Goal: Task Accomplishment & Management: Use online tool/utility

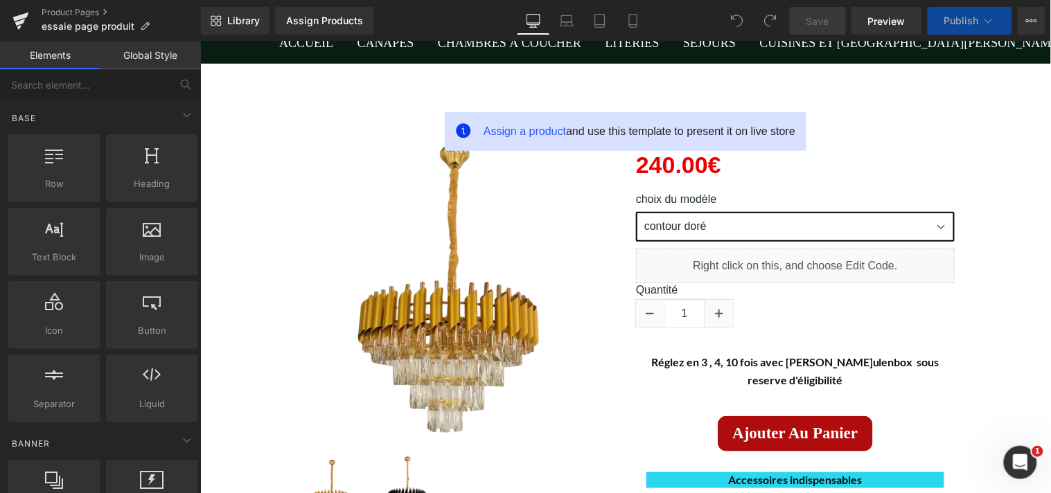
scroll to position [184, 0]
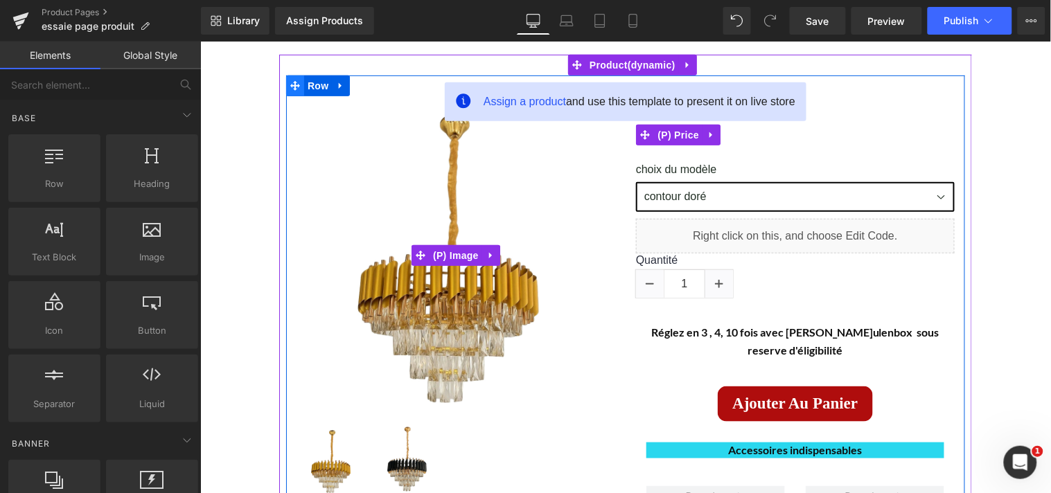
click at [290, 87] on icon at bounding box center [295, 85] width 10 height 10
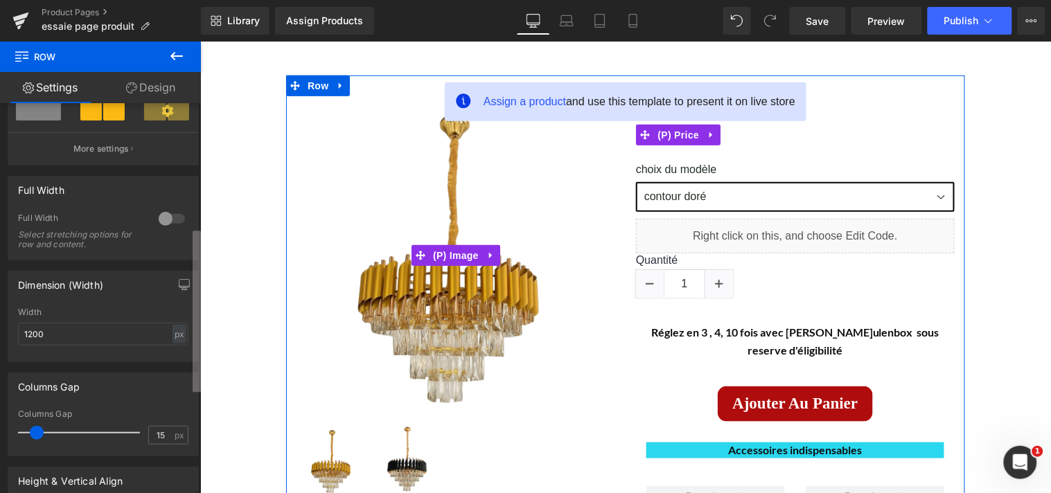
click at [191, 301] on div "6+6 6+6 6+6 Column Size Customizer 6+6 Desktop Layout Laptop Layout Tablet Layo…" at bounding box center [100, 301] width 201 height 396
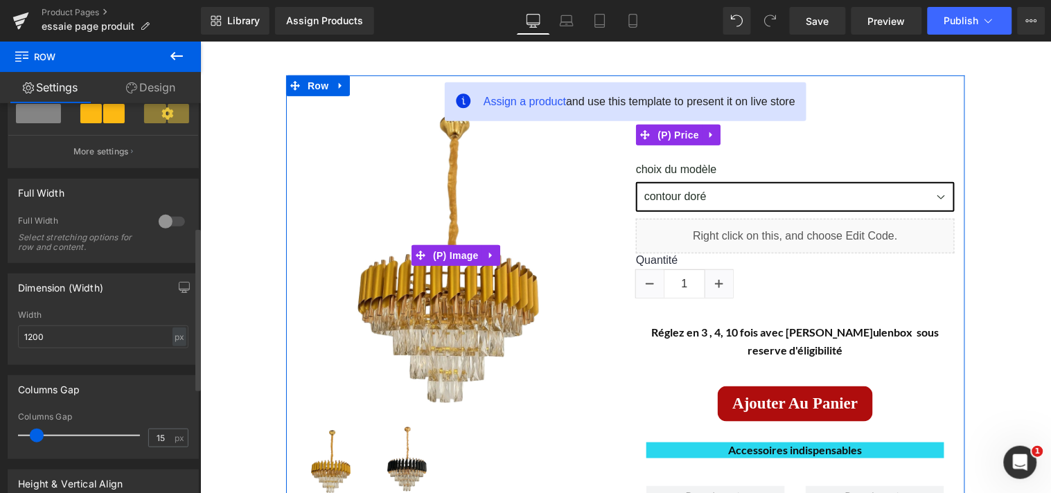
click at [163, 231] on div at bounding box center [171, 222] width 33 height 22
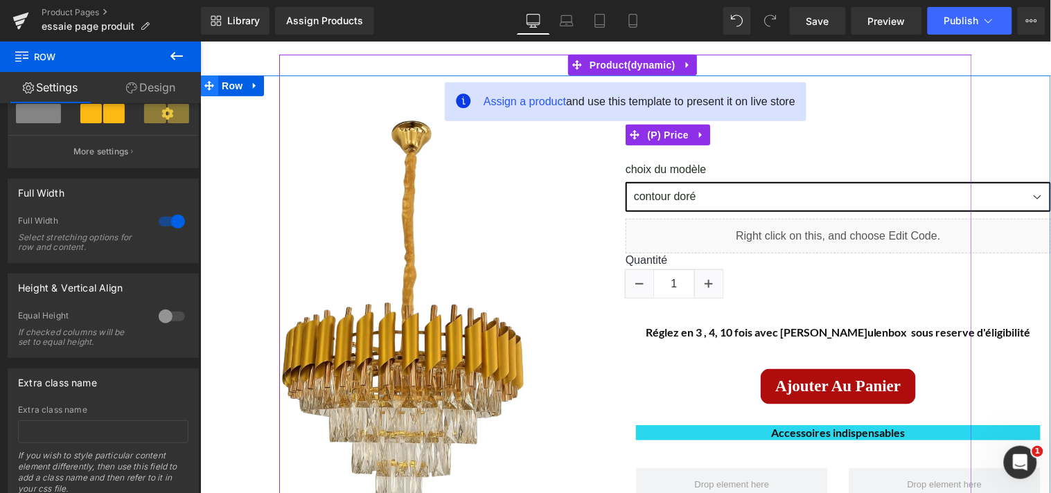
click at [204, 81] on icon at bounding box center [209, 85] width 10 height 10
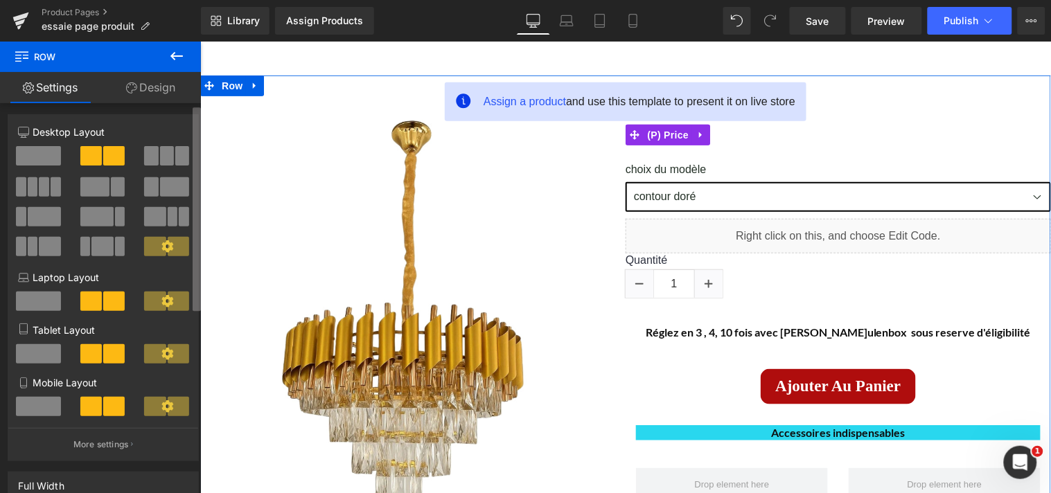
scroll to position [0, 0]
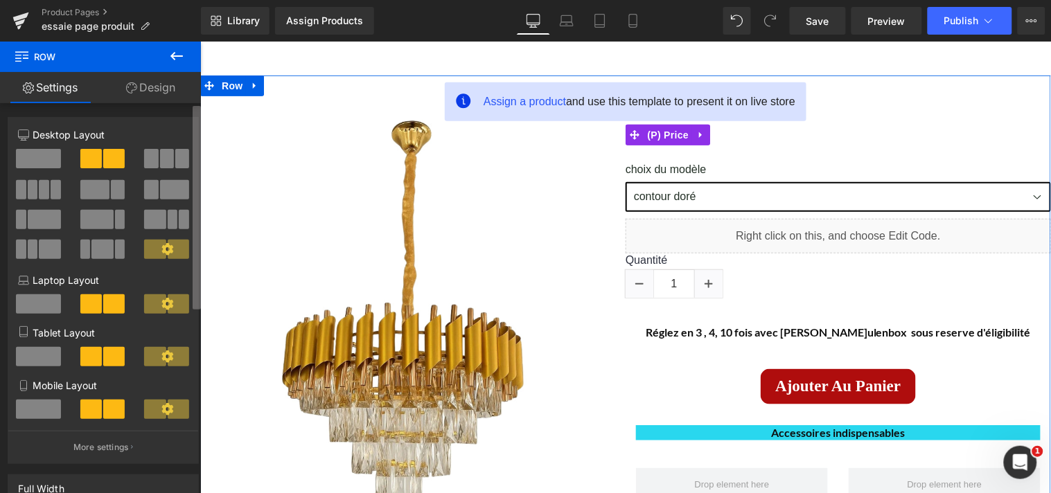
click at [191, 125] on div "6+6 6+6 6+6 Column Size Customizer 6+6 Desktop Layout Laptop Layout Tablet Layo…" at bounding box center [100, 301] width 201 height 396
click at [168, 217] on span at bounding box center [173, 219] width 10 height 19
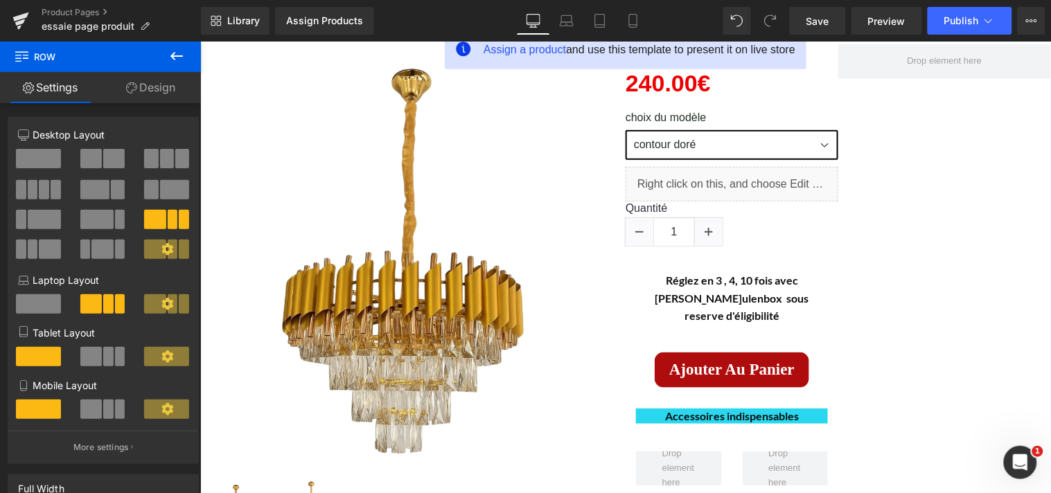
scroll to position [222, 0]
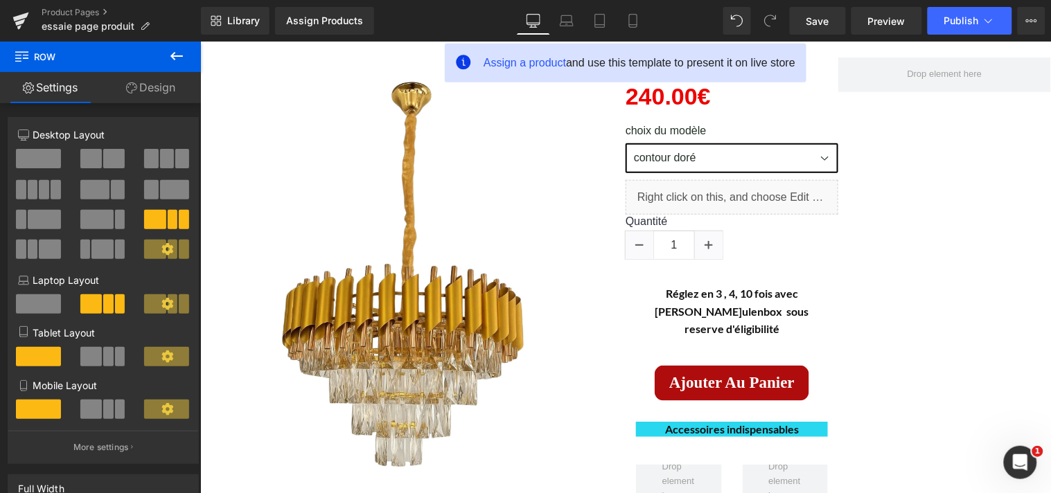
click at [169, 57] on icon at bounding box center [176, 56] width 17 height 17
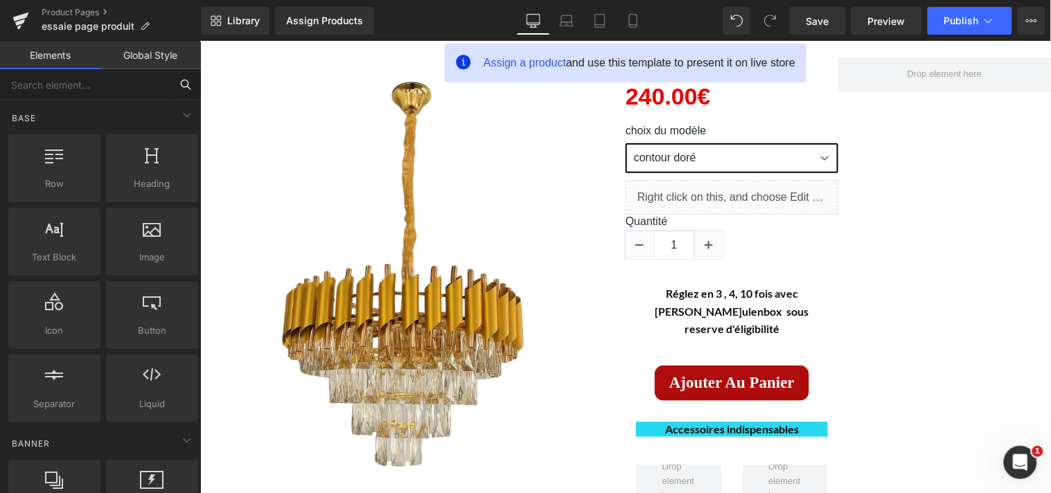
click at [102, 88] on input "text" at bounding box center [85, 84] width 170 height 30
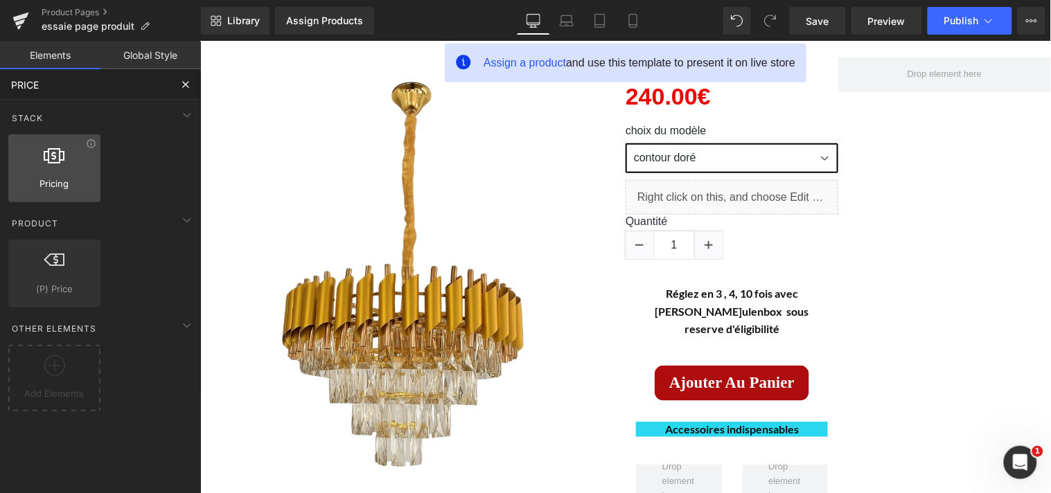
type input "PRICE"
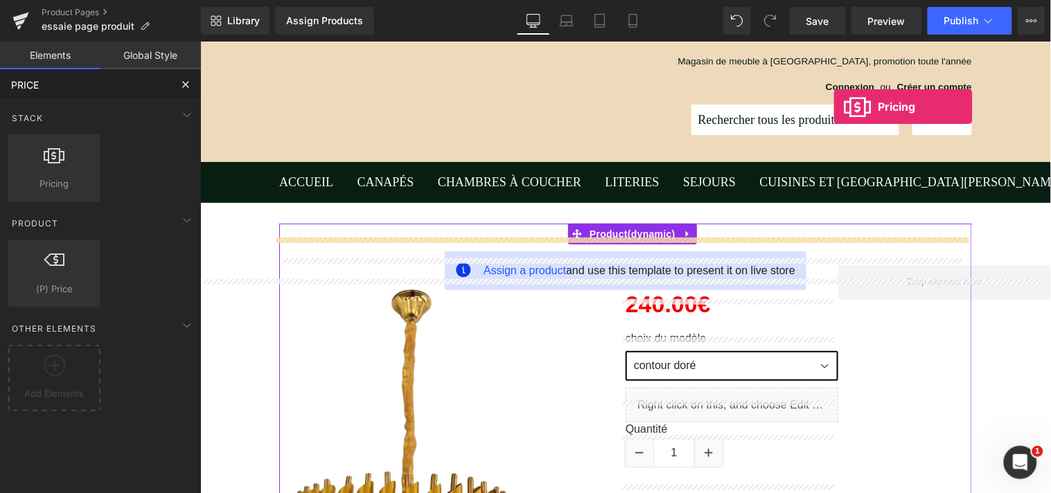
scroll to position [0, 0]
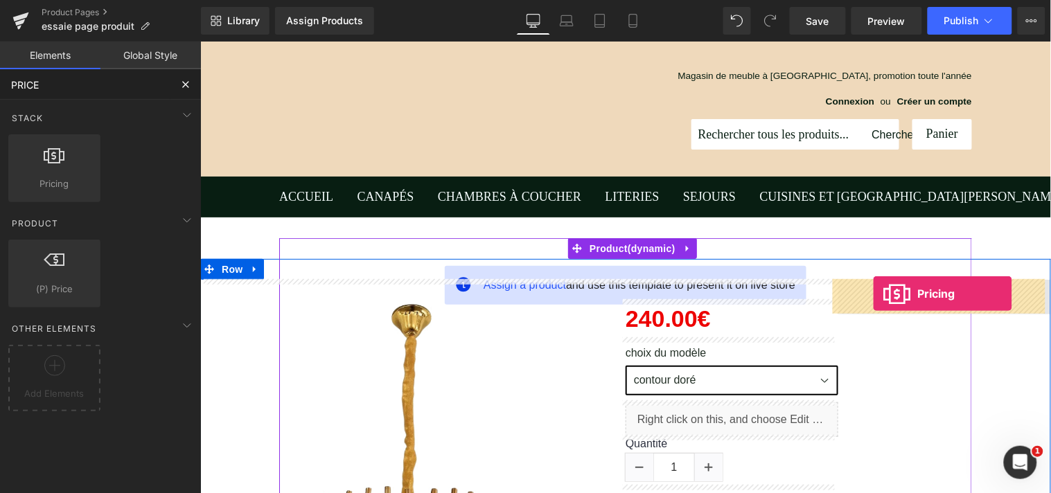
drag, startPoint x: 273, startPoint y: 227, endPoint x: 872, endPoint y: 293, distance: 602.9
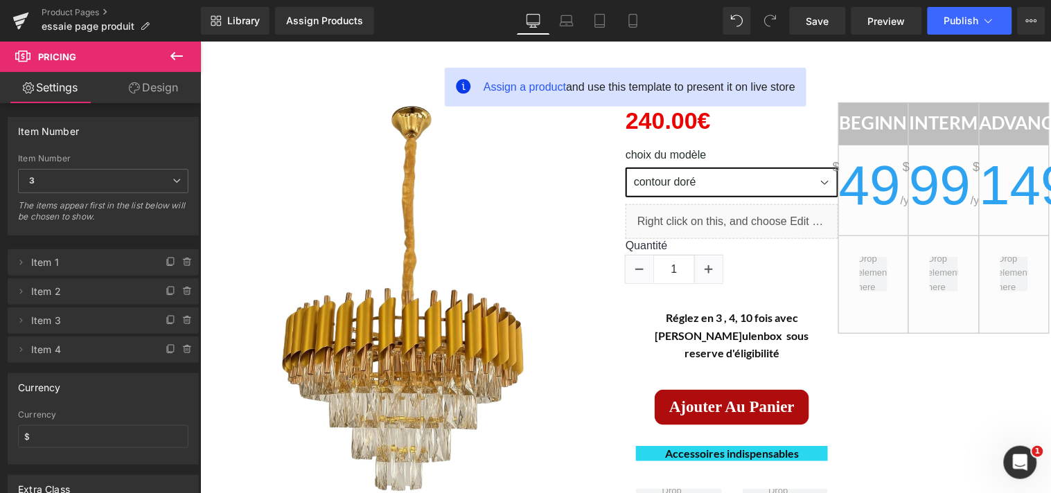
scroll to position [211, 0]
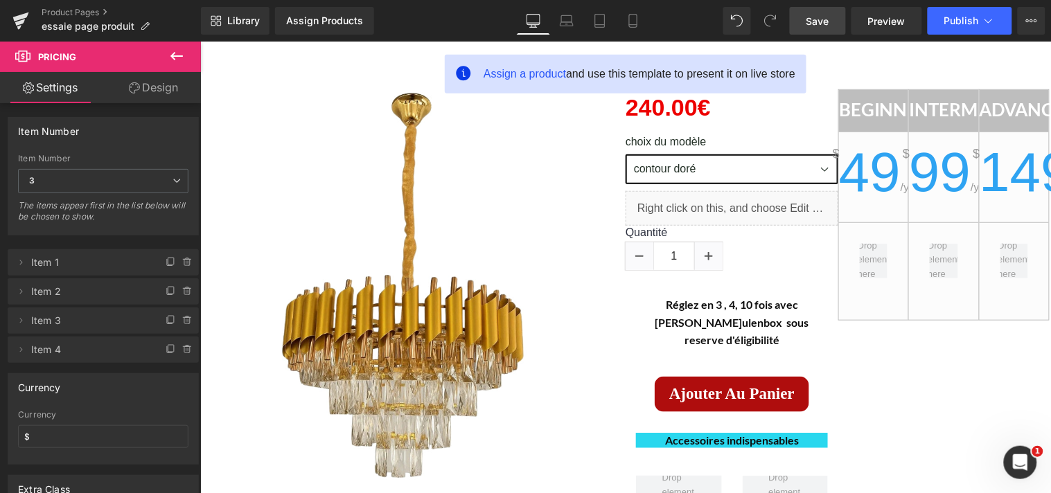
click at [826, 25] on span "Save" at bounding box center [817, 21] width 23 height 15
click at [829, 23] on span "Save" at bounding box center [817, 21] width 23 height 15
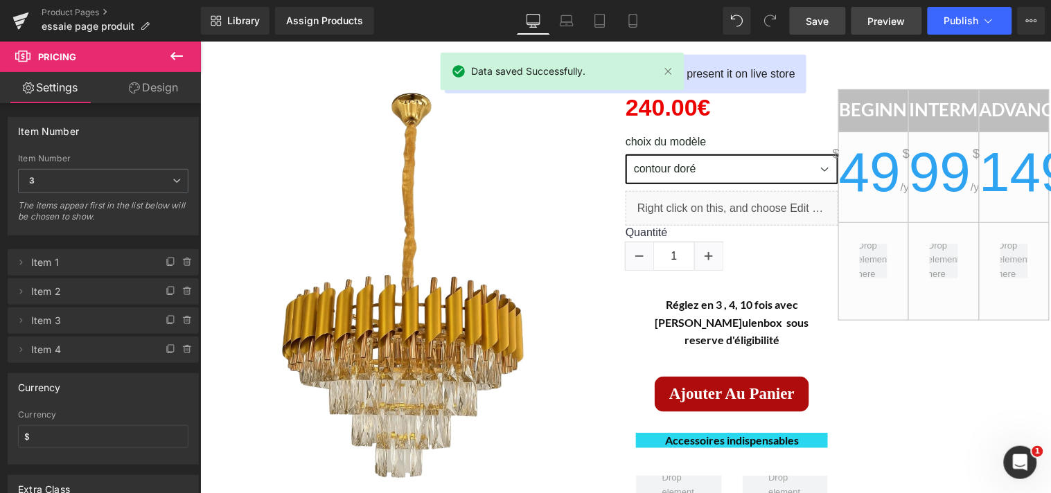
click at [894, 18] on span "Preview" at bounding box center [886, 21] width 37 height 15
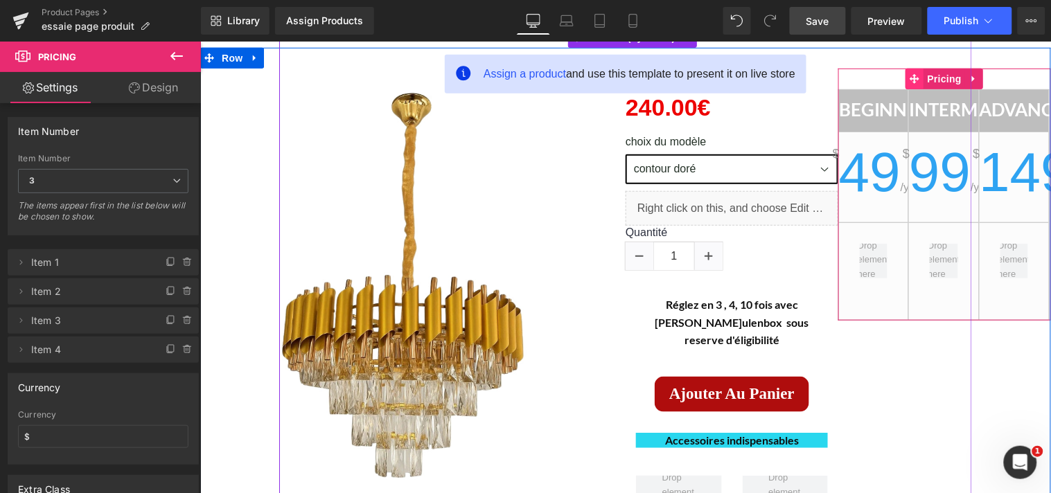
click at [910, 77] on icon at bounding box center [915, 78] width 10 height 10
click at [956, 77] on span "Pricing" at bounding box center [944, 78] width 42 height 21
click at [971, 76] on icon at bounding box center [972, 79] width 3 height 6
click at [977, 77] on icon at bounding box center [982, 78] width 10 height 10
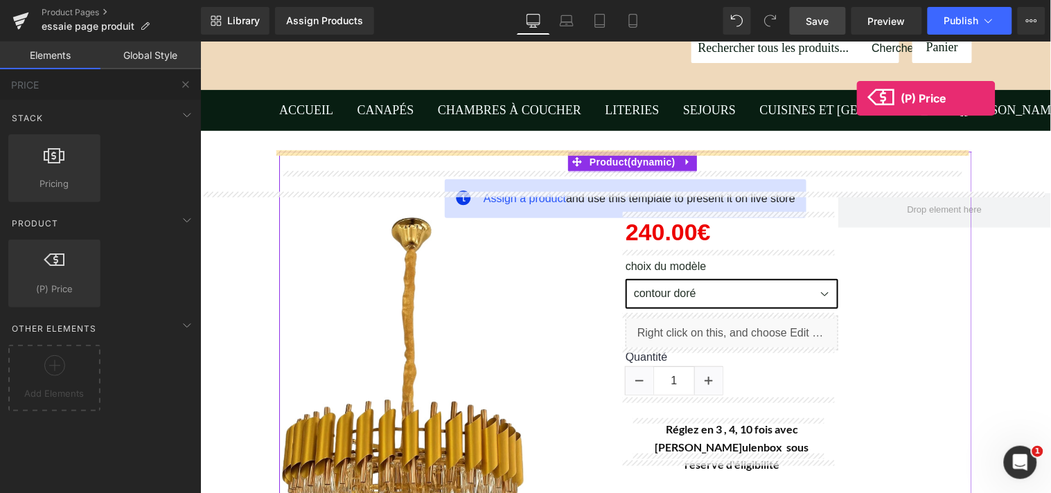
scroll to position [45, 0]
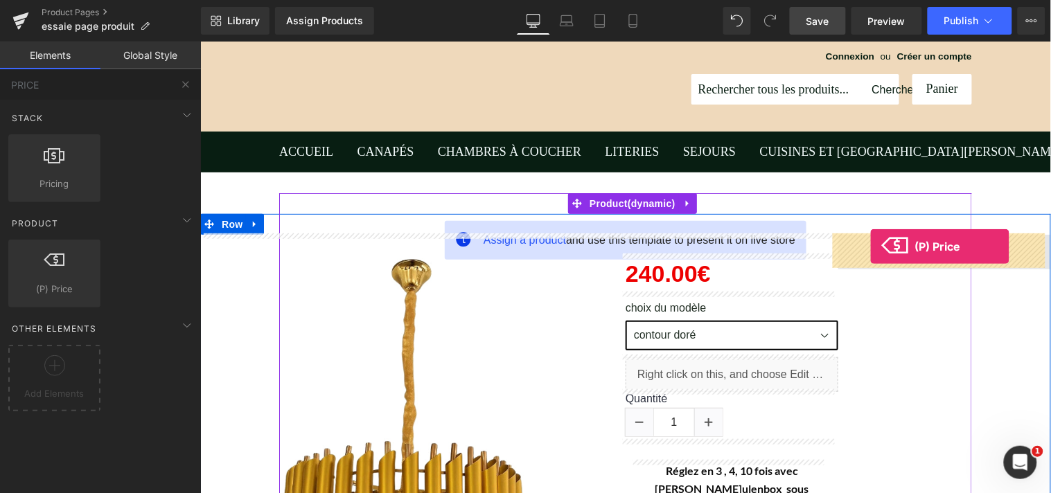
drag, startPoint x: 272, startPoint y: 309, endPoint x: 869, endPoint y: 246, distance: 600.5
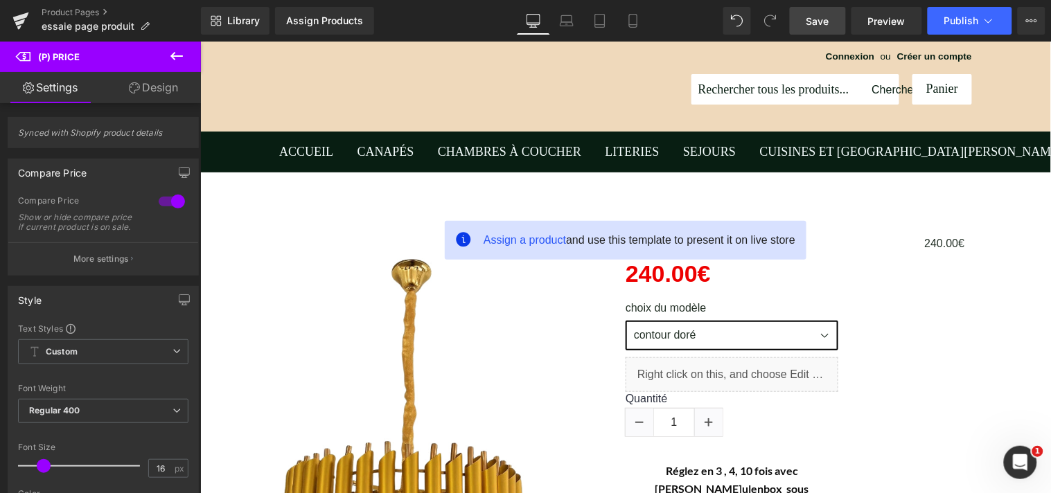
click at [833, 26] on link "Save" at bounding box center [818, 21] width 56 height 28
click at [885, 21] on span "Preview" at bounding box center [886, 21] width 37 height 15
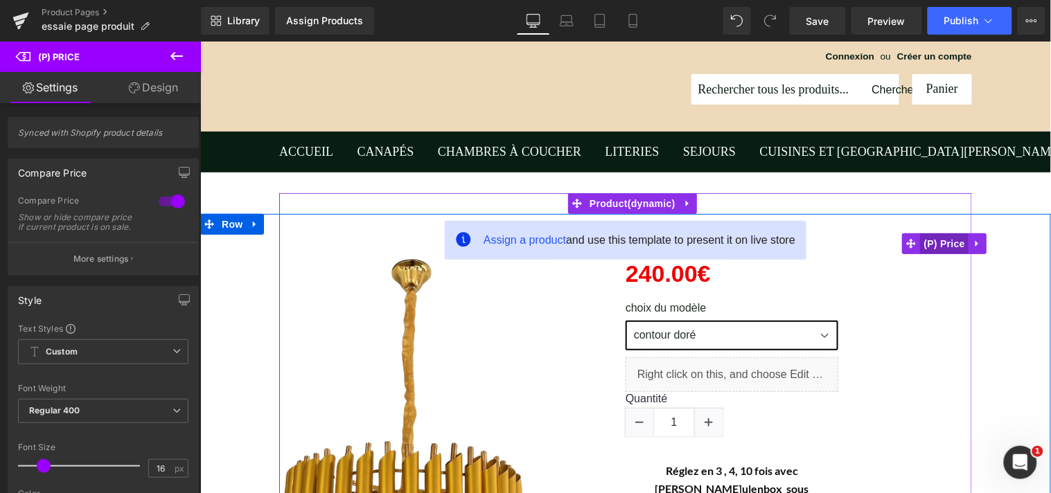
click at [920, 240] on span "(P) Price" at bounding box center [944, 243] width 48 height 21
click at [972, 240] on icon at bounding box center [977, 243] width 10 height 10
click at [981, 239] on icon at bounding box center [986, 243] width 10 height 10
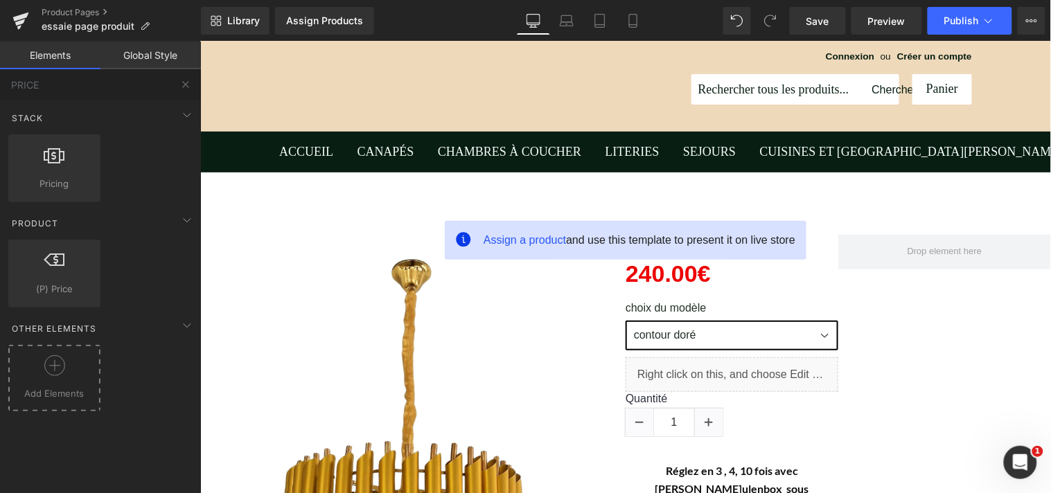
click at [67, 362] on div at bounding box center [54, 370] width 85 height 31
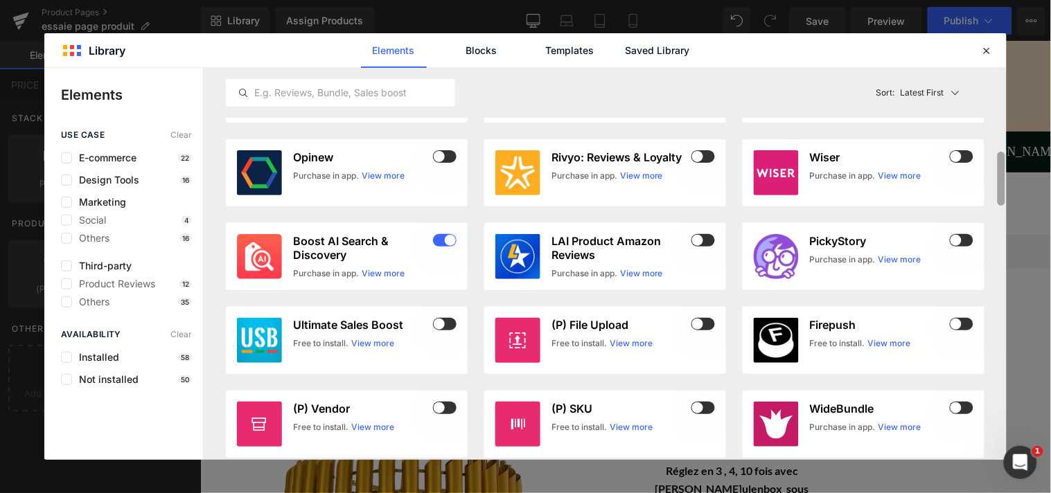
scroll to position [354, 0]
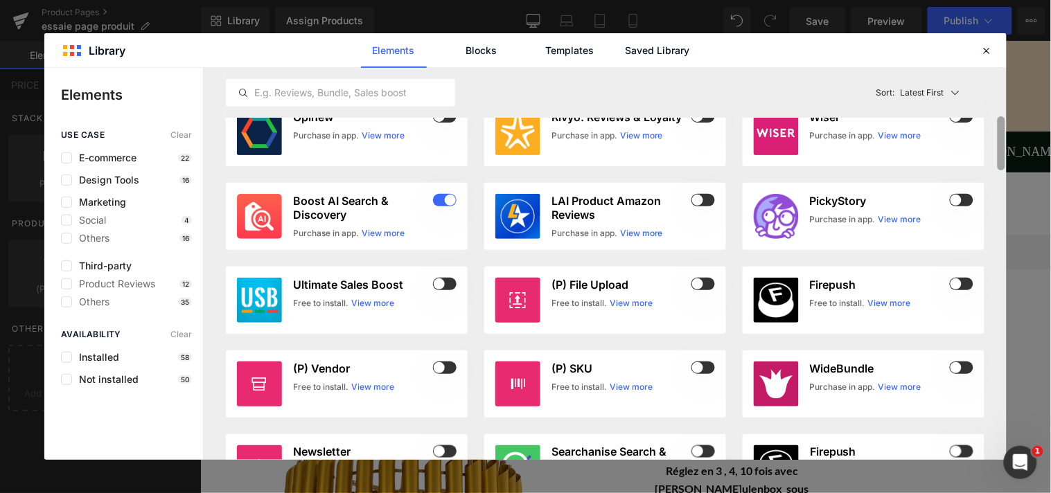
drag, startPoint x: 1001, startPoint y: 104, endPoint x: 998, endPoint y: 153, distance: 49.3
click at [998, 153] on div at bounding box center [1002, 143] width 8 height 54
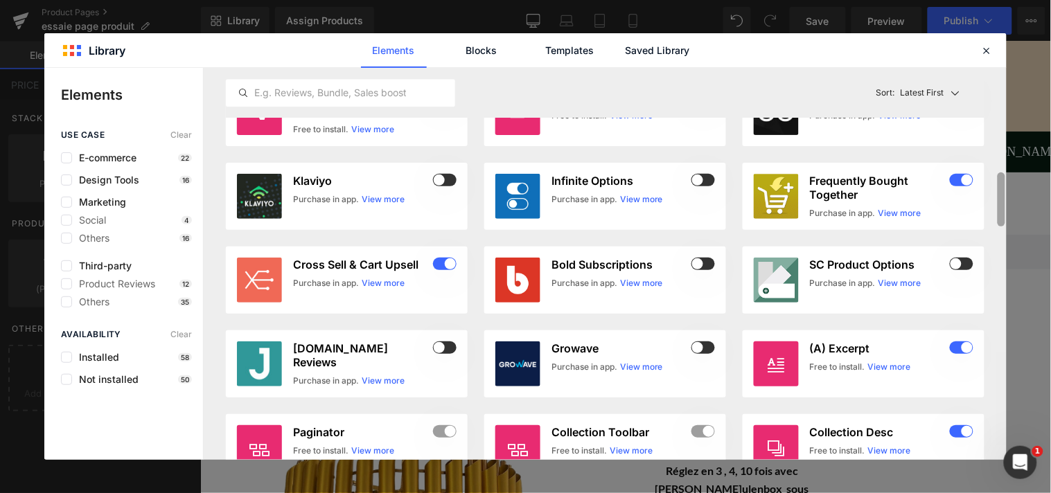
scroll to position [887, 0]
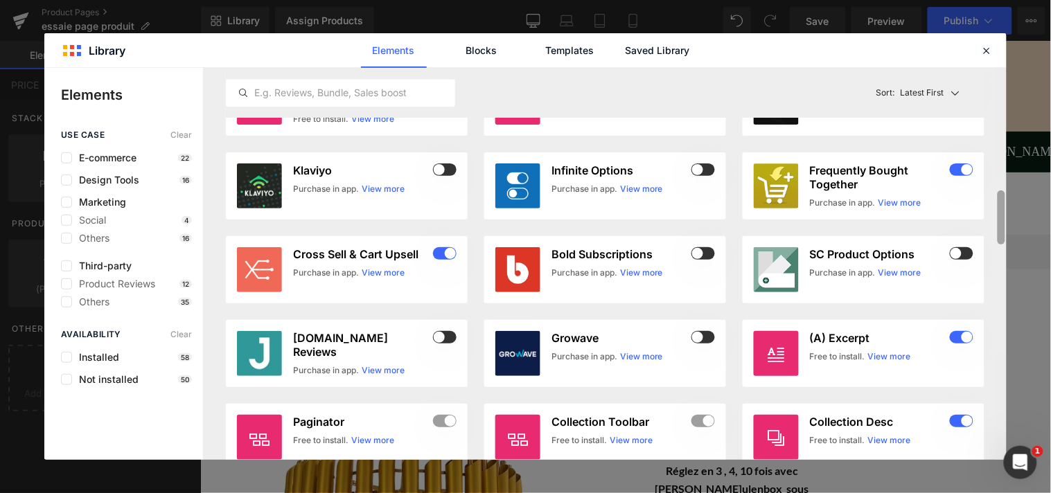
drag, startPoint x: 998, startPoint y: 150, endPoint x: 998, endPoint y: 224, distance: 74.1
click at [998, 224] on div at bounding box center [1002, 218] width 8 height 54
click at [961, 250] on span at bounding box center [962, 253] width 24 height 12
click at [860, 267] on div "Purchase in app." at bounding box center [843, 273] width 66 height 12
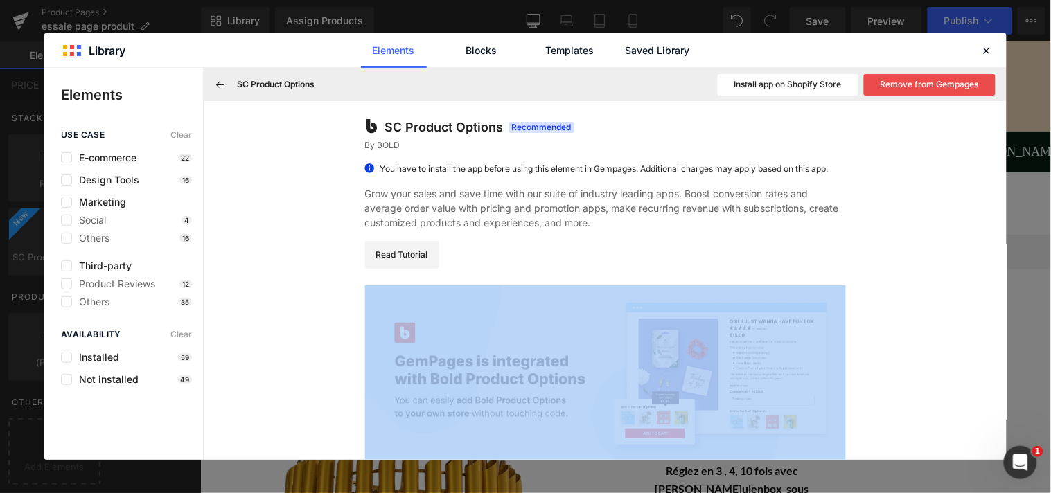
click at [860, 267] on div "SC Product Options Recommended By BOLD You have to install the app before using…" at bounding box center [605, 281] width 803 height 360
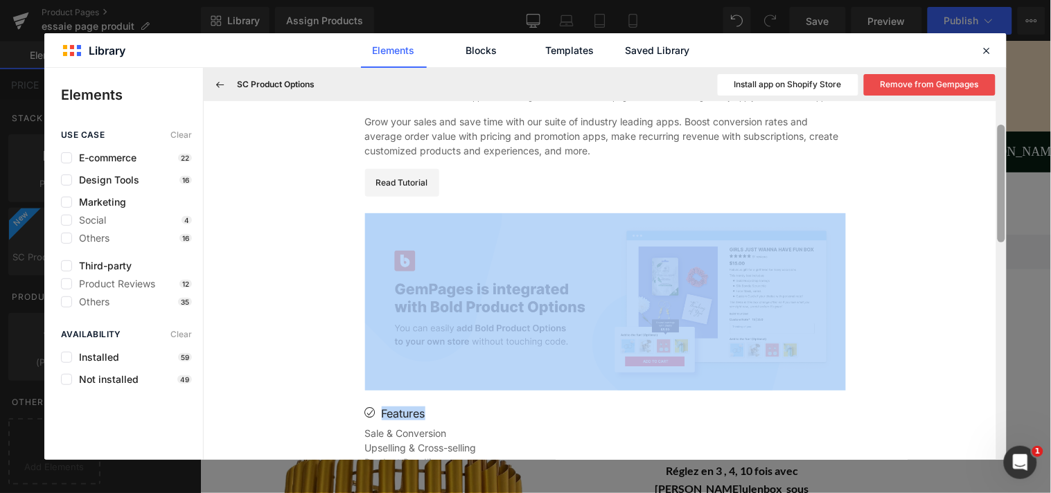
scroll to position [85, 0]
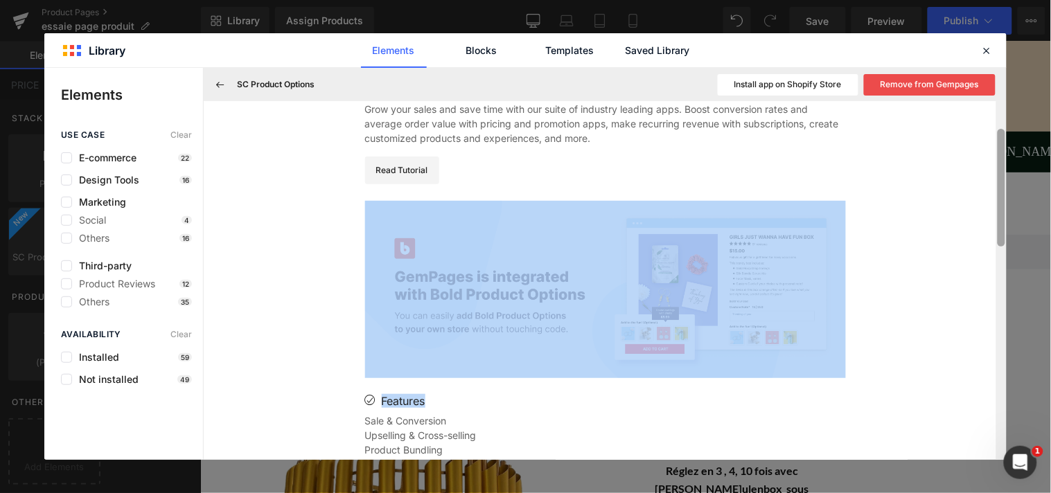
drag, startPoint x: 1002, startPoint y: 188, endPoint x: 1002, endPoint y: 217, distance: 28.4
click at [1002, 217] on div at bounding box center [1002, 188] width 8 height 118
click at [930, 242] on div "SC Product Options Recommended By BOLD You have to install the app before using…" at bounding box center [605, 281] width 803 height 360
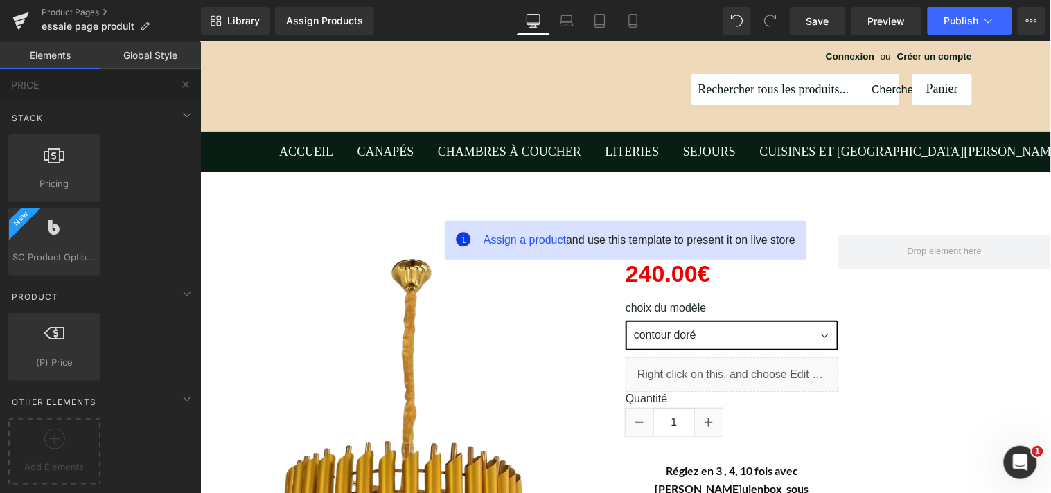
drag, startPoint x: 1207, startPoint y: 217, endPoint x: 1007, endPoint y: 197, distance: 201.8
click at [60, 429] on icon at bounding box center [54, 439] width 21 height 21
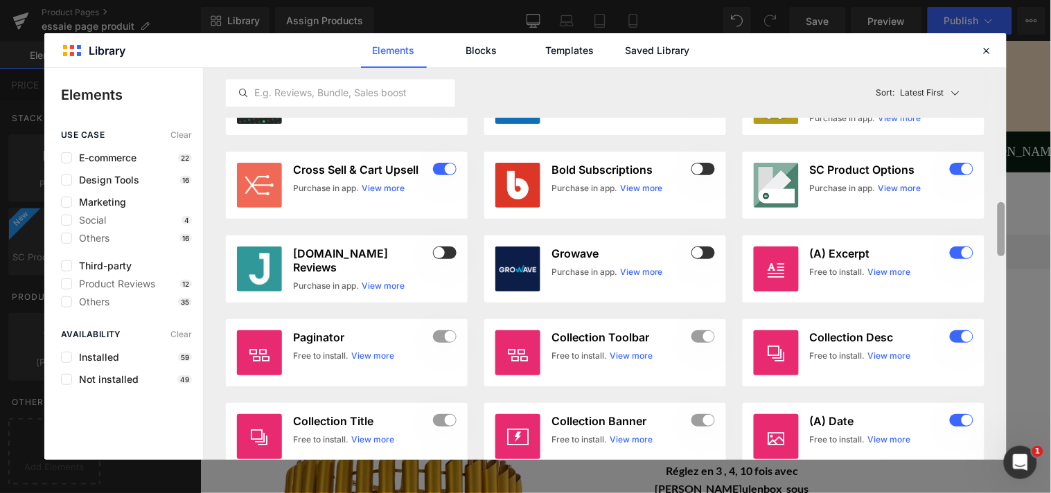
scroll to position [992, 0]
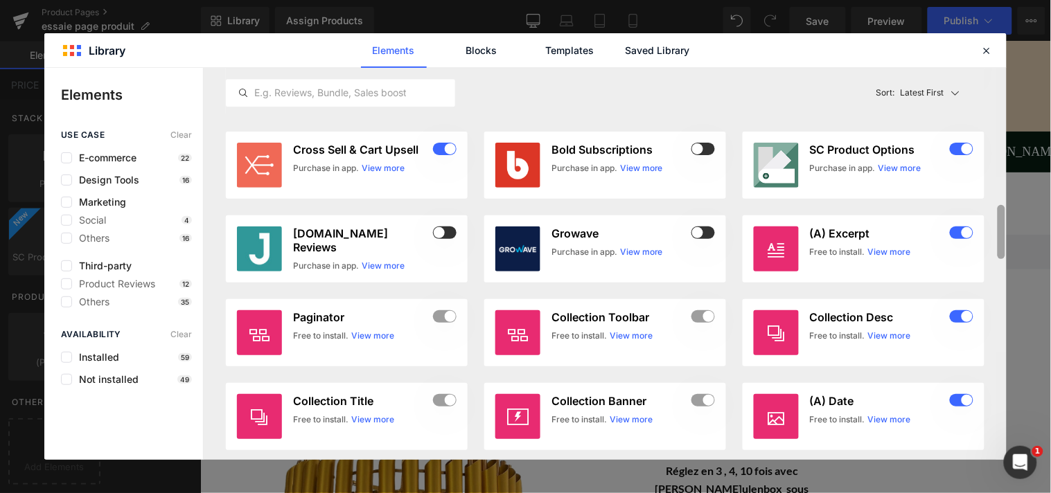
drag, startPoint x: 1003, startPoint y: 111, endPoint x: 1002, endPoint y: 236, distance: 125.4
click at [1002, 236] on div at bounding box center [1002, 232] width 8 height 54
click at [0, 0] on h3 "SC Product Options" at bounding box center [0, 0] width 0 height 0
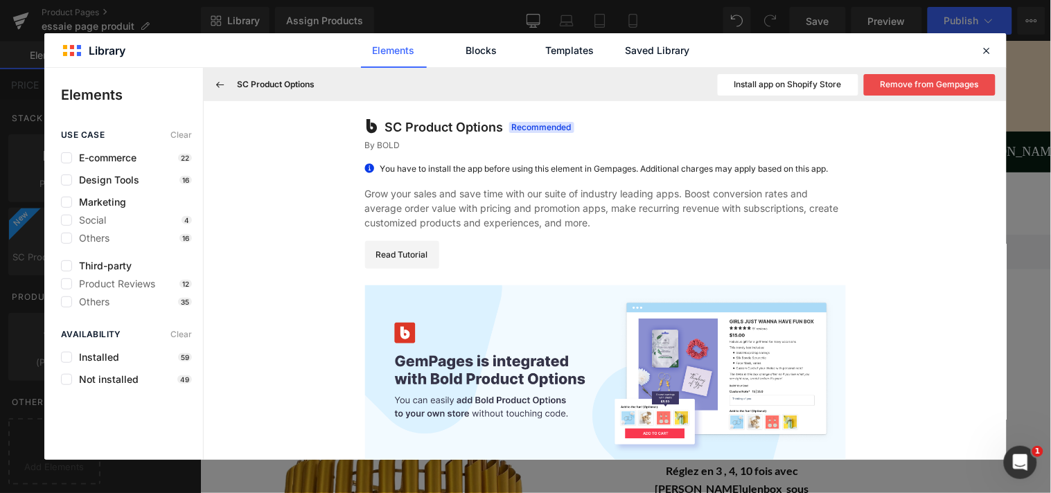
click at [799, 87] on button "Install app on Shopify Store" at bounding box center [788, 84] width 141 height 21
click at [219, 91] on button at bounding box center [220, 84] width 22 height 22
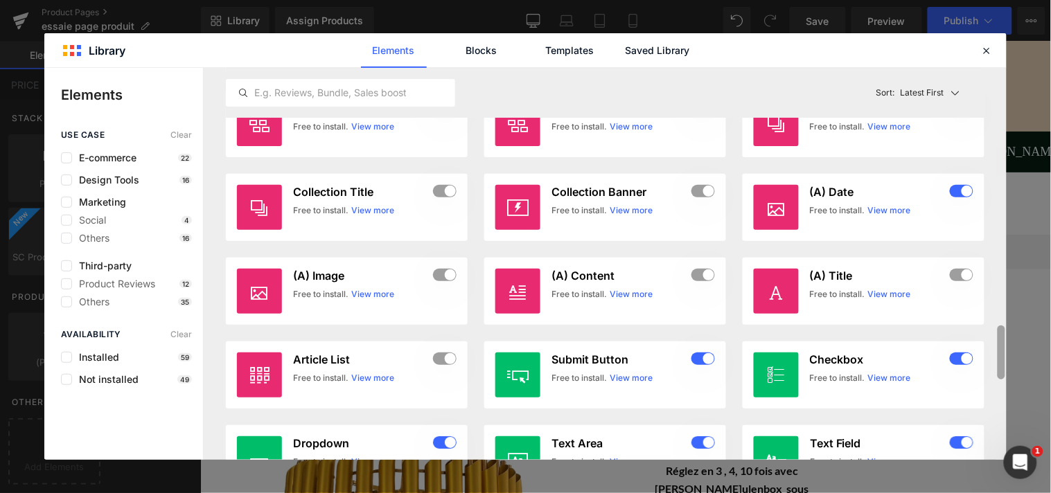
drag, startPoint x: 1003, startPoint y: 226, endPoint x: 1002, endPoint y: 247, distance: 21.5
click at [1002, 326] on div at bounding box center [1002, 353] width 8 height 54
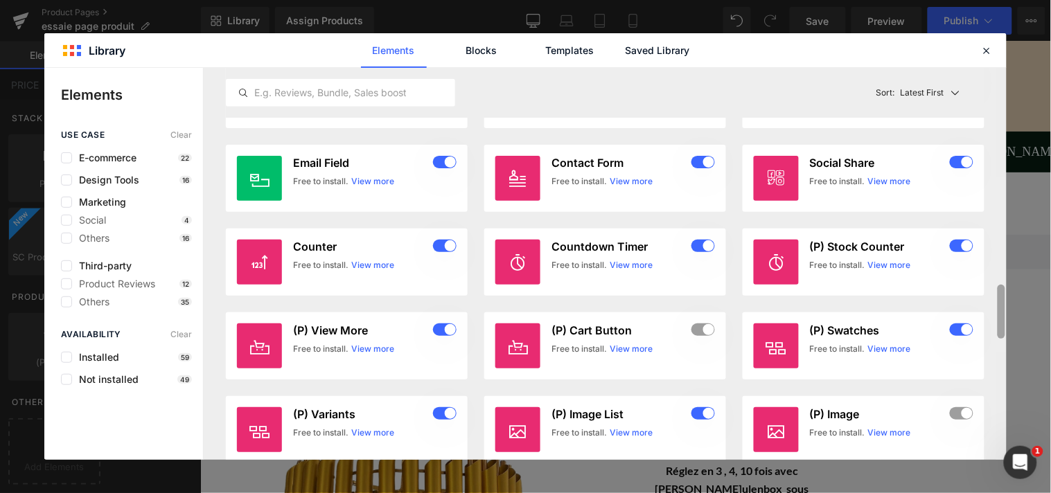
scroll to position [1560, 0]
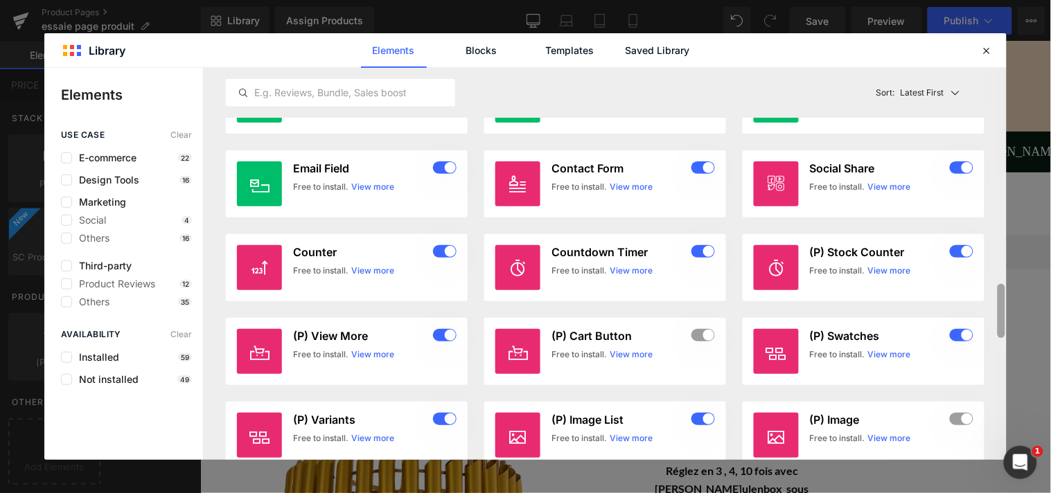
drag, startPoint x: 1000, startPoint y: 246, endPoint x: 1000, endPoint y: 301, distance: 55.4
click at [1000, 301] on div at bounding box center [1002, 311] width 8 height 54
click at [988, 51] on icon at bounding box center [987, 50] width 12 height 12
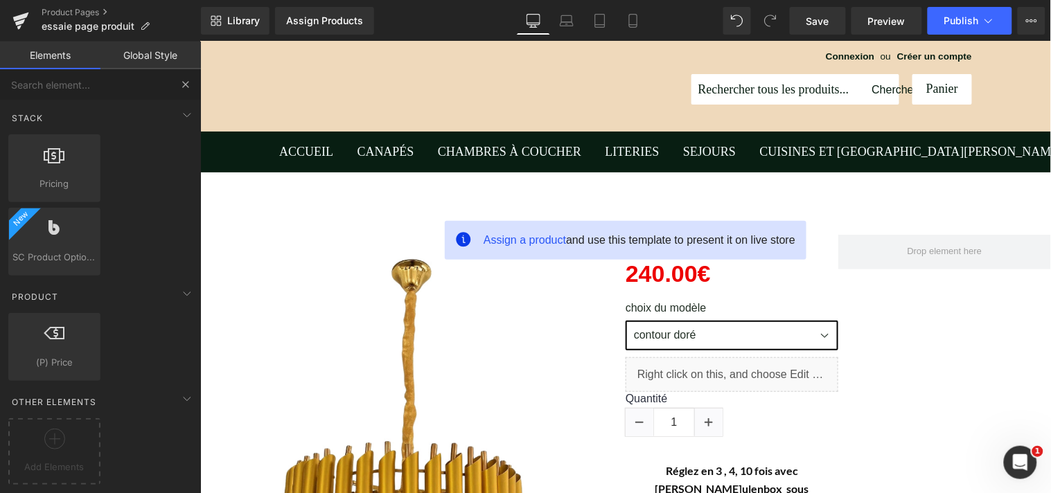
scroll to position [437, 0]
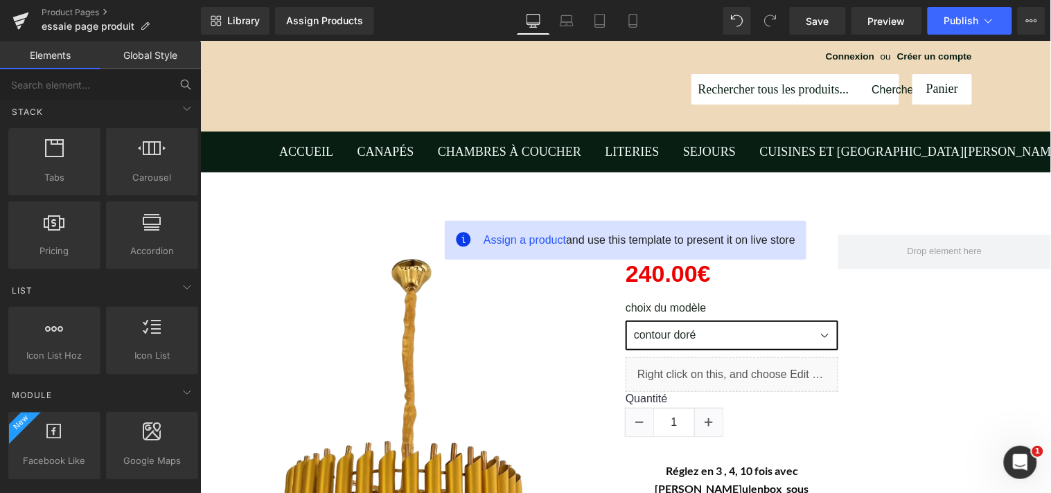
drag, startPoint x: 195, startPoint y: 174, endPoint x: 195, endPoint y: 206, distance: 32.6
click at [195, 206] on div "Tabs tabs, vertical, horizontal, accordions Carousel carousels, slideshows, sli…" at bounding box center [103, 198] width 195 height 147
click at [183, 291] on icon at bounding box center [187, 287] width 17 height 17
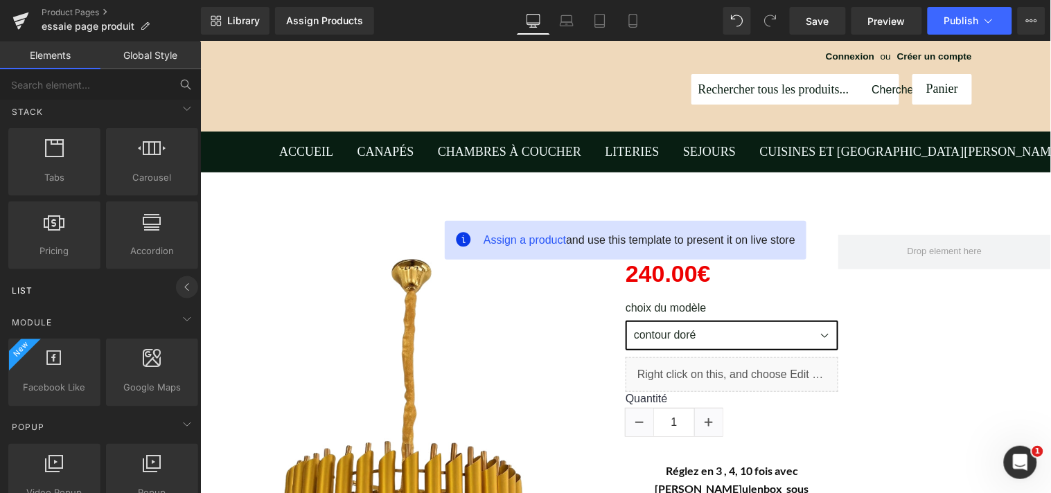
click at [183, 291] on icon at bounding box center [187, 287] width 17 height 17
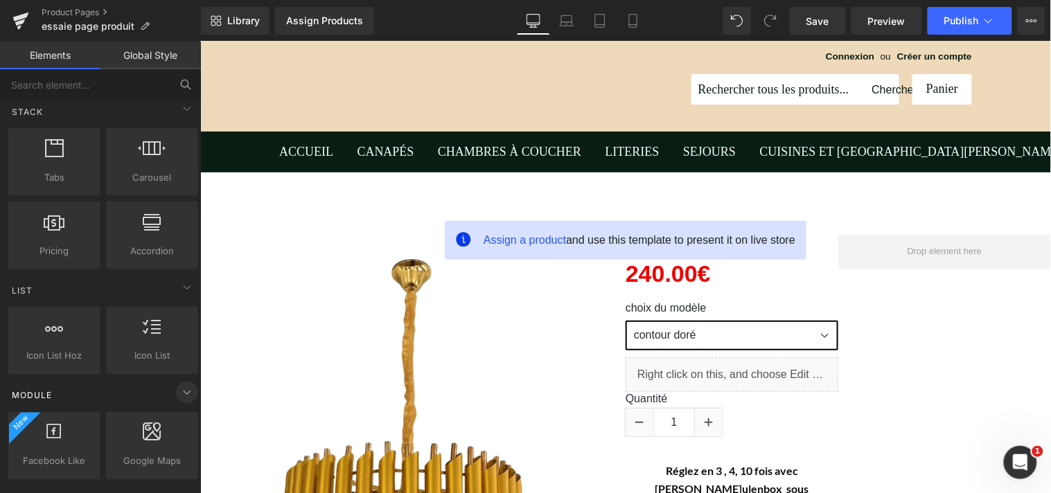
click at [189, 393] on icon at bounding box center [187, 392] width 17 height 17
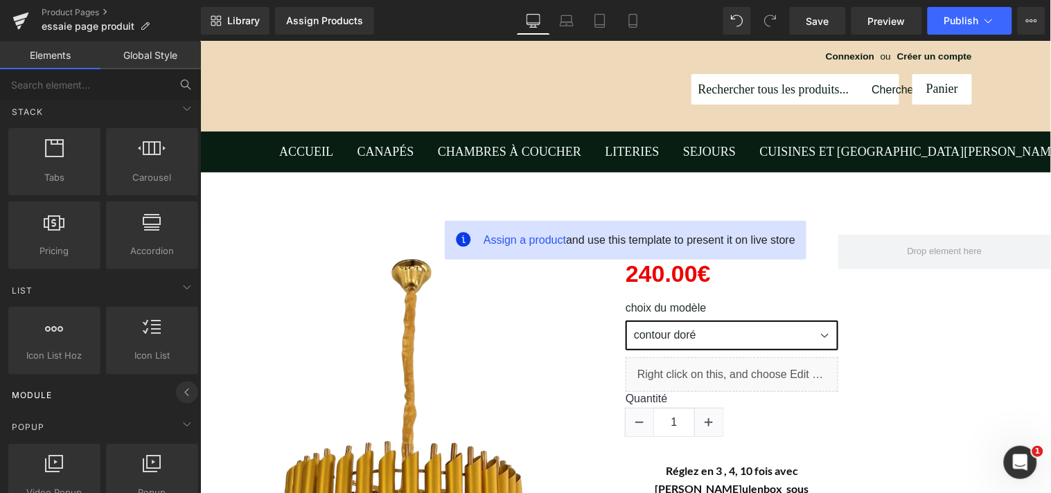
click at [186, 396] on icon at bounding box center [187, 392] width 17 height 17
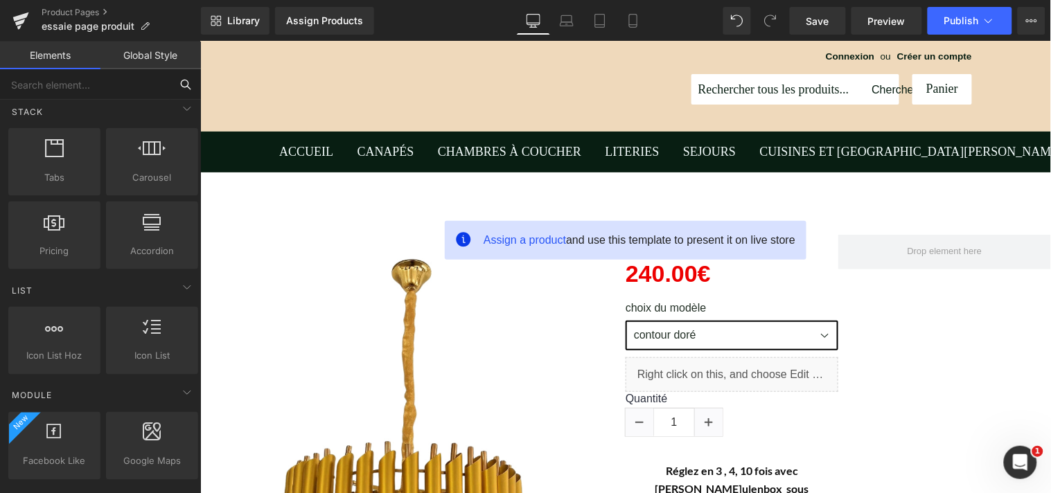
click at [109, 89] on input "text" at bounding box center [85, 84] width 170 height 30
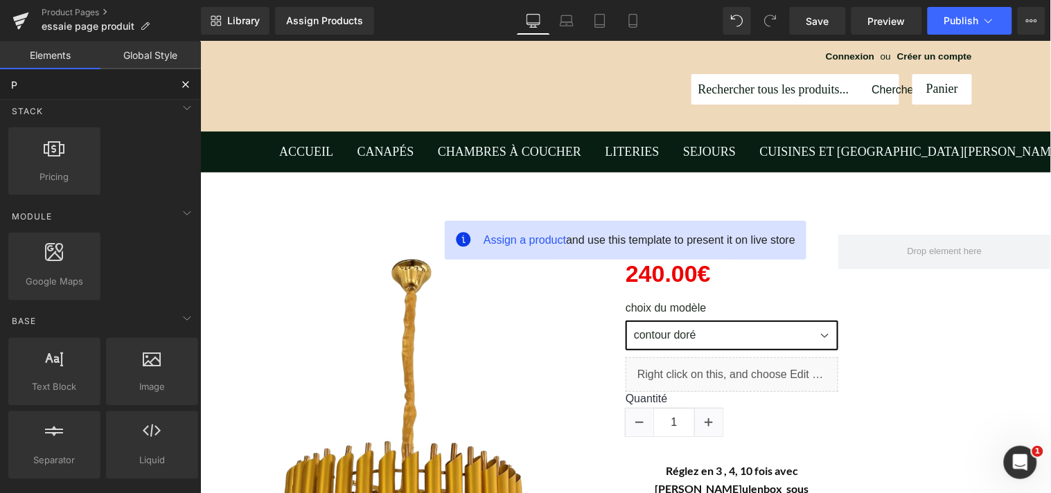
type input "PR"
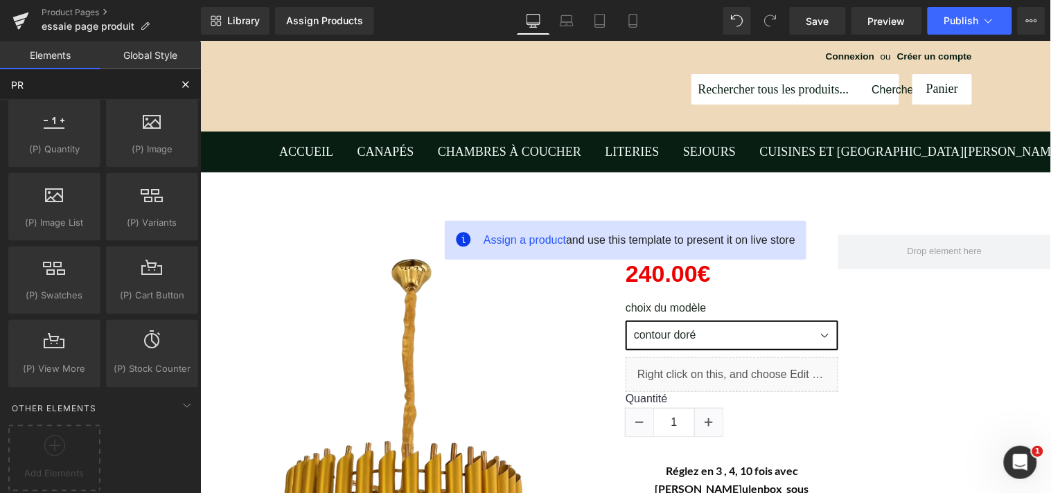
scroll to position [5, 0]
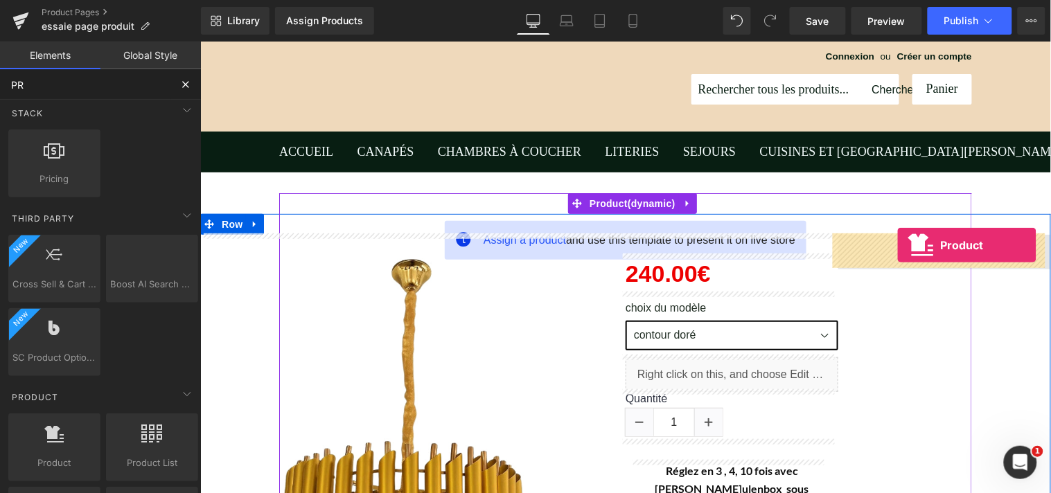
drag, startPoint x: 260, startPoint y: 492, endPoint x: 896, endPoint y: 245, distance: 682.3
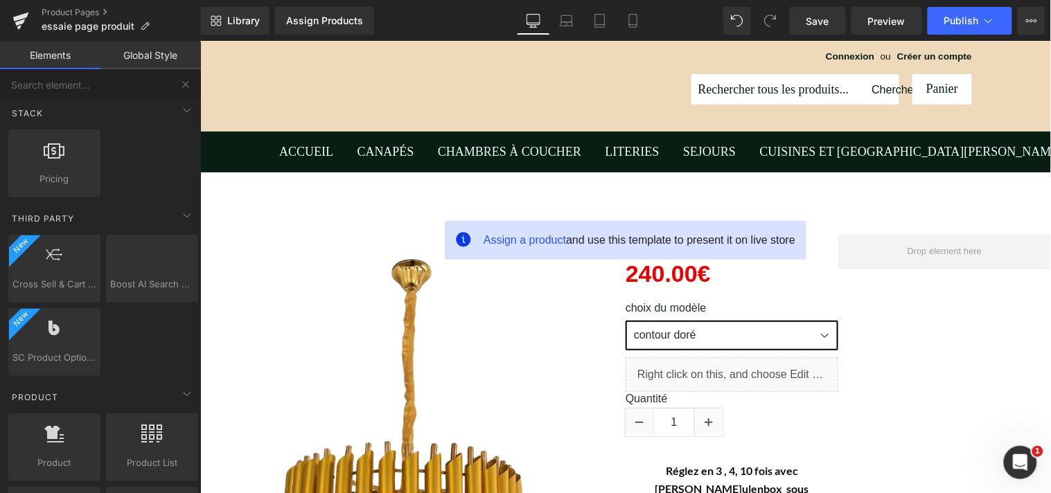
scroll to position [437, 0]
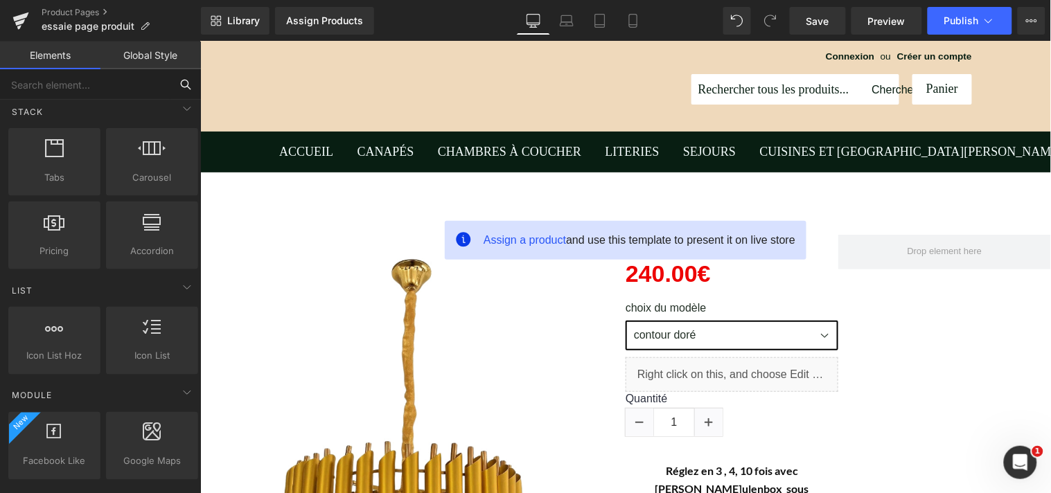
click at [105, 87] on input "text" at bounding box center [85, 84] width 170 height 30
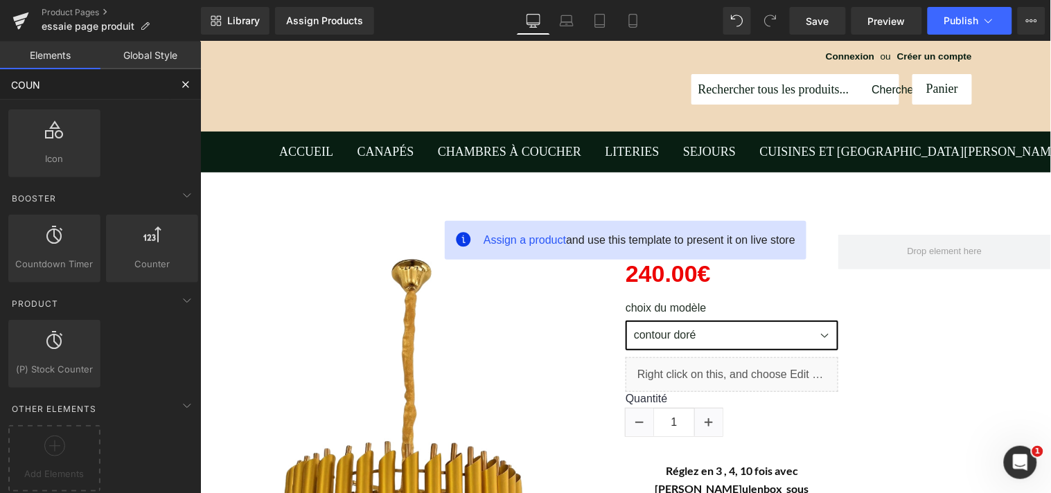
scroll to position [37, 0]
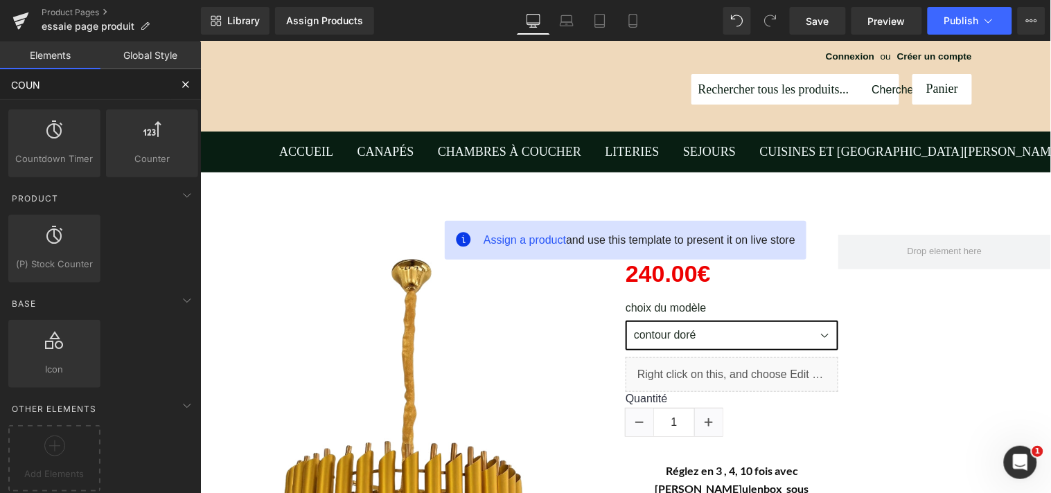
type input "COUNT"
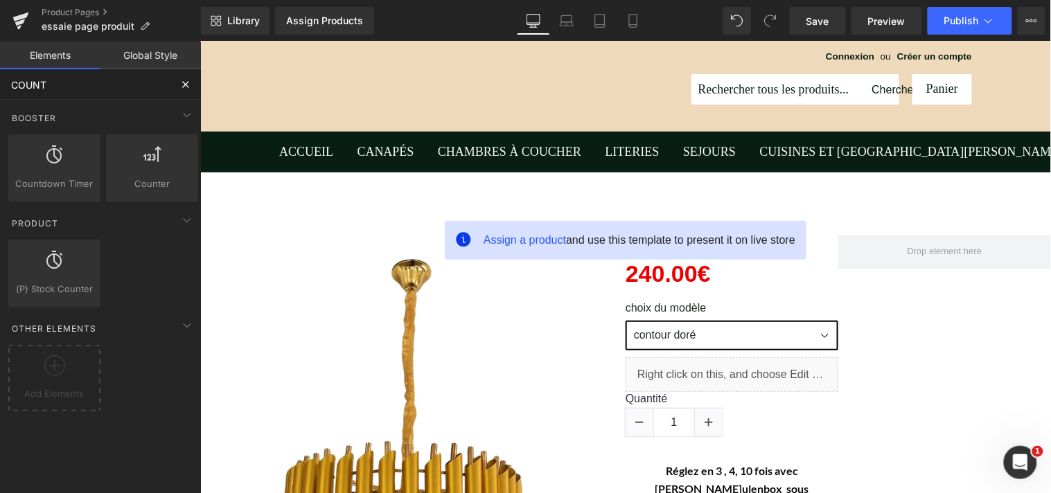
scroll to position [0, 0]
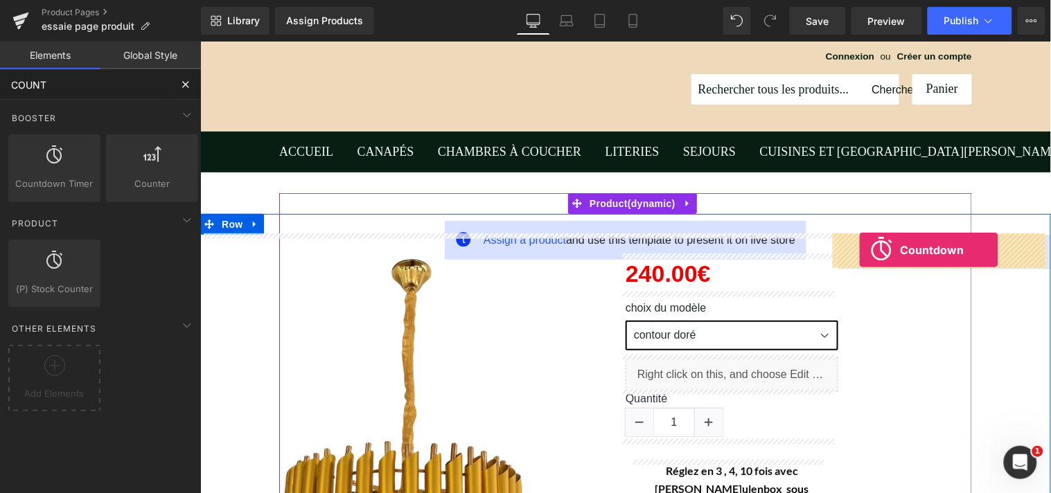
drag, startPoint x: 273, startPoint y: 216, endPoint x: 858, endPoint y: 250, distance: 586.3
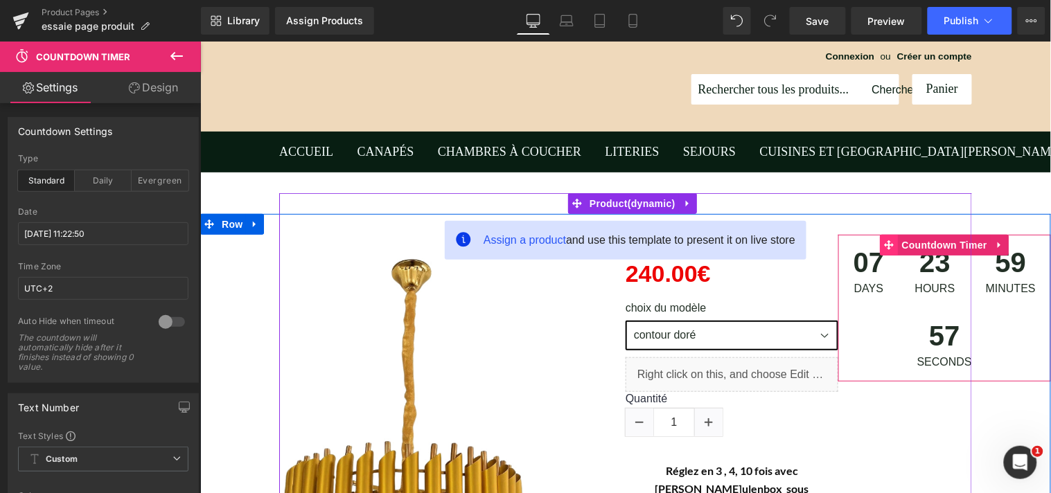
click at [885, 242] on icon at bounding box center [889, 244] width 10 height 10
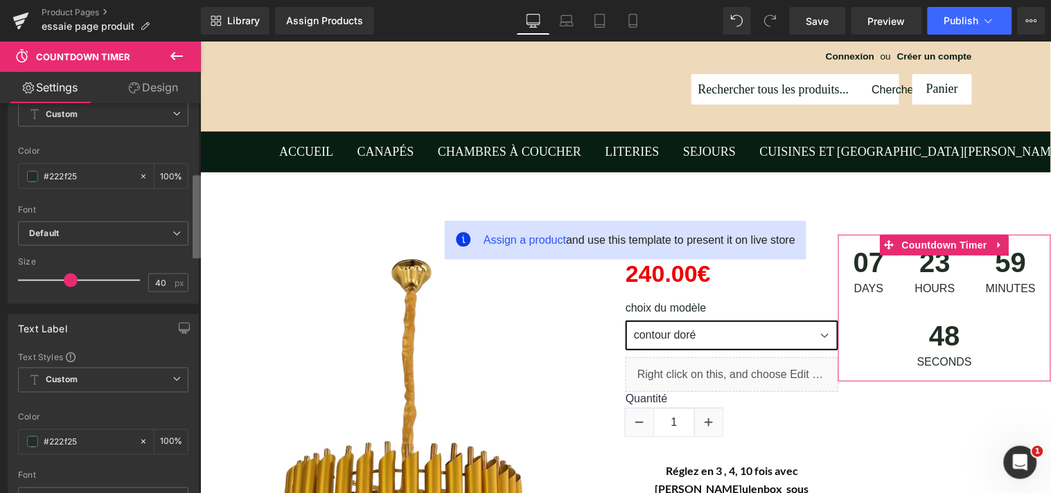
scroll to position [353, 0]
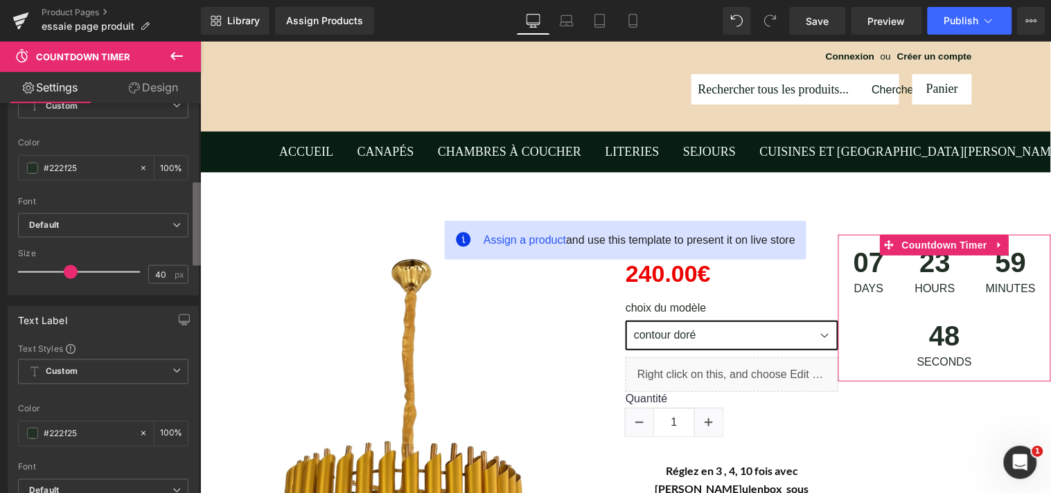
click at [186, 241] on div "Countdown Settings standard Type Standard Daily Evergreen 2025/9/7 11:22:50 Dat…" at bounding box center [100, 301] width 201 height 396
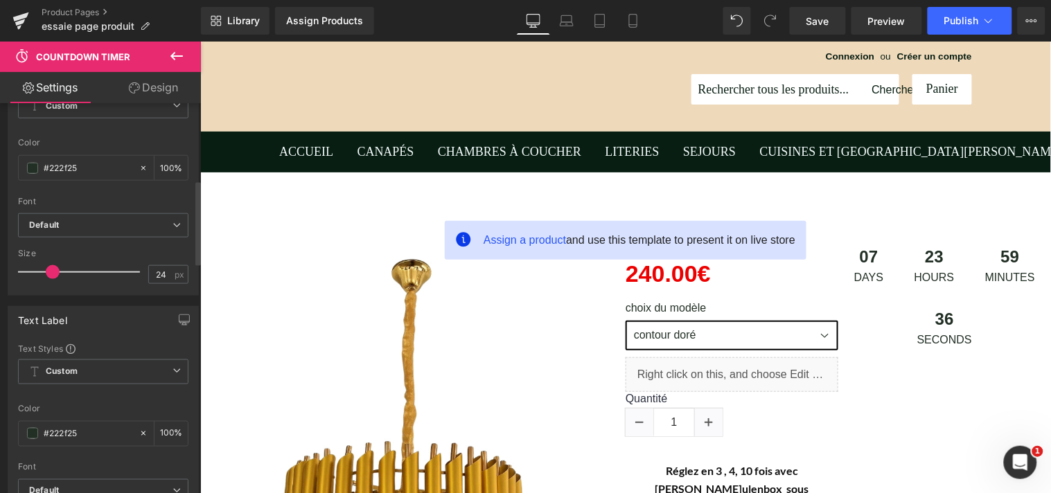
drag, startPoint x: 69, startPoint y: 270, endPoint x: 52, endPoint y: 278, distance: 19.2
click at [52, 278] on div at bounding box center [82, 272] width 115 height 28
type input "22"
click at [48, 272] on span at bounding box center [51, 272] width 14 height 14
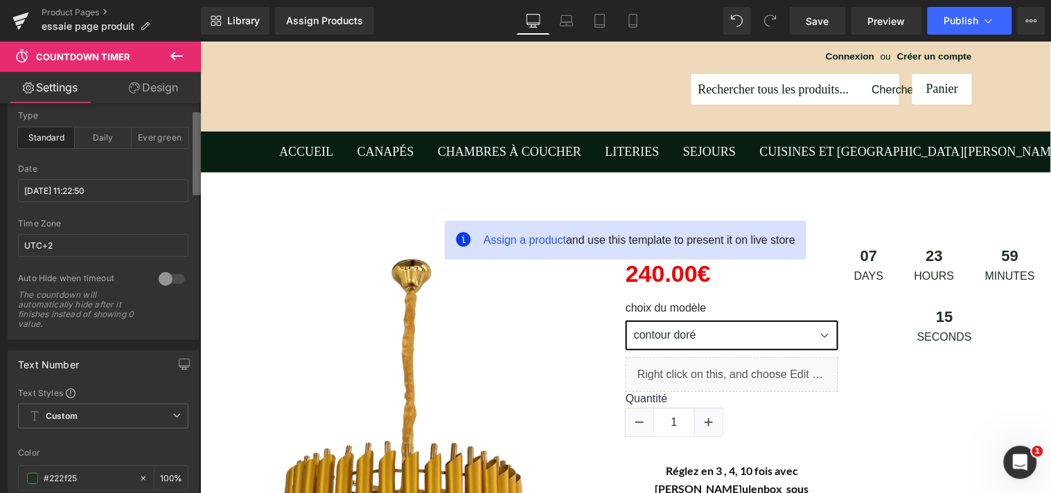
scroll to position [21, 0]
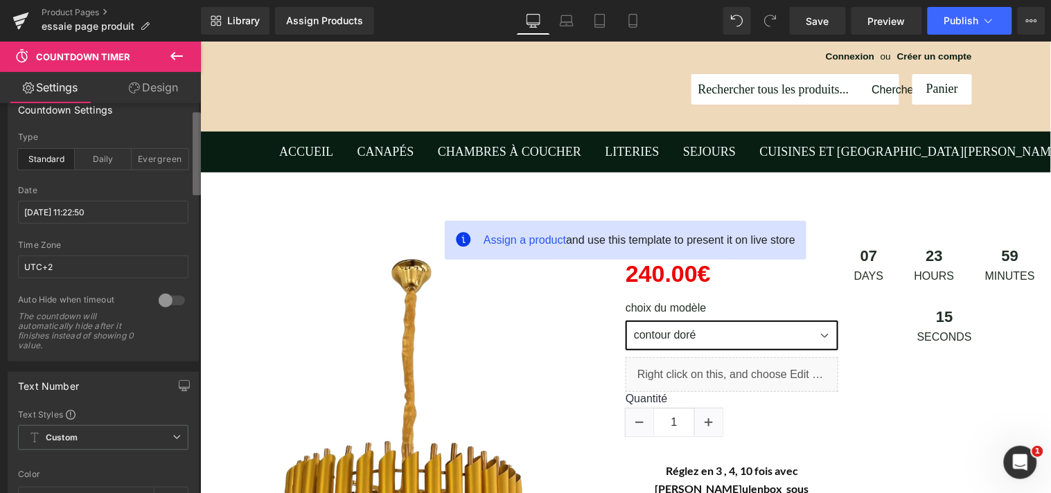
click at [186, 163] on div "Countdown Settings standard Type Standard Daily Evergreen 2025/9/7 11:22:50 Dat…" at bounding box center [100, 301] width 201 height 396
click at [157, 298] on div at bounding box center [171, 301] width 33 height 22
click at [107, 164] on div "Daily" at bounding box center [103, 159] width 57 height 21
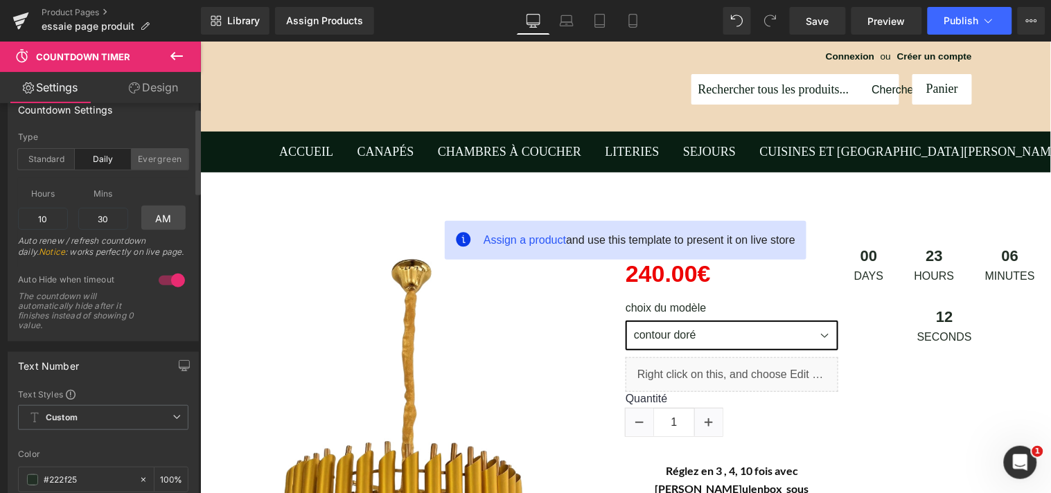
click at [137, 163] on div "Evergreen" at bounding box center [160, 159] width 57 height 21
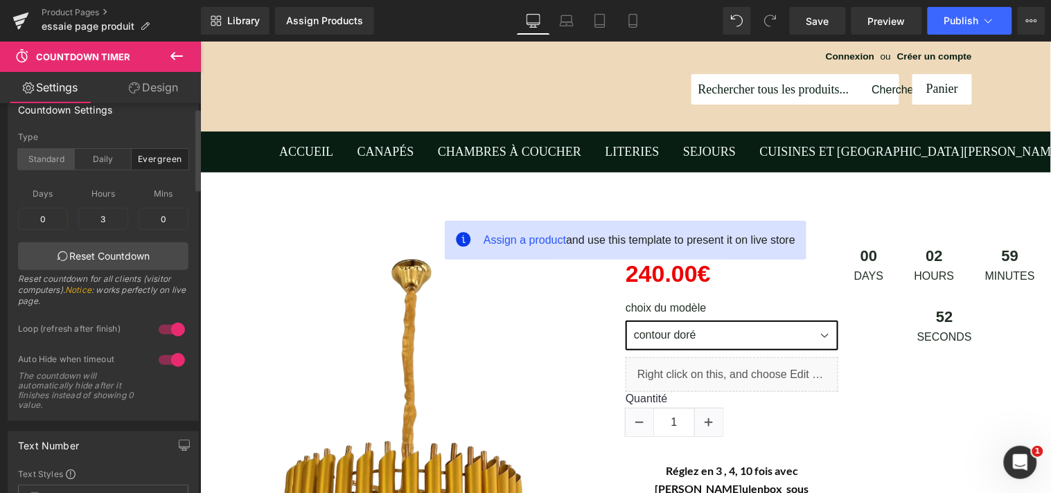
click at [39, 159] on div "Standard" at bounding box center [46, 159] width 57 height 21
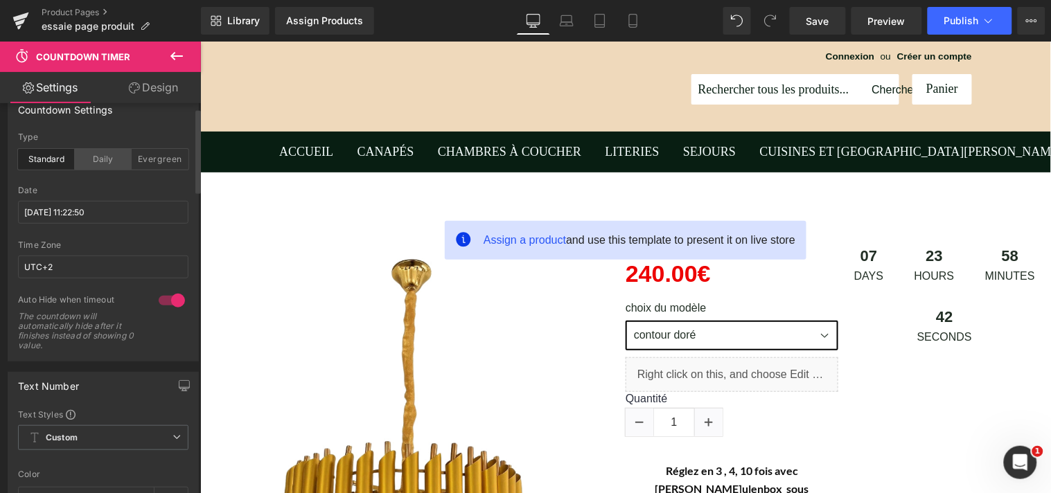
click at [98, 161] on div "Daily" at bounding box center [103, 159] width 57 height 21
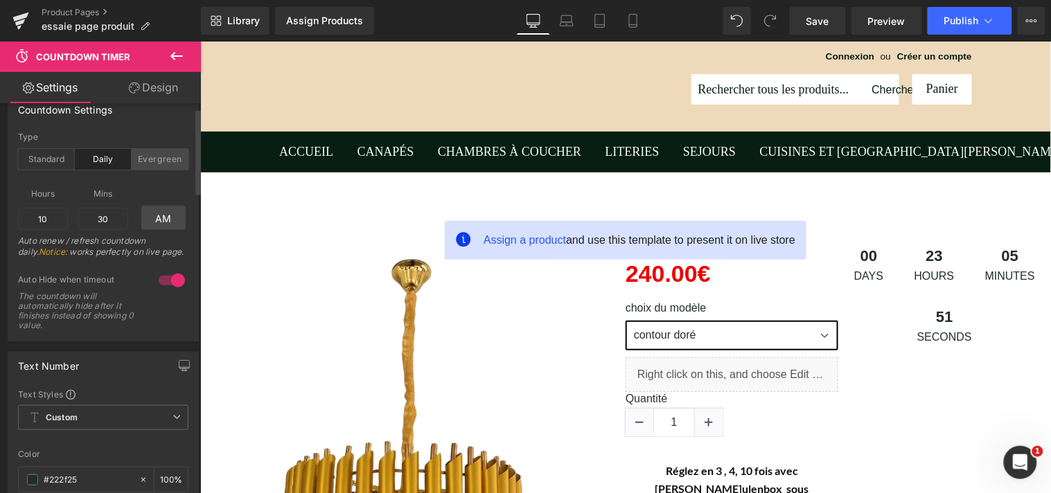
click at [151, 158] on div "Evergreen" at bounding box center [160, 159] width 57 height 21
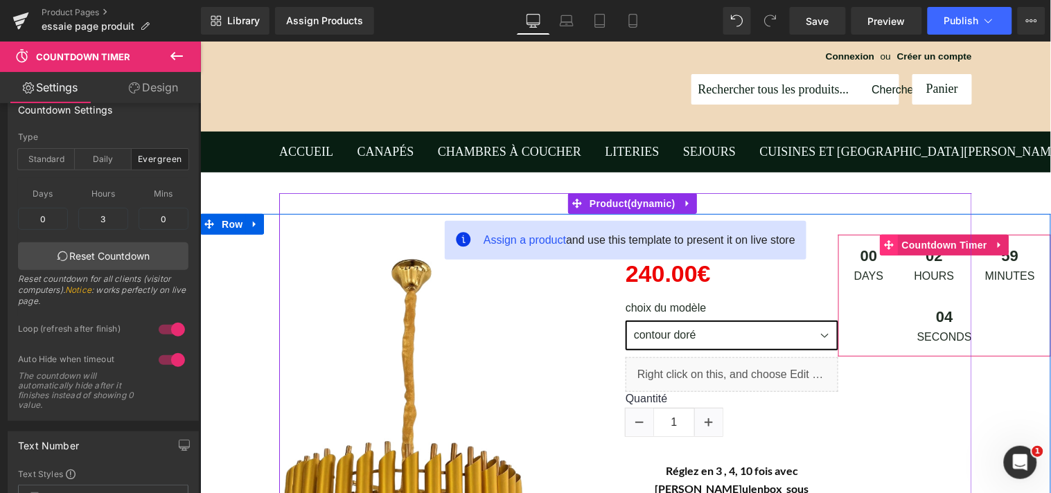
click at [886, 240] on icon at bounding box center [889, 244] width 10 height 10
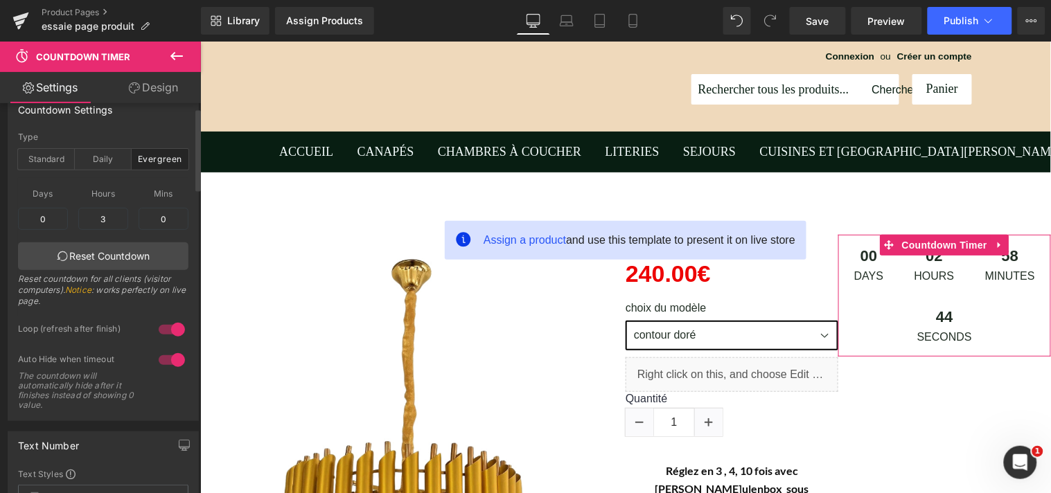
click at [190, 184] on div "Countdown Settings evergreen Type Standard Daily Evergreen 2025/9/7 11:22:50 Da…" at bounding box center [103, 253] width 207 height 336
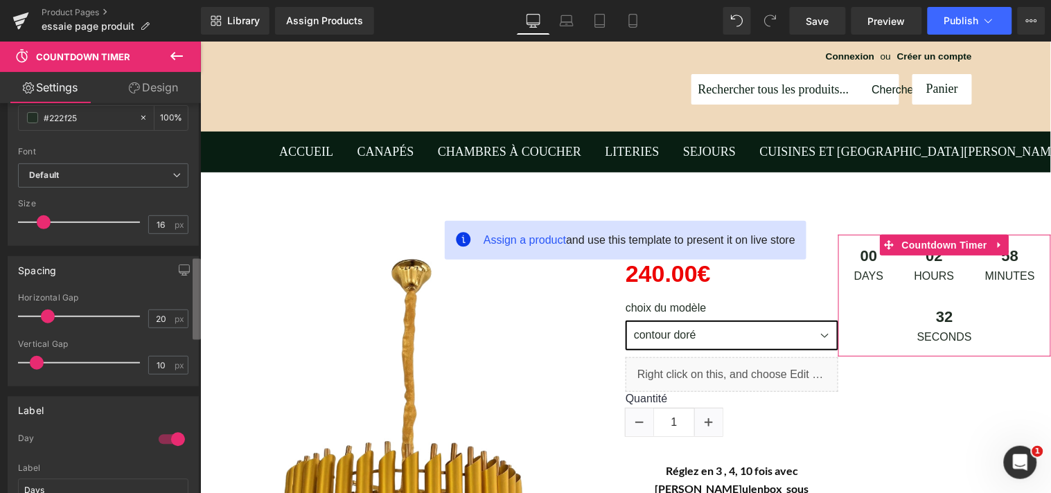
scroll to position [747, 0]
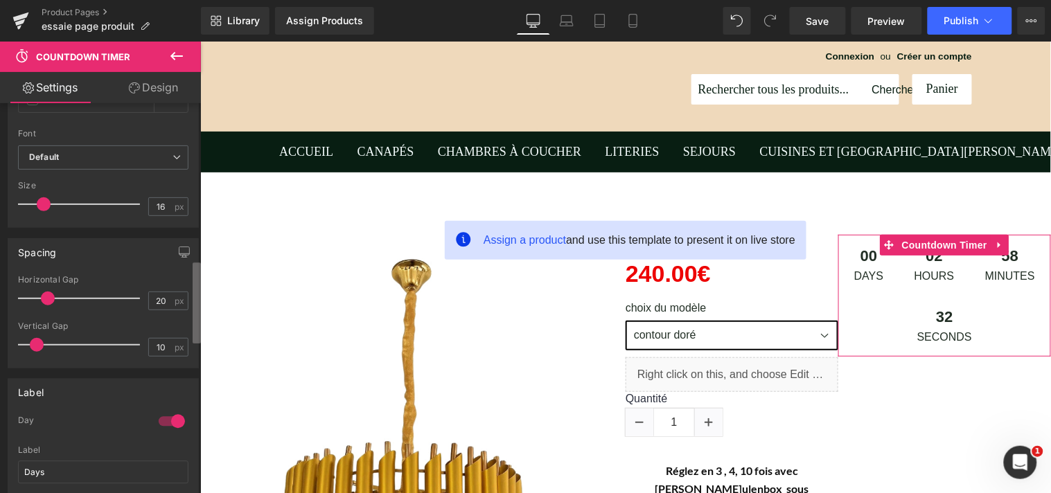
click at [183, 330] on div "Countdown Settings evergreen Type Standard Daily Evergreen 2025/9/7 11:22:50 Da…" at bounding box center [100, 301] width 201 height 396
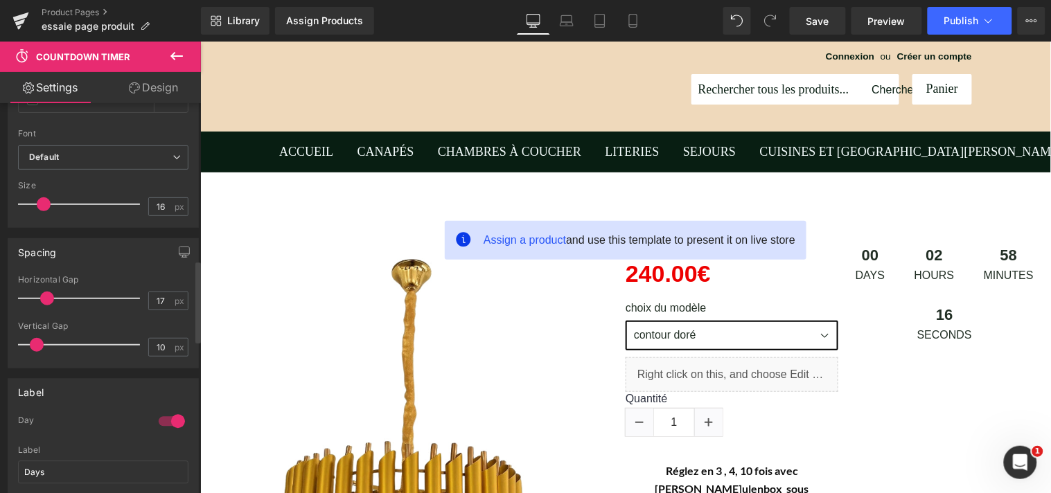
type input "16"
click at [46, 299] on span at bounding box center [44, 299] width 14 height 14
type input "7"
click at [36, 342] on span at bounding box center [33, 345] width 14 height 14
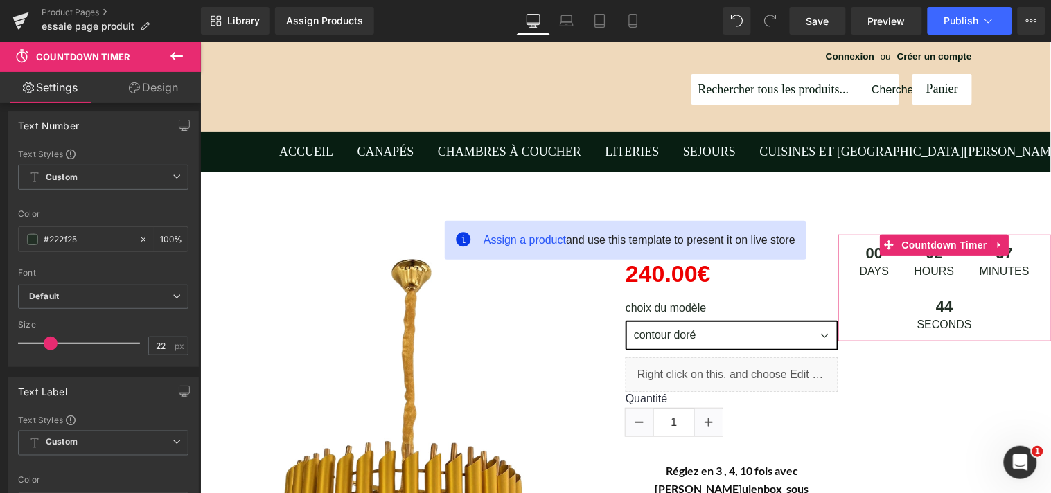
scroll to position [0, 0]
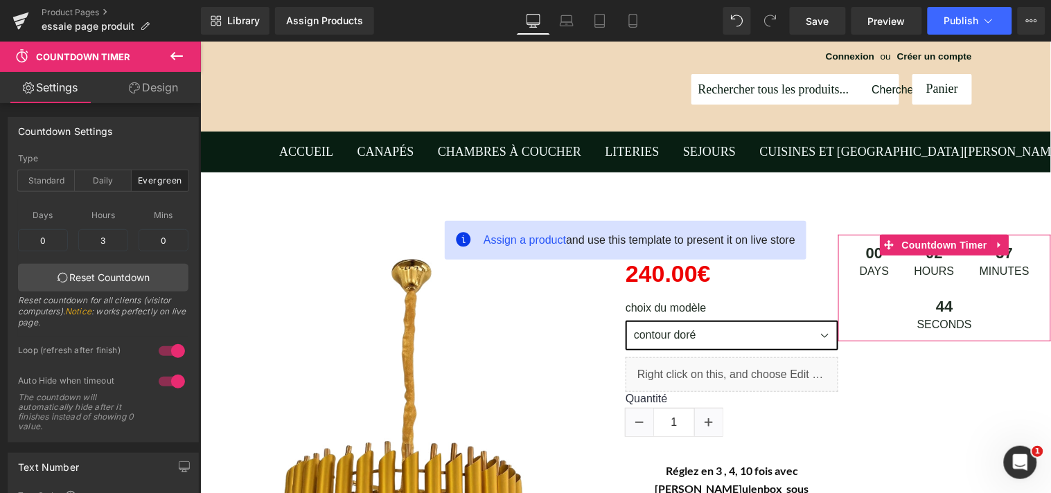
click at [198, 107] on b at bounding box center [198, 146] width 6 height 81
click at [175, 88] on link "Design" at bounding box center [153, 87] width 100 height 31
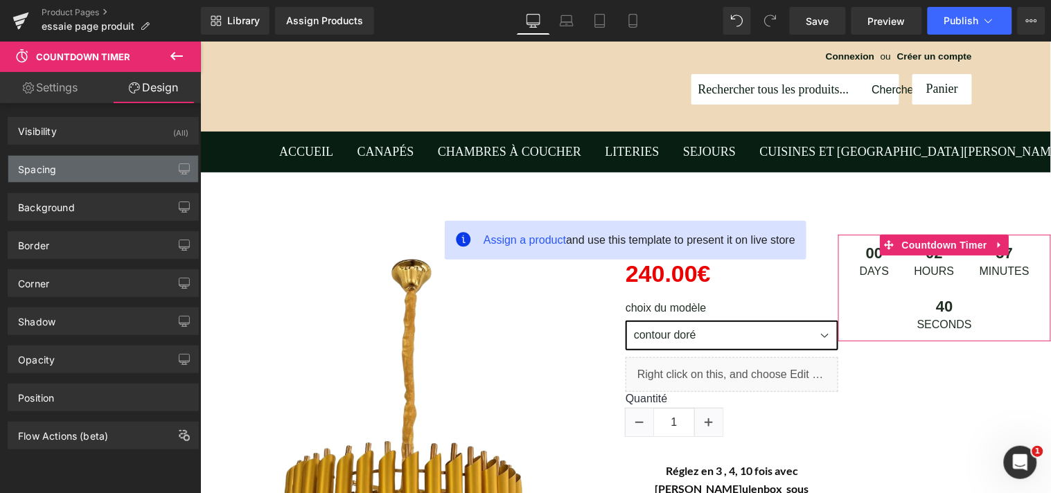
click at [76, 172] on div "Spacing" at bounding box center [103, 169] width 190 height 26
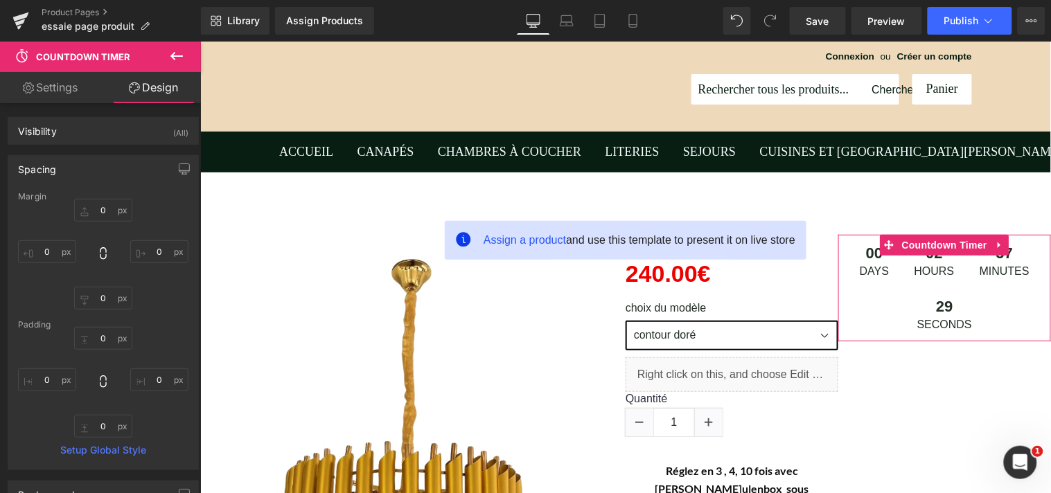
click at [78, 91] on link "Settings" at bounding box center [50, 87] width 100 height 31
type input "100"
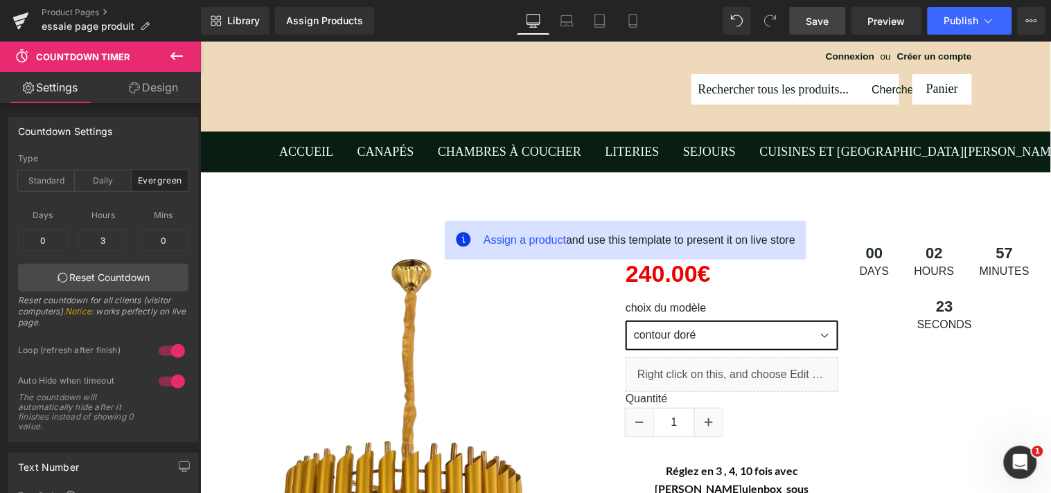
click at [822, 24] on span "Save" at bounding box center [817, 21] width 23 height 15
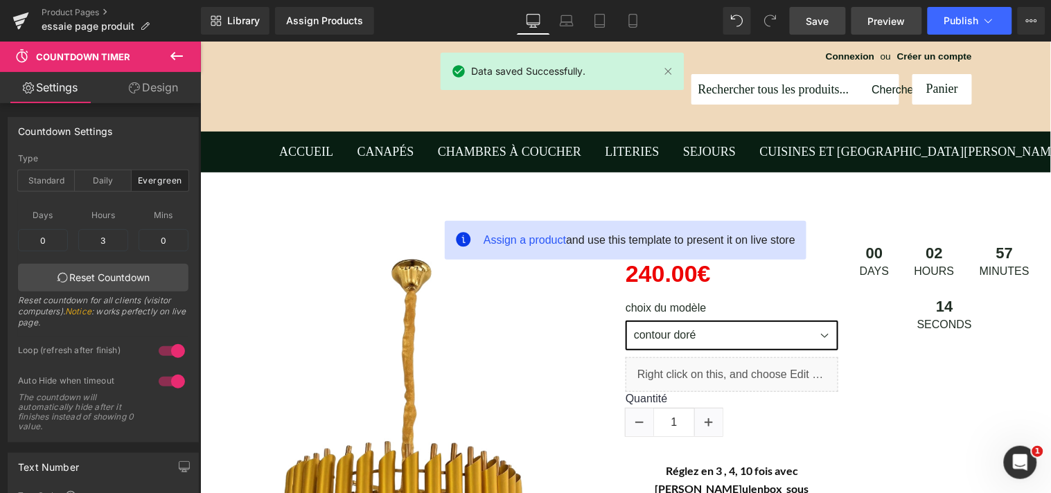
click at [892, 16] on span "Preview" at bounding box center [886, 21] width 37 height 15
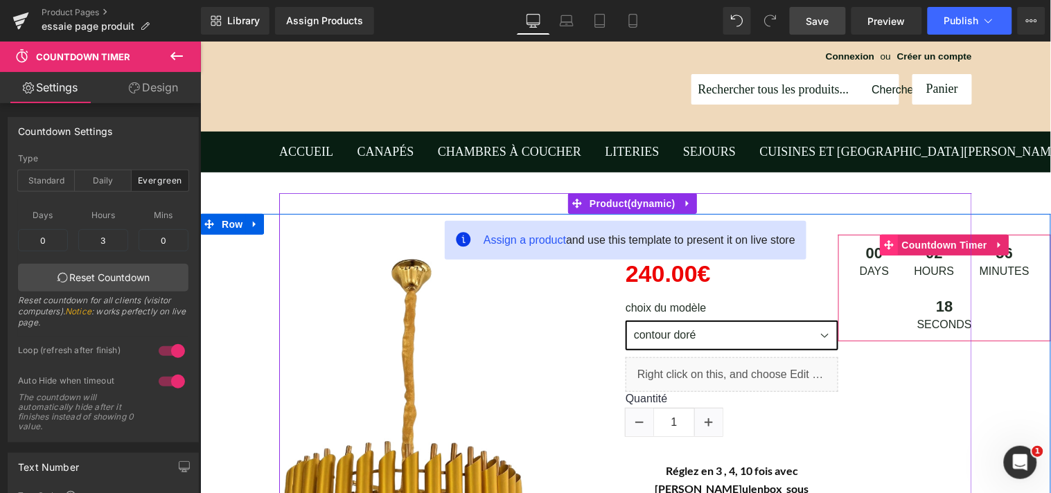
click at [888, 240] on span at bounding box center [889, 244] width 18 height 21
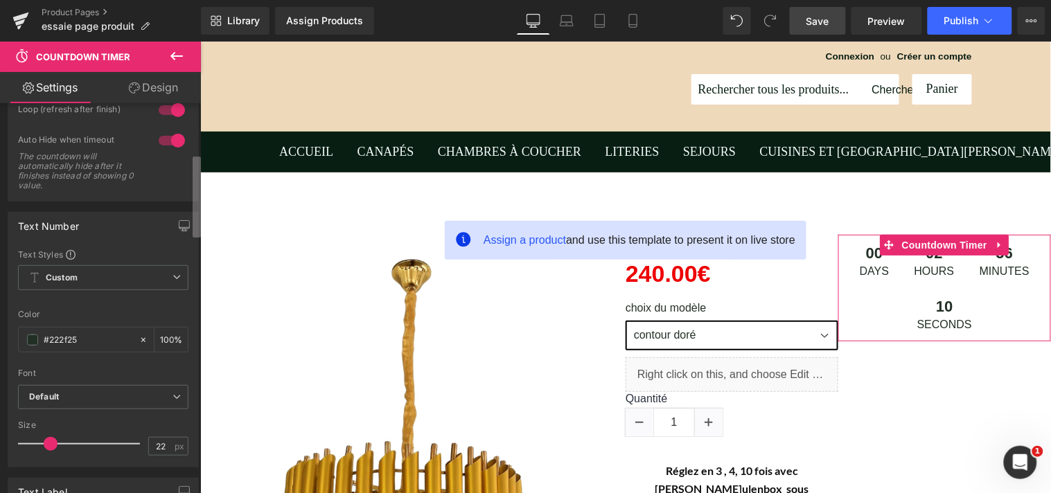
scroll to position [283, 0]
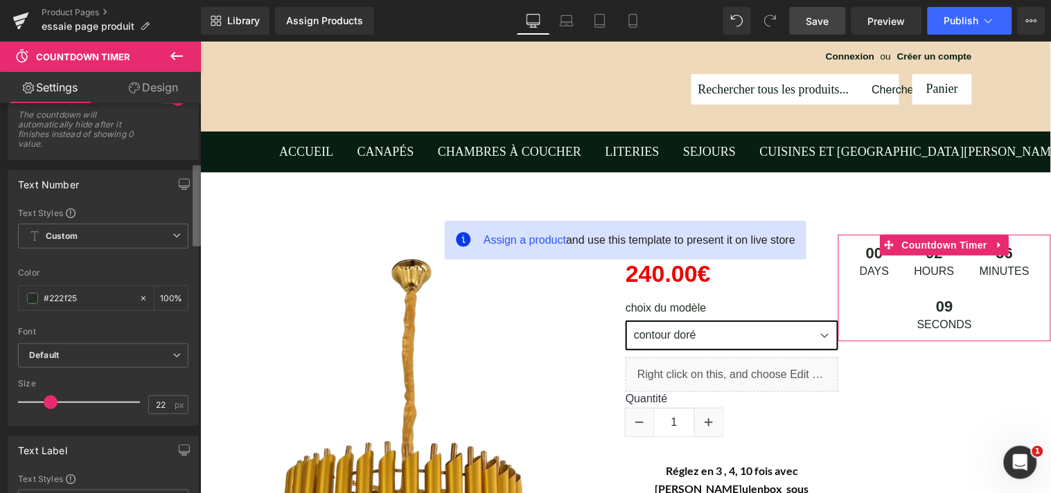
click at [195, 229] on b at bounding box center [197, 206] width 8 height 81
click at [173, 236] on icon at bounding box center [176, 235] width 8 height 8
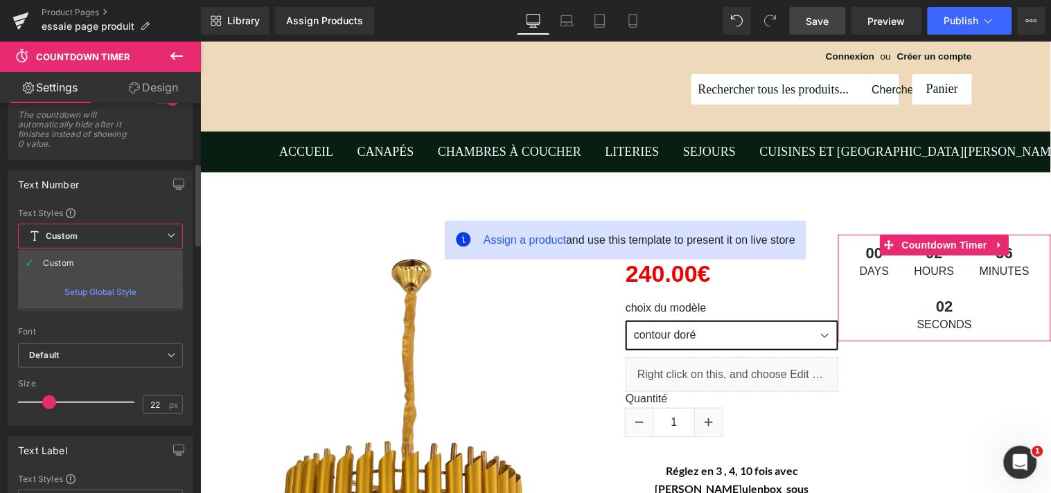
click at [130, 290] on div "Setup Global Style" at bounding box center [100, 292] width 165 height 33
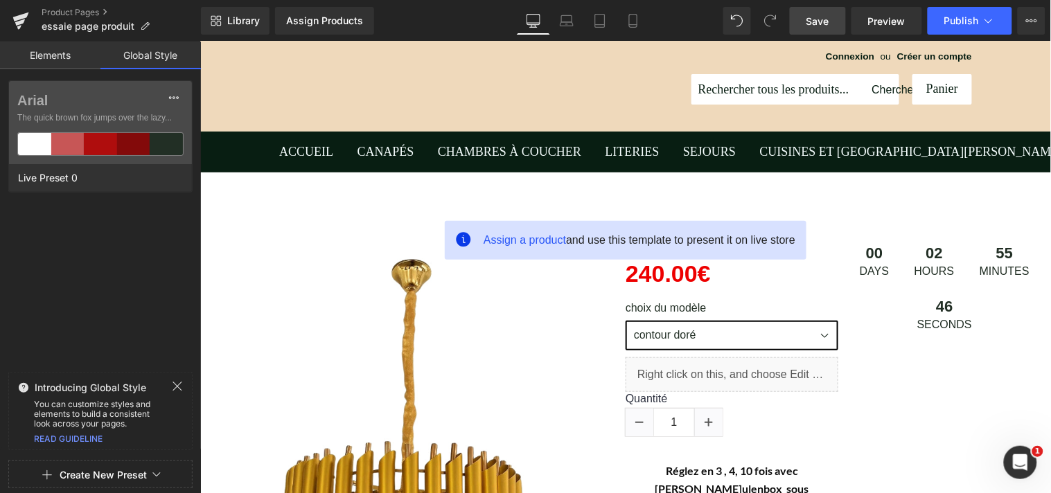
click at [60, 47] on link "Elements" at bounding box center [50, 56] width 100 height 28
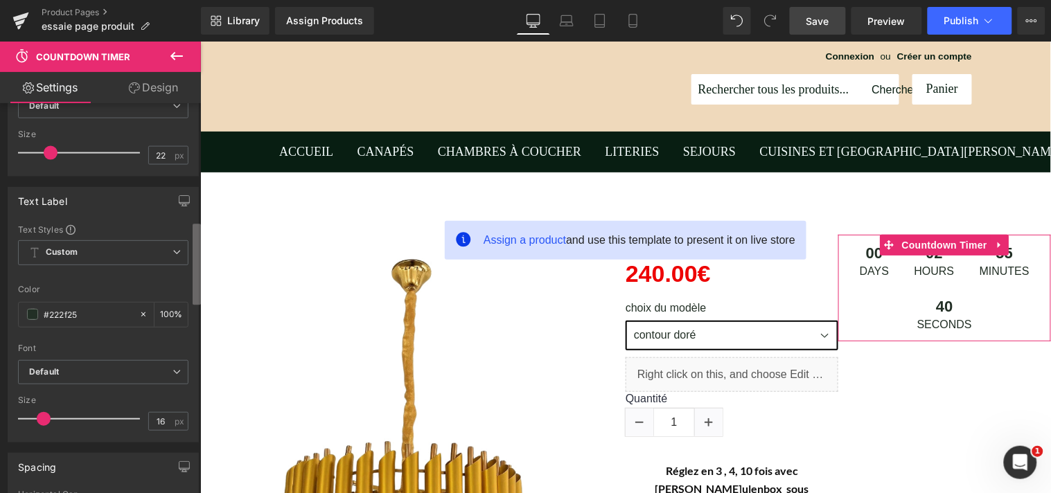
click at [195, 254] on b at bounding box center [197, 264] width 8 height 81
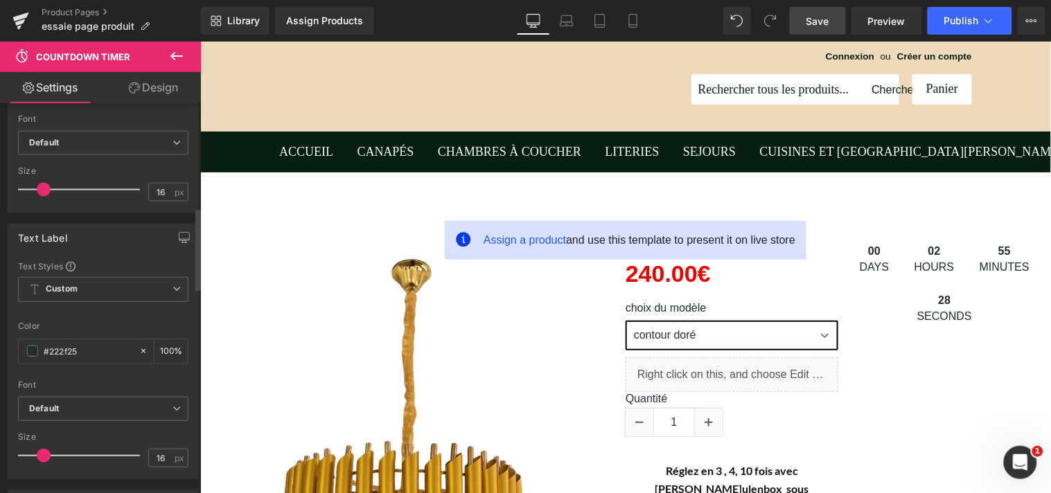
drag, startPoint x: 46, startPoint y: 189, endPoint x: 39, endPoint y: 191, distance: 7.1
click at [39, 191] on span at bounding box center [44, 190] width 14 height 14
drag, startPoint x: 36, startPoint y: 192, endPoint x: 39, endPoint y: 199, distance: 7.7
click at [39, 199] on div at bounding box center [82, 190] width 115 height 28
type input "16"
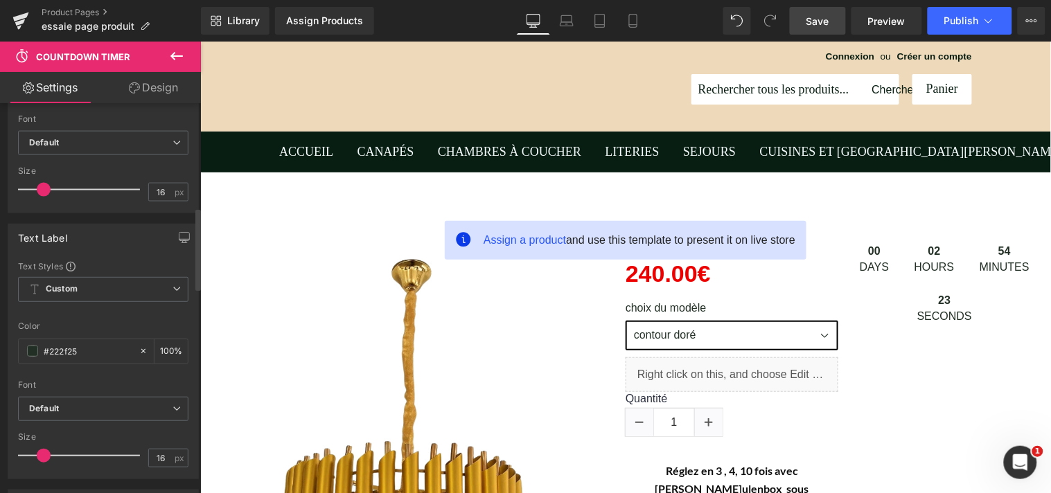
click at [40, 194] on span at bounding box center [44, 190] width 14 height 14
click at [826, 18] on span "Save" at bounding box center [817, 21] width 23 height 15
click at [874, 18] on span "Preview" at bounding box center [886, 21] width 37 height 15
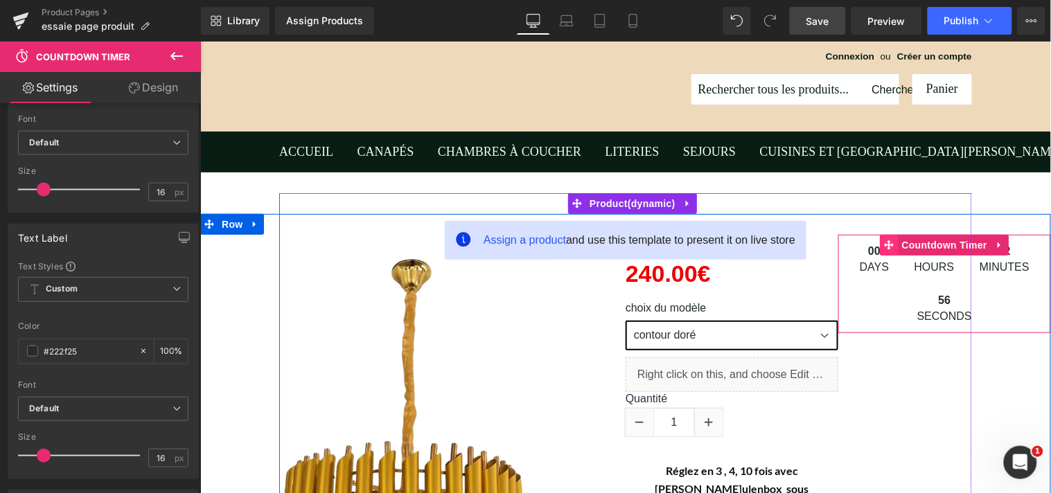
click at [884, 247] on icon at bounding box center [889, 245] width 10 height 10
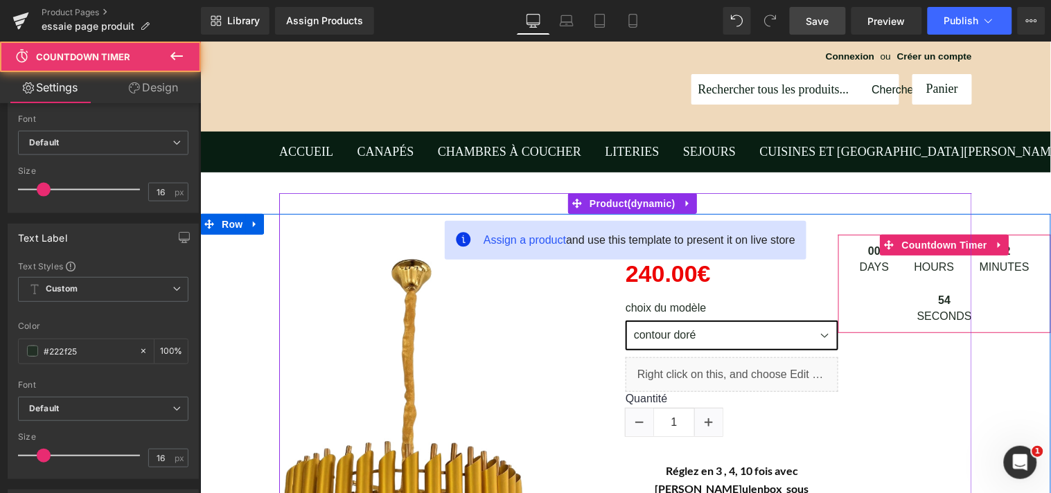
click at [880, 263] on span "Days" at bounding box center [873, 266] width 29 height 11
click at [879, 265] on span "Days" at bounding box center [873, 266] width 29 height 11
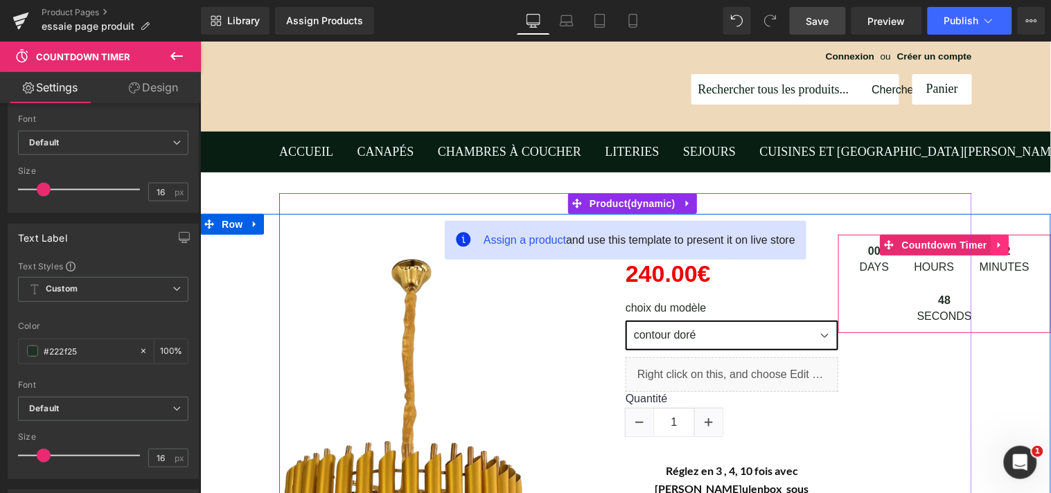
click at [994, 243] on icon at bounding box center [999, 244] width 10 height 10
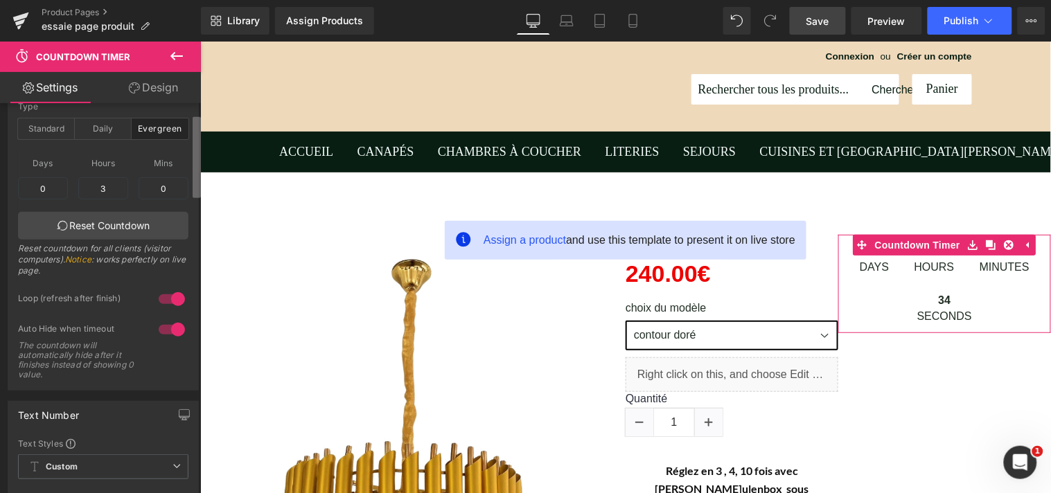
scroll to position [0, 0]
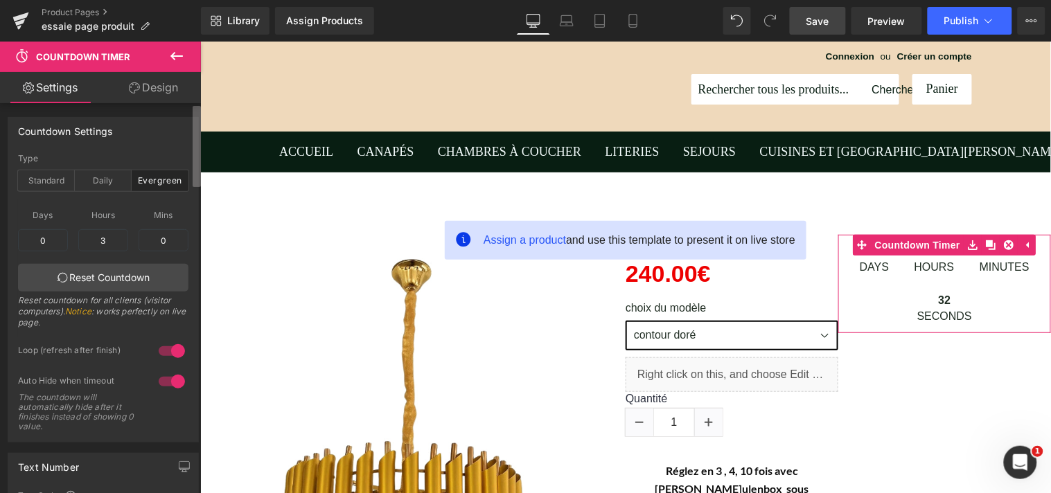
click at [191, 116] on div "Countdown Settings evergreen Type Standard Daily Evergreen 2025/9/7 11:22:50 Da…" at bounding box center [100, 301] width 201 height 396
click at [46, 212] on span "Days" at bounding box center [43, 214] width 50 height 17
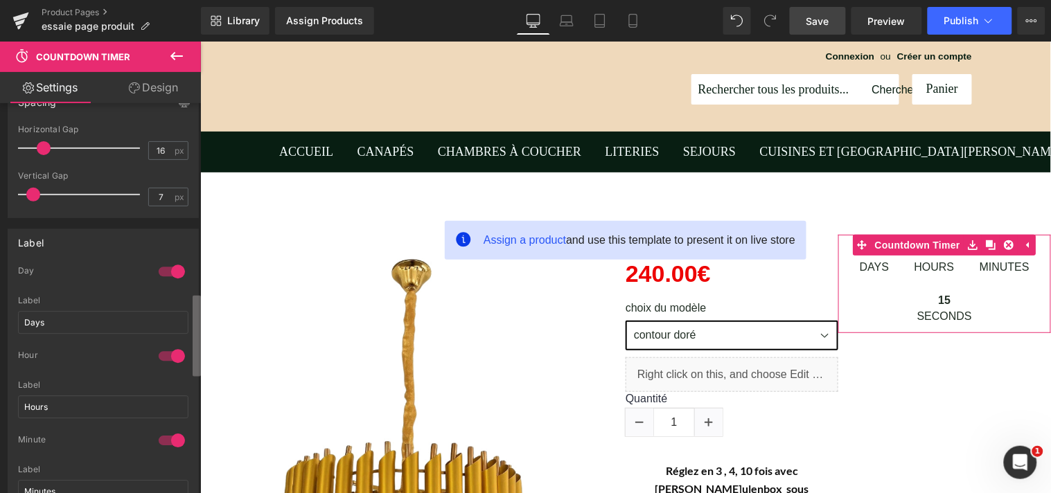
scroll to position [912, 0]
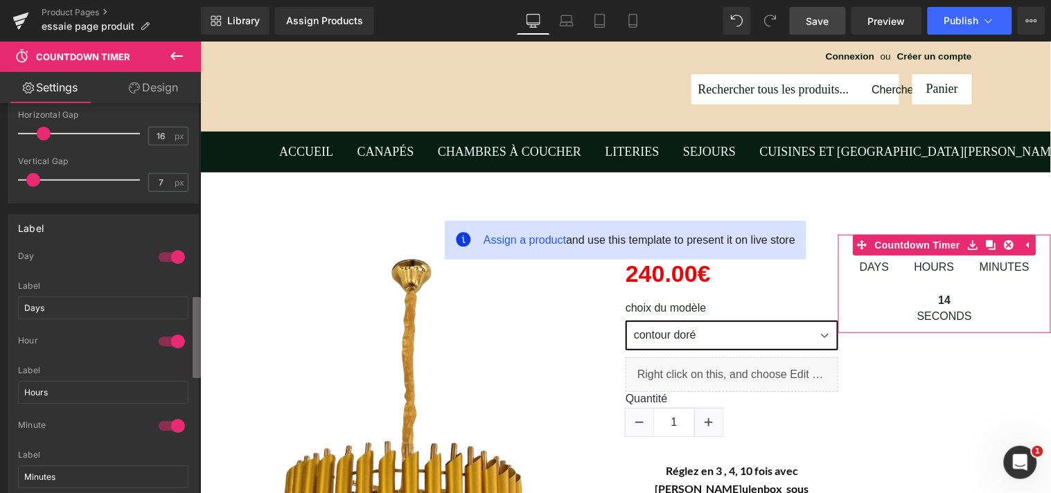
click at [184, 365] on div "Countdown Settings evergreen Type Standard Daily Evergreen 2025/9/7 11:22:50 Da…" at bounding box center [100, 301] width 201 height 396
click at [59, 306] on input "Days" at bounding box center [103, 307] width 170 height 23
type input "D"
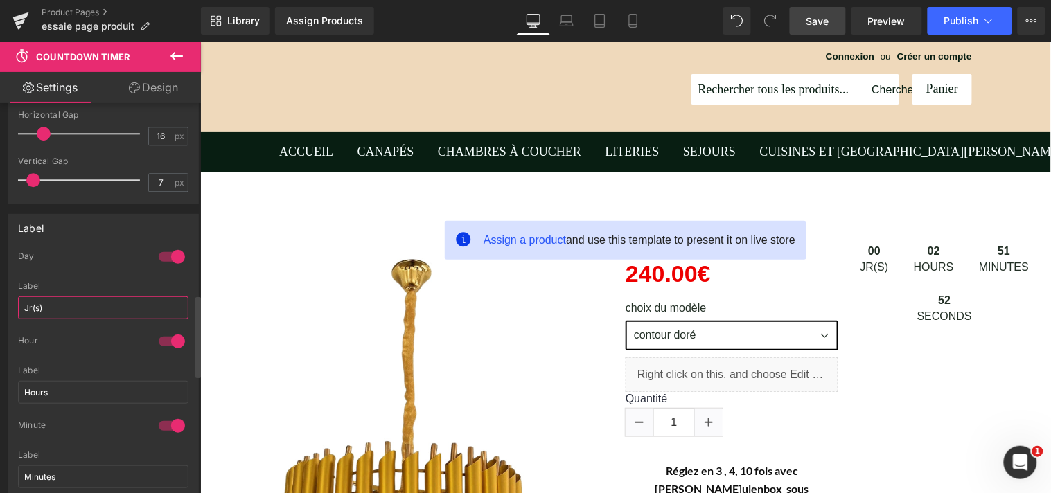
drag, startPoint x: 59, startPoint y: 306, endPoint x: 59, endPoint y: 341, distance: 34.6
click at [59, 341] on div "1 Day Jr(s) Label Jr(s) 1 Hour Hours Label Hours 1 Minute Minutes Label Minutes…" at bounding box center [103, 435] width 190 height 369
type input "Jr(s)"
click at [51, 391] on input "Hours" at bounding box center [103, 392] width 170 height 23
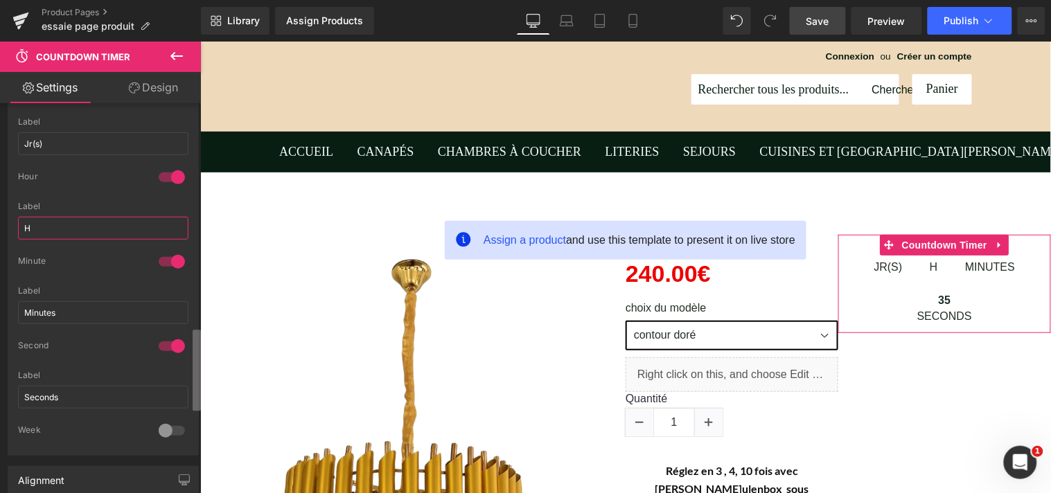
click at [197, 358] on b at bounding box center [197, 370] width 8 height 81
type input "H"
click at [75, 308] on input "Minutes" at bounding box center [103, 309] width 170 height 23
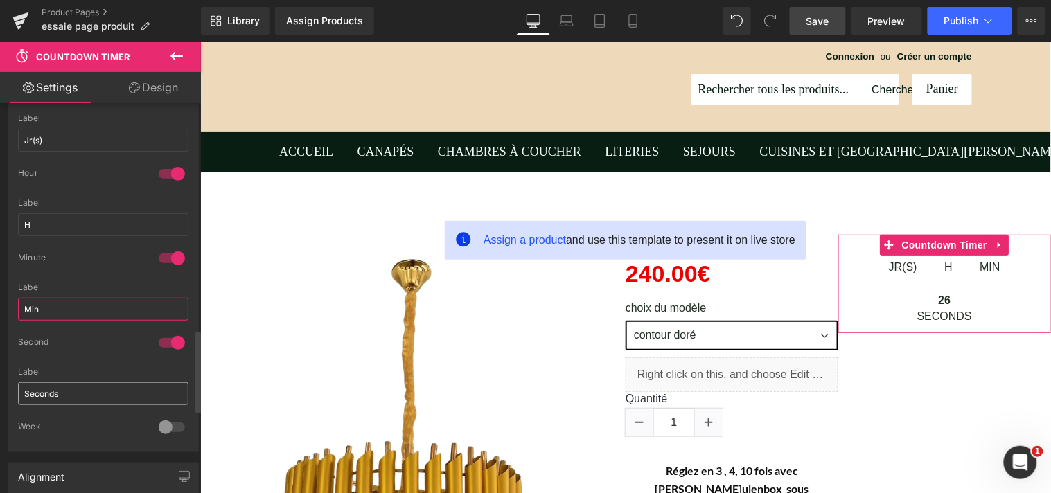
type input "Min"
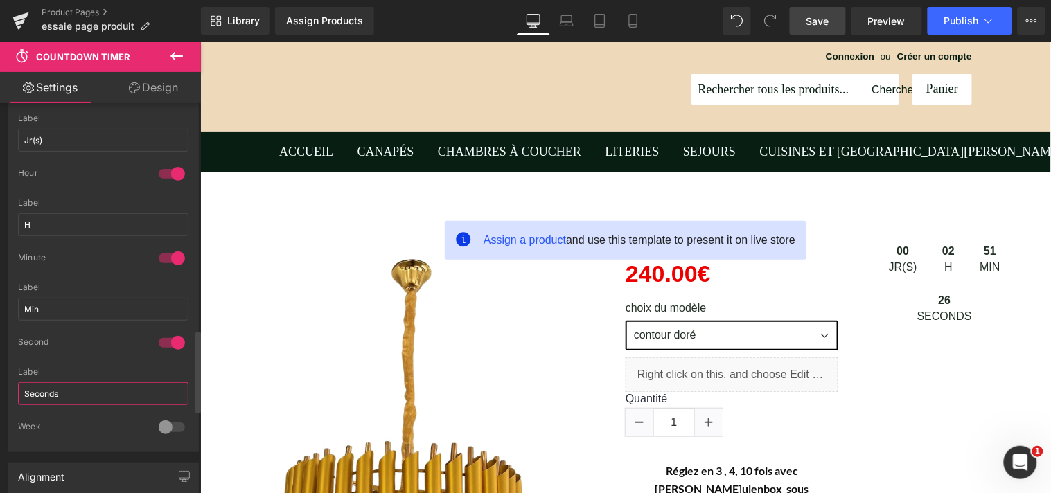
click at [79, 396] on input "Seconds" at bounding box center [103, 393] width 170 height 23
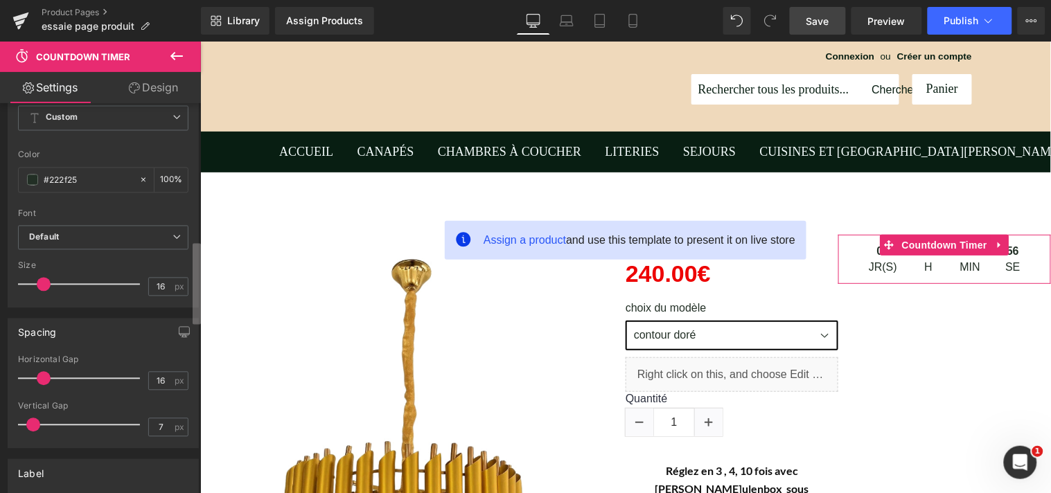
scroll to position [652, 0]
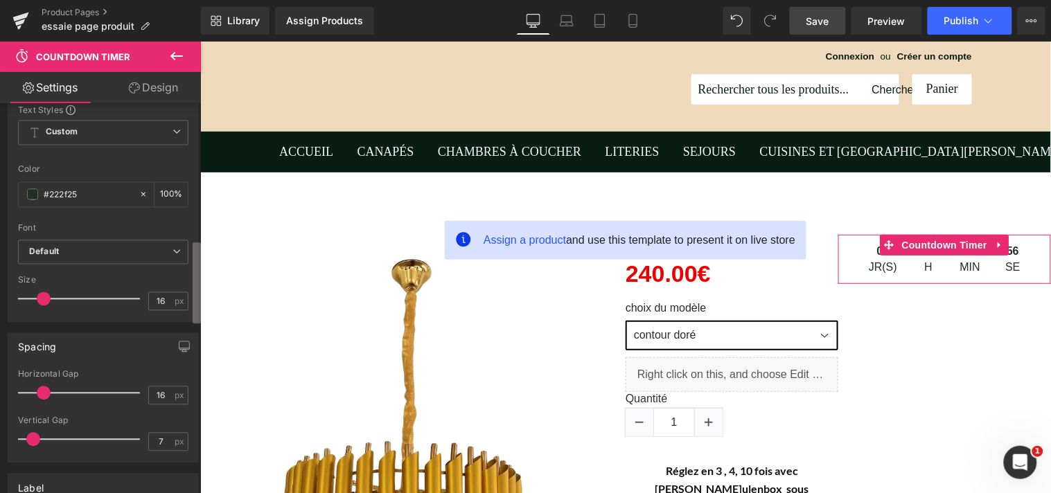
click at [181, 278] on div "Countdown Settings evergreen Type Standard Daily Evergreen 2025/9/7 11:22:50 Da…" at bounding box center [100, 301] width 201 height 396
type input "Se"
click at [175, 255] on icon at bounding box center [176, 252] width 8 height 8
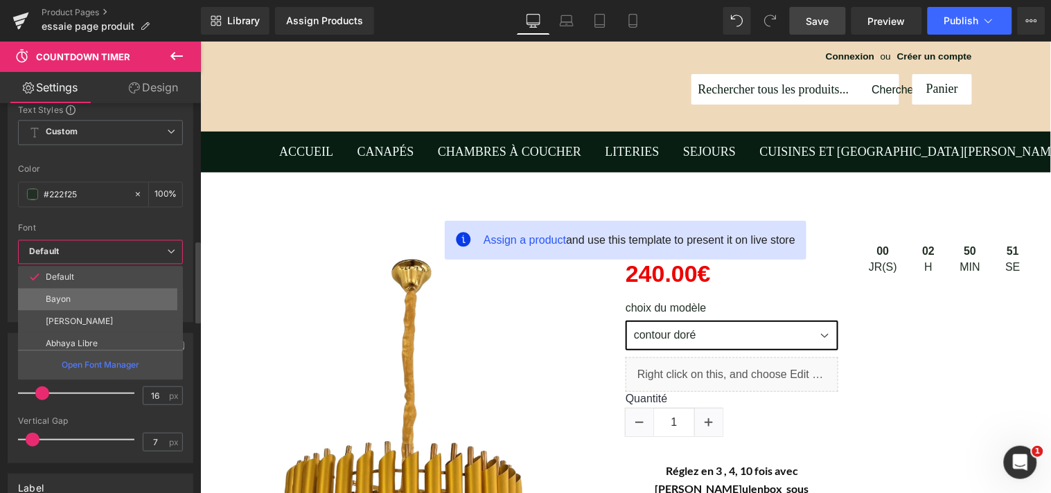
click at [134, 296] on li "Bayon" at bounding box center [103, 300] width 171 height 22
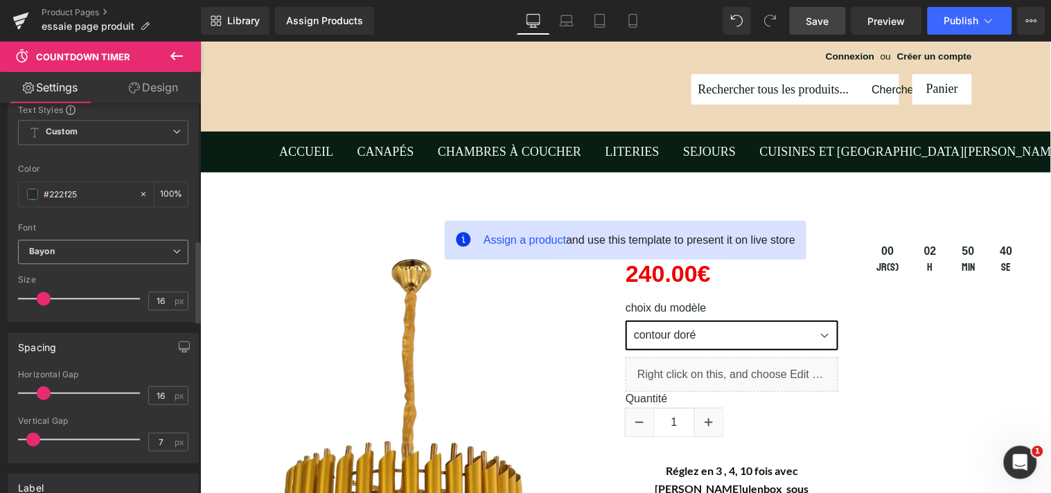
click at [175, 254] on icon at bounding box center [176, 252] width 8 height 8
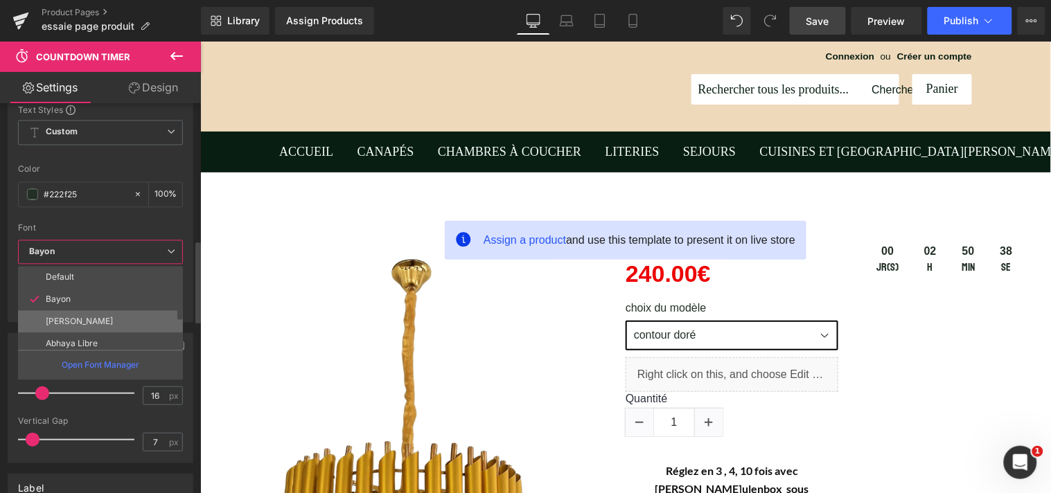
click at [116, 321] on li "[PERSON_NAME]" at bounding box center [103, 322] width 171 height 22
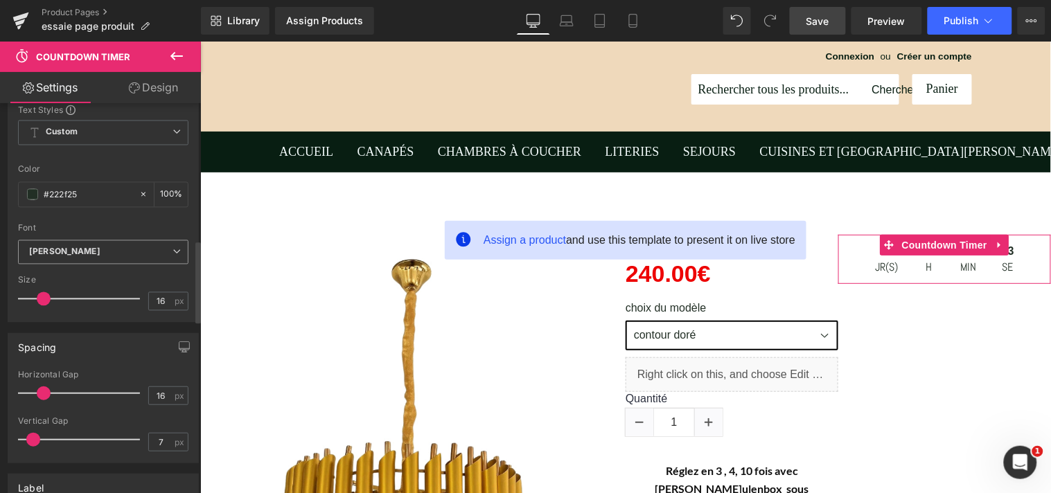
click at [175, 254] on icon at bounding box center [176, 252] width 8 height 8
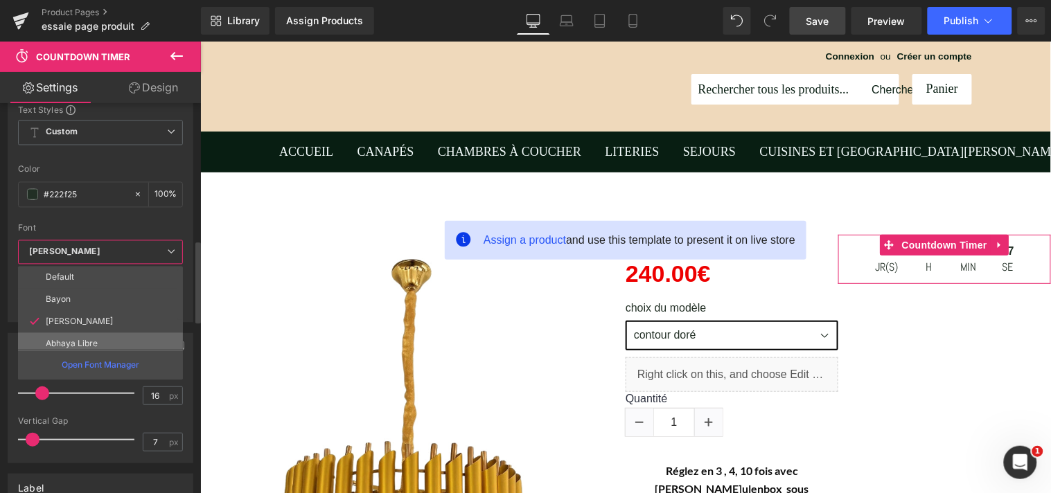
click at [98, 342] on li "Abhaya Libre" at bounding box center [103, 344] width 171 height 22
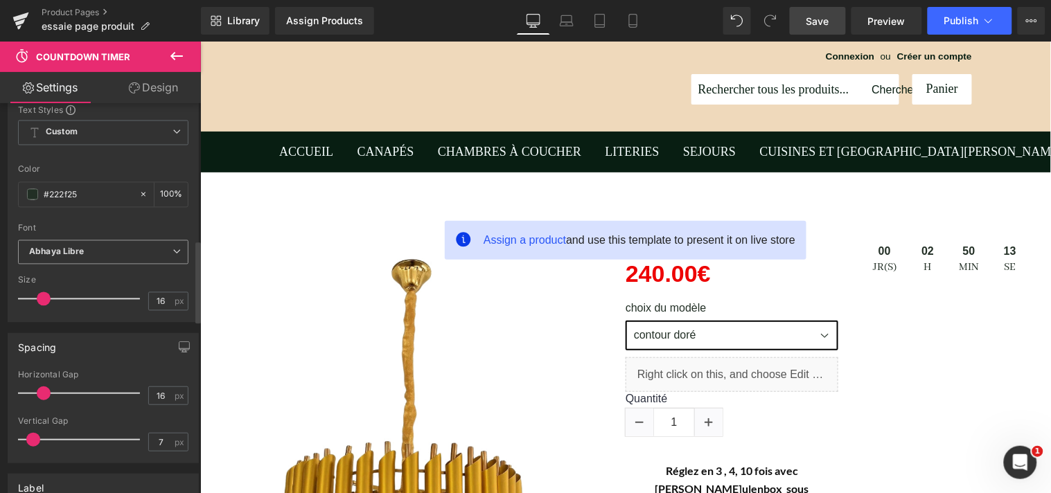
click at [166, 252] on b "Abhaya Libre" at bounding box center [100, 253] width 143 height 12
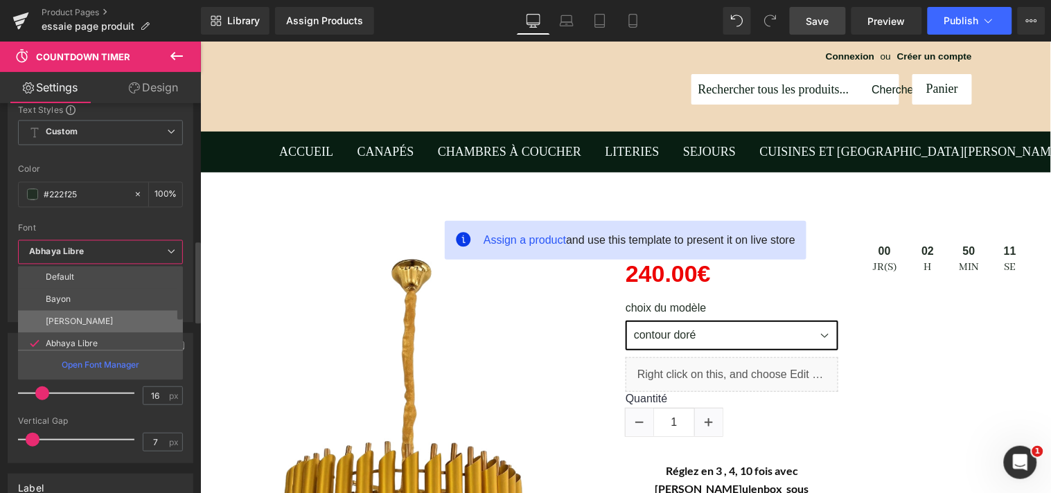
click at [116, 311] on li "[PERSON_NAME]" at bounding box center [103, 322] width 171 height 22
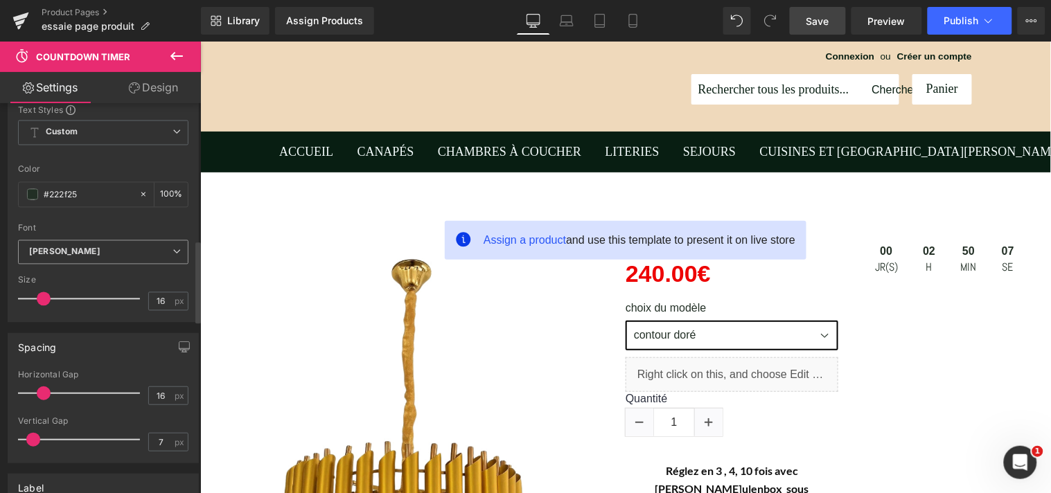
click at [174, 258] on span "[PERSON_NAME]" at bounding box center [103, 252] width 170 height 24
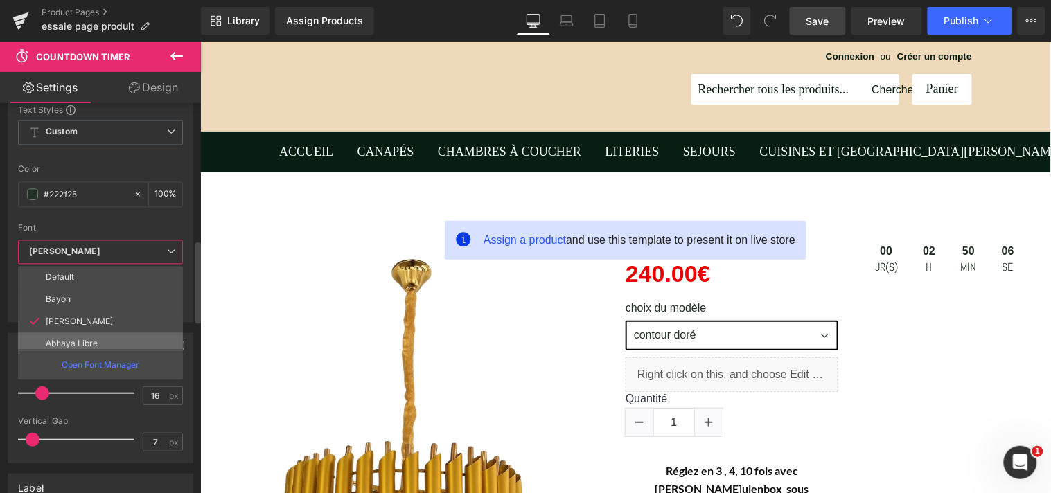
click at [116, 341] on li "Abhaya Libre" at bounding box center [103, 344] width 171 height 22
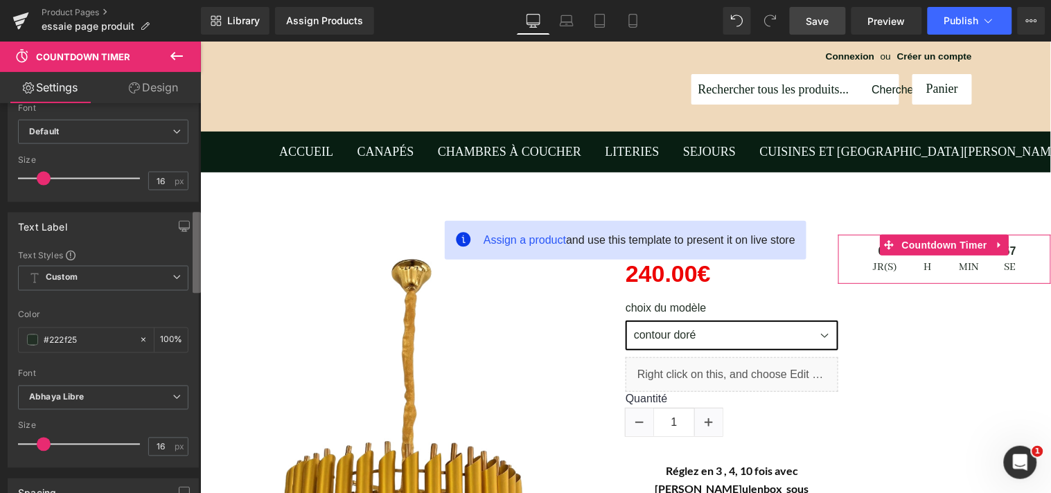
scroll to position [503, 0]
click at [194, 247] on b at bounding box center [197, 251] width 8 height 81
click at [172, 284] on icon at bounding box center [176, 281] width 8 height 8
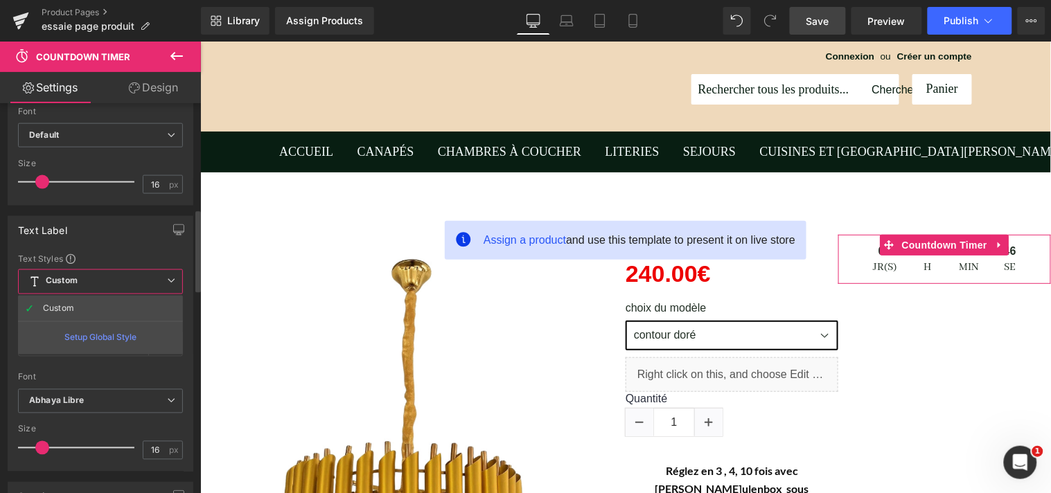
click at [166, 285] on span "Custom Setup Global Style" at bounding box center [100, 281] width 165 height 25
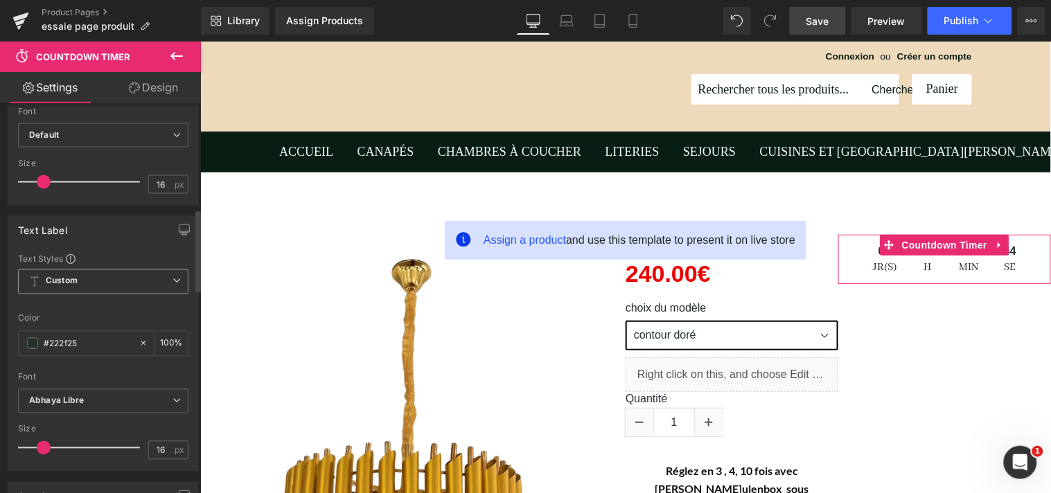
click at [166, 285] on span "Custom Setup Global Style" at bounding box center [103, 281] width 170 height 25
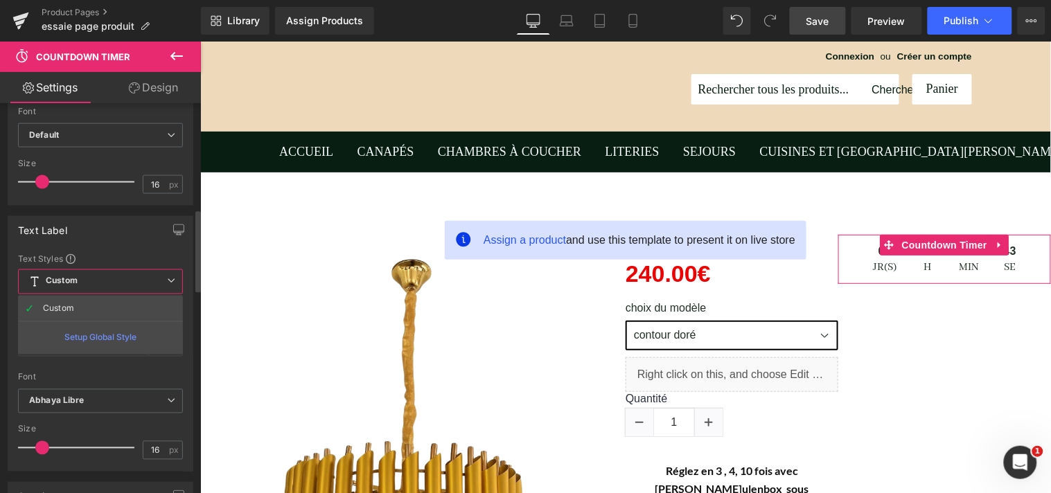
click at [166, 285] on span "Custom Setup Global Style" at bounding box center [100, 281] width 165 height 25
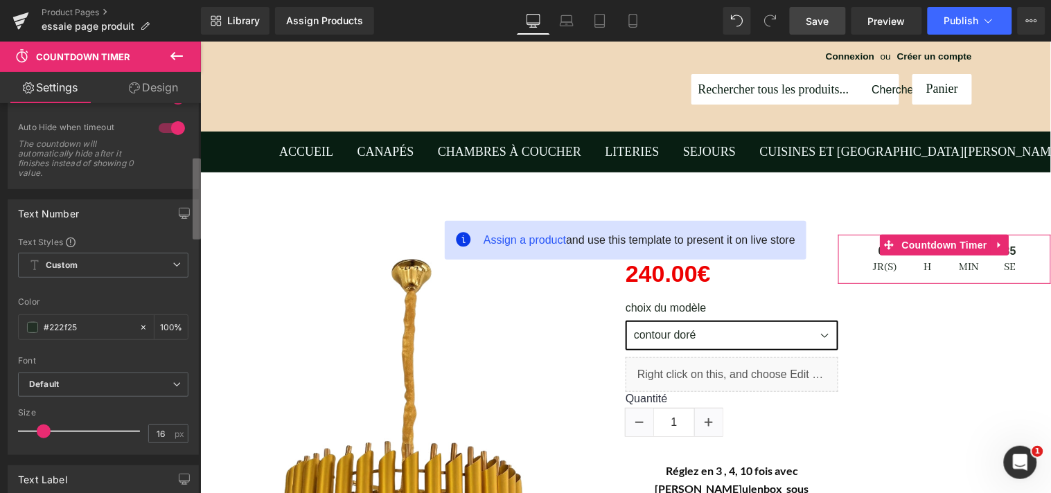
scroll to position [246, 0]
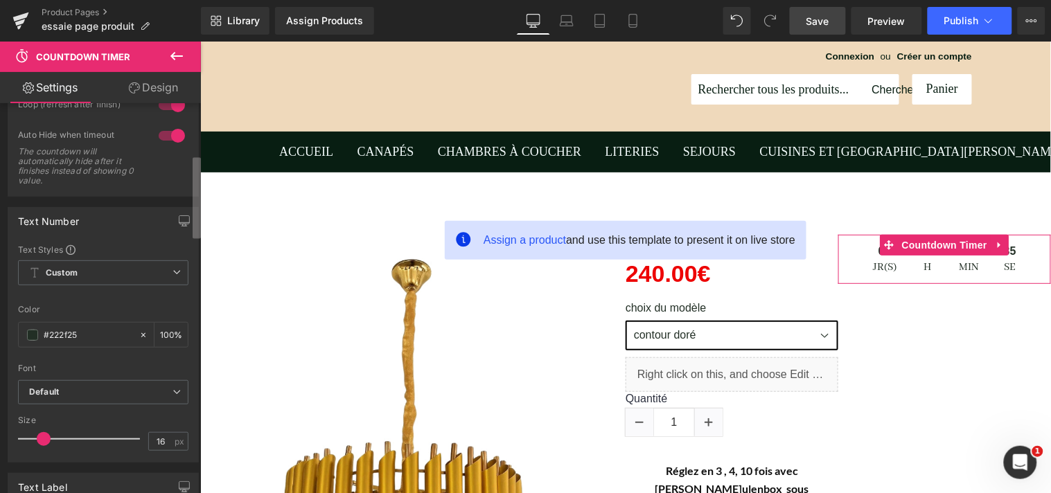
click at [197, 213] on b at bounding box center [197, 198] width 8 height 81
click at [175, 274] on icon at bounding box center [176, 272] width 8 height 8
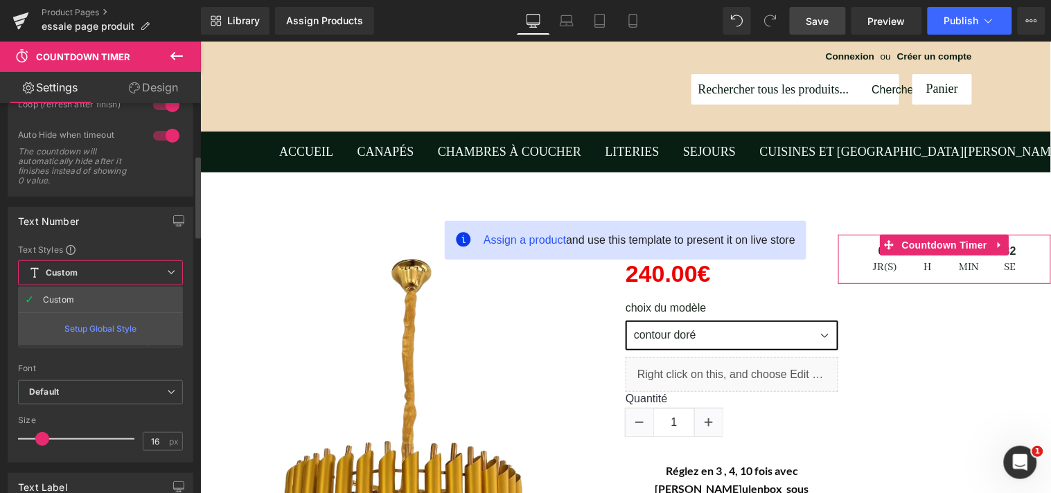
click at [175, 274] on icon at bounding box center [171, 272] width 8 height 8
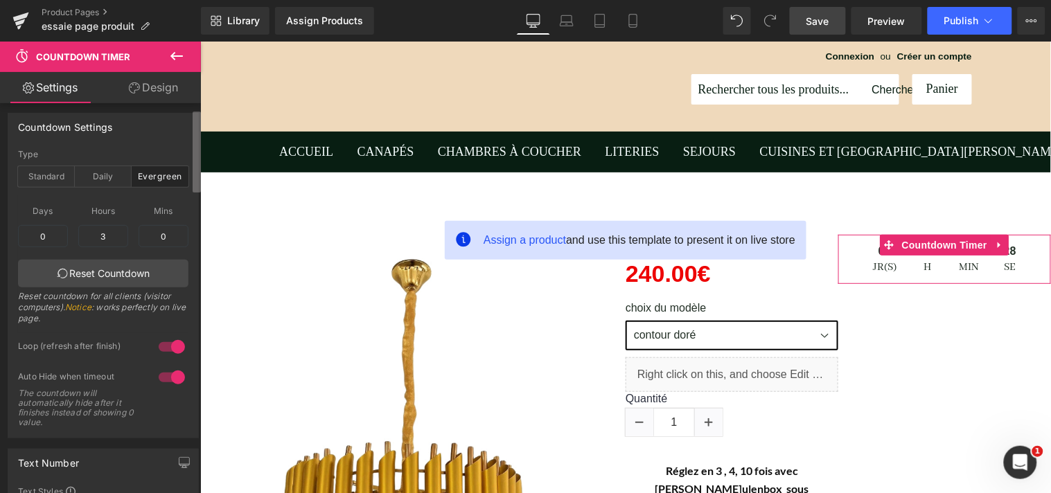
scroll to position [0, 0]
click at [195, 161] on b at bounding box center [197, 146] width 8 height 81
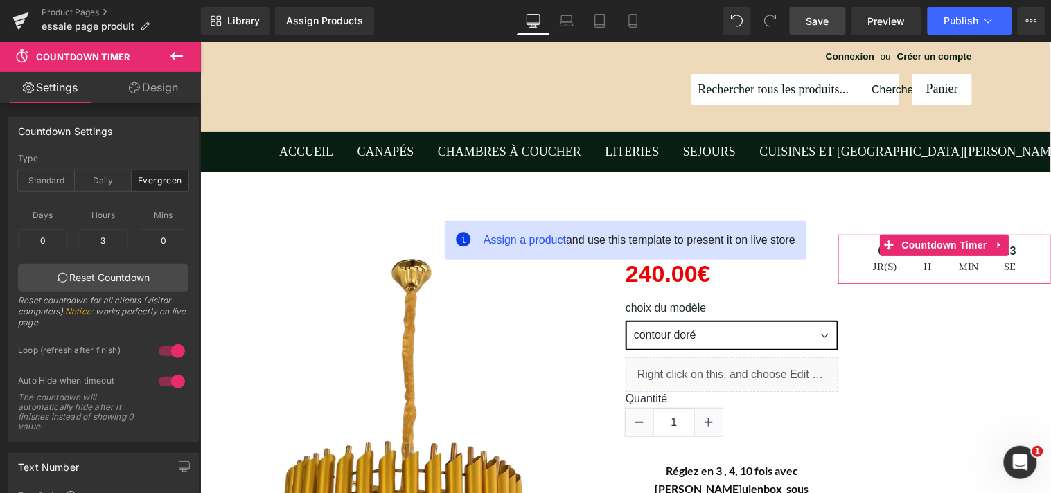
click at [173, 90] on link "Design" at bounding box center [153, 87] width 100 height 31
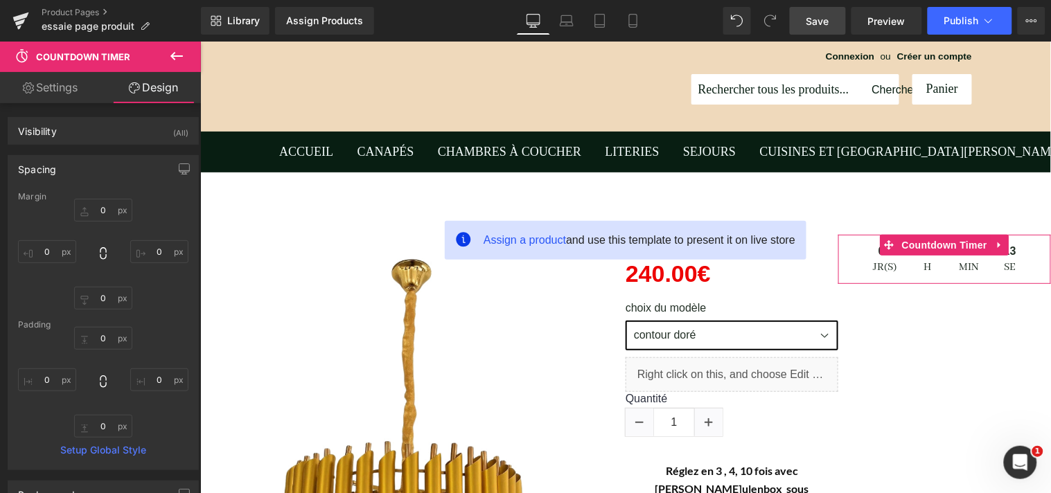
type input "0"
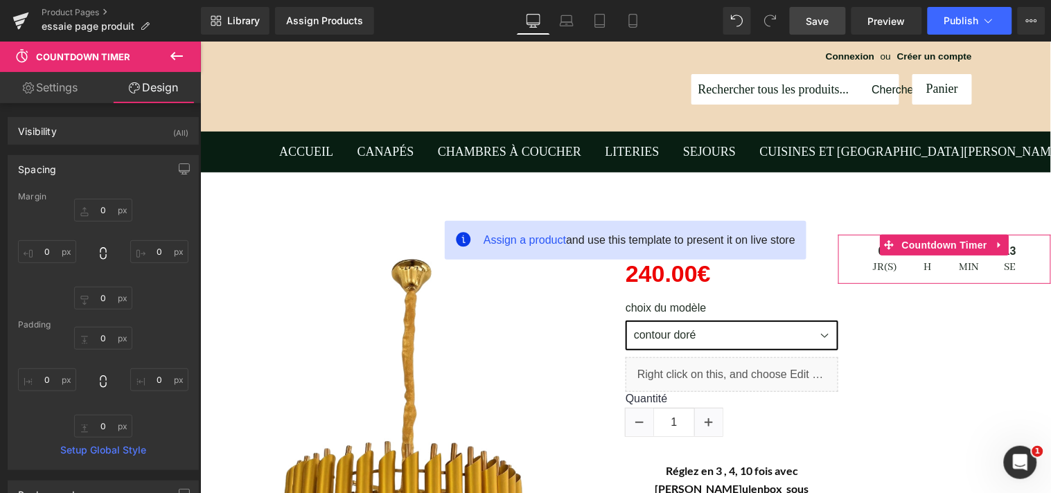
type input "0"
click at [167, 87] on link "Design" at bounding box center [153, 87] width 100 height 31
click at [195, 130] on b at bounding box center [197, 218] width 8 height 224
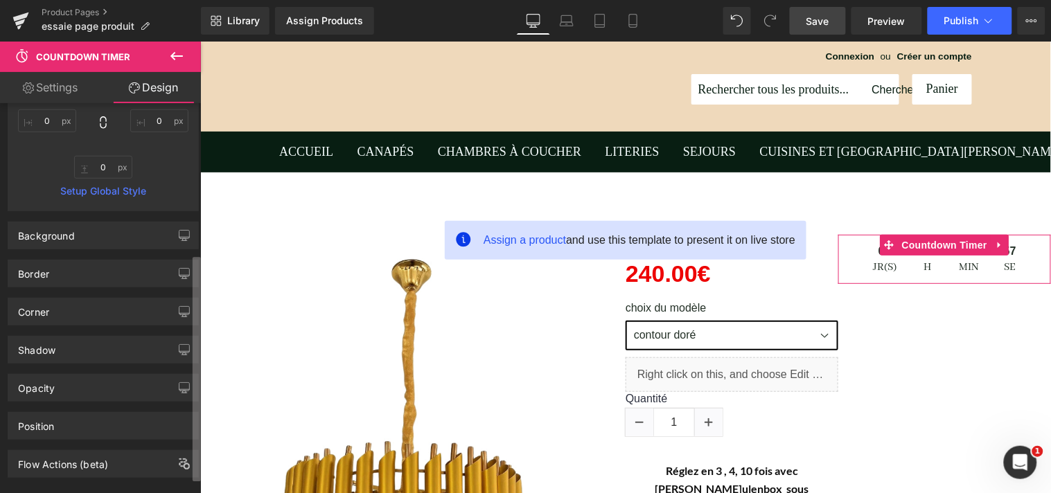
scroll to position [260, 0]
click at [186, 476] on div "Visibility (All) 0|0|0|0 1 Show on Desktop 1 Show on Laptop 1 Show on Tablet 1 …" at bounding box center [100, 301] width 201 height 396
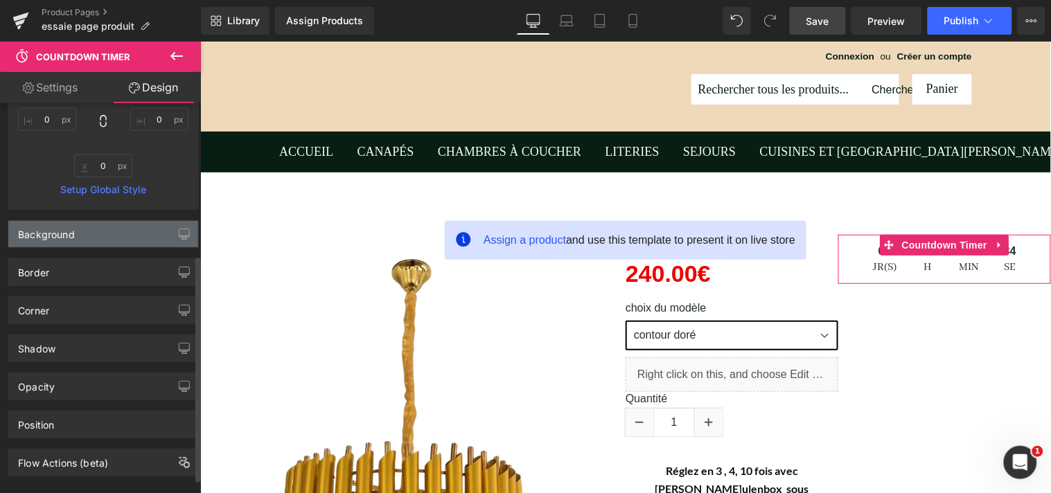
click at [71, 241] on div "Background" at bounding box center [103, 234] width 190 height 26
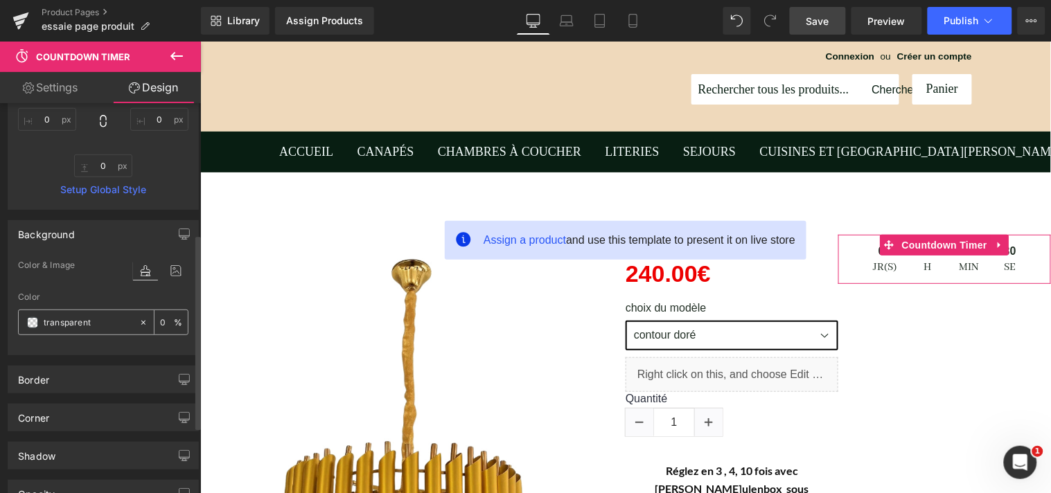
click at [59, 320] on input "transparent" at bounding box center [88, 322] width 89 height 15
type input "d"
type input "DD0"
type input "100"
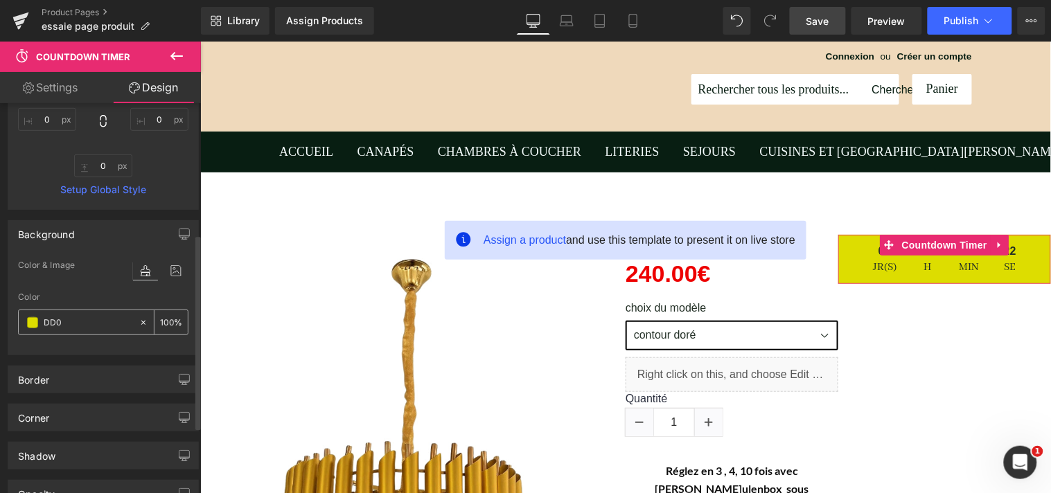
type input "DD03"
type input "20"
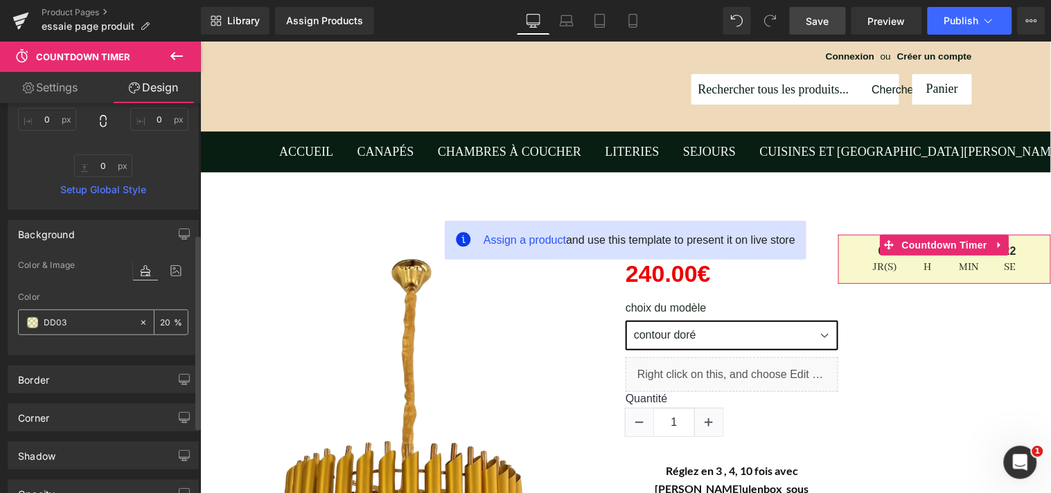
type input "DD030"
type input "0"
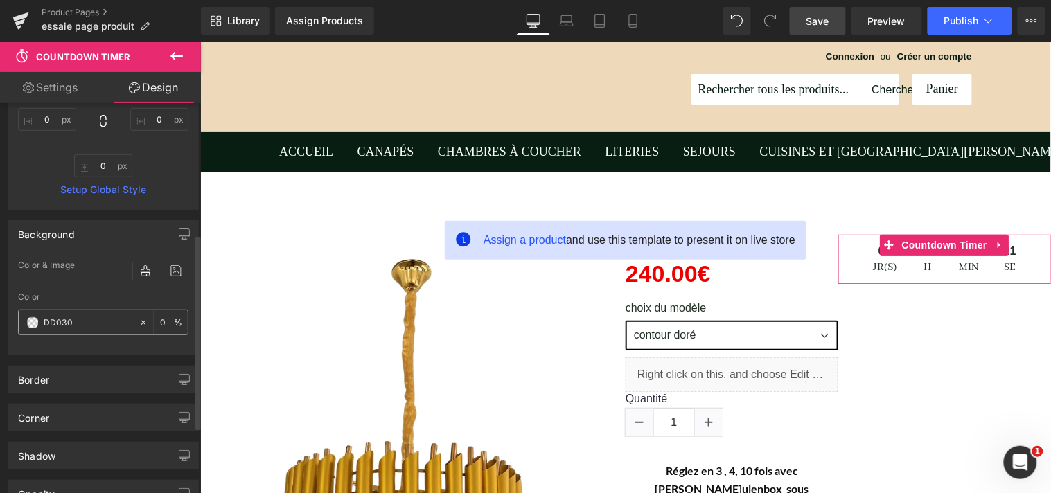
type input "DD0303"
type input "100"
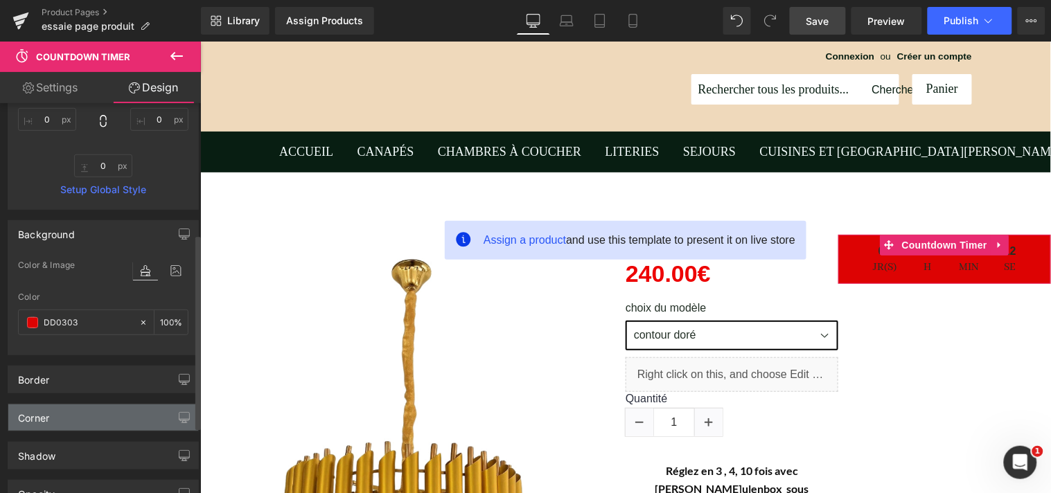
type input "#dd0303"
click at [80, 424] on div "Corner" at bounding box center [103, 418] width 190 height 26
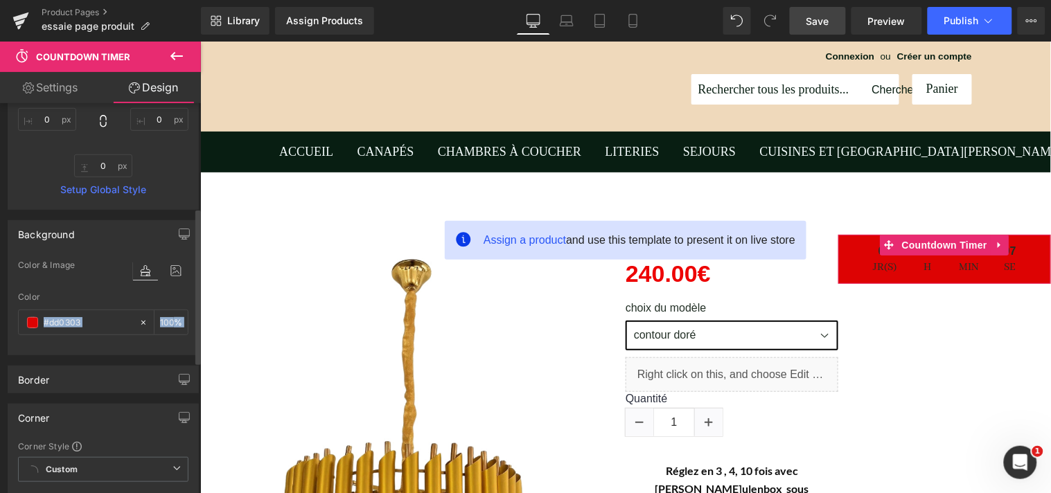
drag, startPoint x: 194, startPoint y: 335, endPoint x: 184, endPoint y: 396, distance: 61.0
click at [184, 396] on div "Visibility (All) 0|0|0|0 1 Show on Desktop 1 Show on Laptop 1 Show on Tablet 1 …" at bounding box center [103, 312] width 207 height 938
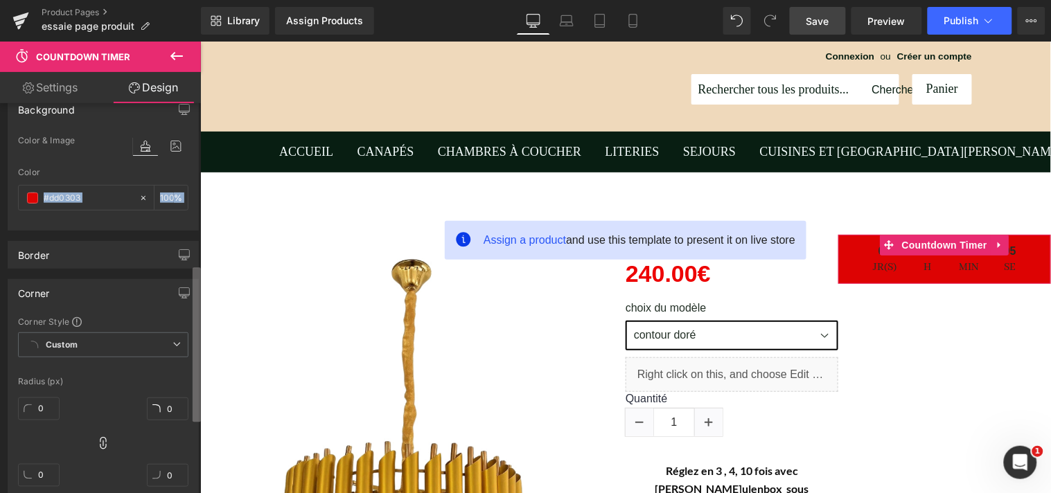
scroll to position [424, 0]
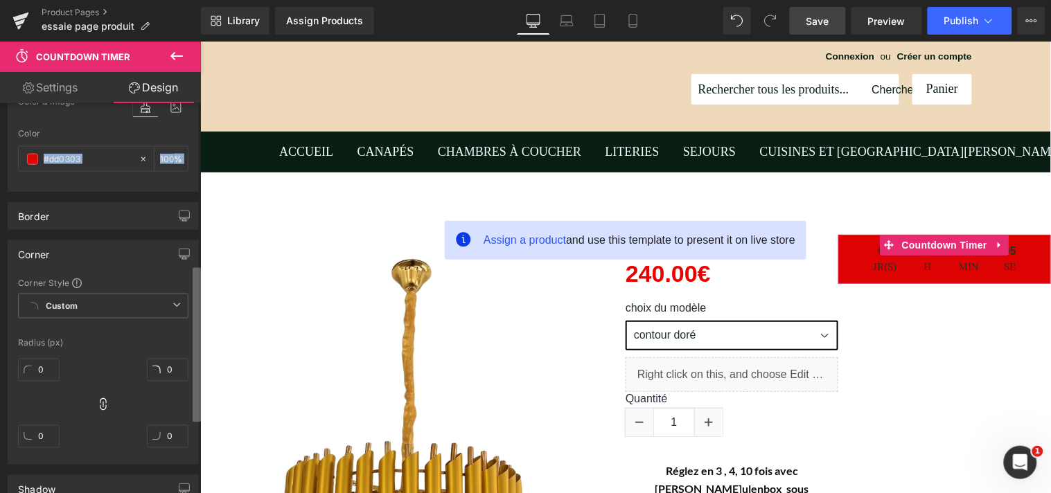
click at [191, 425] on div "Visibility (All) 0|0|0|0 1 Show on Desktop 1 Show on Laptop 1 Show on Tablet 1 …" at bounding box center [100, 301] width 201 height 396
click at [165, 375] on input "0" at bounding box center [168, 370] width 42 height 23
type input "1"
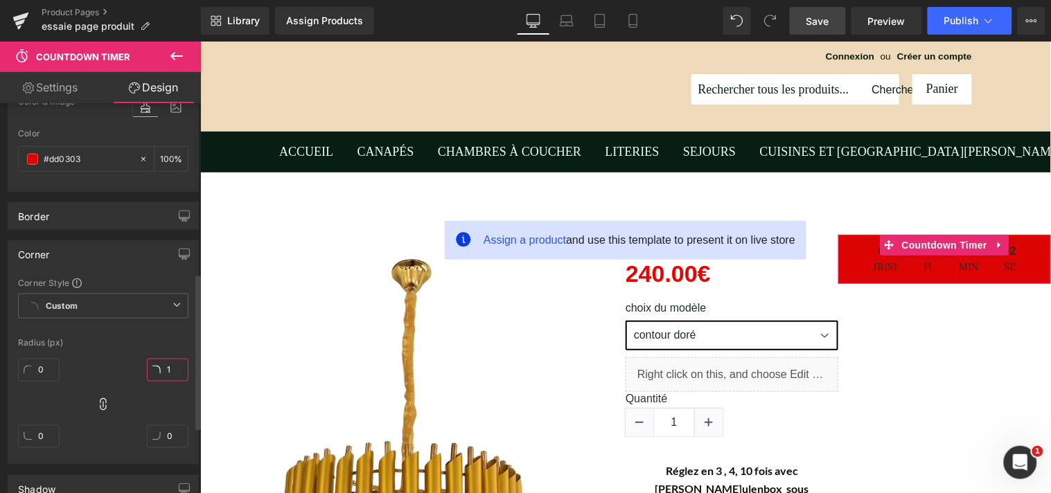
type input "1"
type input "10"
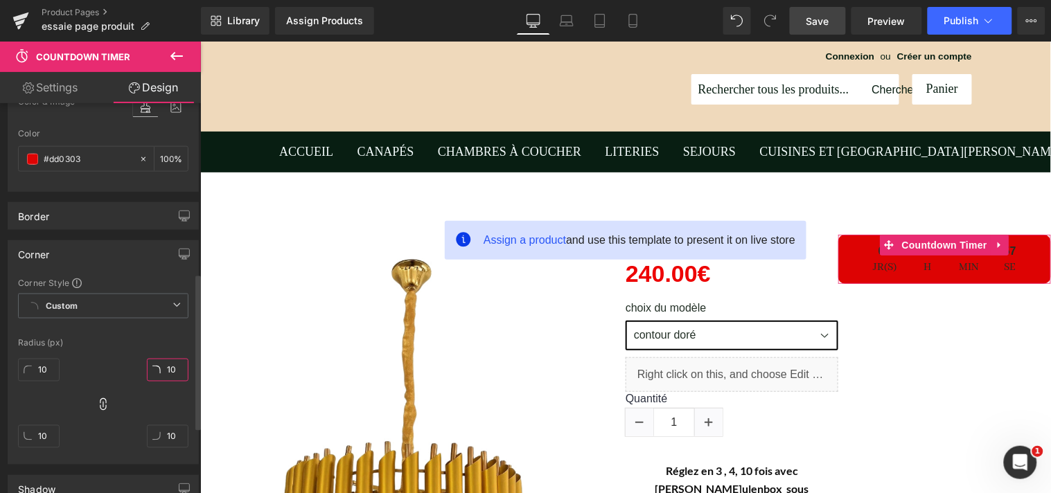
type input "1"
type input "2"
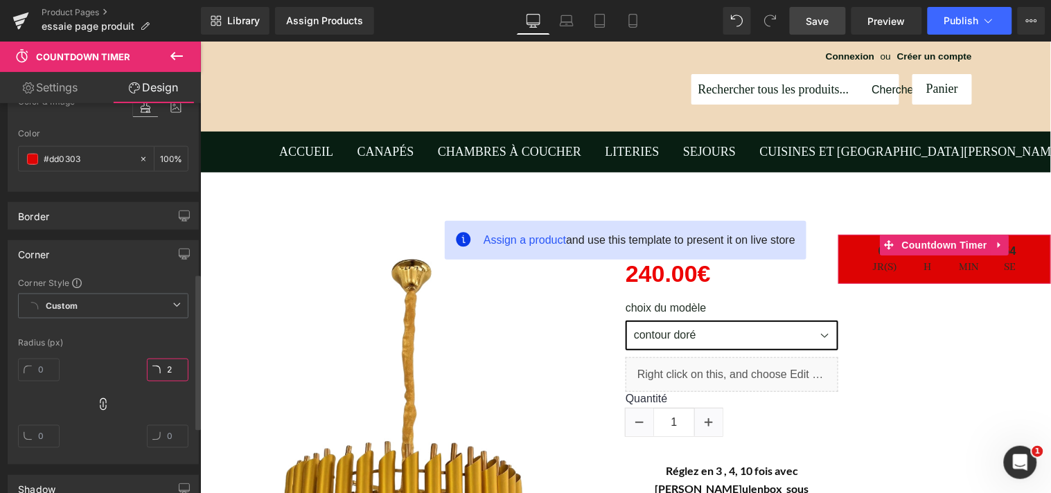
type input "2"
type input "20"
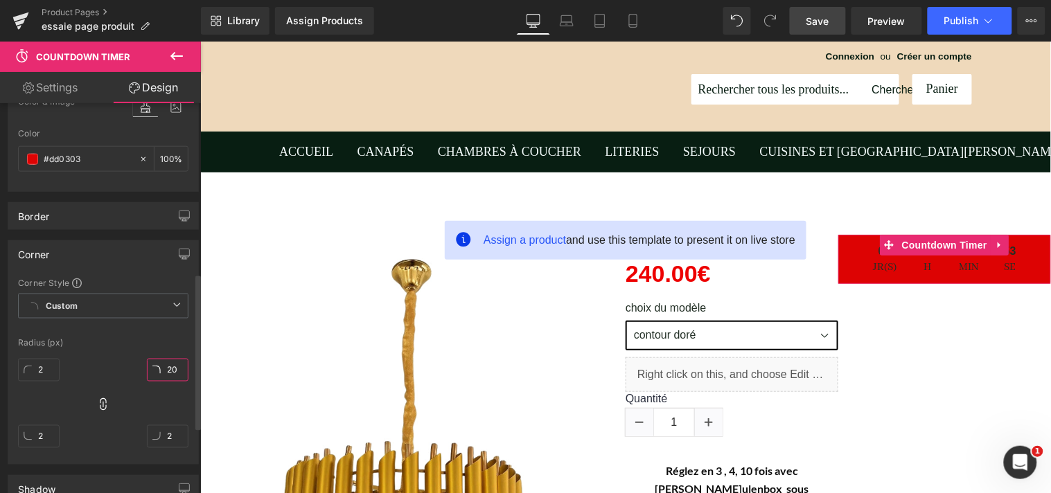
type input "20"
type input "2"
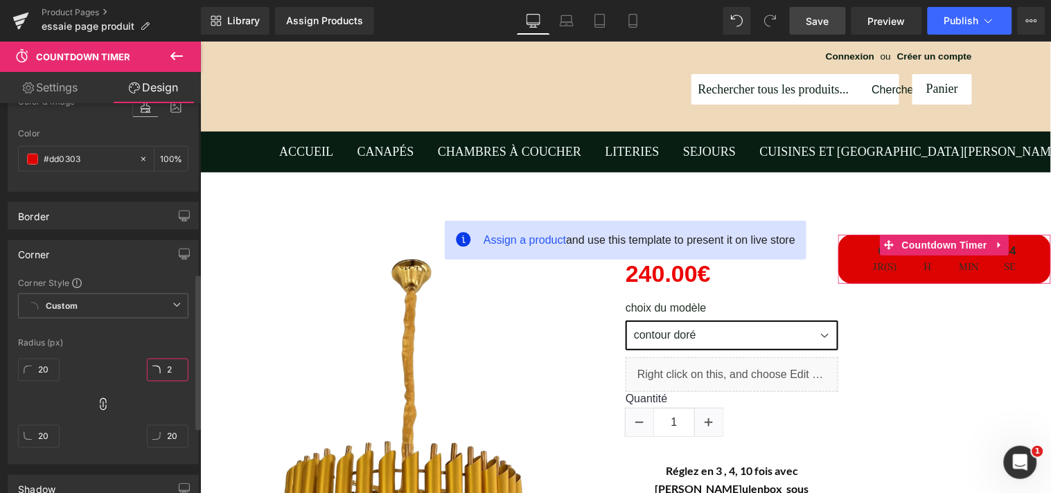
type input "2"
type input "3"
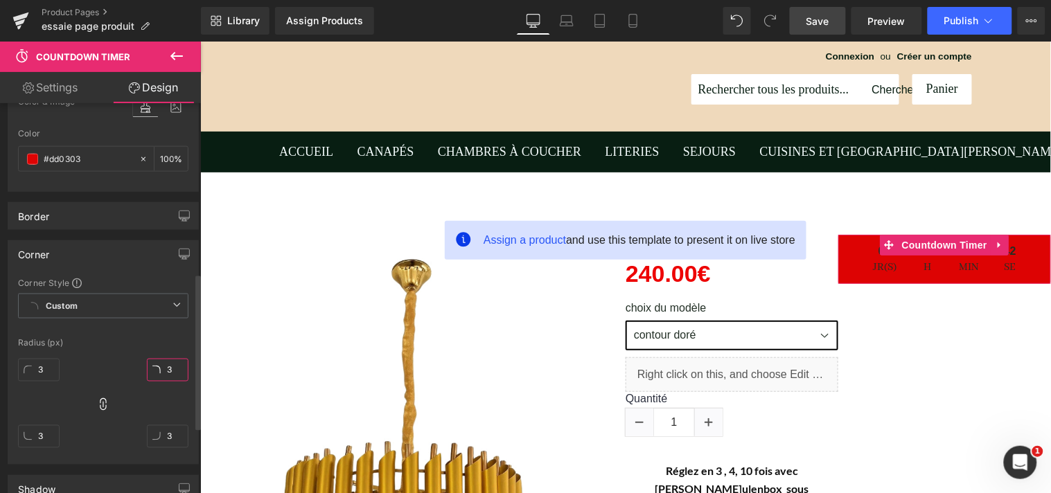
type input "39"
type input "3"
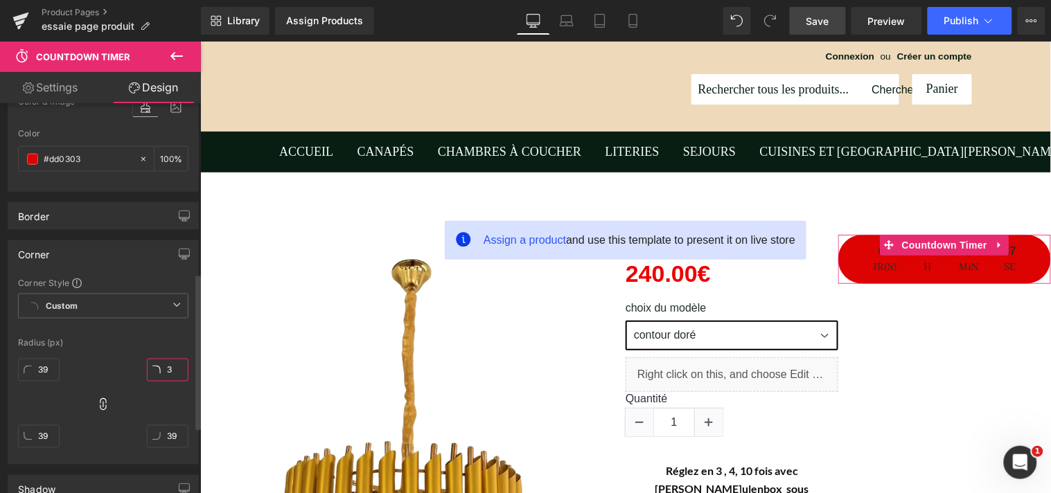
type input "3"
type input "4"
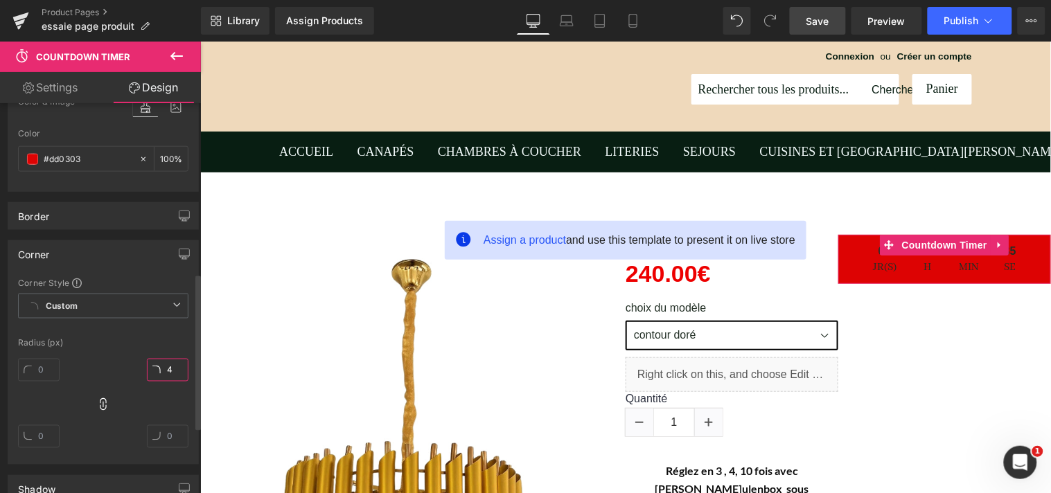
type input "4"
type input "49"
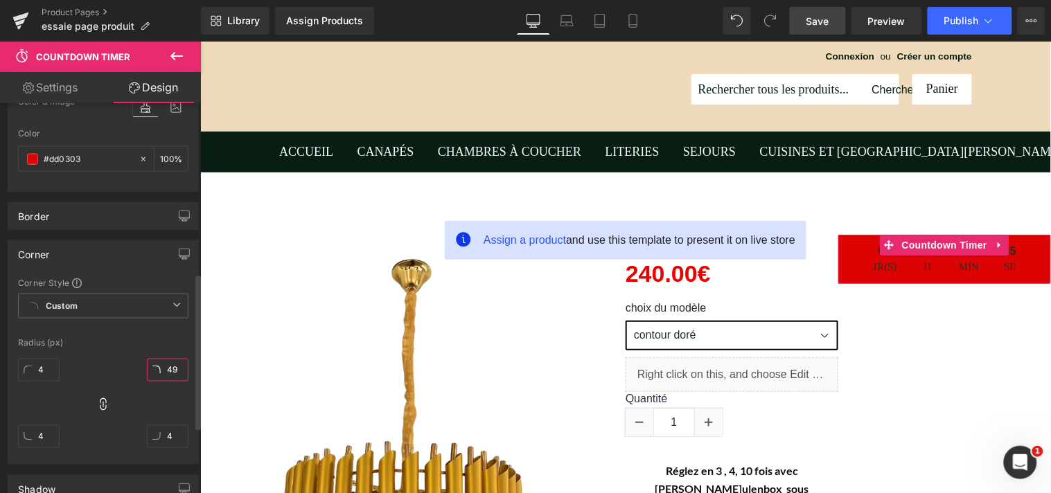
type input "49"
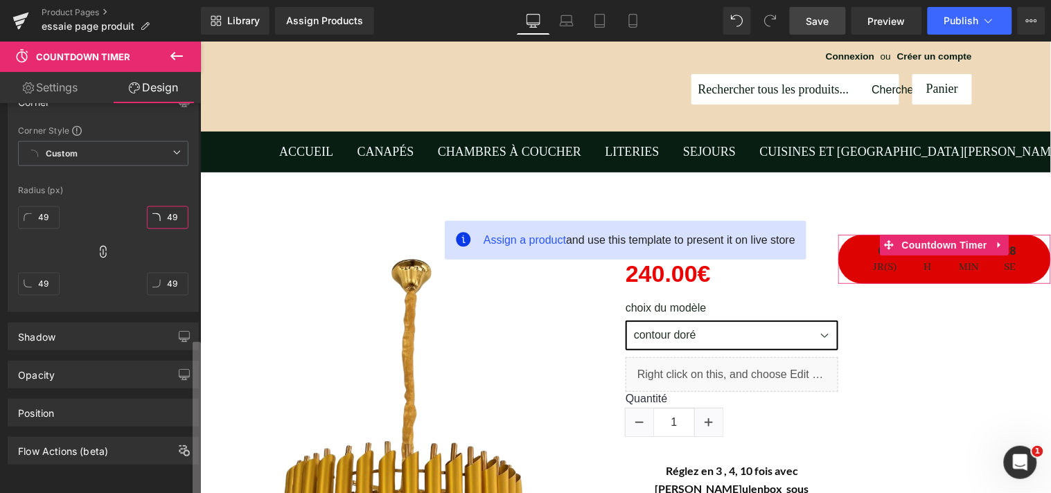
scroll to position [590, 0]
click at [181, 429] on div "Visibility (All) 0|0|0|0 1 Show on Desktop 1 Show on Laptop 1 Show on Tablet 1 …" at bounding box center [100, 301] width 201 height 396
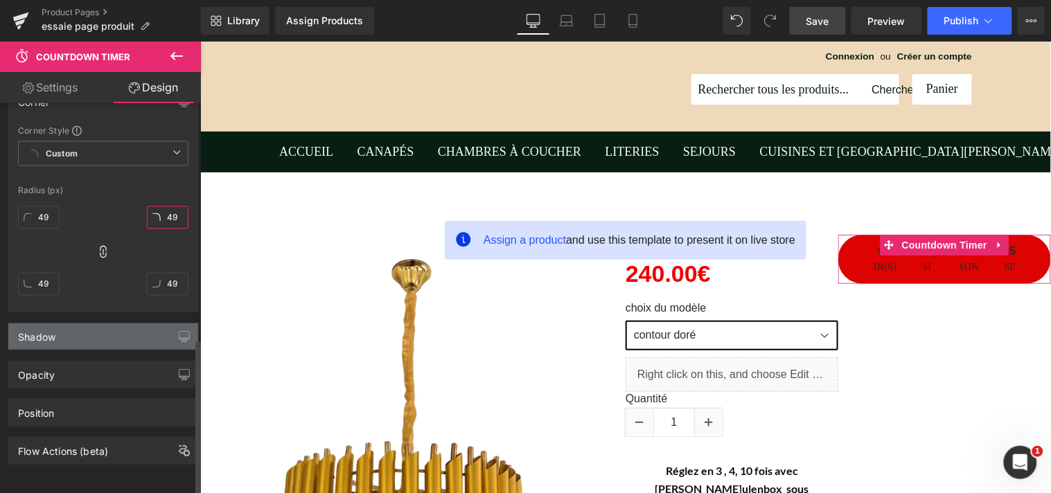
type input "49"
click at [127, 331] on div "Shadow" at bounding box center [103, 337] width 190 height 26
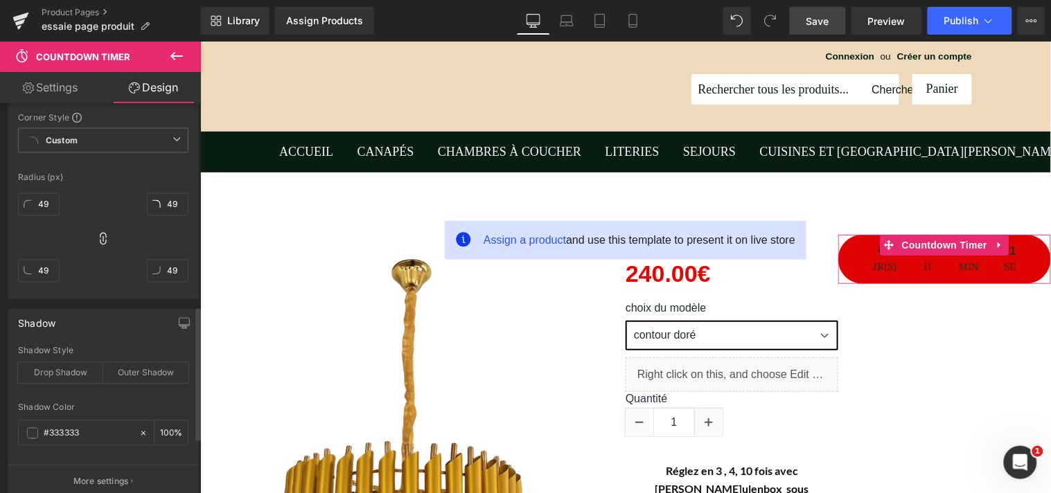
drag, startPoint x: 193, startPoint y: 366, endPoint x: 193, endPoint y: 409, distance: 43.6
click at [193, 409] on div "Shadow Shadow Style Drop Shadow Outer Shadow #333333 Shadow Color #333333 100 %…" at bounding box center [103, 404] width 191 height 189
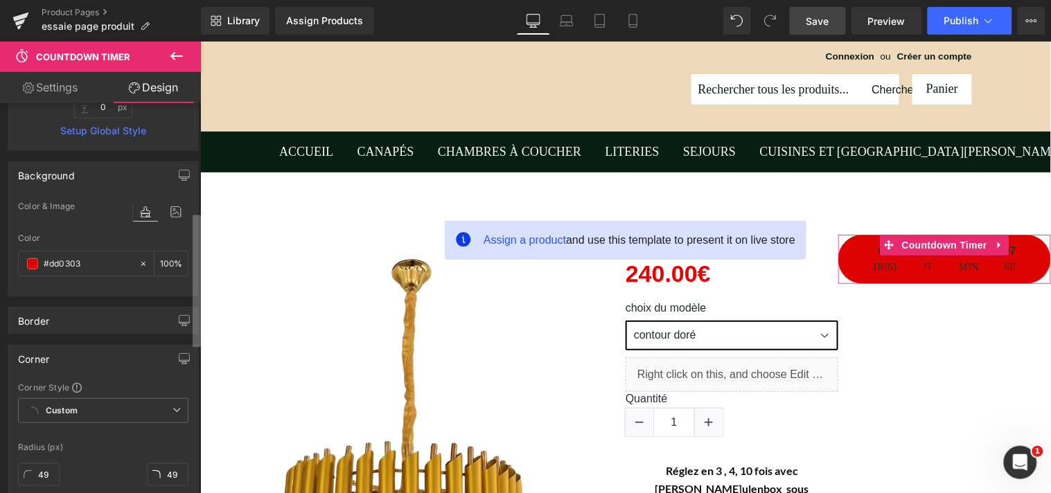
scroll to position [317, 0]
click at [188, 319] on div "Visibility (All) 0|0|0|0 1 Show on Desktop 1 Show on Laptop 1 Show on Tablet 1 …" at bounding box center [100, 301] width 201 height 396
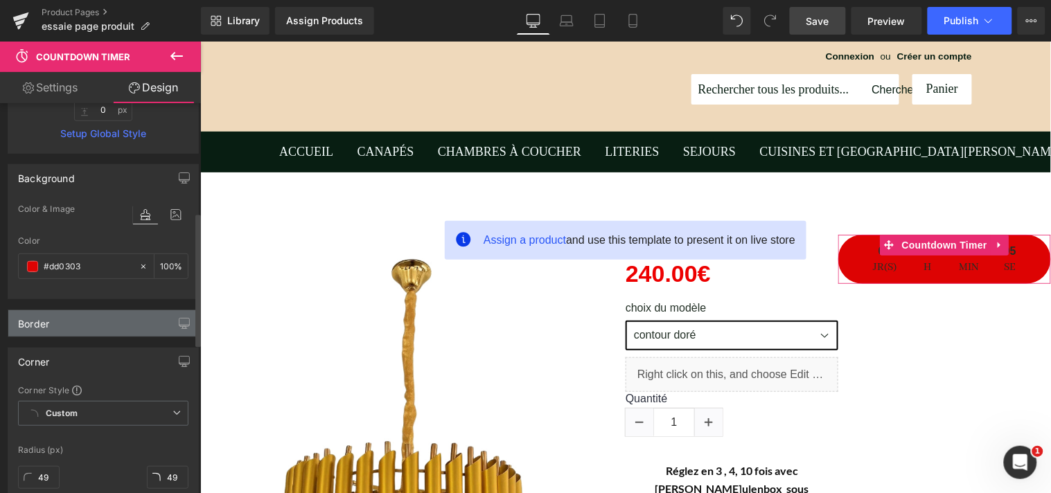
click at [158, 320] on div "Border" at bounding box center [103, 323] width 190 height 26
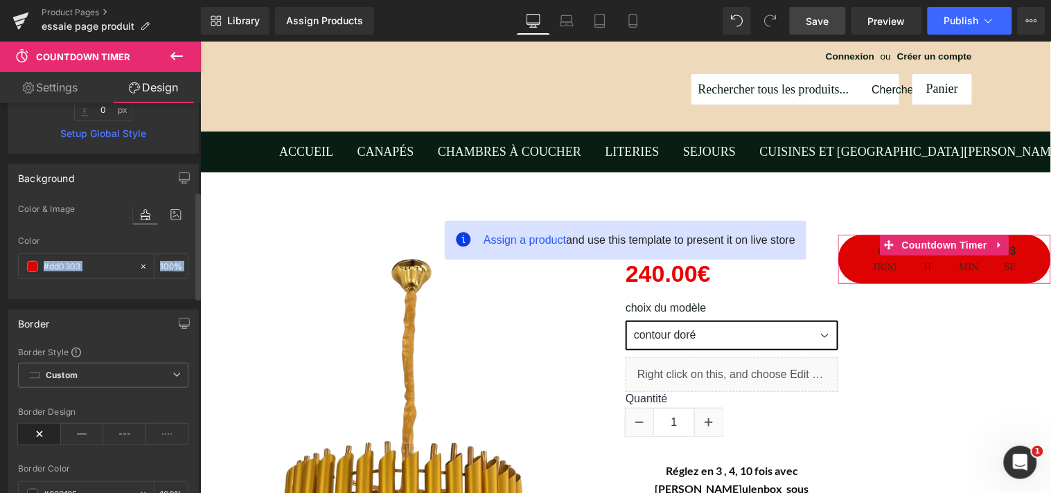
drag, startPoint x: 194, startPoint y: 289, endPoint x: 194, endPoint y: 309, distance: 20.1
click at [194, 309] on div "Visibility (All) 0|0|0|0 1 Show on Desktop 1 Show on Laptop 1 Show on Tablet 1 …" at bounding box center [103, 473] width 207 height 1372
click at [172, 372] on icon at bounding box center [176, 375] width 8 height 8
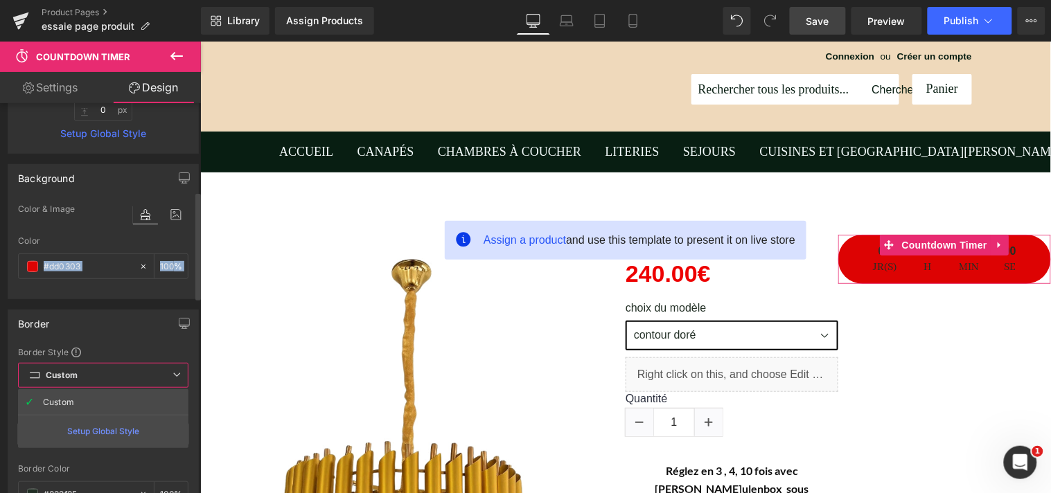
click at [172, 372] on icon at bounding box center [176, 375] width 8 height 8
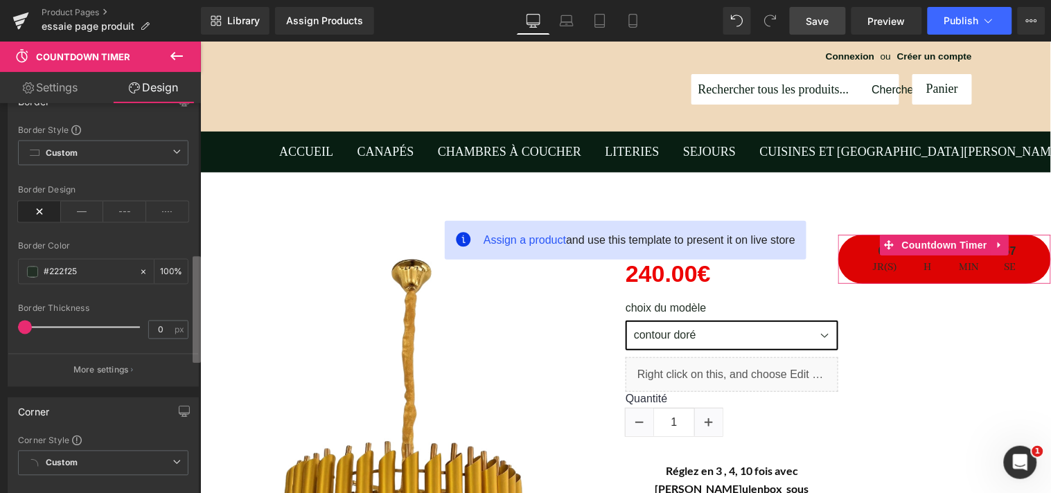
scroll to position [542, 0]
click at [195, 344] on b at bounding box center [197, 309] width 8 height 107
drag, startPoint x: 28, startPoint y: 326, endPoint x: 39, endPoint y: 327, distance: 11.1
click at [39, 327] on span at bounding box center [37, 324] width 14 height 14
type input "13"
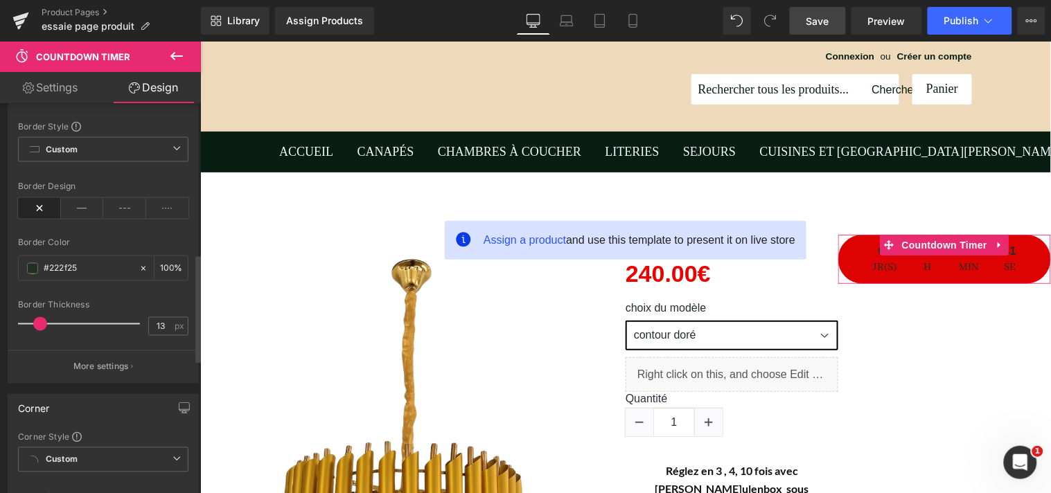
click at [42, 328] on span at bounding box center [40, 324] width 14 height 14
click at [118, 366] on p "More settings" at bounding box center [100, 367] width 55 height 12
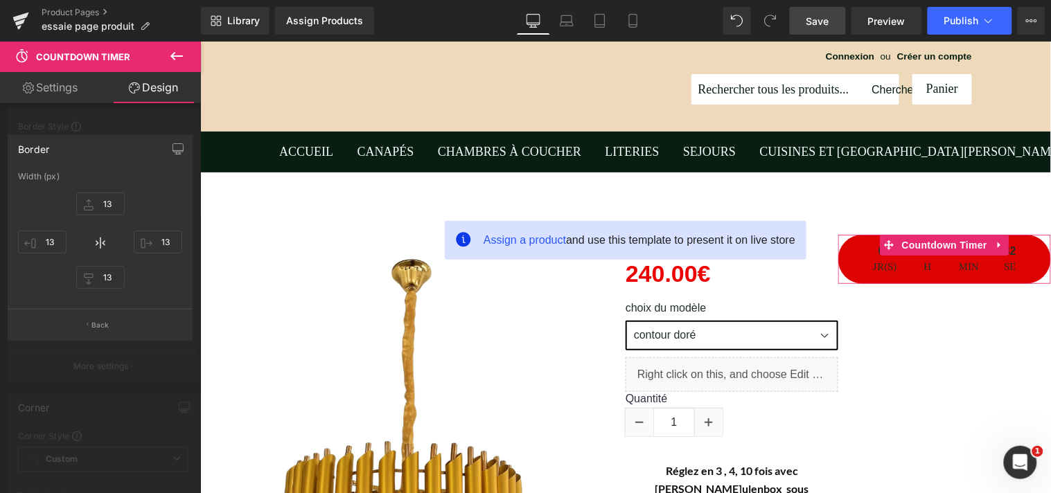
click at [60, 91] on link "Settings" at bounding box center [50, 87] width 100 height 31
type input "100"
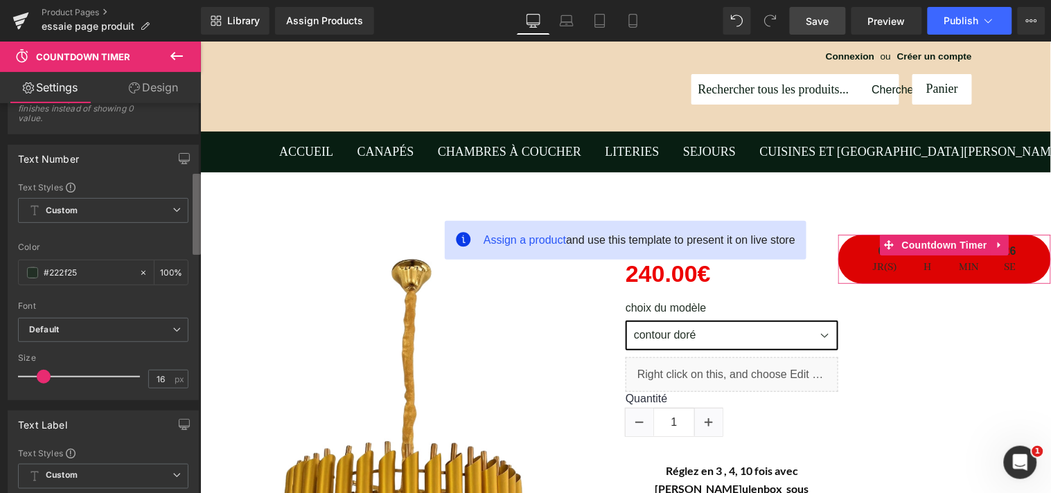
scroll to position [324, 0]
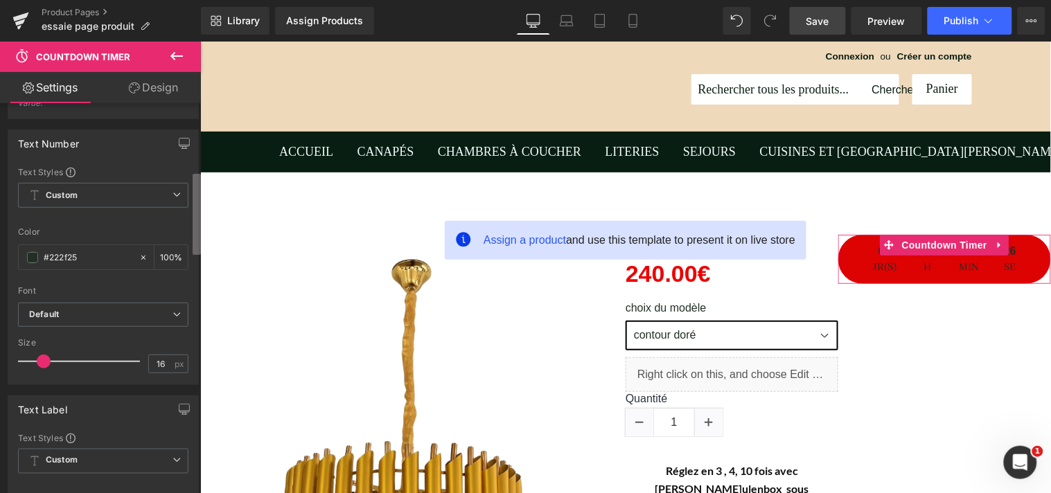
click at [194, 218] on b at bounding box center [197, 214] width 8 height 81
click at [101, 252] on input "#222f25" at bounding box center [88, 257] width 89 height 15
type input "#222f2"
type input "0"
type input "#222f"
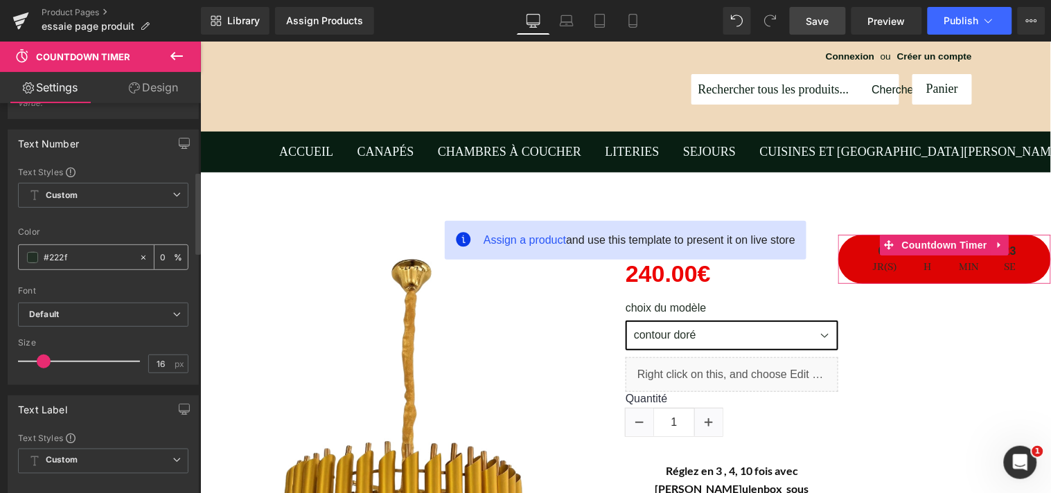
type input "100"
type input "#22"
type input "0"
type input "#"
type input "FFF"
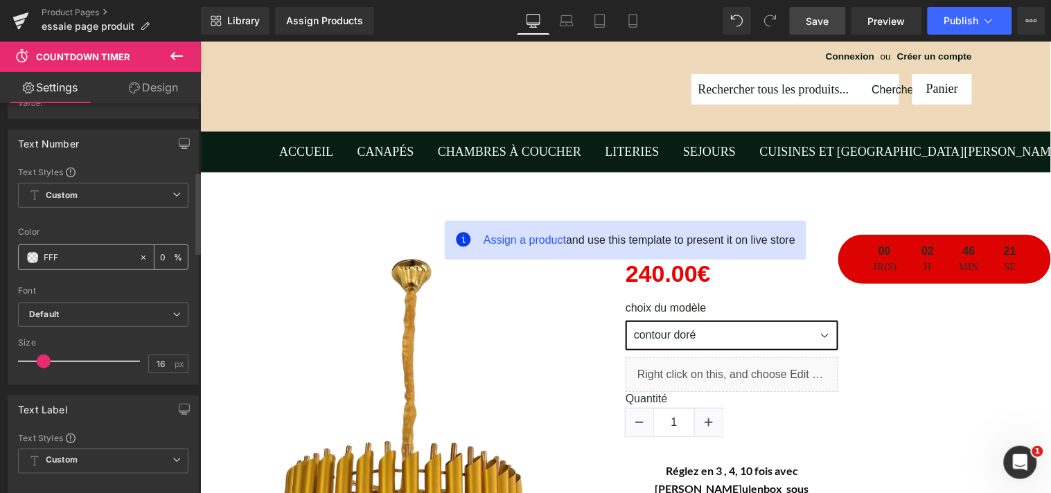
type input "100"
type input "FFFFF"
type input "0"
type input "FFFFFF"
type input "100"
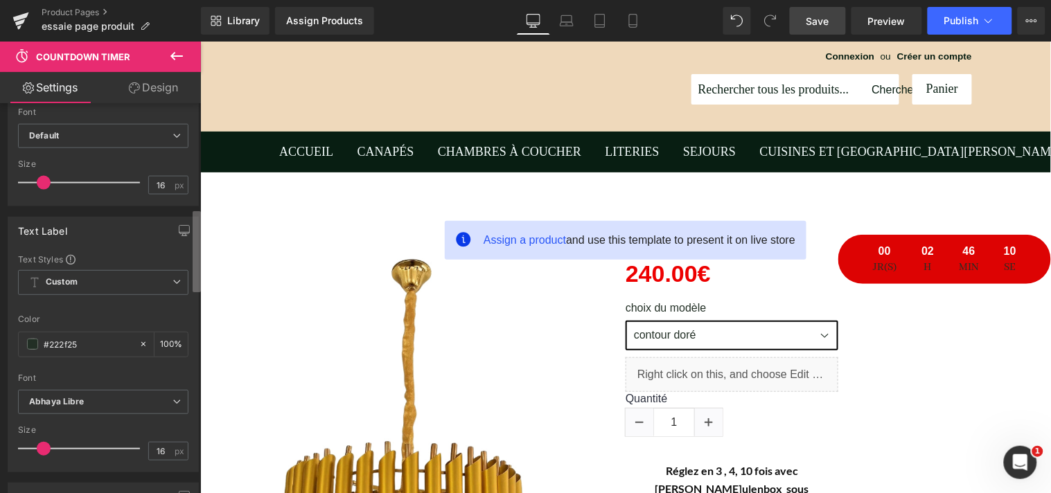
scroll to position [543, 0]
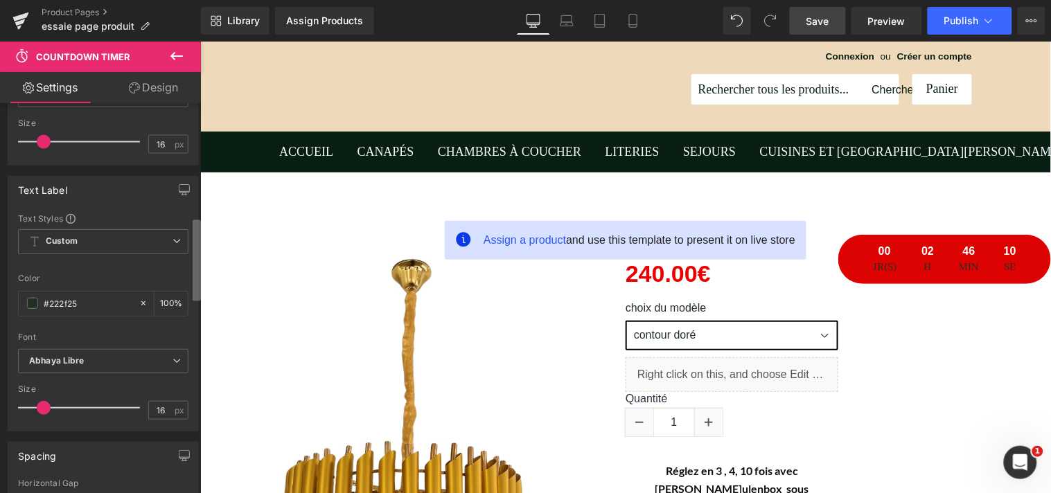
click at [198, 277] on b at bounding box center [197, 260] width 8 height 81
type input "#ffffff"
click at [91, 310] on input "#222f25" at bounding box center [88, 303] width 89 height 15
type input "#222f2"
type input "0"
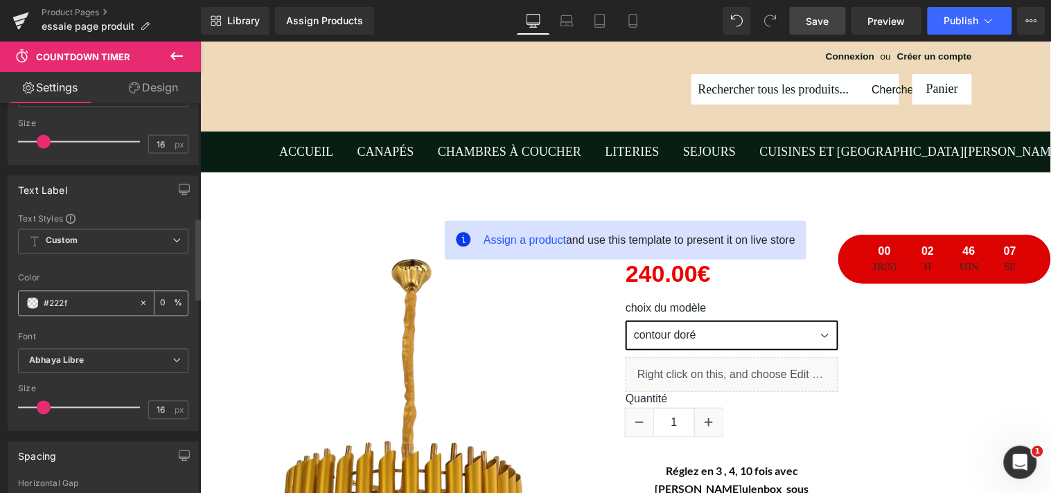
type input "#222"
type input "100"
type input "#22"
type input "0"
type input "#"
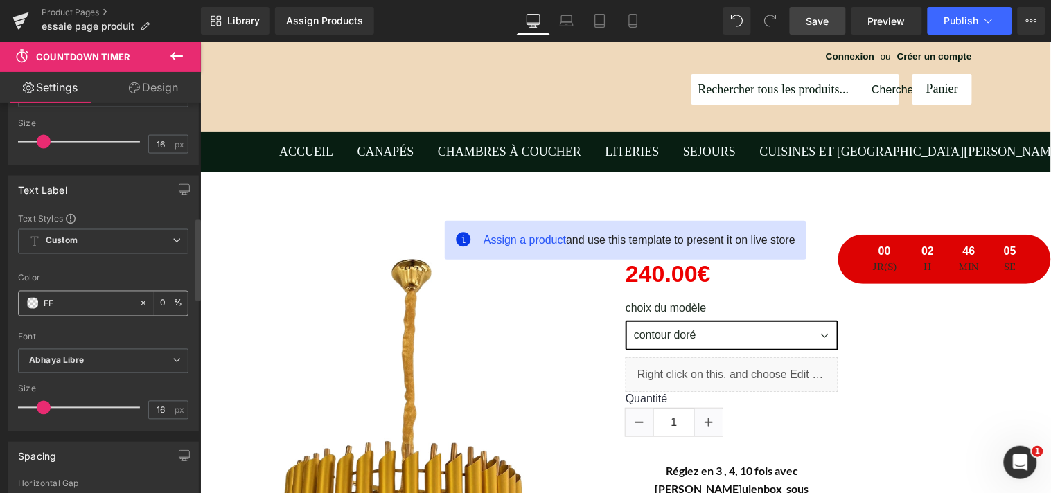
type input "FFF"
type input "100"
type input "FFFFF"
type input "0"
type input "FFFFFF"
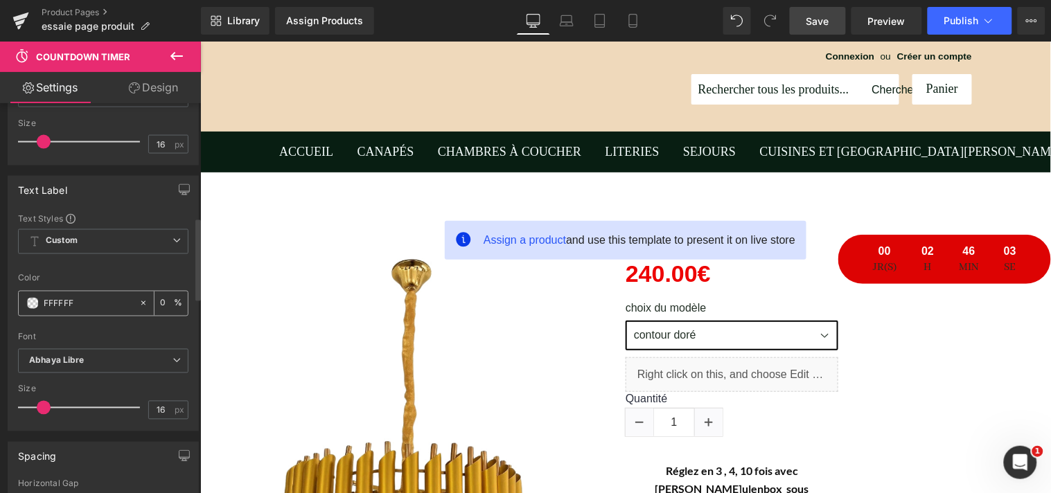
type input "100"
type input "#ffffff"
click at [822, 24] on span "Save" at bounding box center [817, 21] width 23 height 15
click at [874, 18] on span "Preview" at bounding box center [886, 21] width 37 height 15
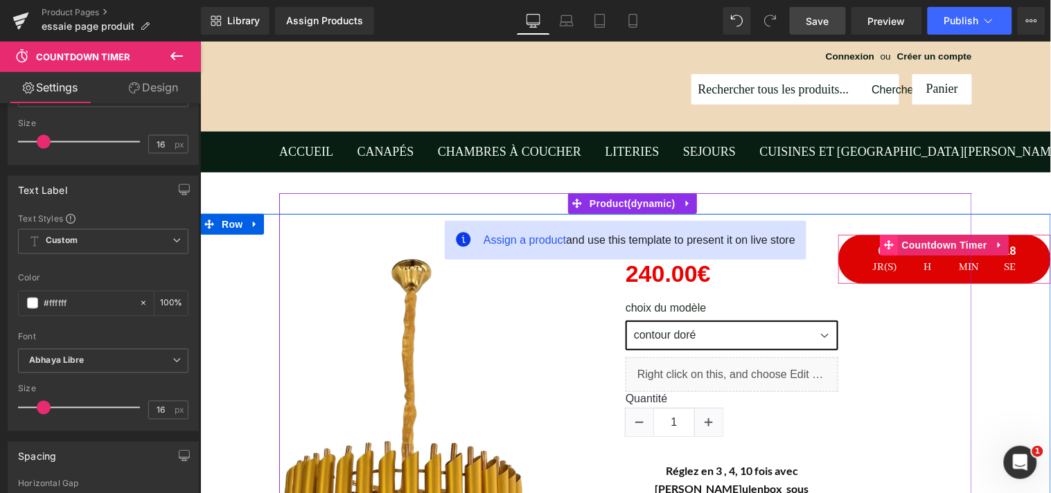
click at [880, 250] on span at bounding box center [889, 244] width 18 height 21
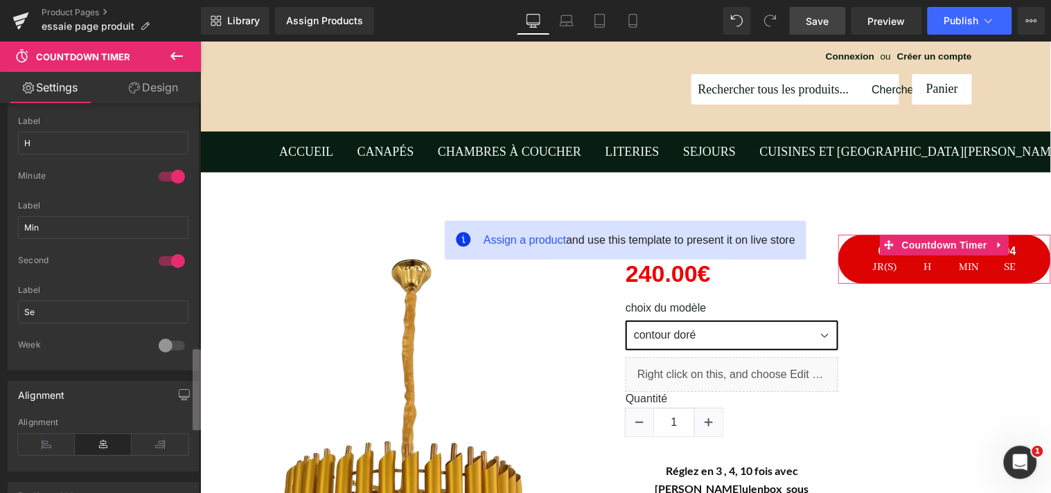
scroll to position [1135, 0]
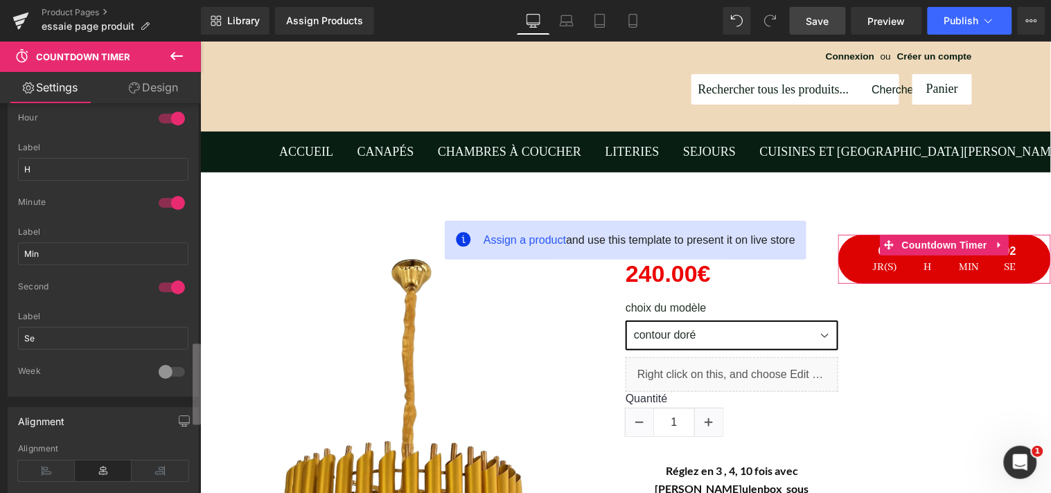
click at [191, 368] on div "Countdown Settings evergreen Type Standard Daily Evergreen 2025/9/7 11:22:50 Da…" at bounding box center [100, 301] width 201 height 396
click at [50, 472] on icon at bounding box center [46, 471] width 57 height 21
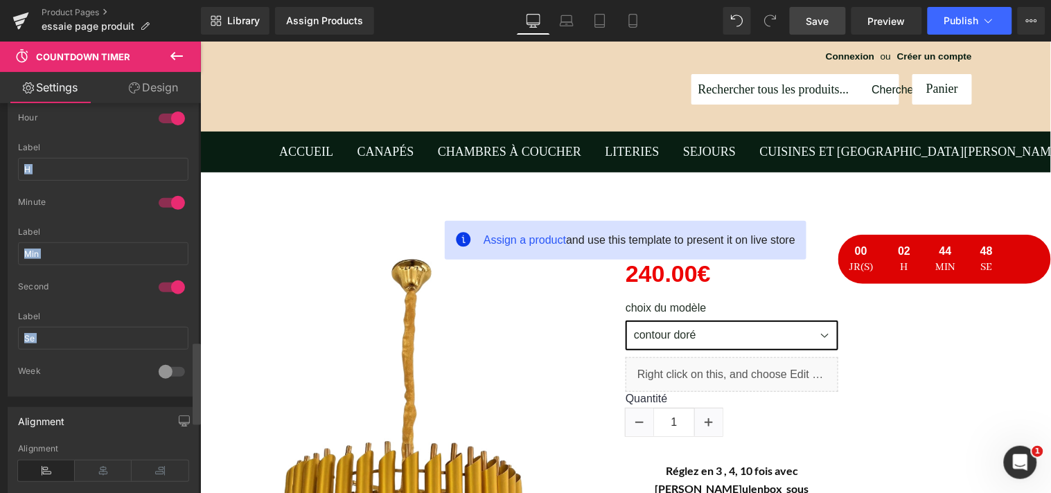
drag, startPoint x: 193, startPoint y: 356, endPoint x: 195, endPoint y: 337, distance: 19.6
click at [195, 337] on div "Countdown Settings evergreen Type Standard Daily Evergreen 2025/9/7 11:22:50 Da…" at bounding box center [100, 301] width 201 height 396
click at [195, 337] on div at bounding box center [197, 301] width 8 height 391
drag, startPoint x: 195, startPoint y: 337, endPoint x: 196, endPoint y: 362, distance: 24.9
click at [196, 362] on div at bounding box center [197, 301] width 8 height 391
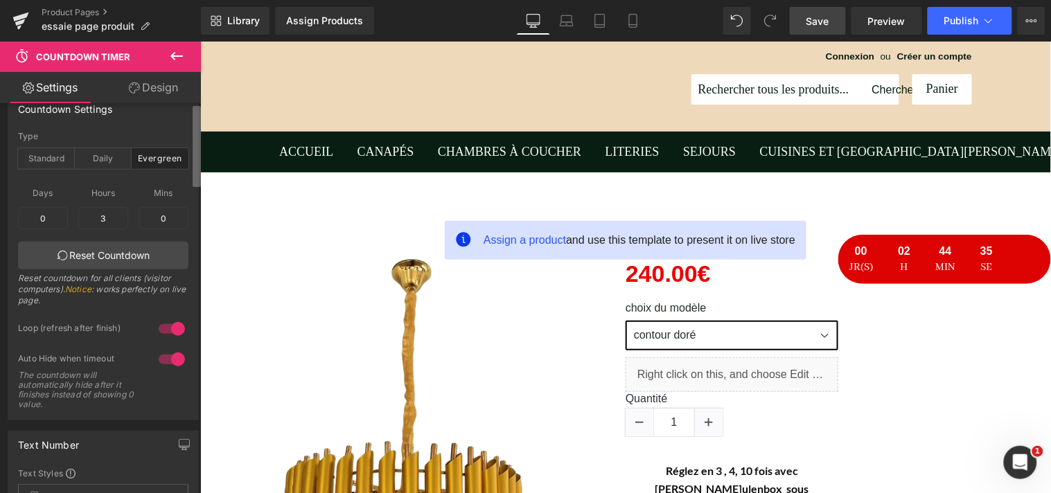
scroll to position [0, 0]
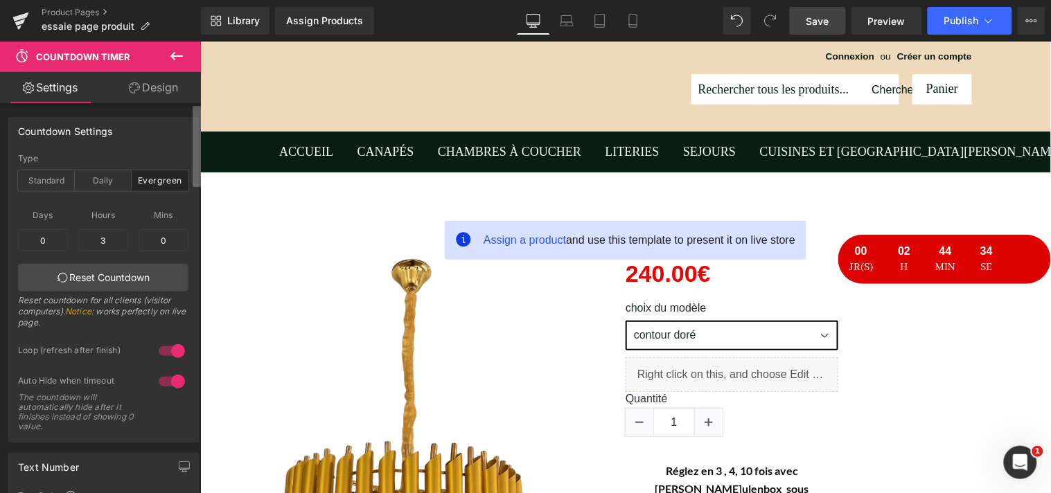
click at [198, 118] on b at bounding box center [197, 146] width 8 height 81
click at [166, 91] on link "Design" at bounding box center [153, 87] width 100 height 31
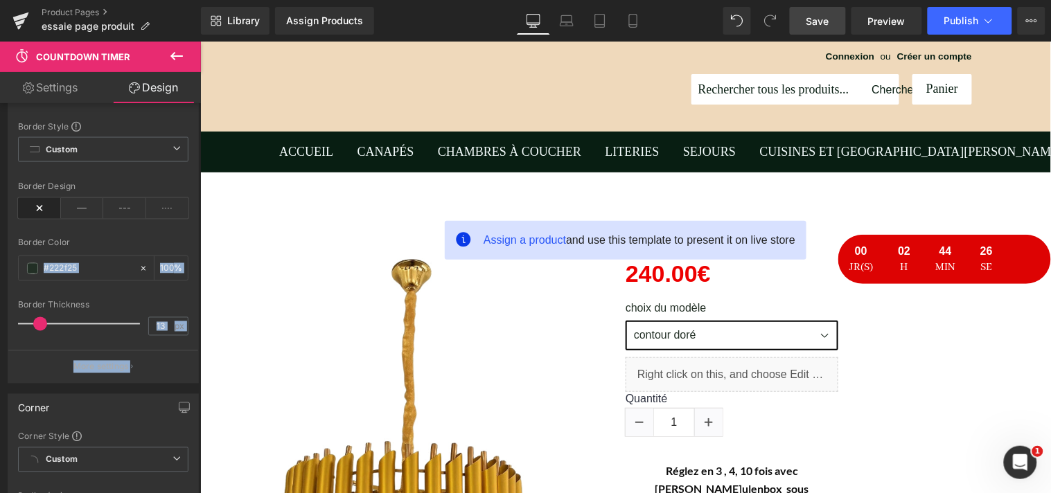
type input "0"
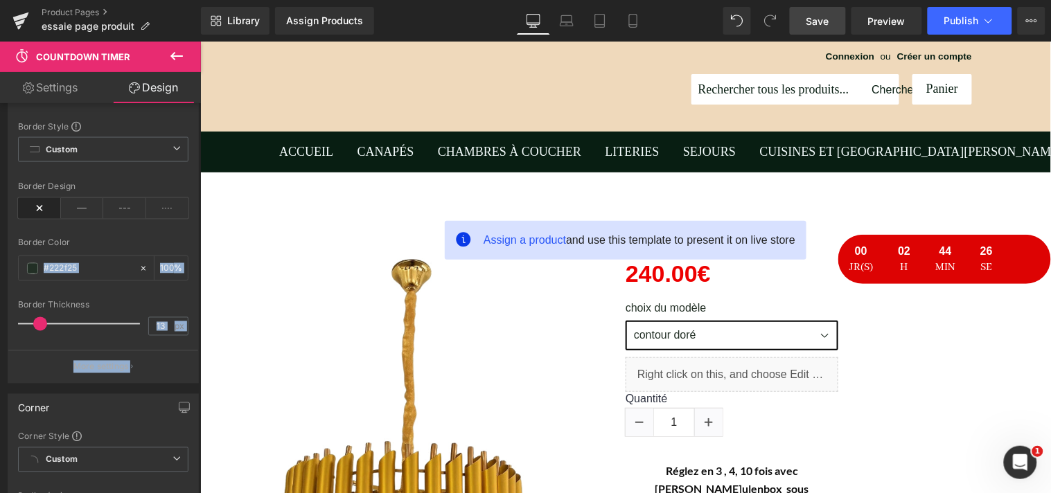
type input "0"
type input "100"
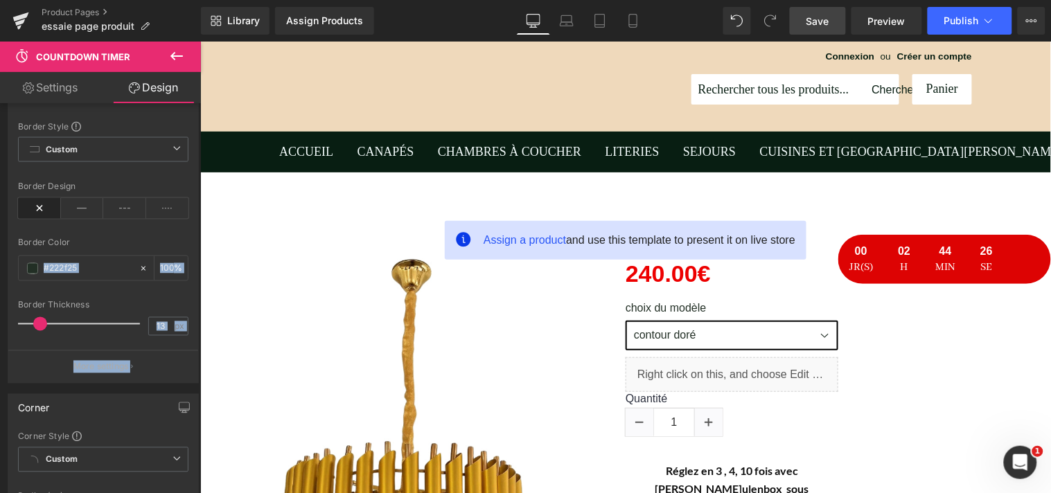
type input "0"
type input "100"
drag, startPoint x: 25, startPoint y: 323, endPoint x: 39, endPoint y: 326, distance: 15.0
click at [39, 326] on span at bounding box center [40, 324] width 14 height 14
type input "7"
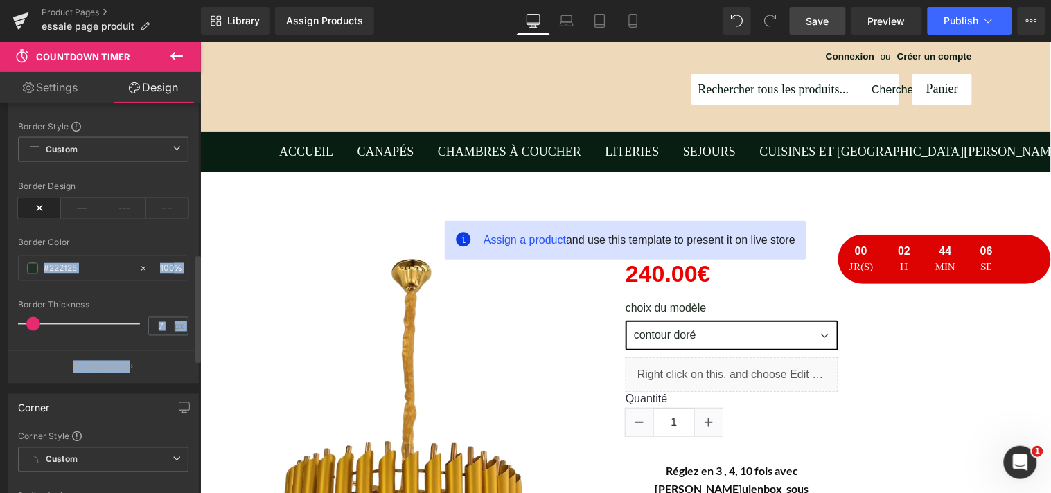
drag, startPoint x: 39, startPoint y: 326, endPoint x: 33, endPoint y: 328, distance: 7.2
click at [33, 328] on span at bounding box center [33, 324] width 14 height 14
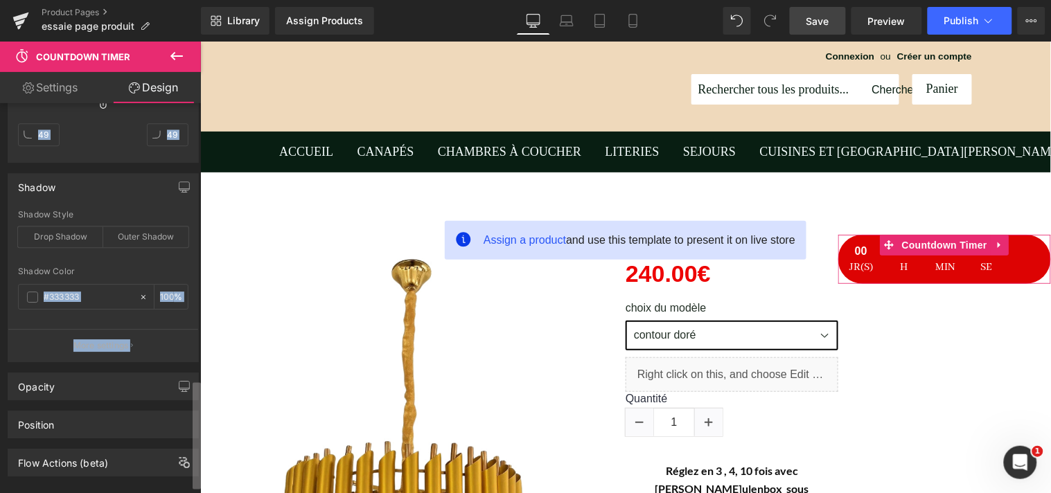
scroll to position [1022, 0]
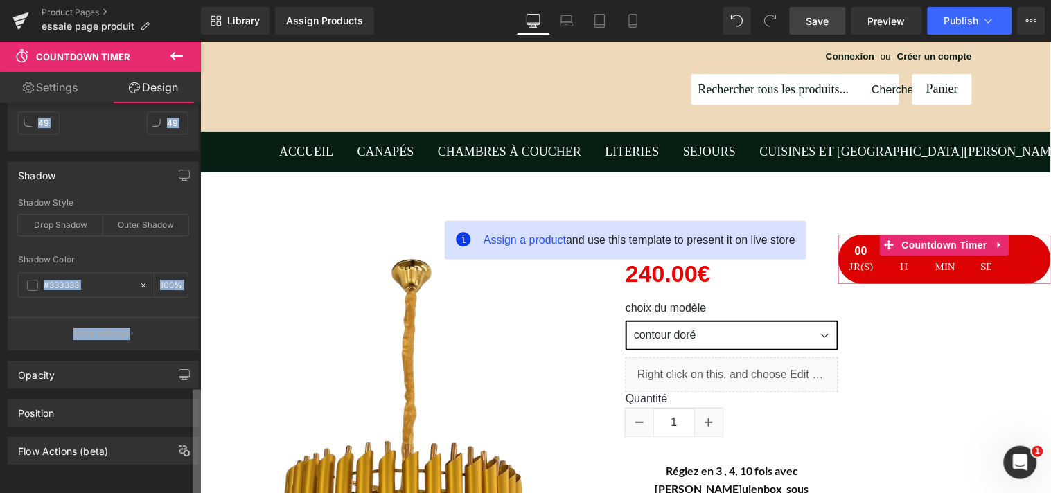
click at [180, 490] on div "Visibility (All) 0|0|0|0 1 Show on Desktop 1 Show on Laptop 1 Show on Tablet 1 …" at bounding box center [100, 301] width 201 height 396
click at [126, 215] on div "Outer Shadow" at bounding box center [145, 225] width 85 height 21
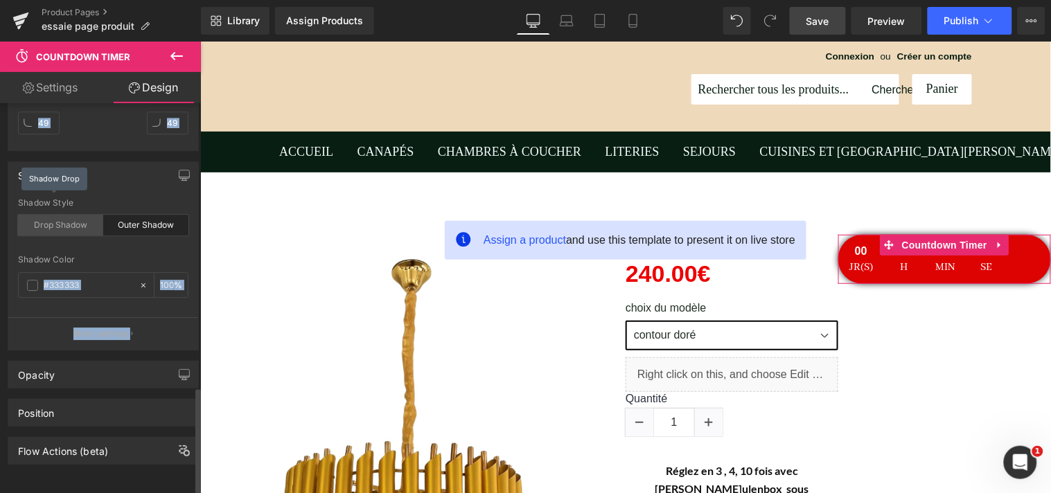
click at [85, 215] on div "Drop Shadow" at bounding box center [60, 225] width 85 height 21
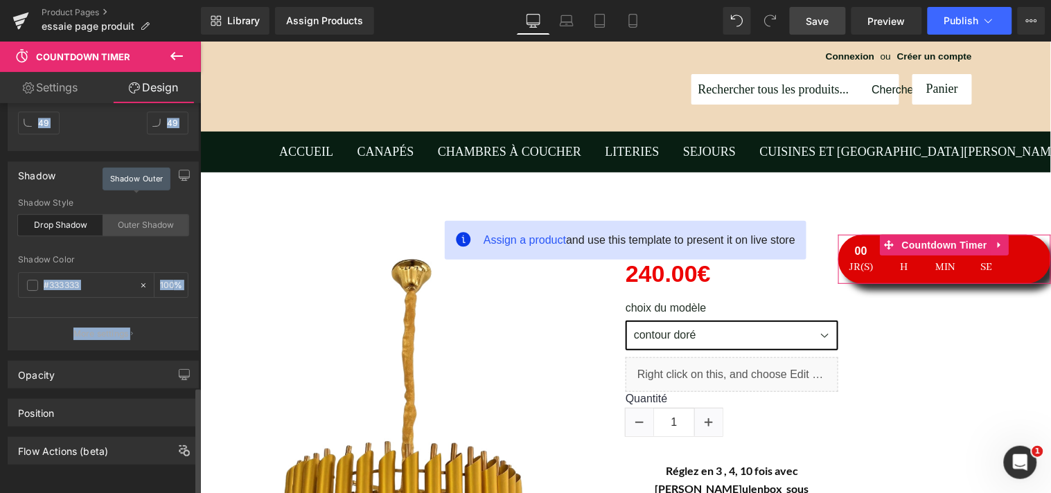
click at [120, 215] on div "Outer Shadow" at bounding box center [145, 225] width 85 height 21
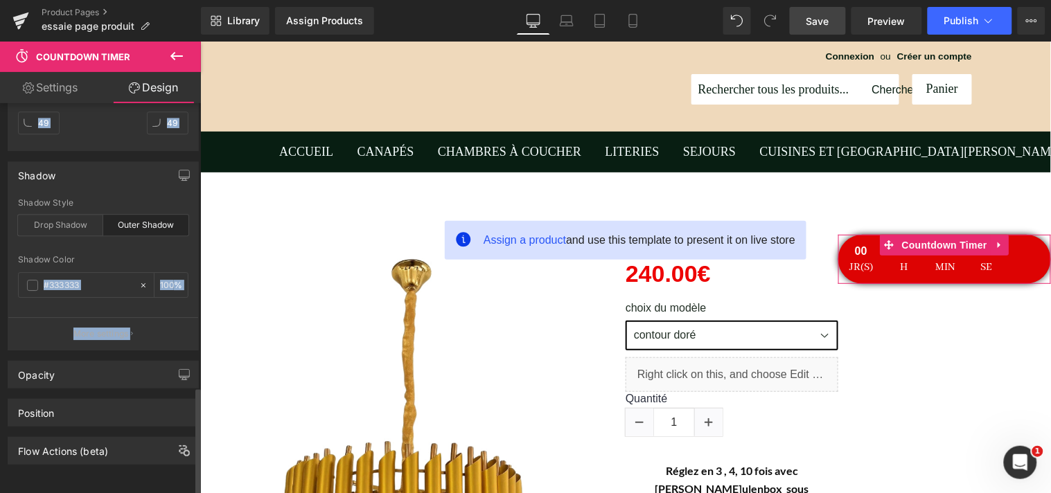
click at [65, 198] on div "Shadow Style" at bounding box center [103, 203] width 170 height 10
click at [134, 324] on button "More settings" at bounding box center [103, 333] width 190 height 33
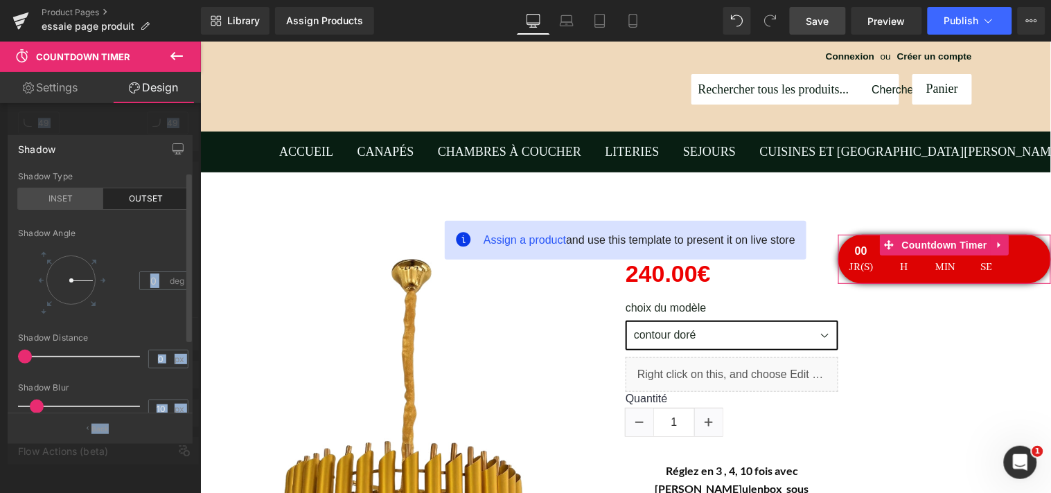
click at [78, 200] on div "INSET" at bounding box center [60, 198] width 85 height 21
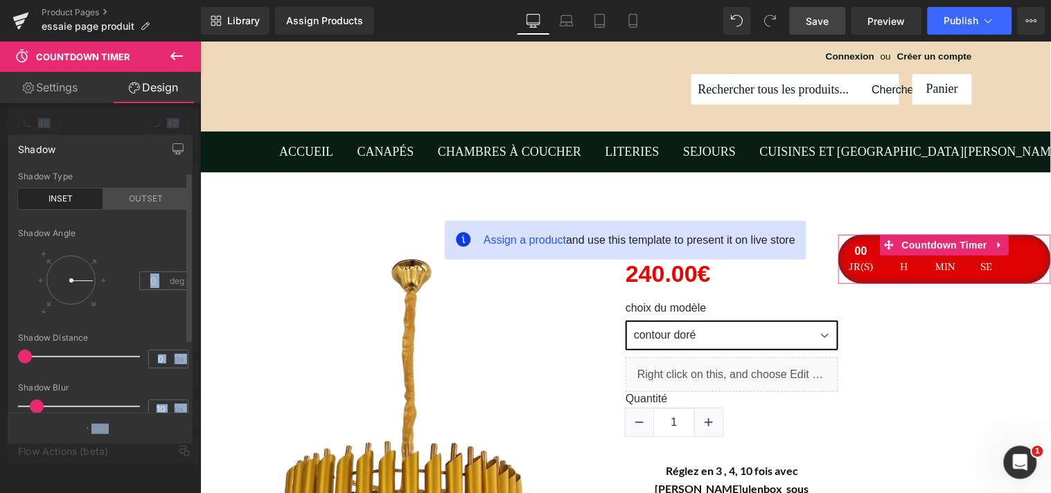
click at [136, 202] on div "OUTSET" at bounding box center [145, 198] width 85 height 21
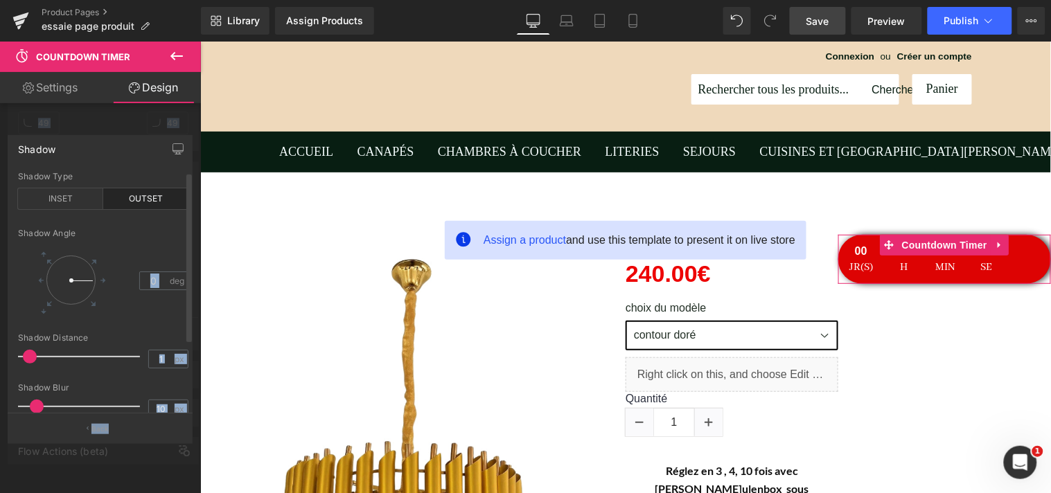
type input "0"
drag, startPoint x: 25, startPoint y: 359, endPoint x: 15, endPoint y: 364, distance: 10.8
click at [15, 364] on div "outset Shadow Type INSET OUTSET 0 Shadow Angle 0 deg 0px Shadow Distance 0 px 1…" at bounding box center [103, 293] width 190 height 242
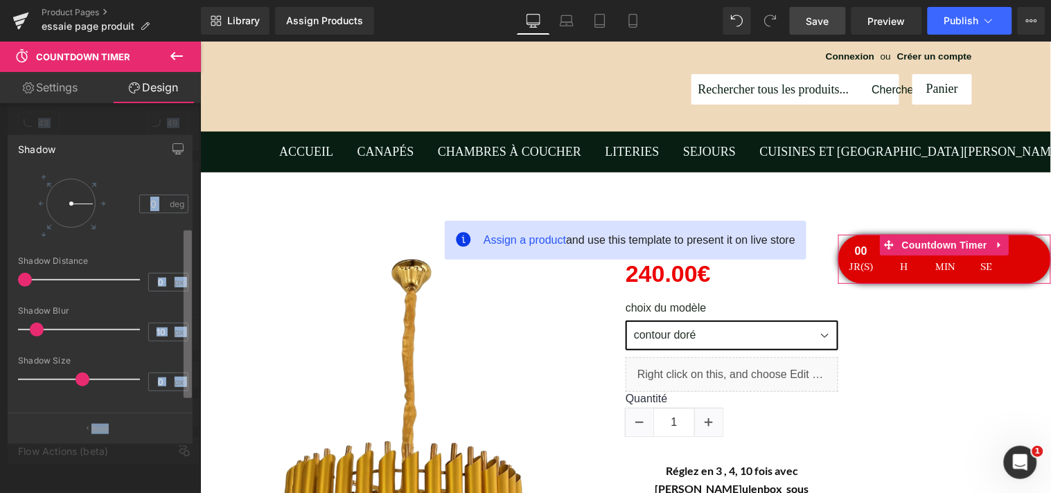
scroll to position [94, 0]
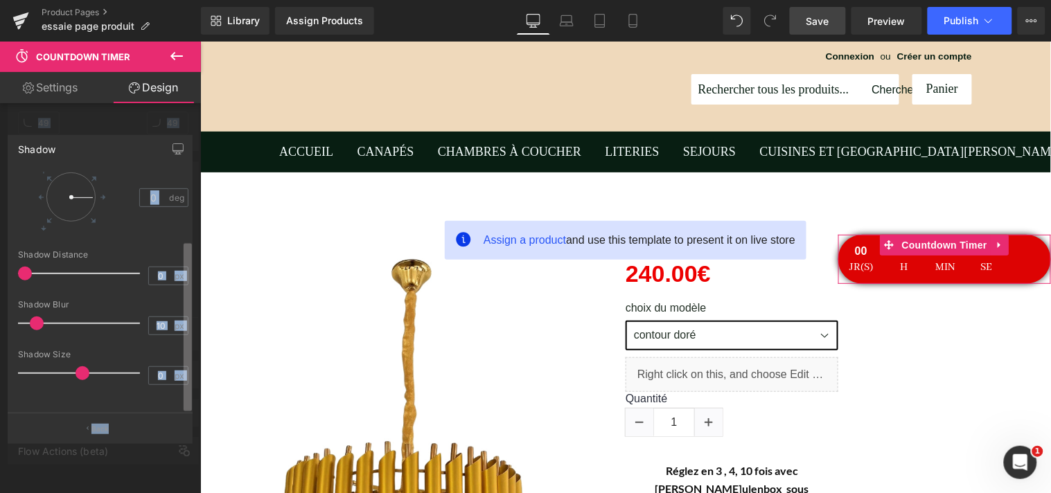
click at [174, 414] on div "Shadow outset Shadow Type INSET OUTSET 0 Shadow Angle 0 deg 0px Shadow Distance…" at bounding box center [100, 274] width 185 height 278
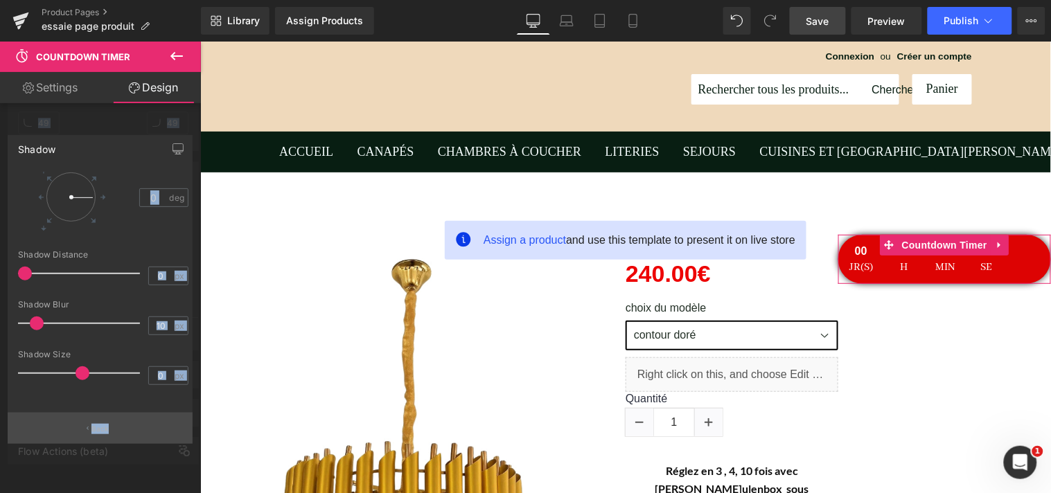
click at [94, 418] on button "Back" at bounding box center [100, 428] width 185 height 31
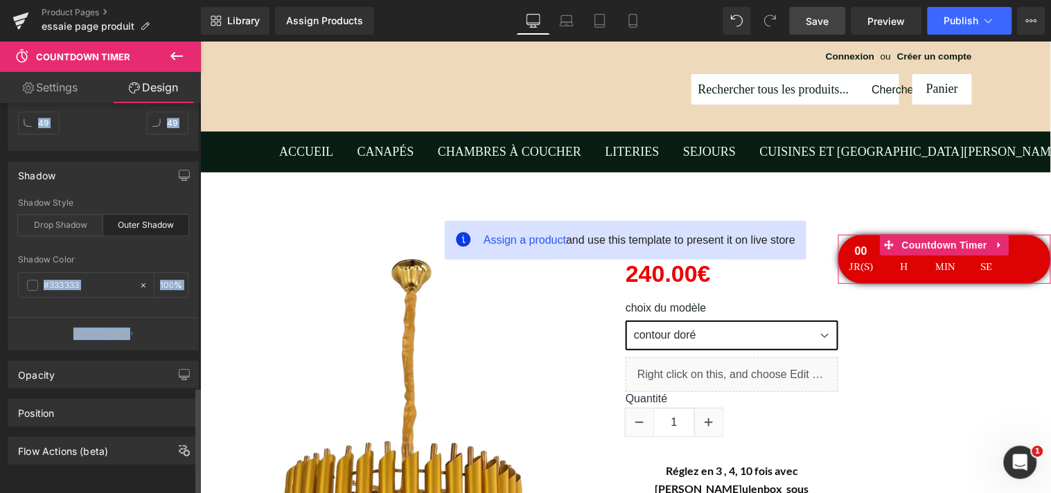
click at [94, 427] on div "Flow Actions (beta)" at bounding box center [103, 446] width 207 height 38
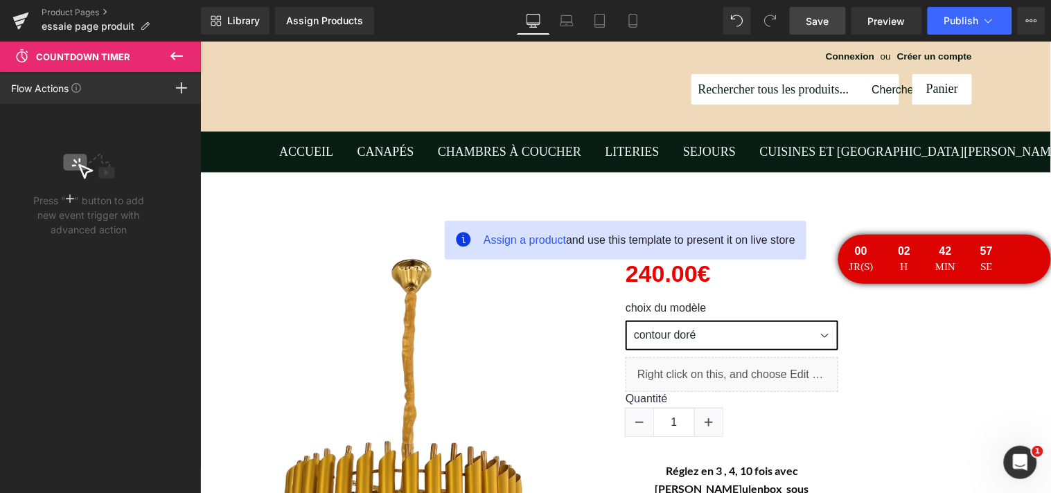
click at [177, 52] on icon at bounding box center [176, 56] width 17 height 17
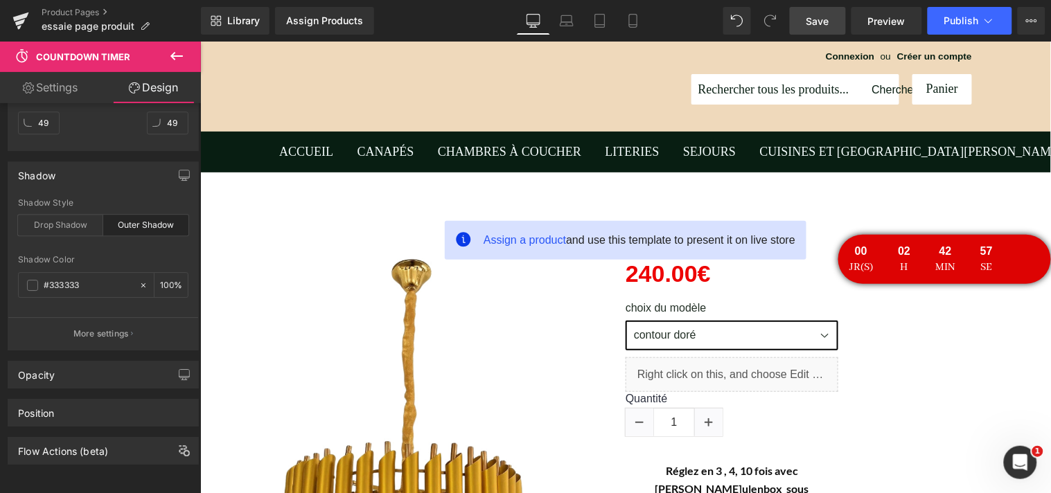
type input "0"
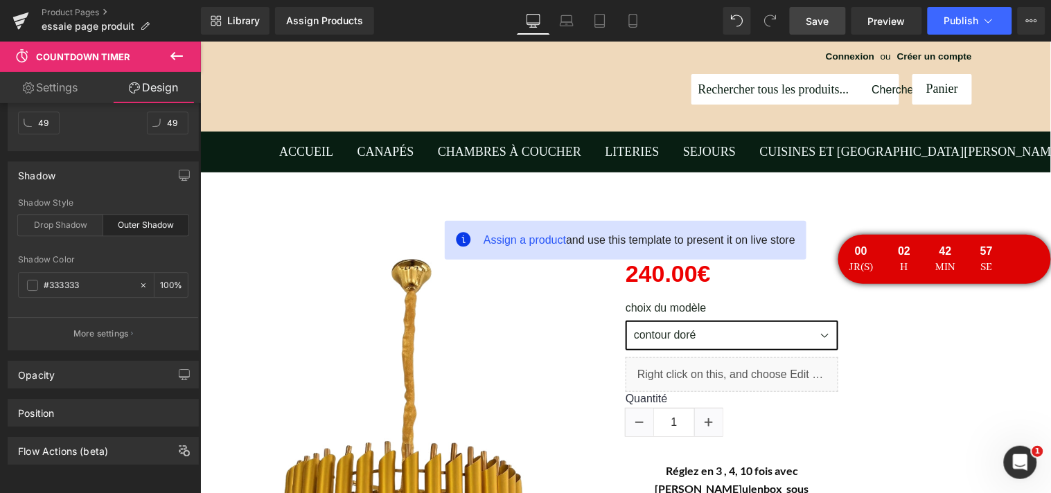
type input "0"
type input "100"
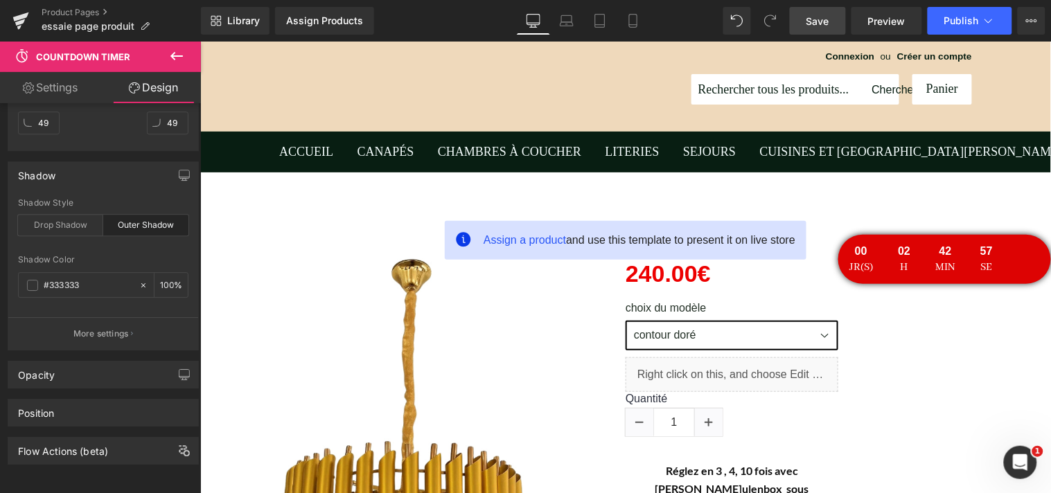
type input "0"
type input "100"
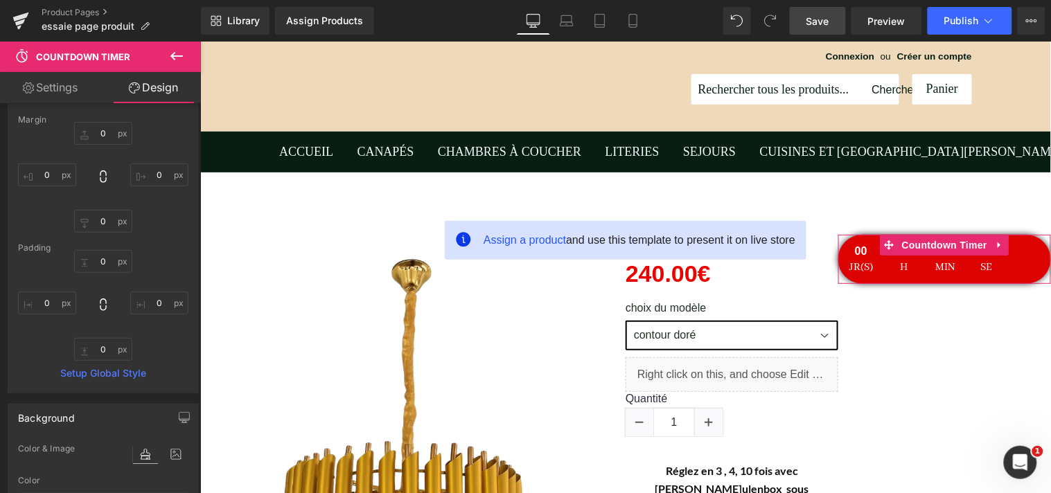
scroll to position [10, 0]
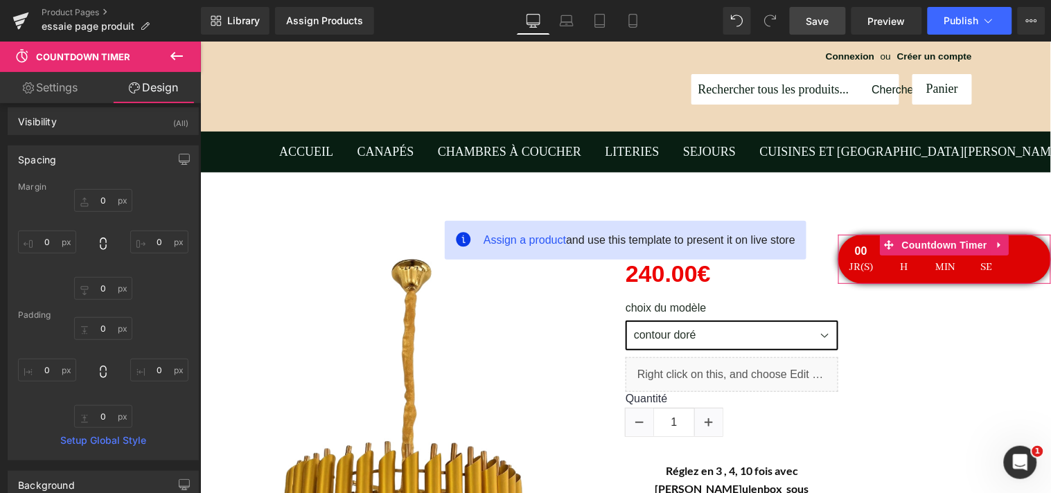
click at [196, 127] on b at bounding box center [198, 162] width 6 height 107
click at [71, 88] on link "Settings" at bounding box center [50, 87] width 100 height 31
type input "100"
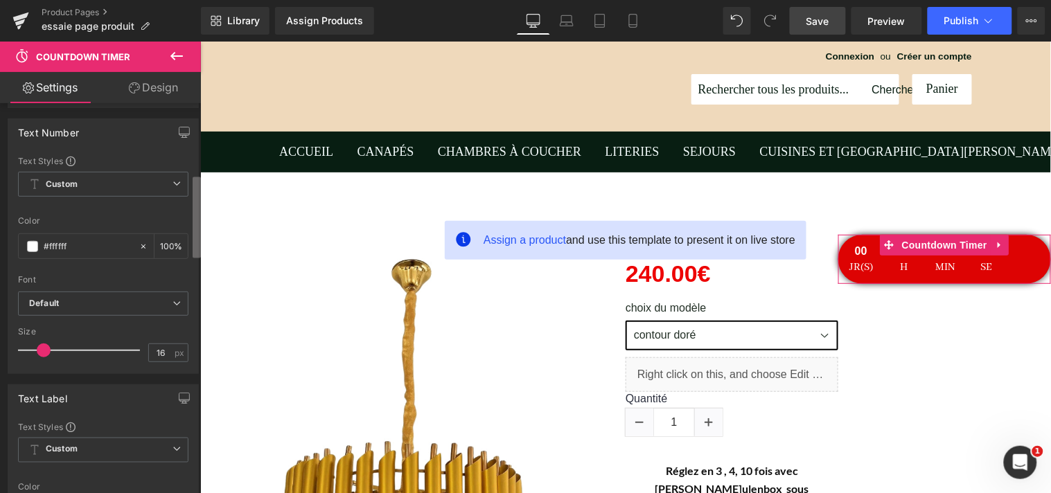
scroll to position [338, 0]
click at [188, 209] on div "Countdown Settings evergreen Type Standard Daily Evergreen 2025/9/7 11:22:50 Da…" at bounding box center [100, 301] width 201 height 396
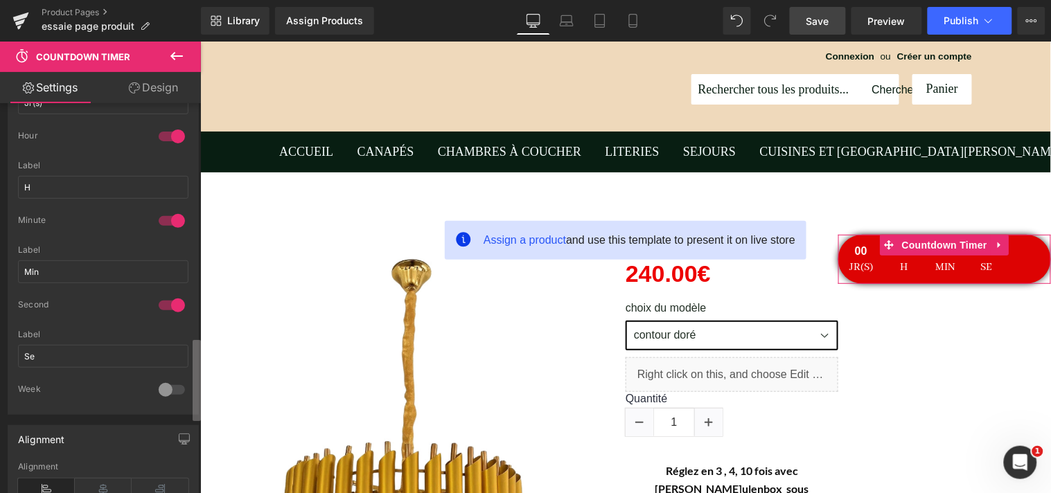
scroll to position [1153, 0]
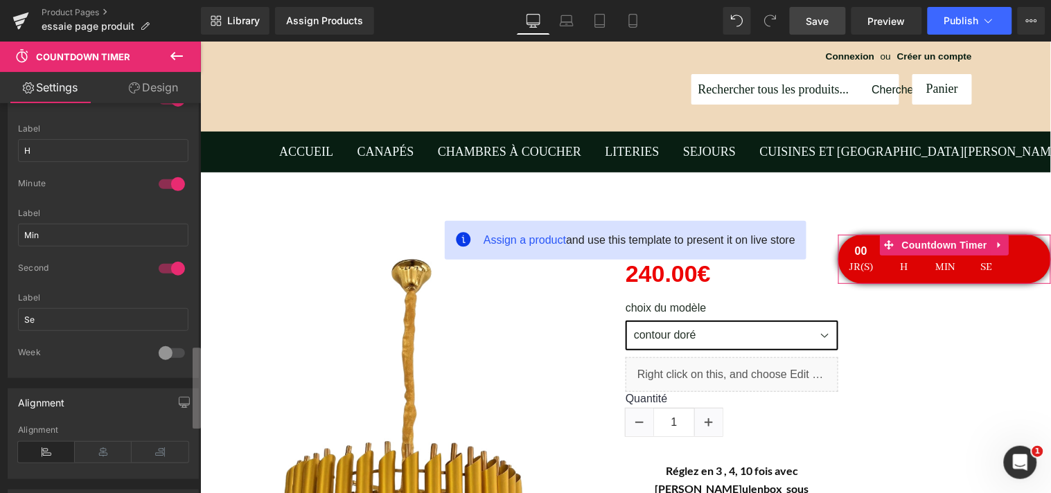
click at [177, 396] on div "Countdown Settings evergreen Type Standard Daily Evergreen 2025/9/7 11:22:50 Da…" at bounding box center [100, 301] width 201 height 396
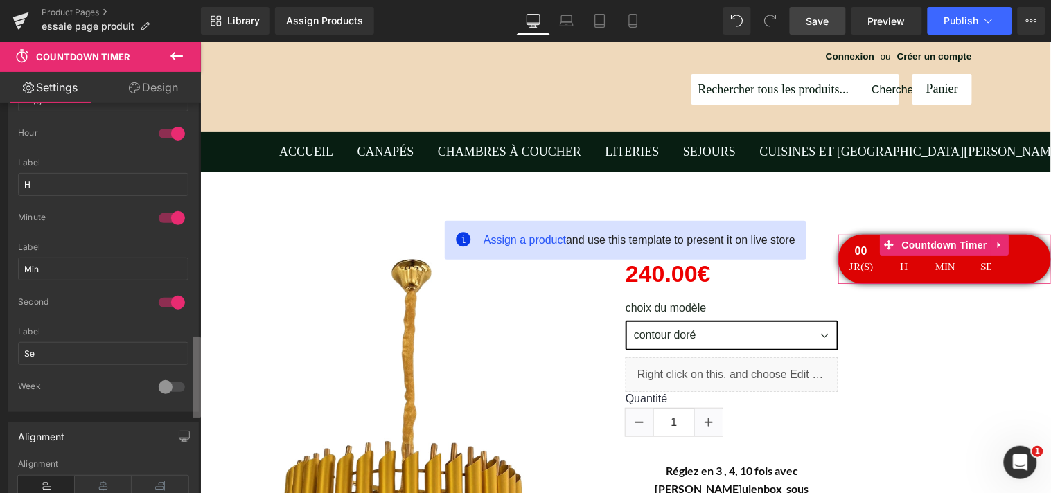
scroll to position [1097, 0]
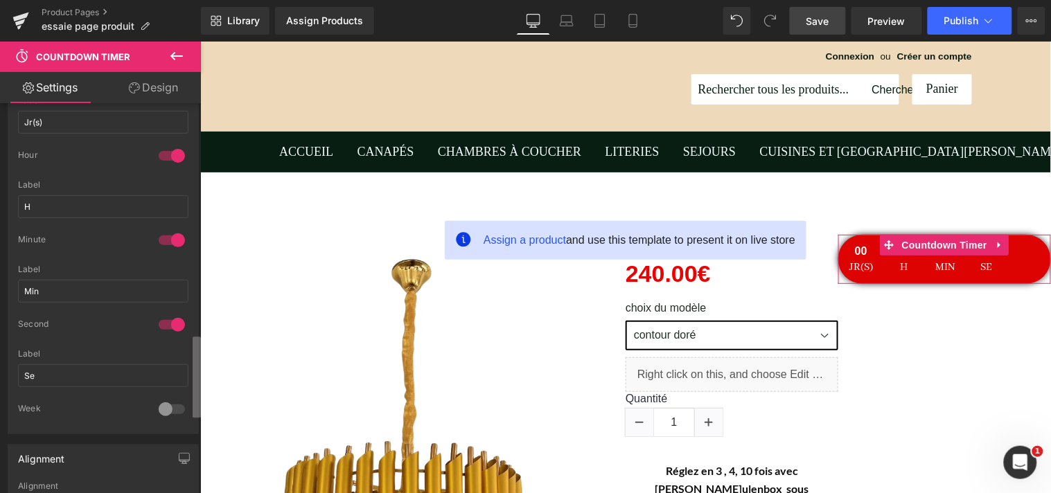
click at [185, 371] on div "Countdown Settings evergreen Type Standard Daily Evergreen 2025/9/7 11:22:50 Da…" at bounding box center [100, 301] width 201 height 396
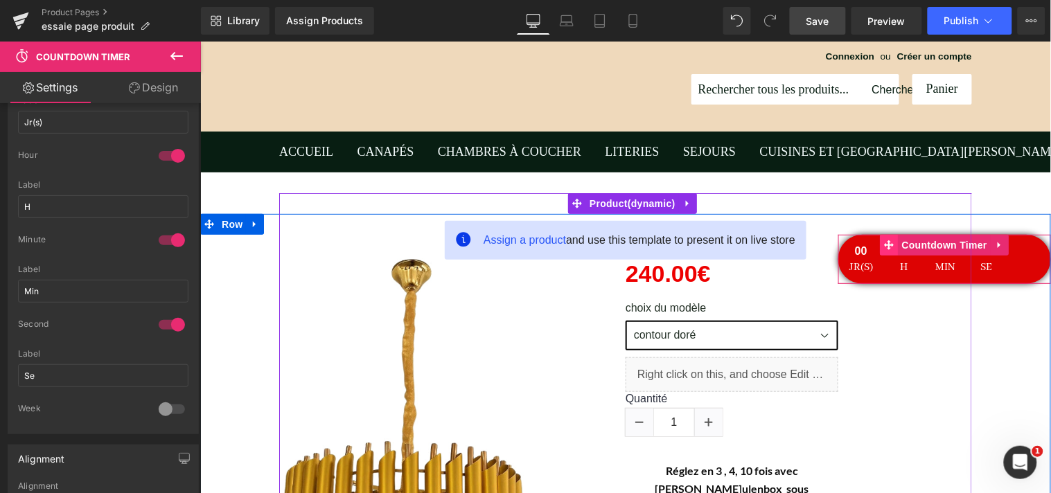
click at [886, 244] on icon at bounding box center [889, 245] width 10 height 10
drag, startPoint x: 834, startPoint y: 256, endPoint x: 851, endPoint y: 256, distance: 17.3
click at [851, 256] on div "00 Jr(s) 02 H 41 Min 38 Se Countdown Timer" at bounding box center [944, 258] width 213 height 49
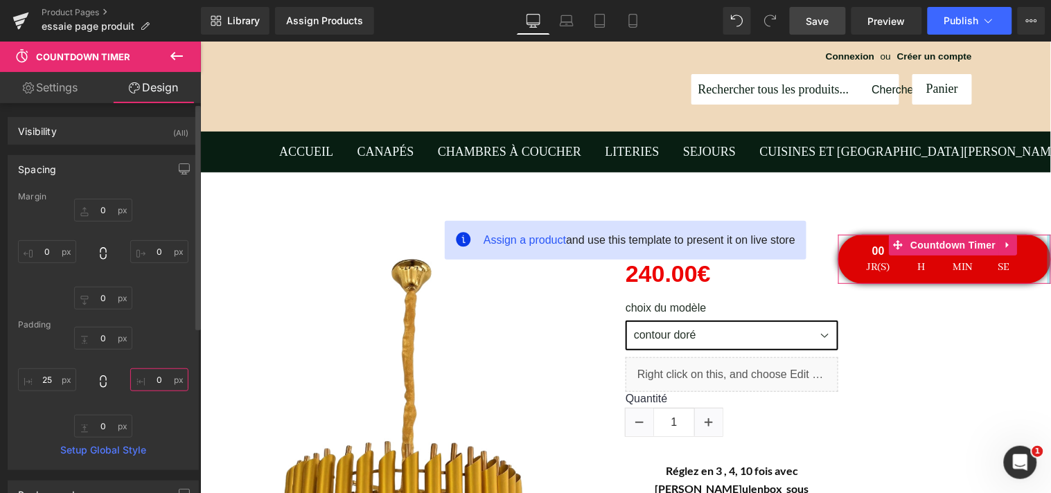
click at [158, 384] on input "0" at bounding box center [159, 380] width 58 height 23
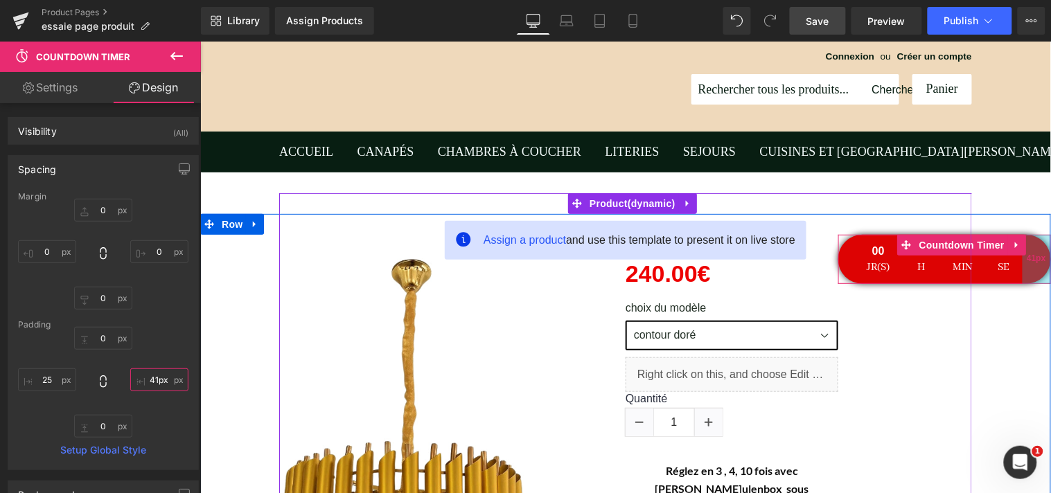
drag, startPoint x: 1033, startPoint y: 254, endPoint x: 1022, endPoint y: 258, distance: 12.1
click at [1022, 258] on div "41px" at bounding box center [1036, 258] width 28 height 49
drag, startPoint x: 1034, startPoint y: 253, endPoint x: 1039, endPoint y: 240, distance: 14.3
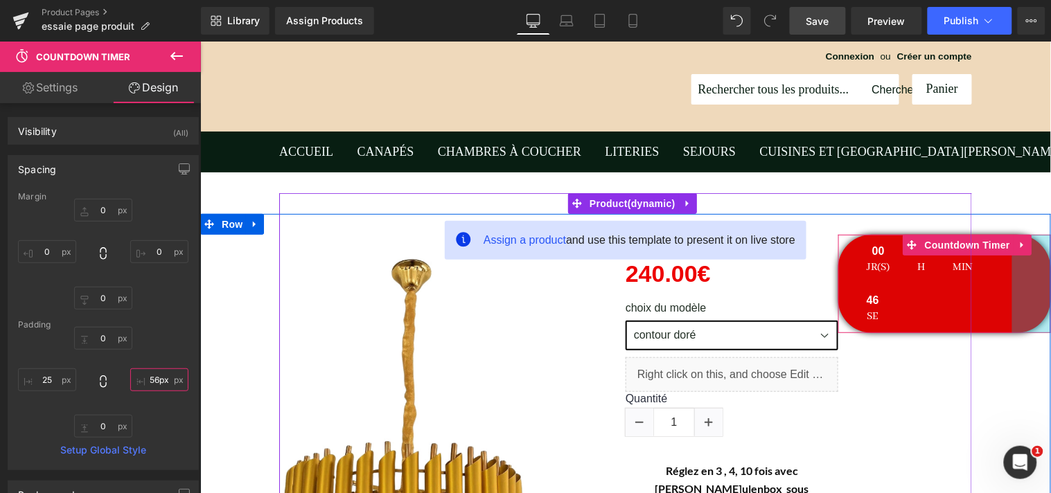
type input "58px"
click at [1022, 63] on header "Magasin de meuble à Paris, promotion toute l'année Connexion ou Créer un compte…" at bounding box center [625, 63] width 851 height 135
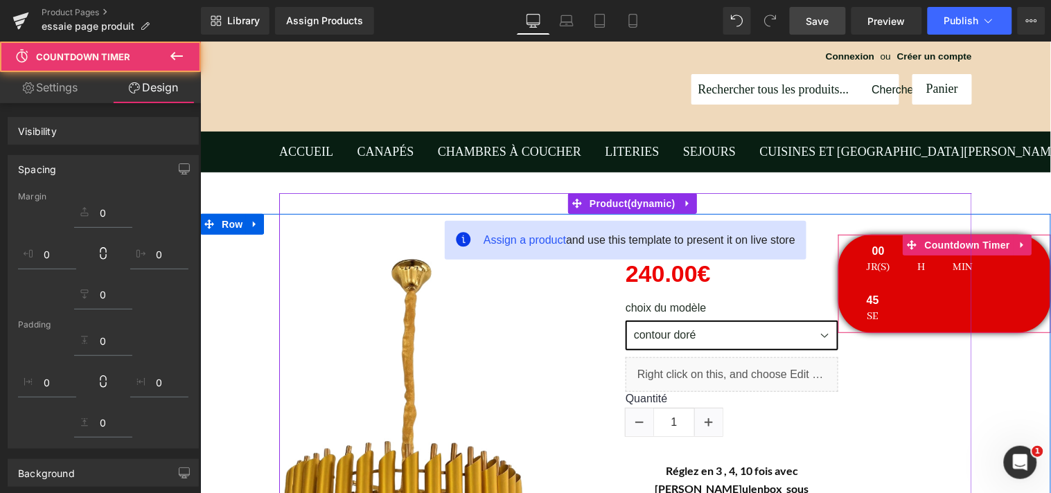
click at [1022, 66] on header "Magasin de meuble à Paris, promotion toute l'année Connexion ou Créer un compte…" at bounding box center [625, 63] width 851 height 135
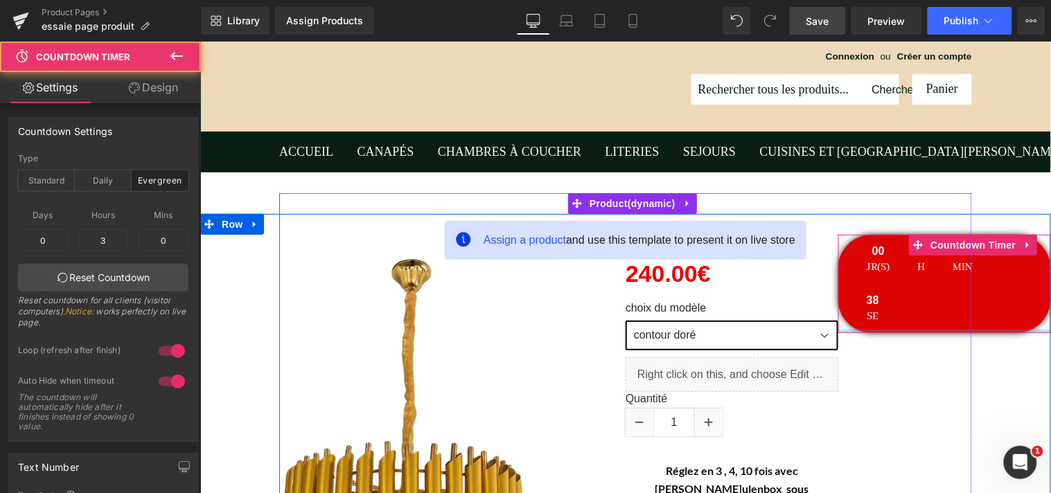
drag, startPoint x: 943, startPoint y: 328, endPoint x: 947, endPoint y: 278, distance: 50.7
click at [947, 278] on div "00 Jr(s) 02 H 40 Min 38 Se Countdown Timer 58px" at bounding box center [944, 283] width 213 height 98
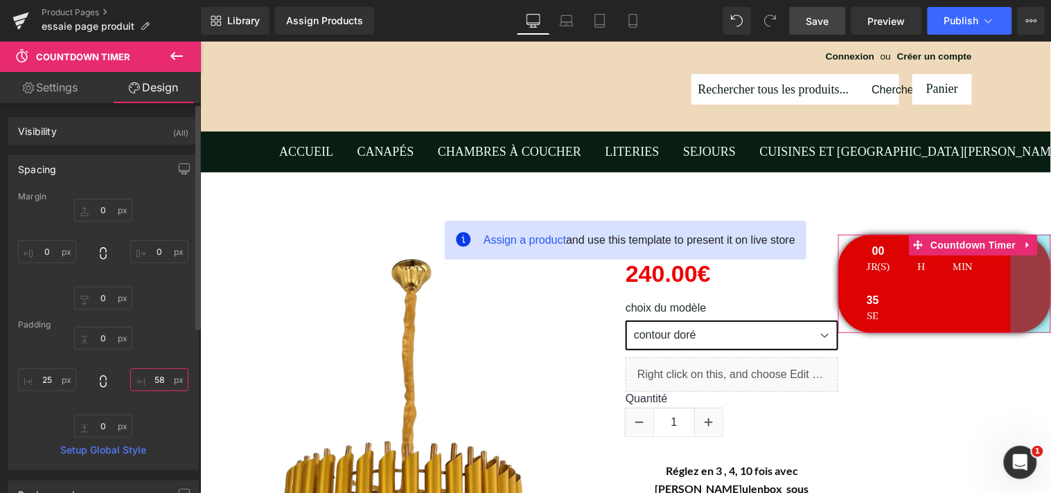
click at [161, 378] on input "58" at bounding box center [159, 380] width 58 height 23
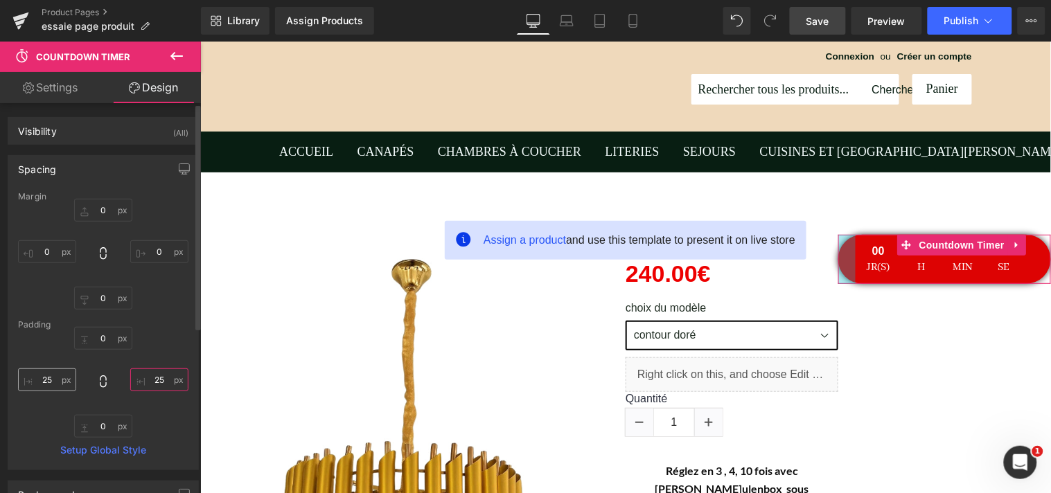
type input "25"
click at [58, 380] on input "25" at bounding box center [47, 380] width 58 height 23
click at [161, 253] on input "0" at bounding box center [159, 251] width 58 height 23
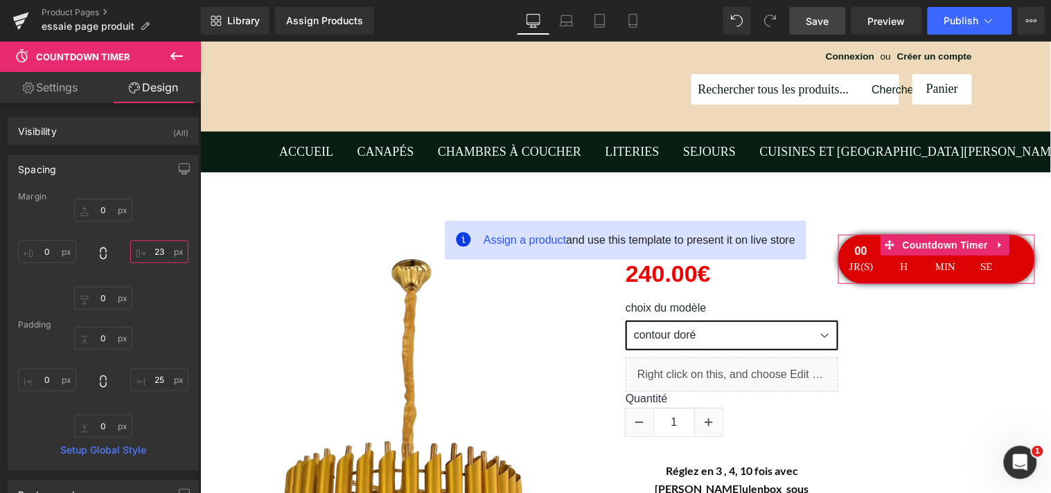
type input "23"
click at [78, 86] on link "Settings" at bounding box center [50, 87] width 100 height 31
type input "100"
type input "0"
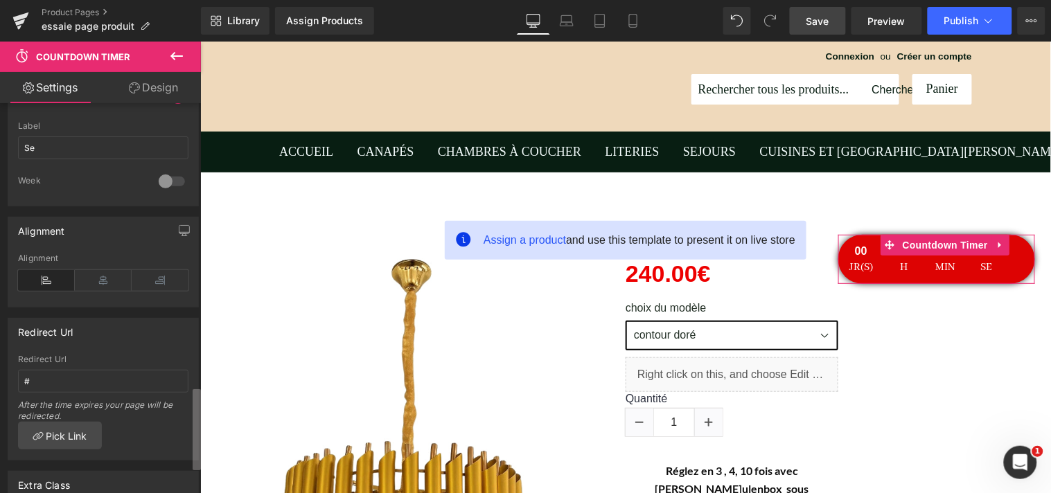
scroll to position [1352, 0]
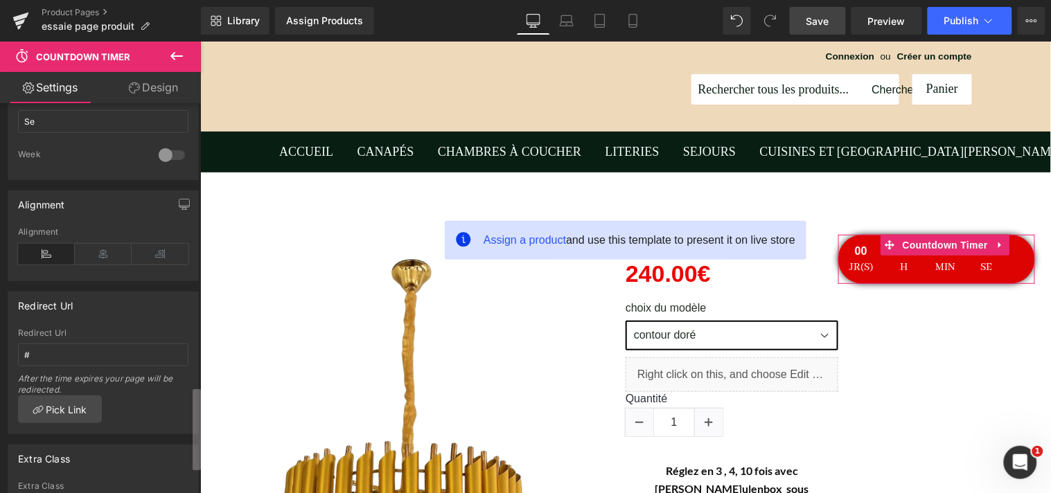
click at [193, 448] on b at bounding box center [197, 429] width 8 height 81
click at [107, 258] on icon at bounding box center [103, 254] width 57 height 21
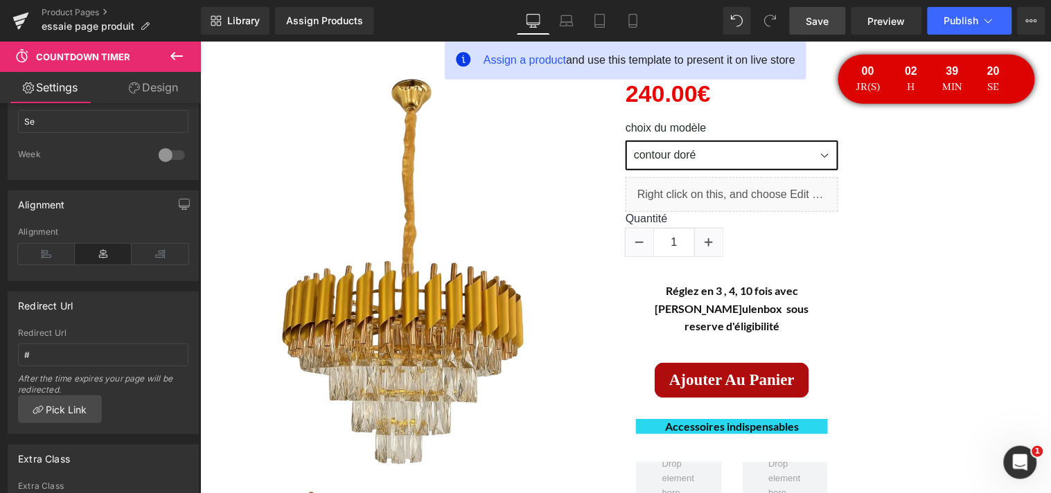
scroll to position [231, 0]
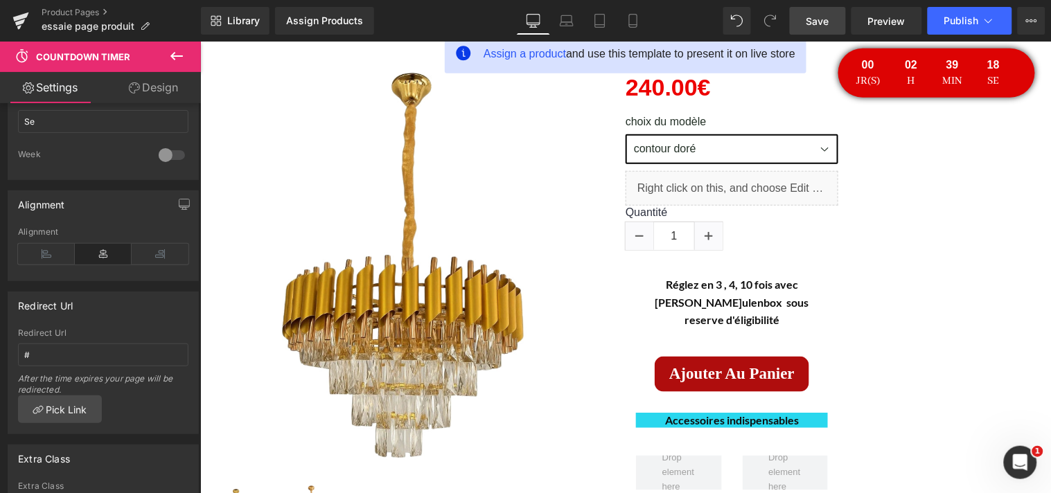
click at [826, 22] on span "Save" at bounding box center [817, 21] width 23 height 15
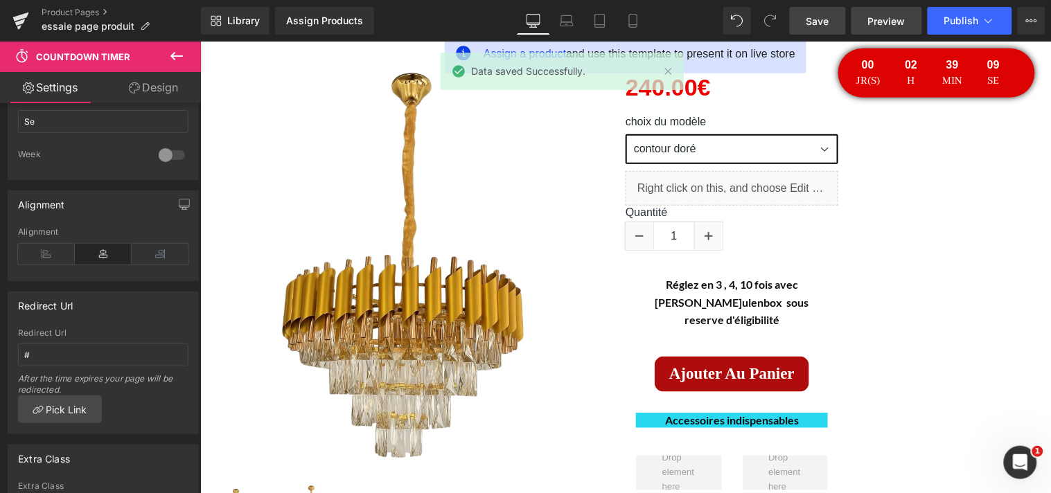
click at [883, 25] on span "Preview" at bounding box center [886, 21] width 37 height 15
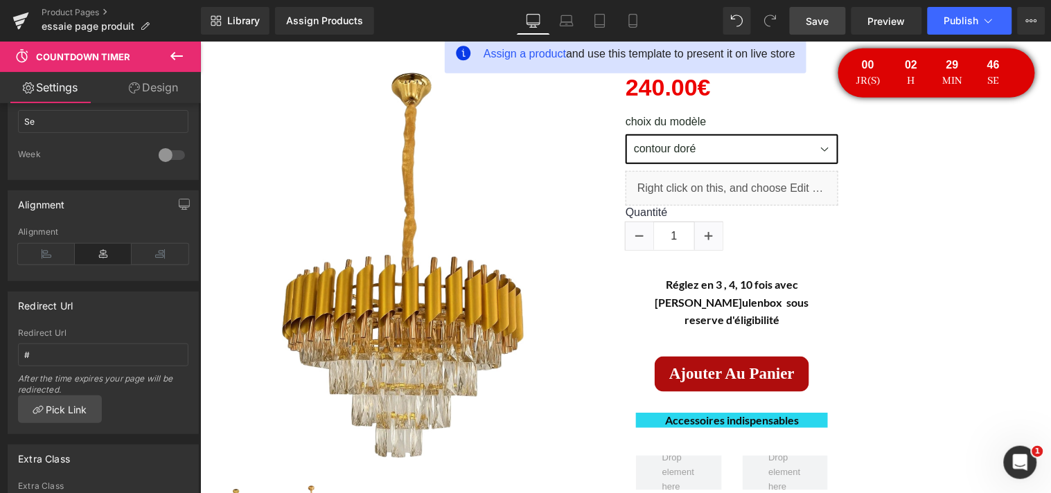
click at [165, 56] on button at bounding box center [176, 57] width 48 height 30
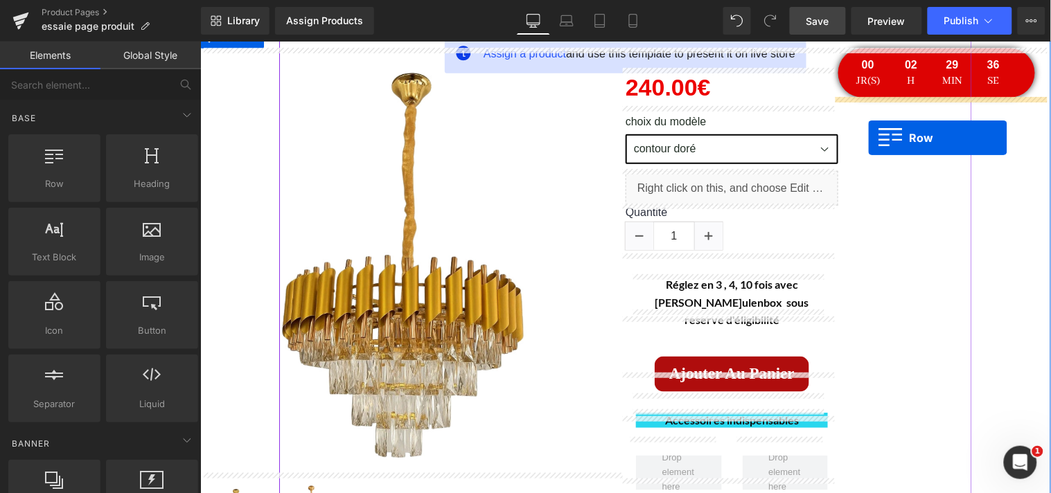
drag, startPoint x: 258, startPoint y: 211, endPoint x: 867, endPoint y: 136, distance: 614.2
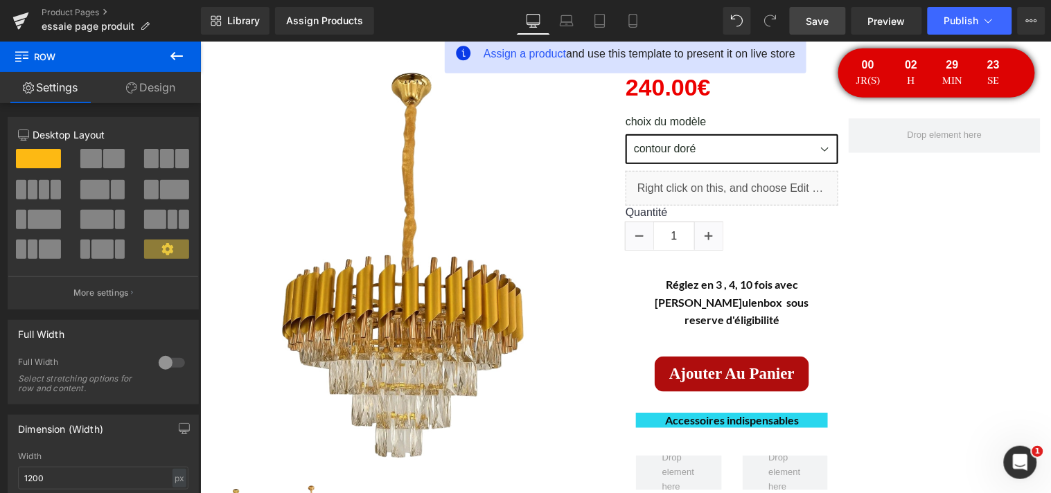
click at [170, 60] on icon at bounding box center [176, 56] width 17 height 17
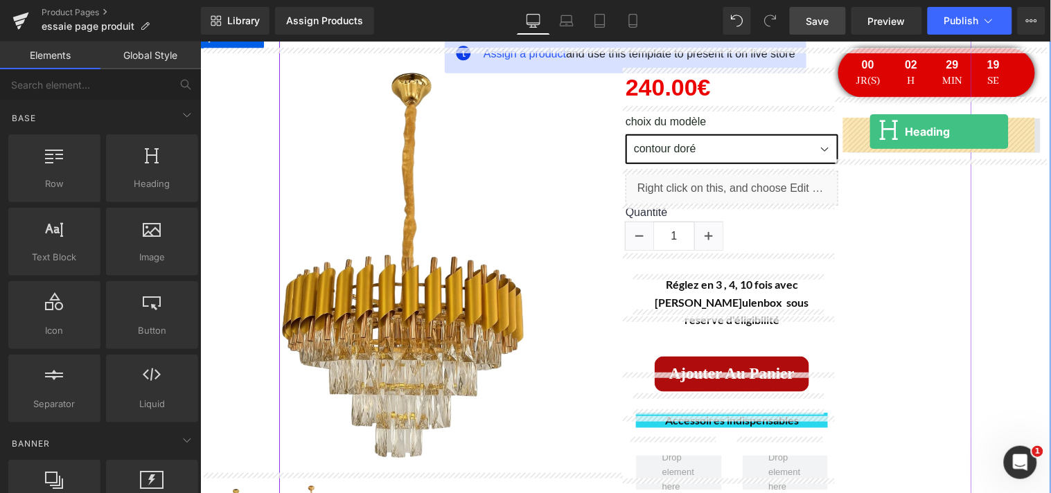
drag, startPoint x: 349, startPoint y: 197, endPoint x: 869, endPoint y: 131, distance: 523.7
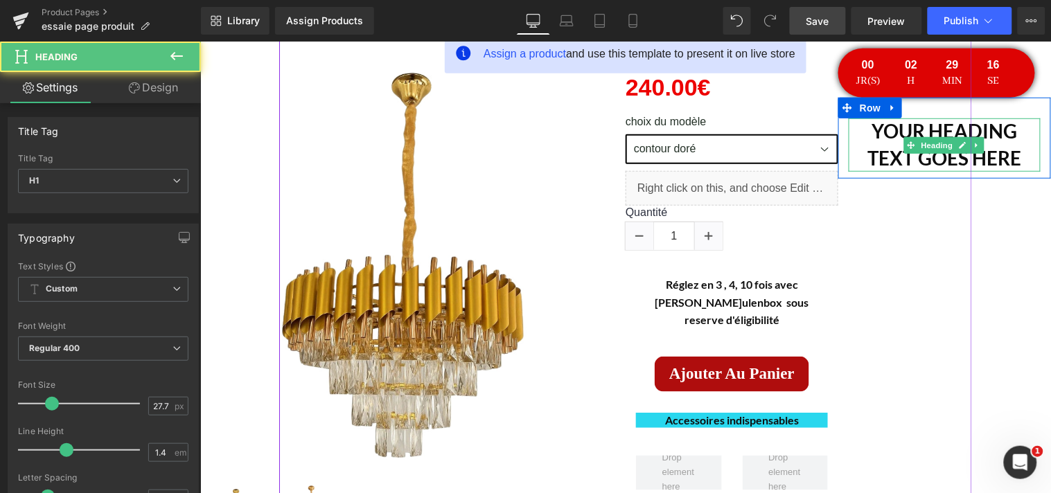
click at [1017, 162] on h1 "Your heading text goes here" at bounding box center [944, 145] width 192 height 54
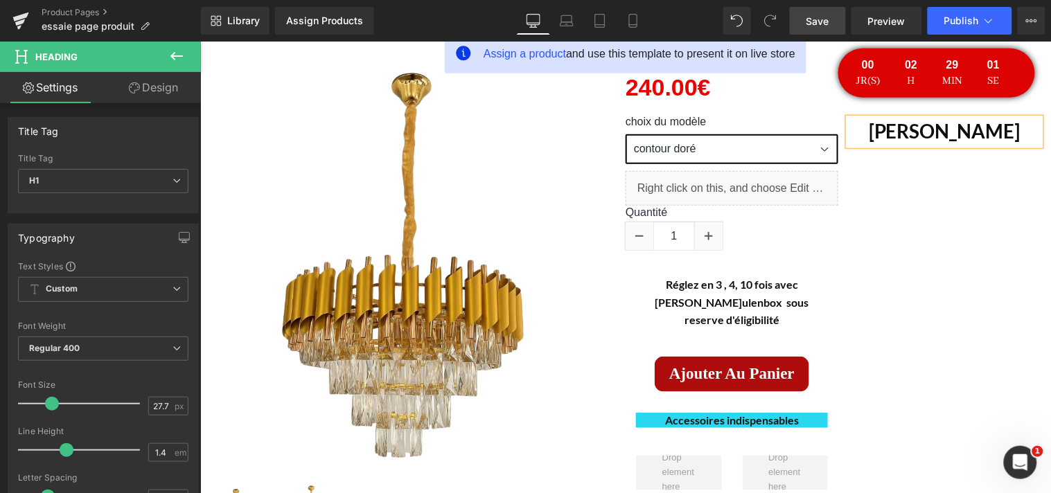
click at [941, 134] on h1 "Yi" at bounding box center [944, 131] width 192 height 27
click at [944, 130] on h1 "i" at bounding box center [944, 131] width 192 height 27
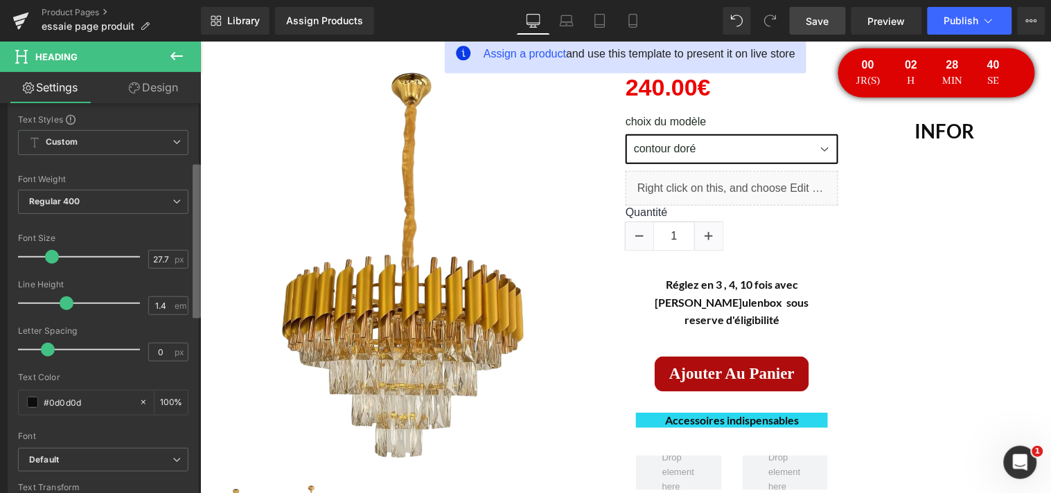
scroll to position [162, 0]
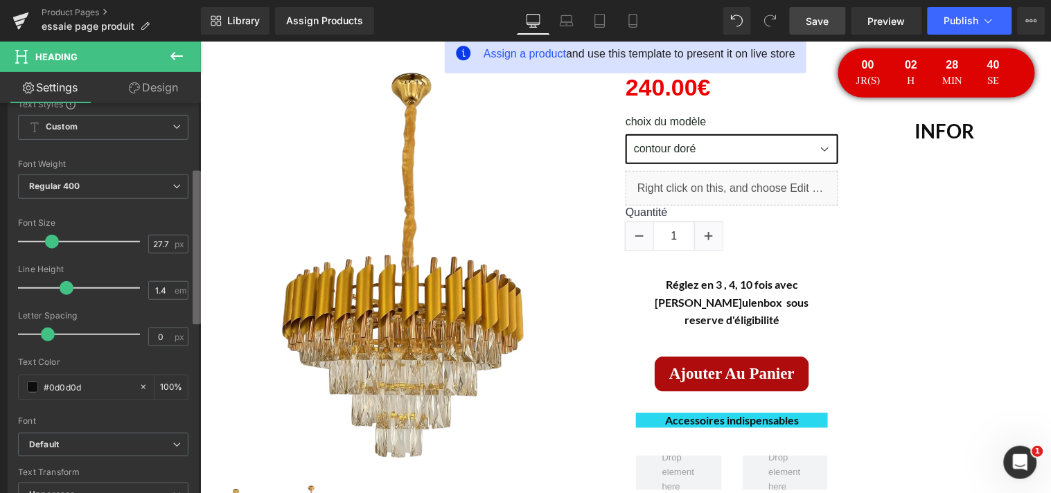
click at [197, 247] on b at bounding box center [197, 247] width 8 height 154
click at [172, 188] on icon at bounding box center [176, 186] width 8 height 8
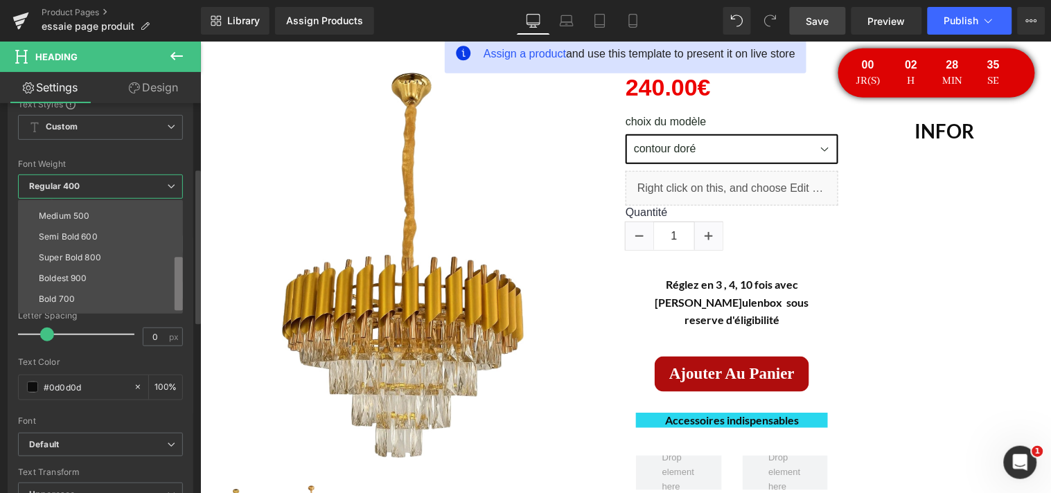
scroll to position [114, 0]
click at [180, 294] on b at bounding box center [179, 284] width 8 height 54
click at [71, 265] on div "Bold 700" at bounding box center [57, 263] width 36 height 10
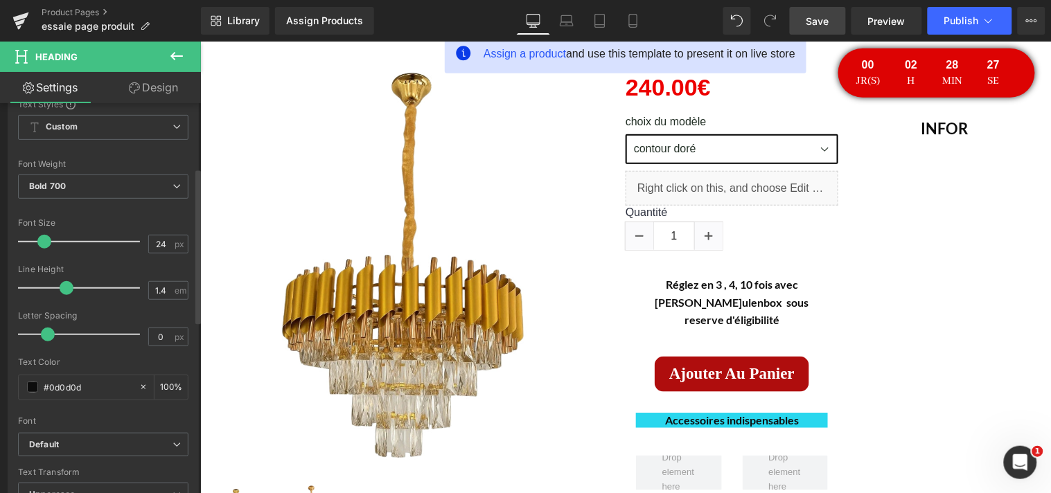
type input "25"
click at [47, 245] on span at bounding box center [49, 242] width 14 height 14
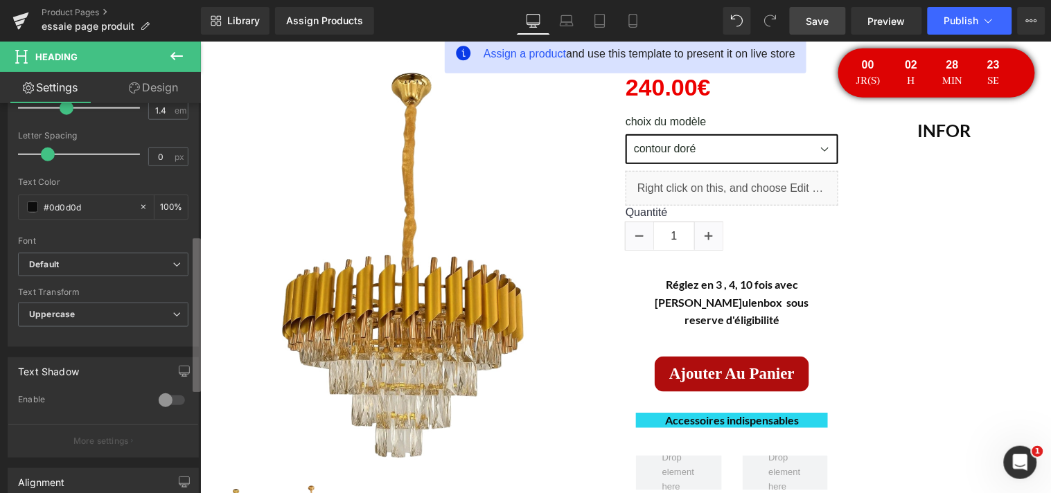
scroll to position [356, 0]
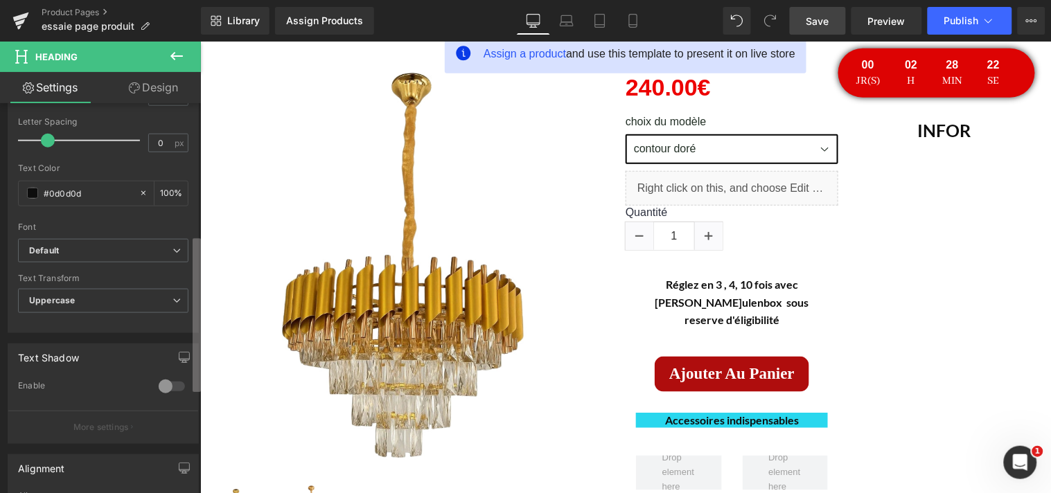
click at [197, 299] on b at bounding box center [197, 315] width 8 height 154
click at [177, 306] on span "Uppercase" at bounding box center [103, 301] width 170 height 24
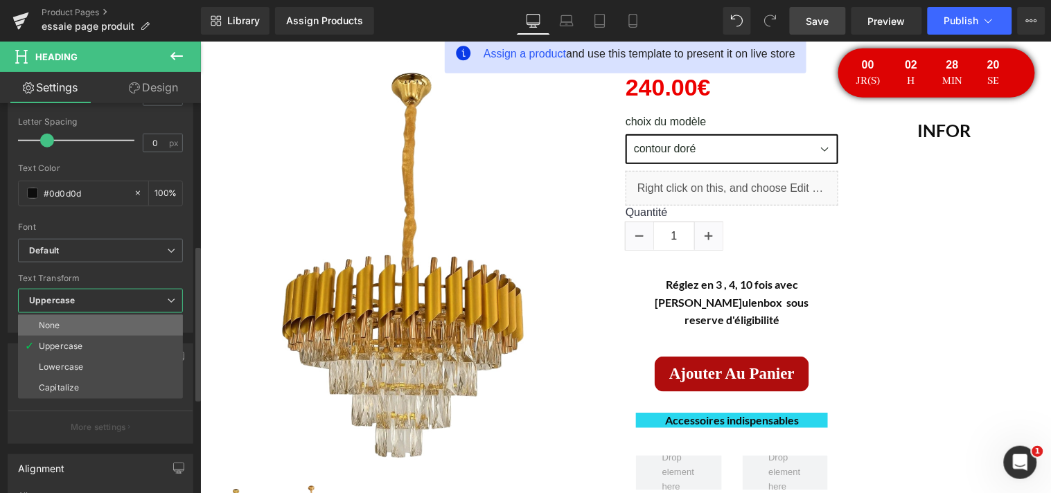
click at [121, 327] on li "None" at bounding box center [100, 325] width 165 height 21
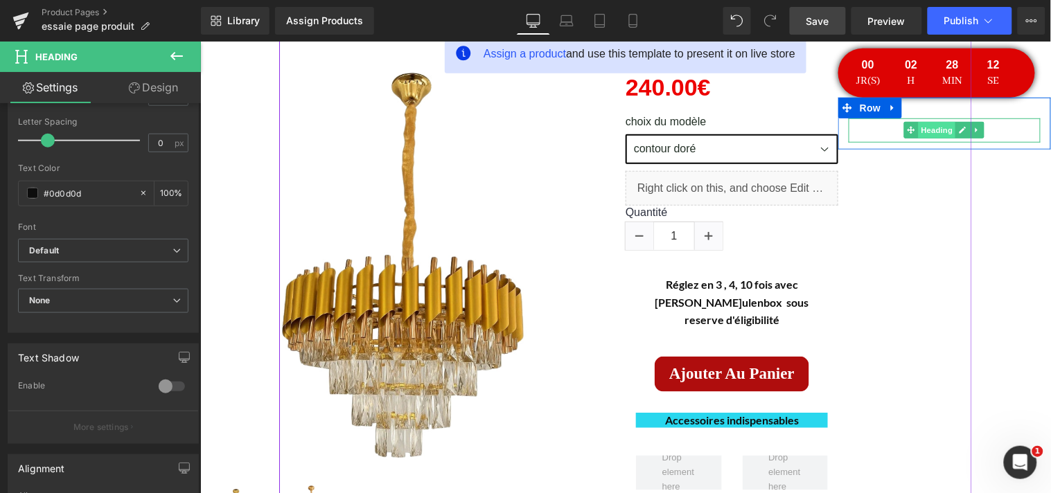
click at [944, 132] on span "Heading" at bounding box center [936, 129] width 37 height 17
click at [959, 130] on icon at bounding box center [963, 129] width 8 height 8
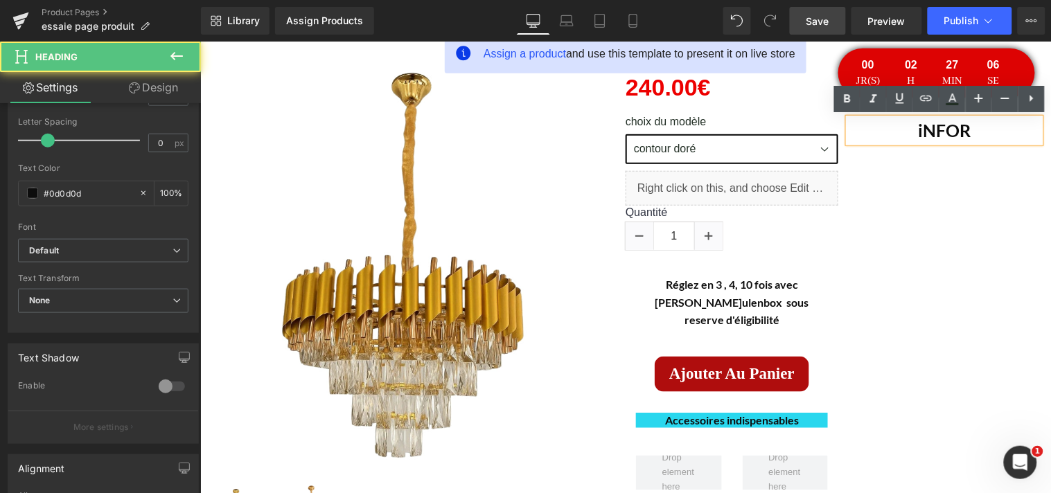
click at [917, 128] on h1 "iNFOR" at bounding box center [944, 130] width 192 height 24
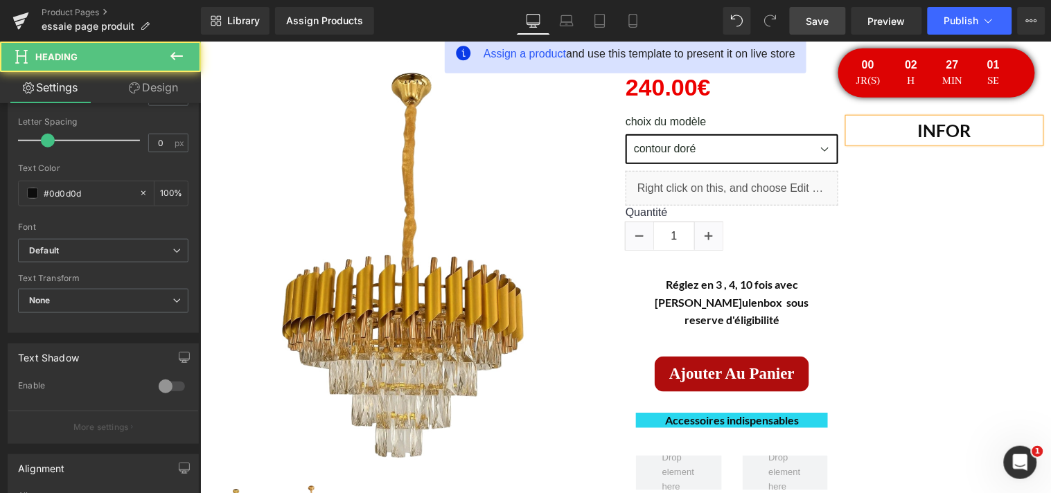
click at [961, 130] on h1 "INFOR" at bounding box center [944, 130] width 192 height 24
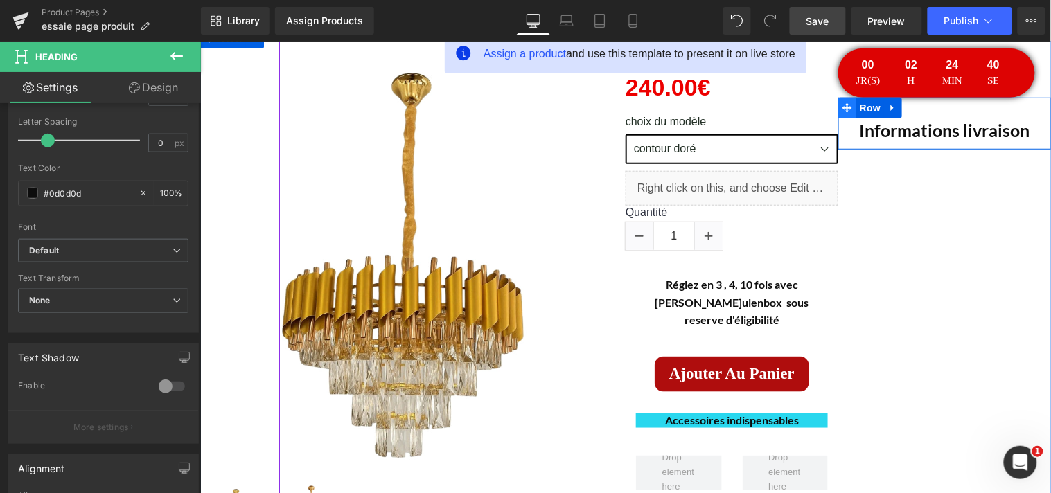
click at [845, 107] on icon at bounding box center [847, 107] width 10 height 10
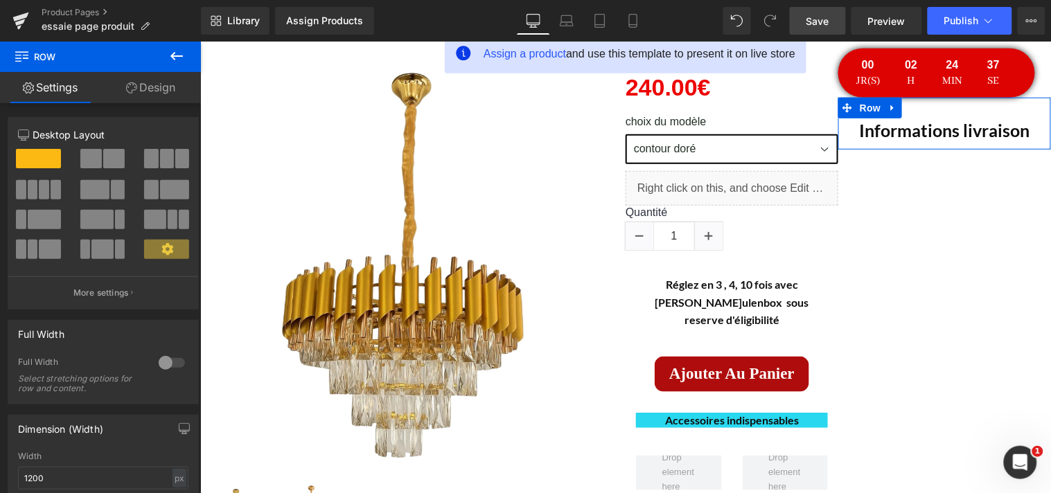
click at [157, 88] on link "Design" at bounding box center [150, 87] width 100 height 31
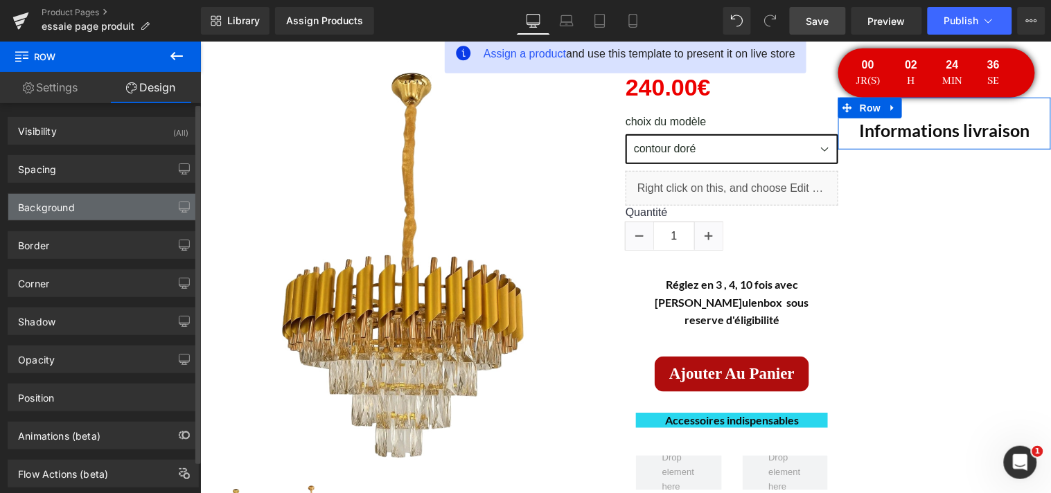
click at [103, 208] on div "Background" at bounding box center [103, 207] width 190 height 26
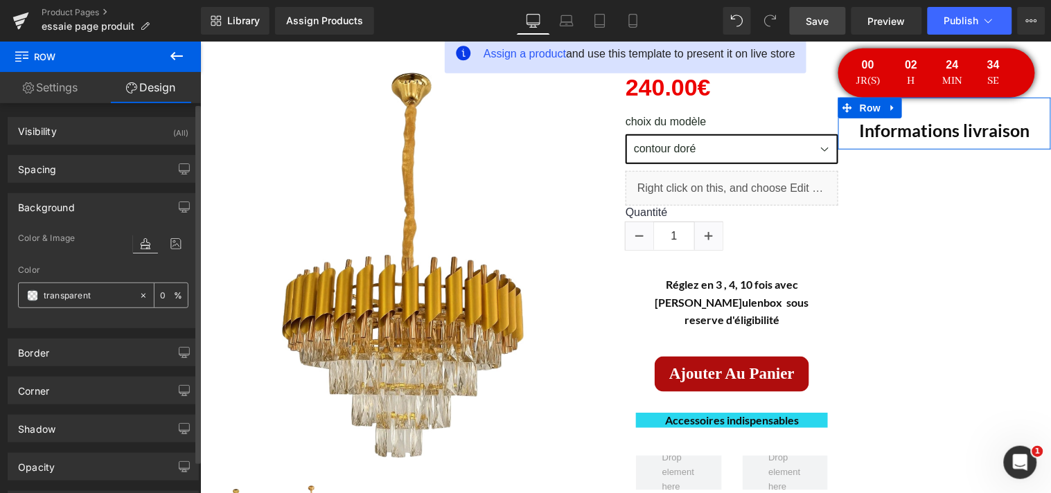
click at [97, 292] on input "transparent" at bounding box center [88, 295] width 89 height 15
type input "D3D"
type input "100"
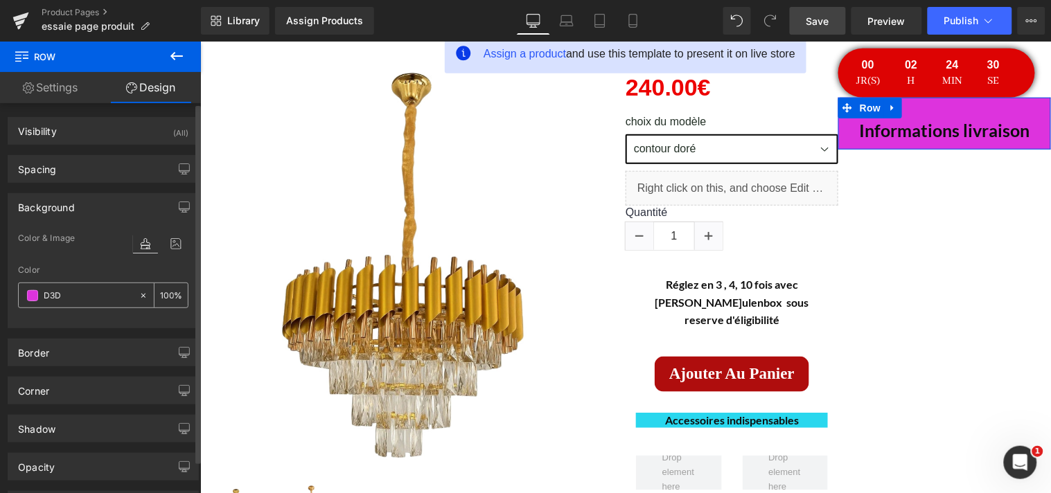
type input "D3D3"
type input "20"
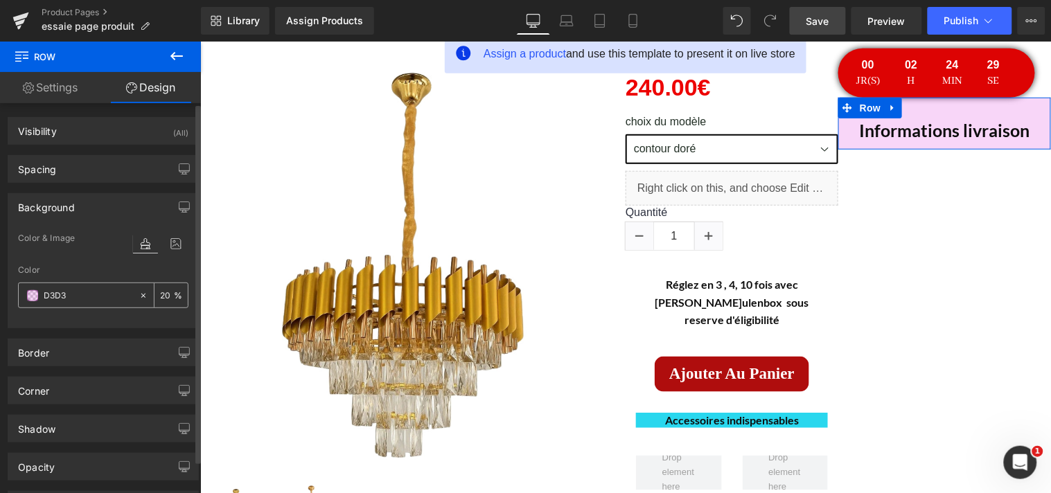
type input "D3D3D"
type input "0"
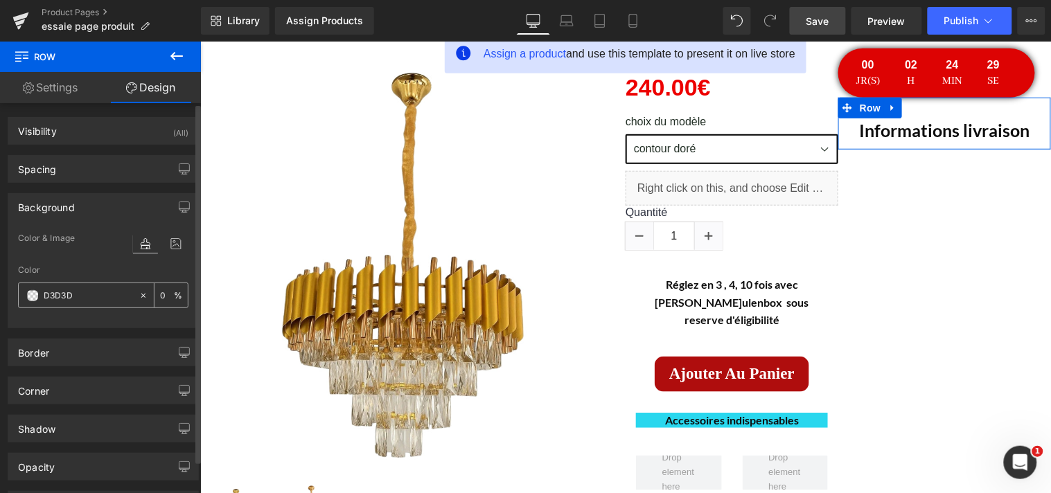
type input "D3D3D3"
type input "100"
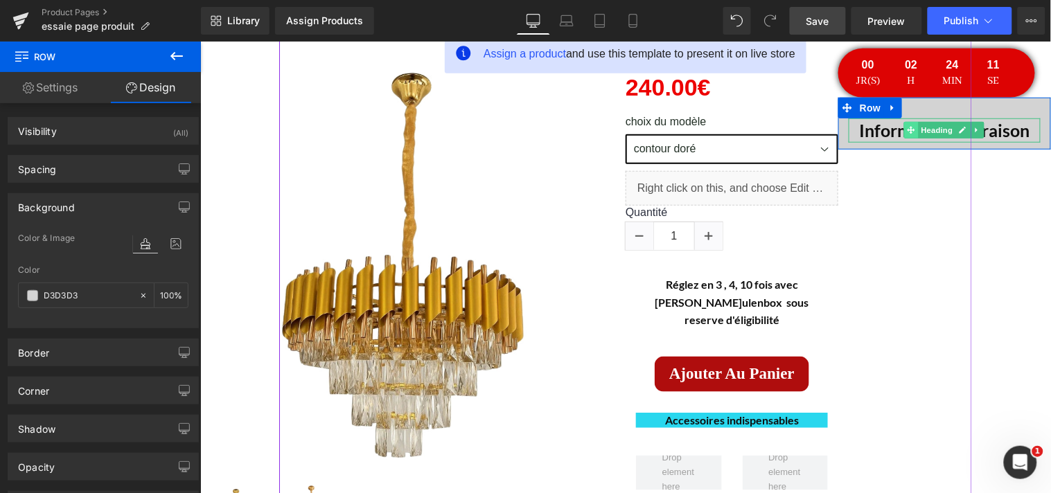
click at [907, 128] on icon at bounding box center [911, 130] width 8 height 8
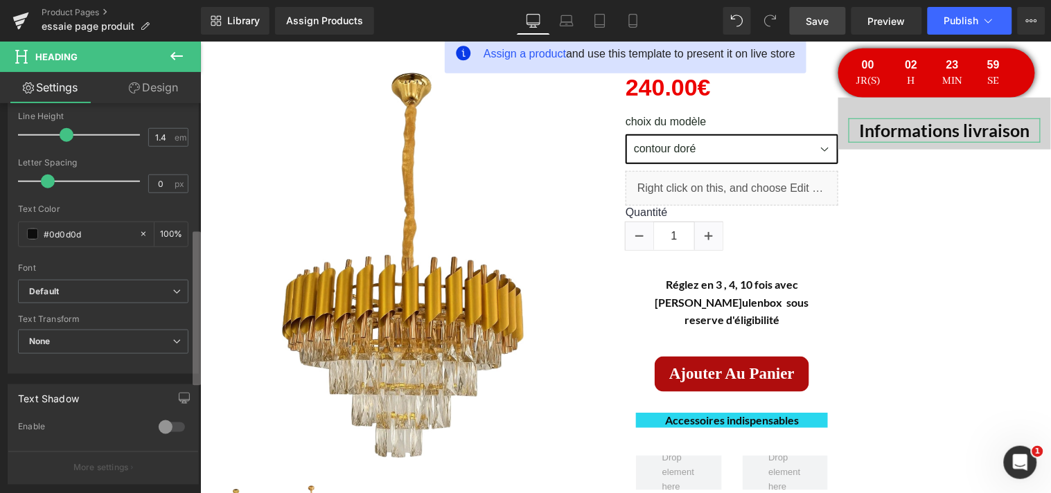
scroll to position [200, 0]
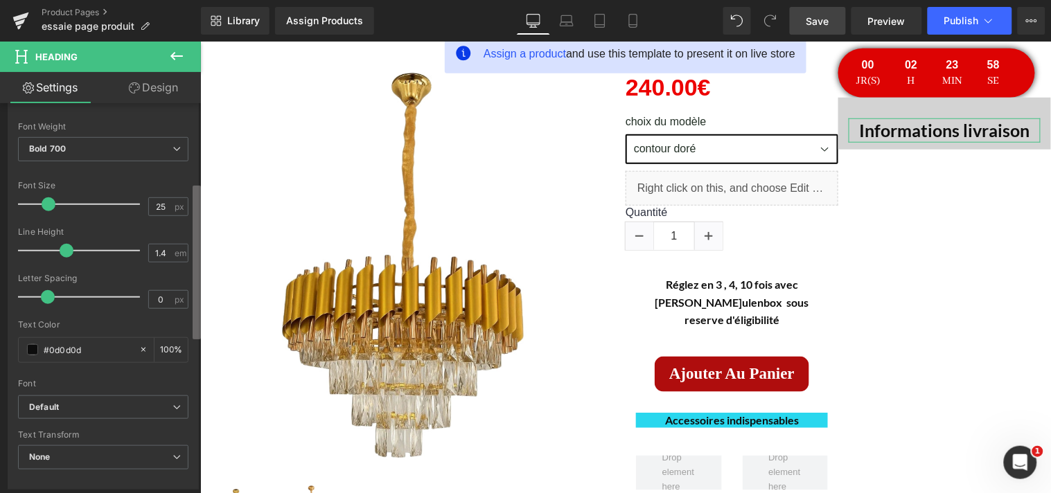
click at [167, 276] on div "Title Tag H1 H2 H3 H4 H5 H6 Title Tag H1 H1 H2 H3 H4 H5 H6 Typography Text Styl…" at bounding box center [100, 301] width 201 height 396
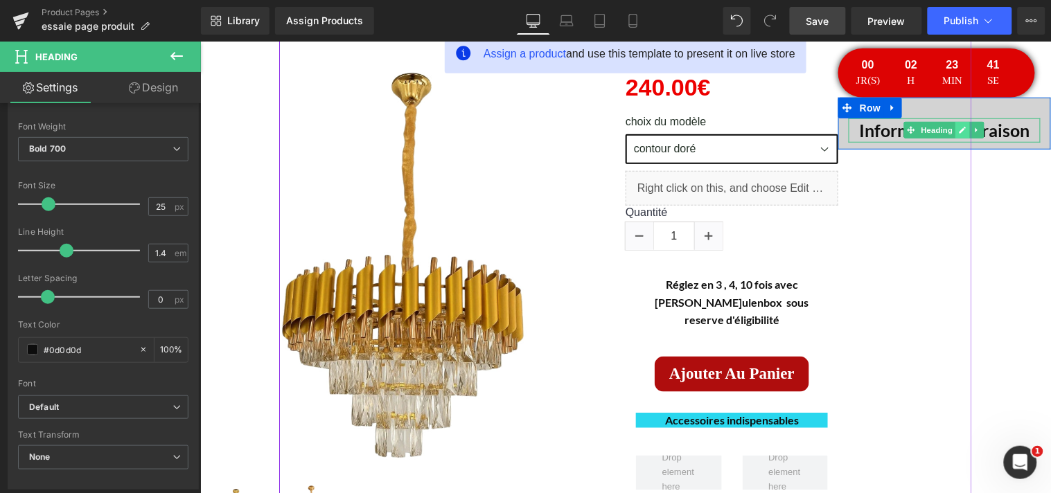
click at [959, 128] on icon at bounding box center [962, 129] width 7 height 7
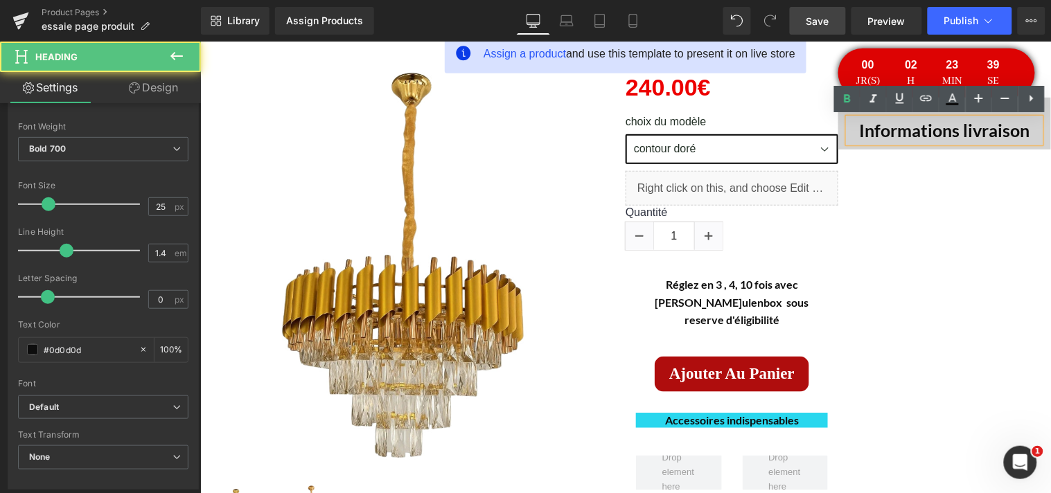
click at [955, 129] on h1 "Informations livraison" at bounding box center [944, 130] width 192 height 24
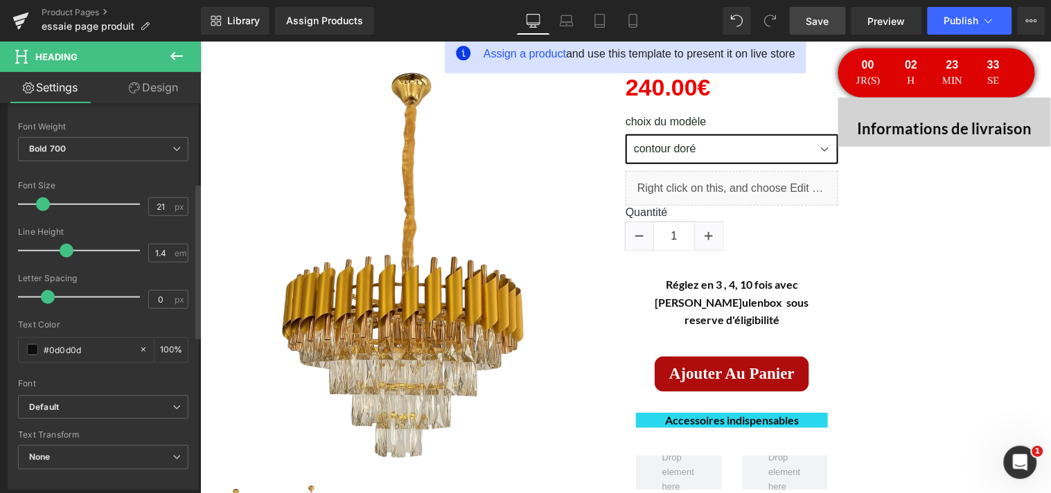
type input "20"
click at [44, 204] on span at bounding box center [42, 204] width 14 height 14
click at [178, 60] on icon at bounding box center [176, 56] width 17 height 17
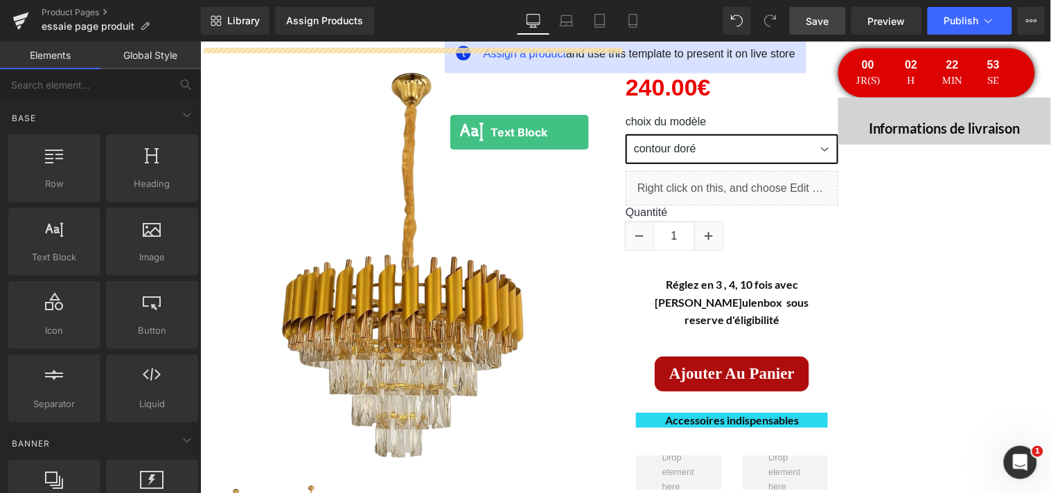
scroll to position [204, 0]
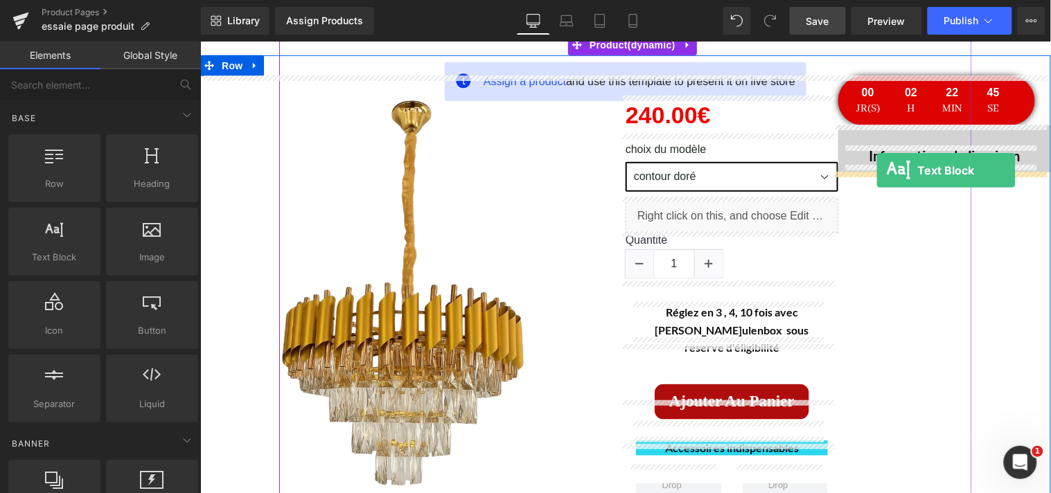
drag, startPoint x: 259, startPoint y: 279, endPoint x: 876, endPoint y: 169, distance: 626.3
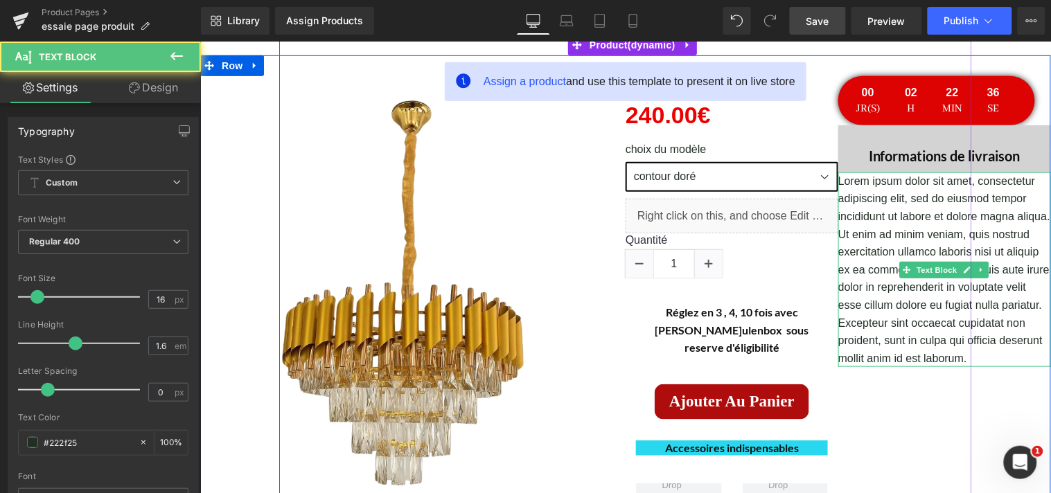
click at [955, 355] on p "Lorem ipsum dolor sit amet, consectetur adipiscing elit, sed do eiusmod tempor …" at bounding box center [944, 269] width 213 height 195
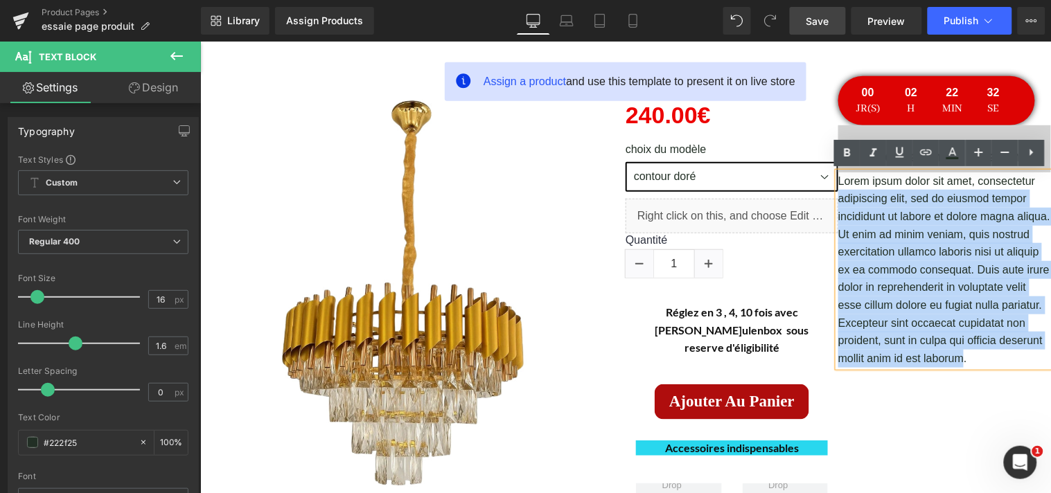
drag, startPoint x: 955, startPoint y: 356, endPoint x: 834, endPoint y: 203, distance: 195.3
click at [838, 203] on p "Lorem ipsum dolor sit amet, consectetur adipiscing elit, sed do eiusmod tempor …" at bounding box center [944, 269] width 213 height 195
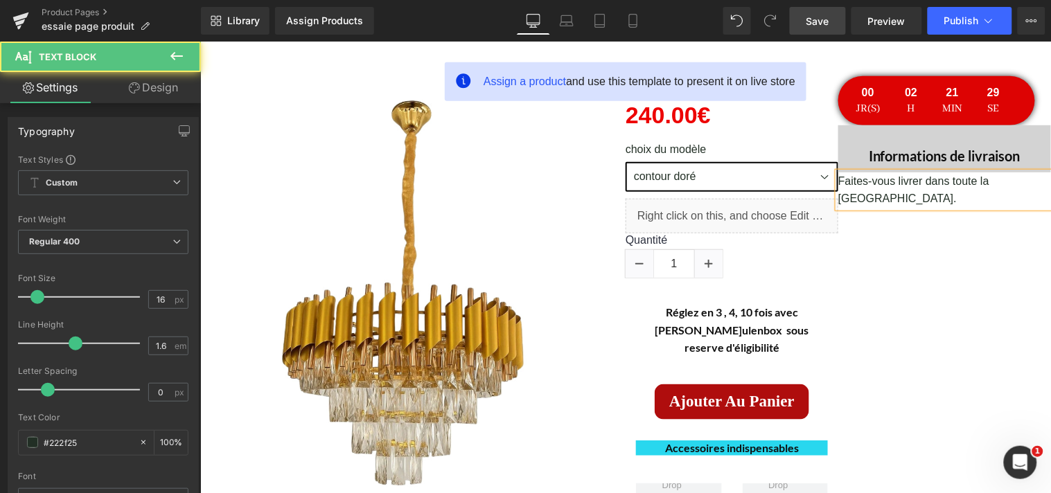
click at [968, 184] on p "Faites-vous livrer dans toute la France." at bounding box center [944, 189] width 213 height 35
click at [1013, 181] on p "Faites-vous livrer partout la [GEOGRAPHIC_DATA]." at bounding box center [944, 189] width 213 height 35
click at [914, 207] on p at bounding box center [944, 216] width 213 height 18
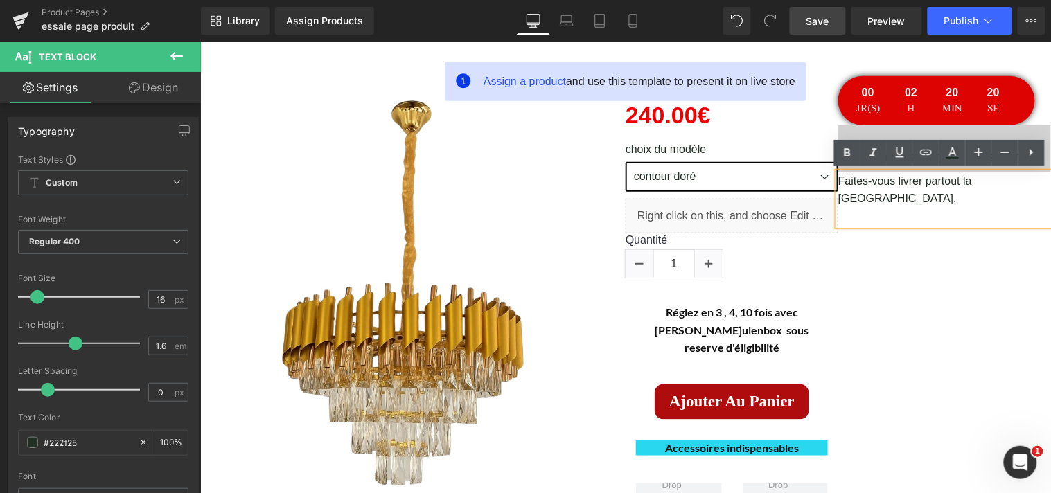
click at [991, 231] on div "(P) Image (P) Image List Lustre [PERSON_NAME] (P) Title" at bounding box center [625, 325] width 851 height 540
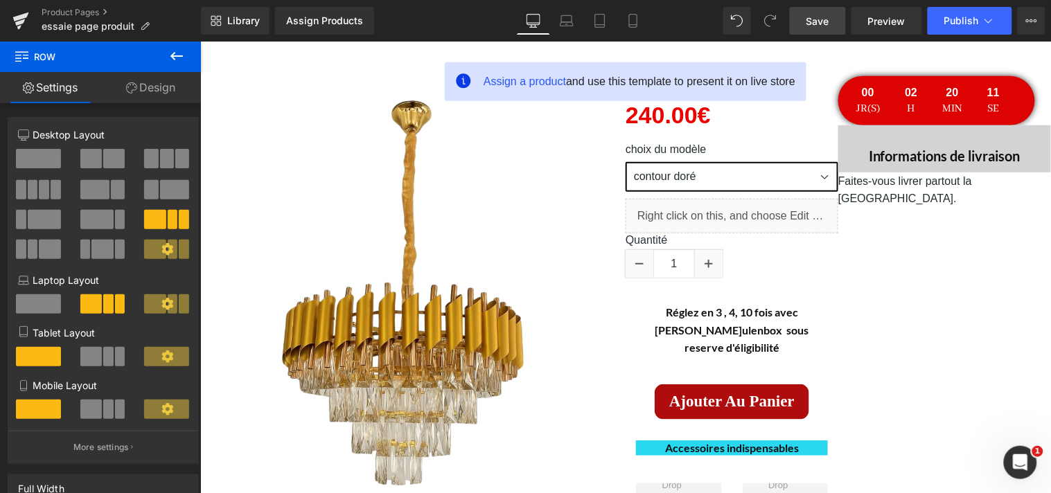
click at [171, 55] on icon at bounding box center [176, 56] width 12 height 8
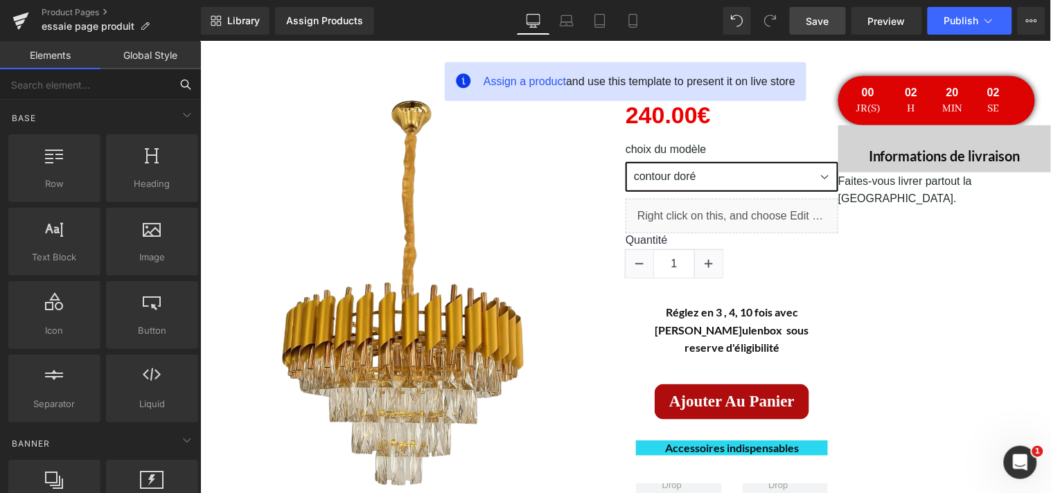
click at [94, 82] on input "text" at bounding box center [85, 84] width 170 height 30
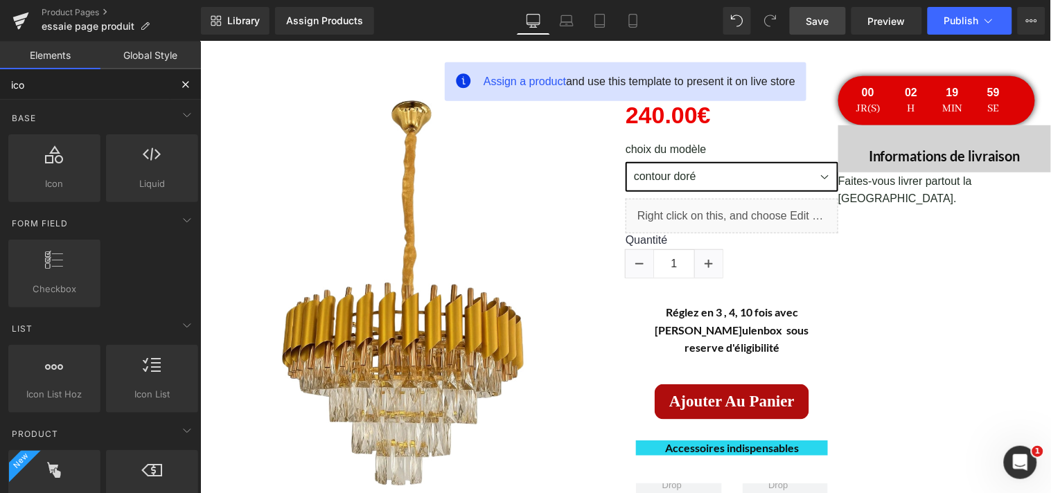
type input "icon"
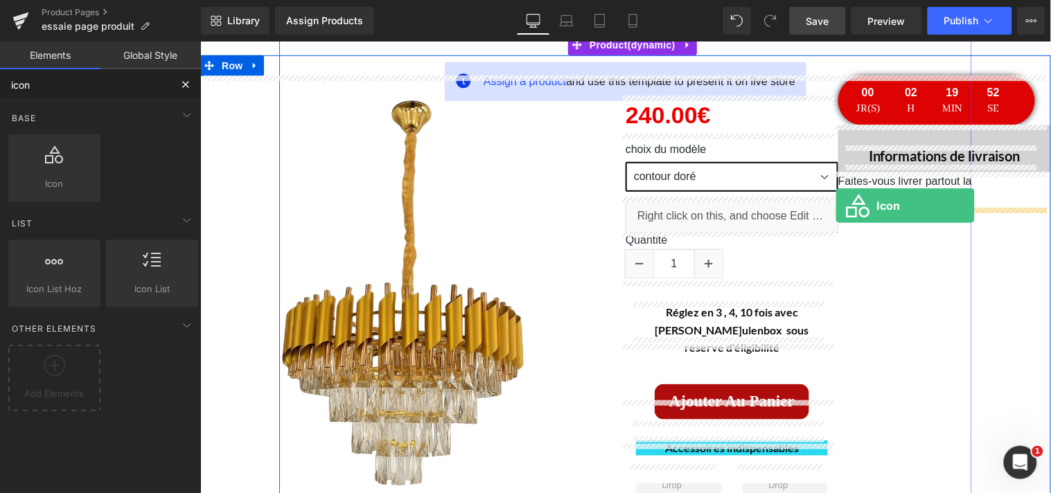
drag, startPoint x: 258, startPoint y: 210, endPoint x: 835, endPoint y: 204, distance: 577.1
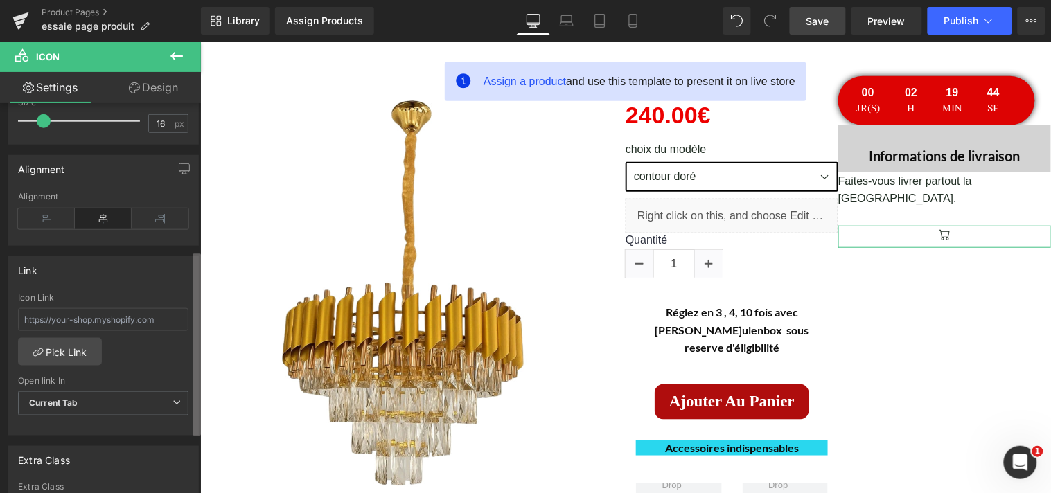
scroll to position [337, 0]
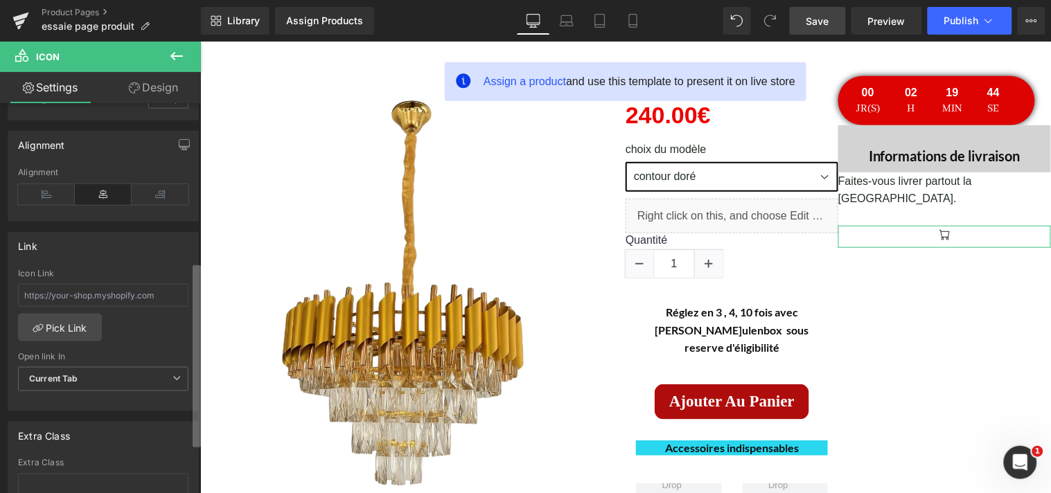
click at [182, 310] on div "Icon PHN2ZyBmaWxsPSJjdXJyZW50Q29sb3IiIGNsYXNzPSJnZl9pY29uIiBpY29uLWNsYXNzPSJib2…" at bounding box center [100, 301] width 201 height 396
click at [57, 204] on icon at bounding box center [46, 194] width 57 height 21
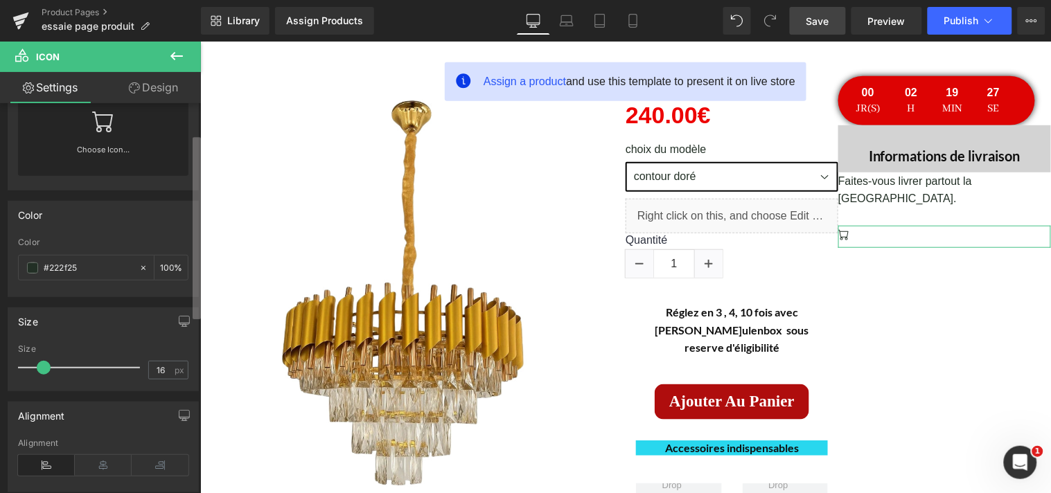
scroll to position [0, 0]
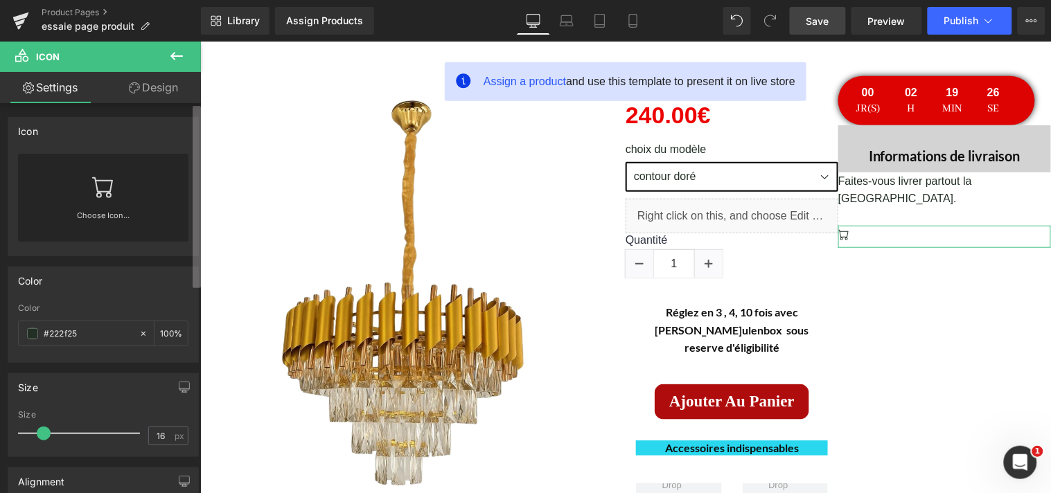
click at [188, 123] on div "Icon PHN2ZyBmaWxsPSJjdXJyZW50Q29sb3IiIGNsYXNzPSJnZl9pY29uIiBpY29uLWNsYXNzPSJib2…" at bounding box center [100, 301] width 201 height 396
click at [195, 163] on b at bounding box center [197, 216] width 8 height 182
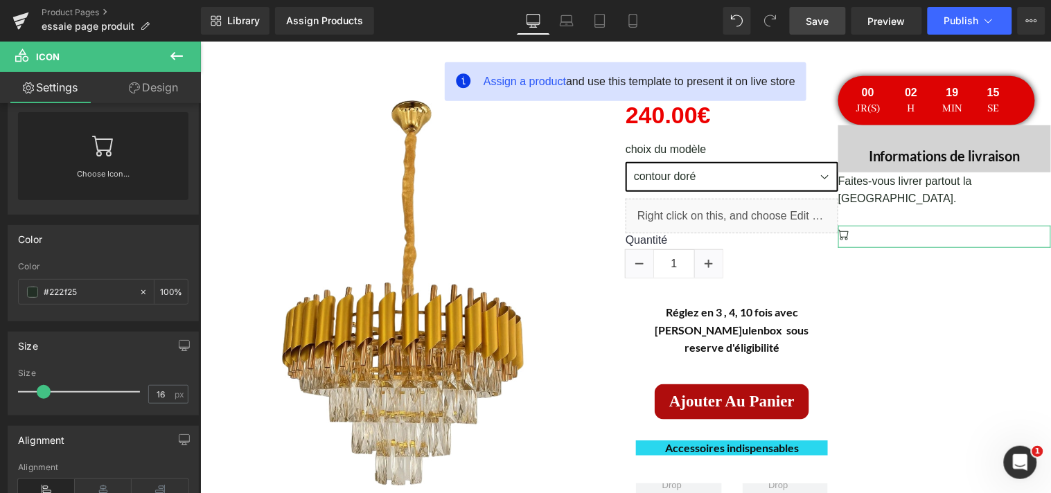
click at [166, 80] on link "Design" at bounding box center [153, 87] width 100 height 31
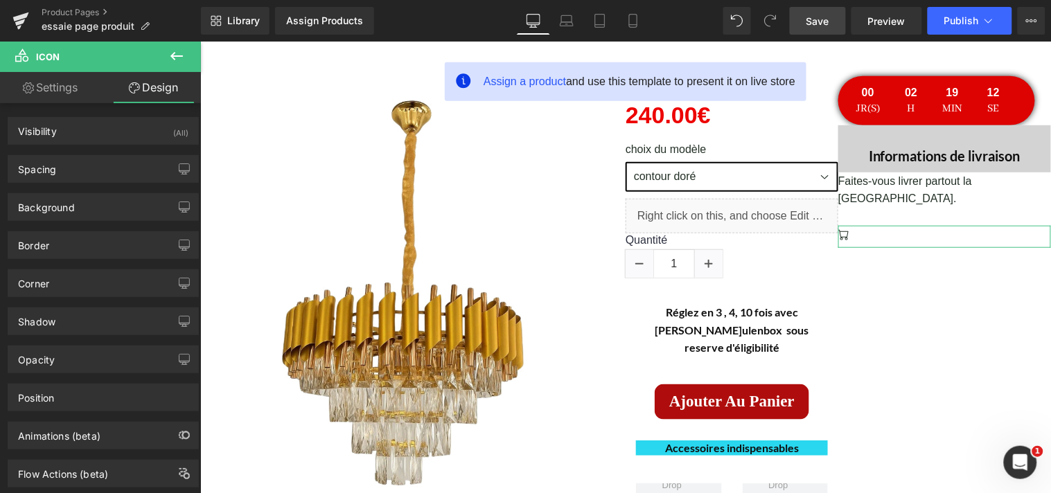
click at [79, 87] on link "Settings" at bounding box center [50, 87] width 100 height 31
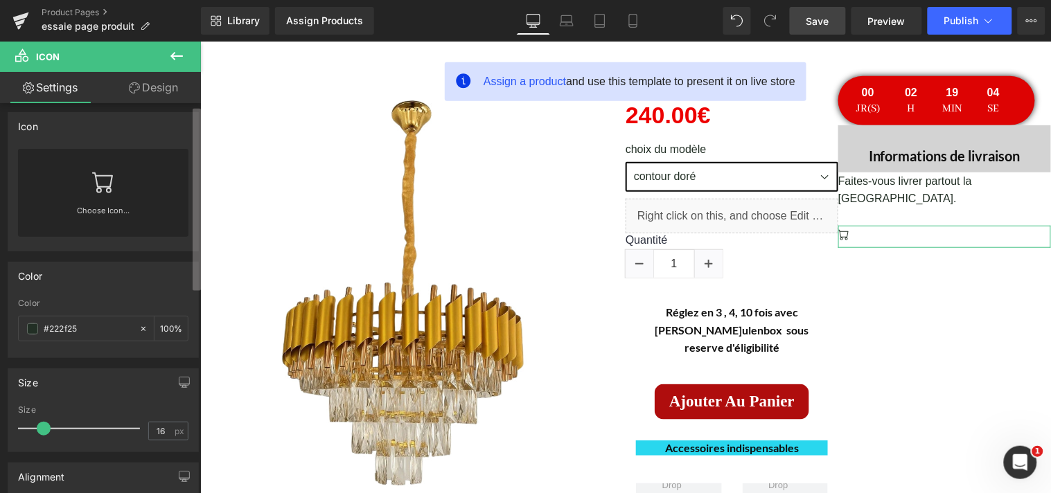
scroll to position [15, 0]
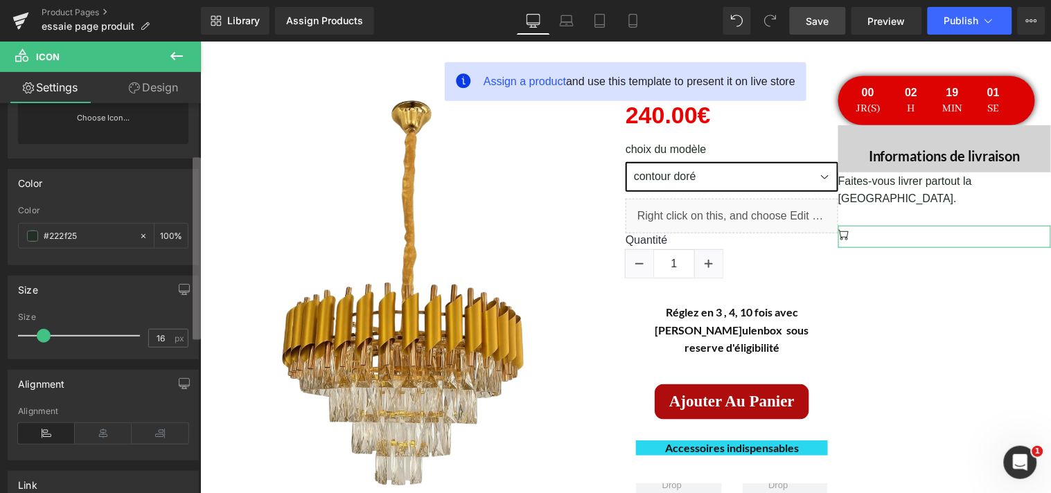
click at [188, 224] on div "Icon PHN2ZyBmaWxsPSJjdXJyZW50Q29sb3IiIGNsYXNzPSJnZl9pY29uIiBpY29uLWNsYXNzPSJib2…" at bounding box center [100, 301] width 201 height 396
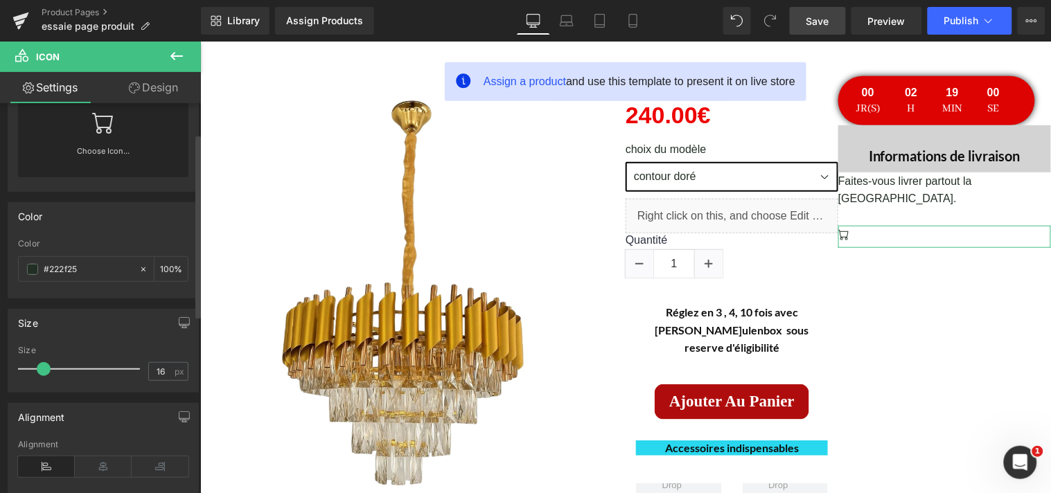
click at [102, 156] on link "Choose Icon..." at bounding box center [103, 161] width 170 height 33
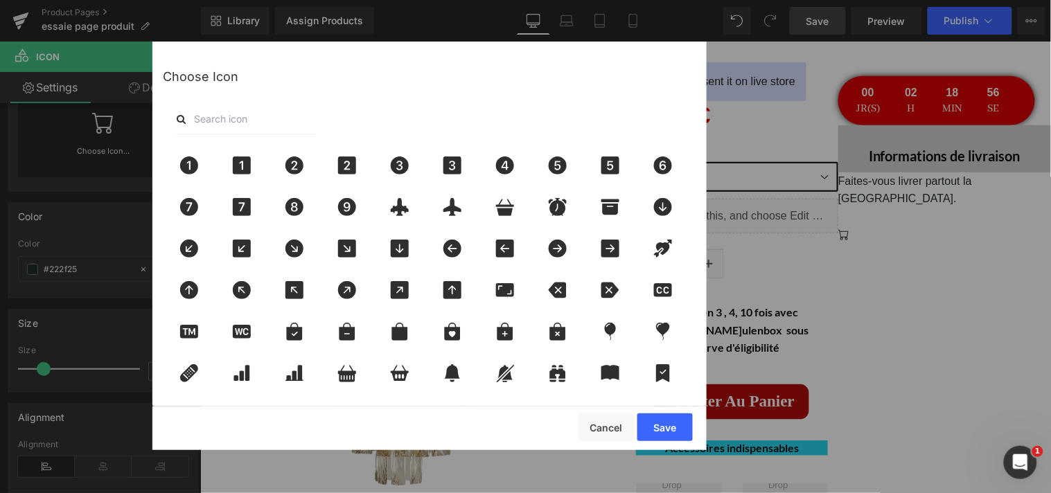
click at [251, 127] on input "text" at bounding box center [246, 119] width 139 height 30
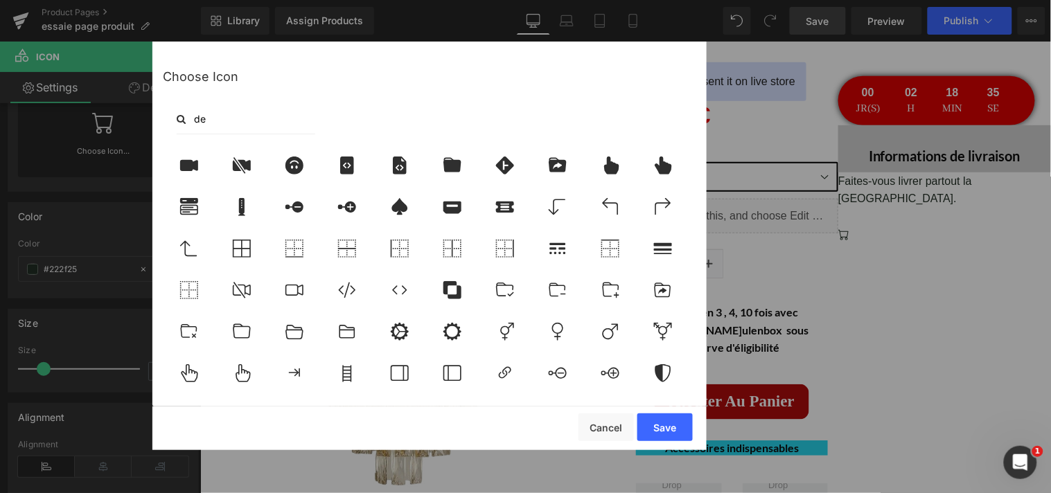
type input "d"
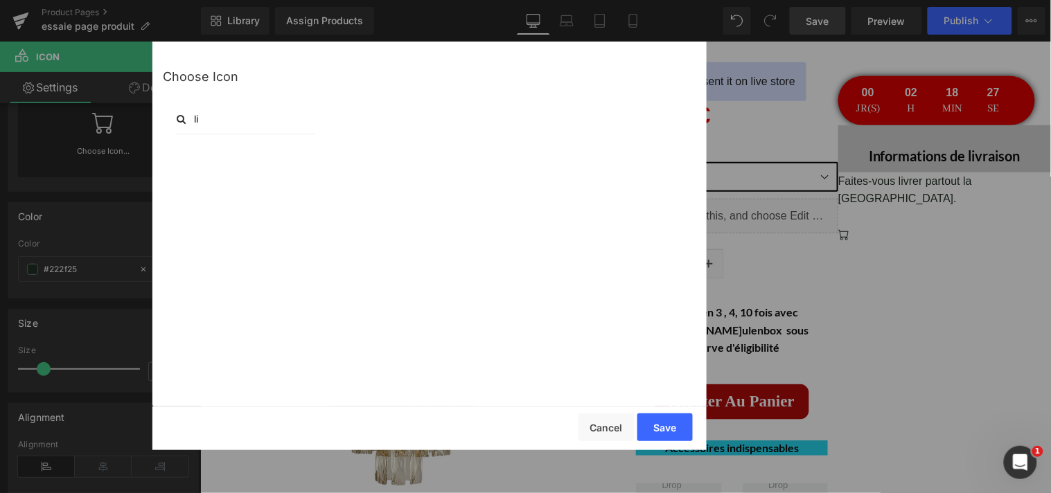
type input "l"
type input "a"
type input "d"
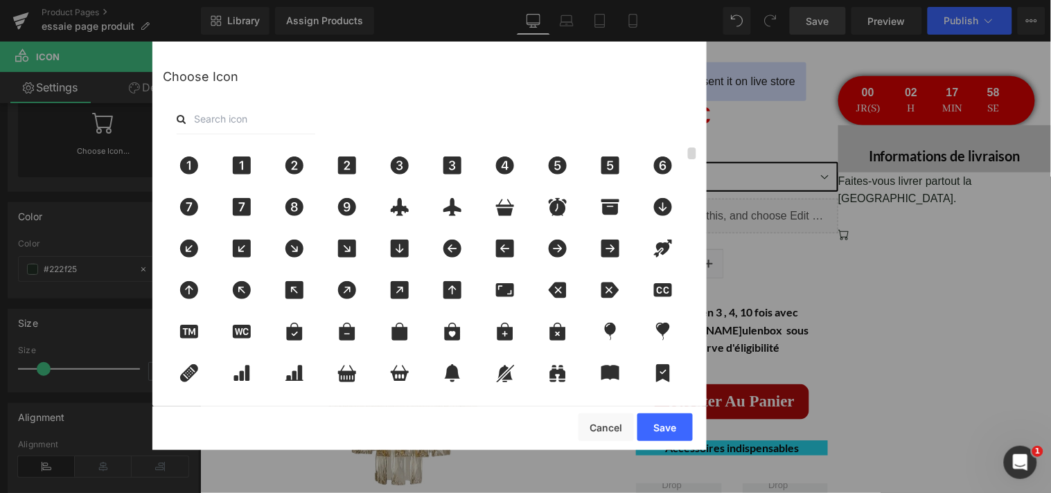
click at [693, 161] on div at bounding box center [692, 266] width 8 height 237
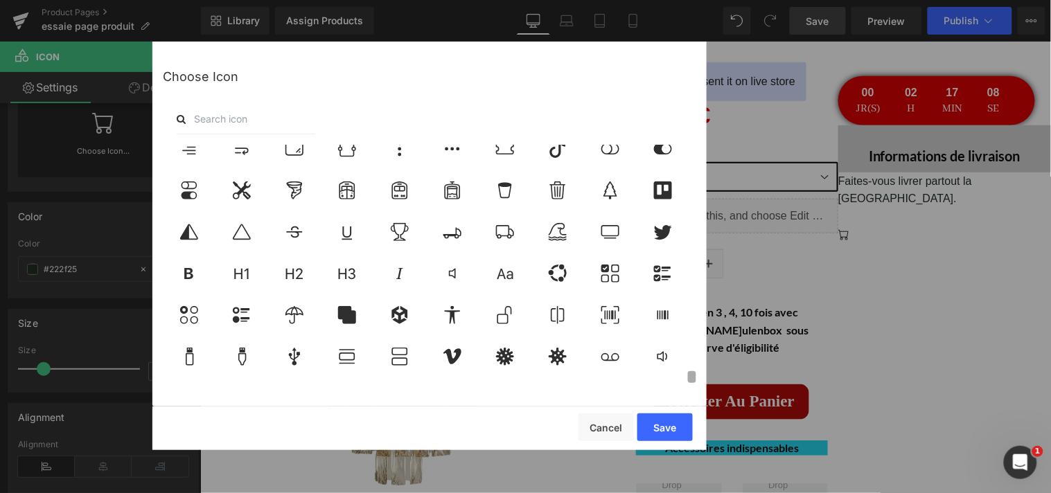
scroll to position [4831, 0]
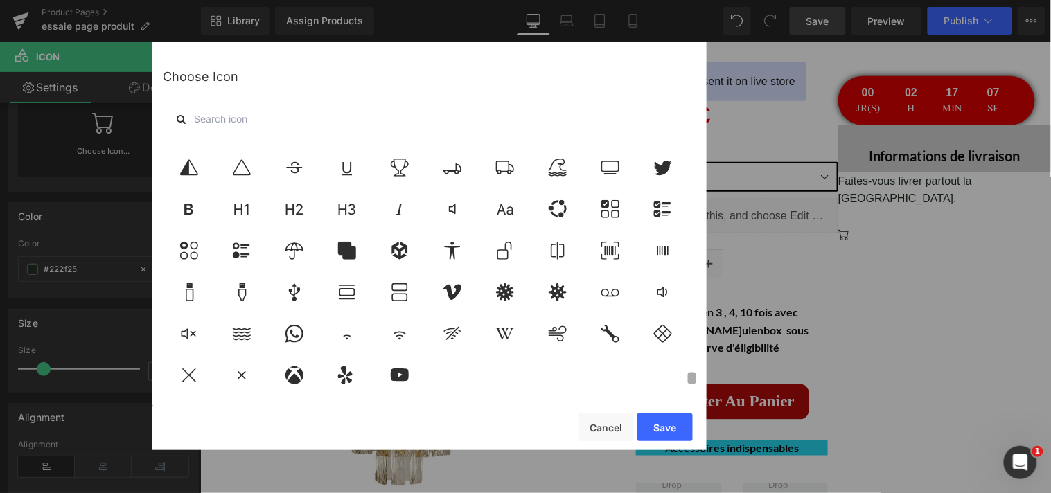
click at [667, 387] on div at bounding box center [429, 266] width 533 height 242
click at [239, 116] on input "text" at bounding box center [246, 119] width 139 height 30
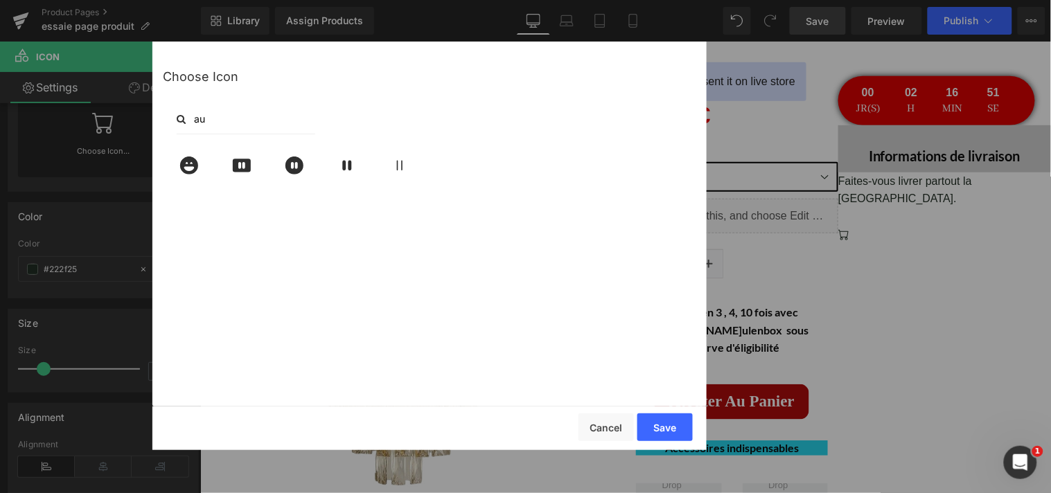
type input "a"
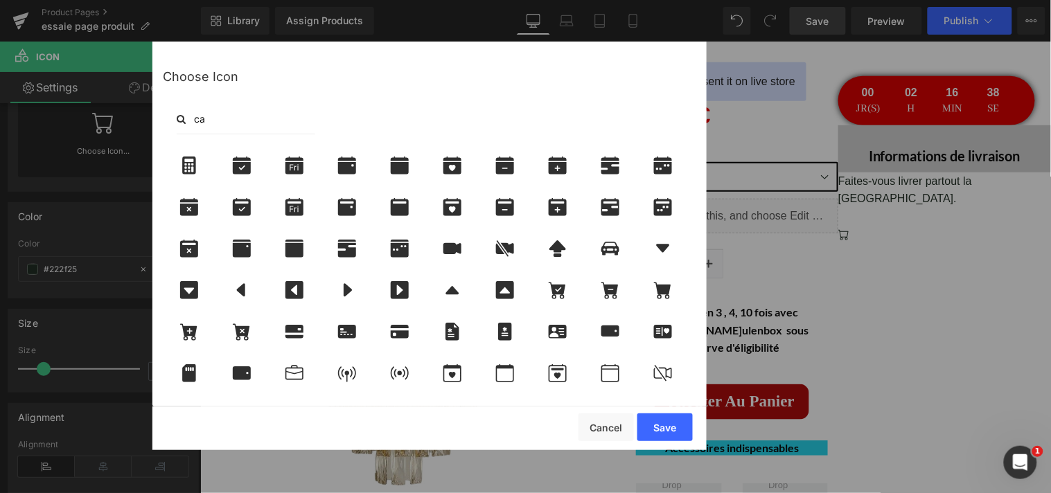
type input "c"
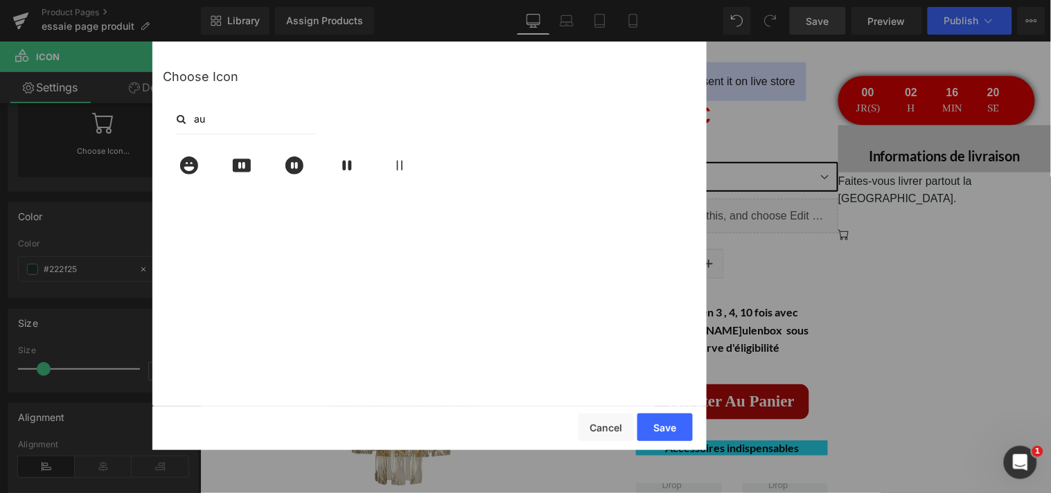
type input "a"
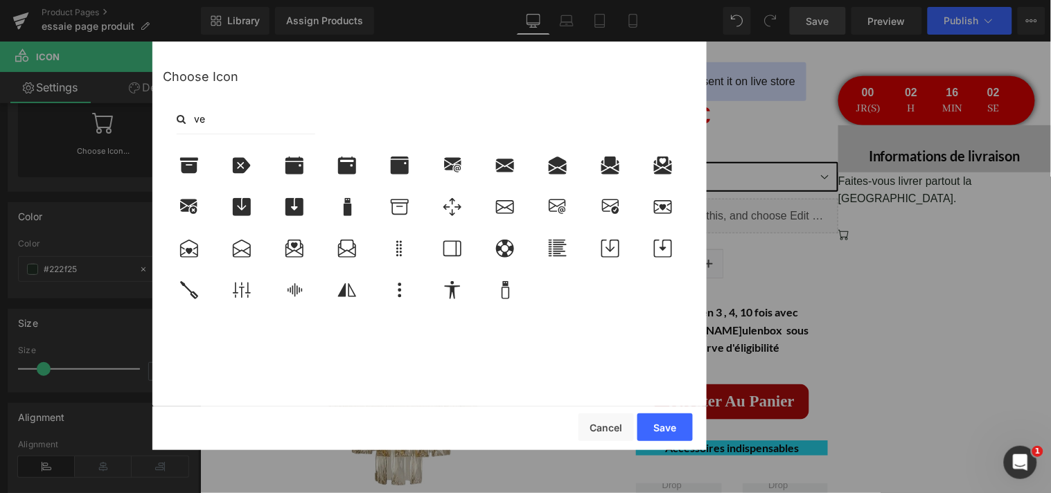
type input "v"
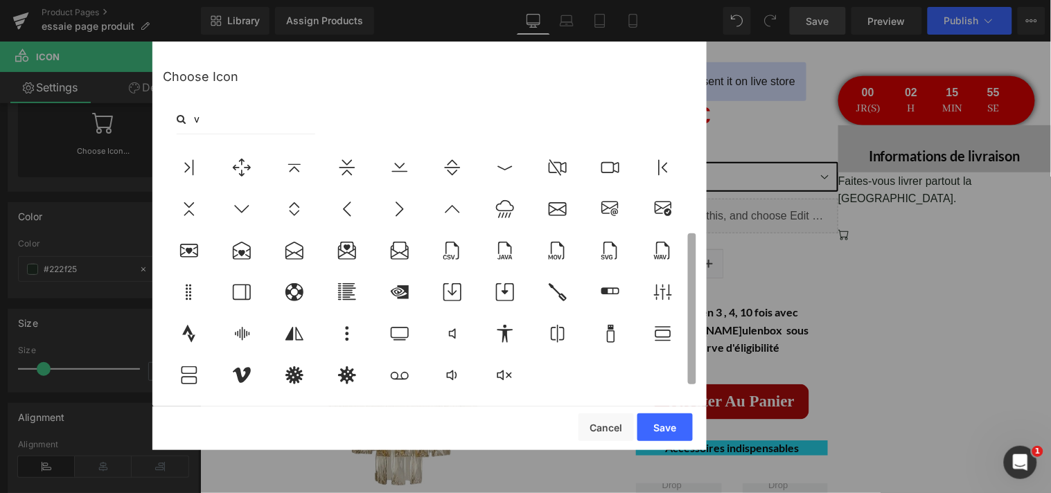
scroll to position [134, 0]
click at [688, 285] on b at bounding box center [692, 308] width 8 height 151
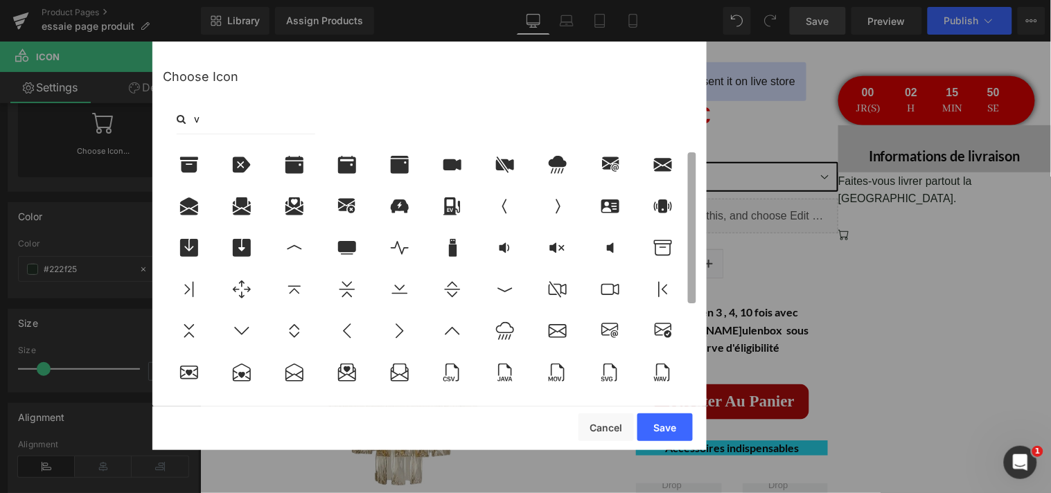
scroll to position [0, 0]
click at [683, 190] on div at bounding box center [429, 266] width 533 height 242
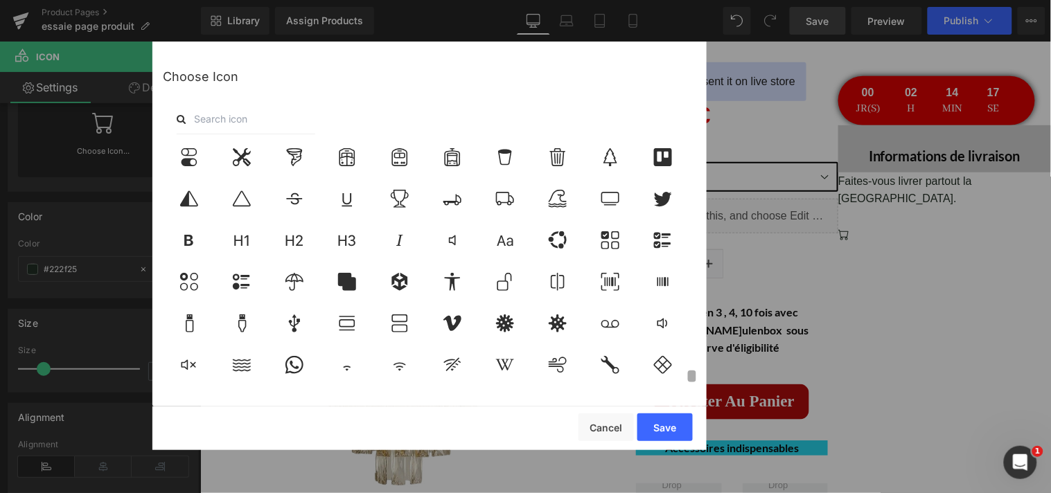
scroll to position [4831, 0]
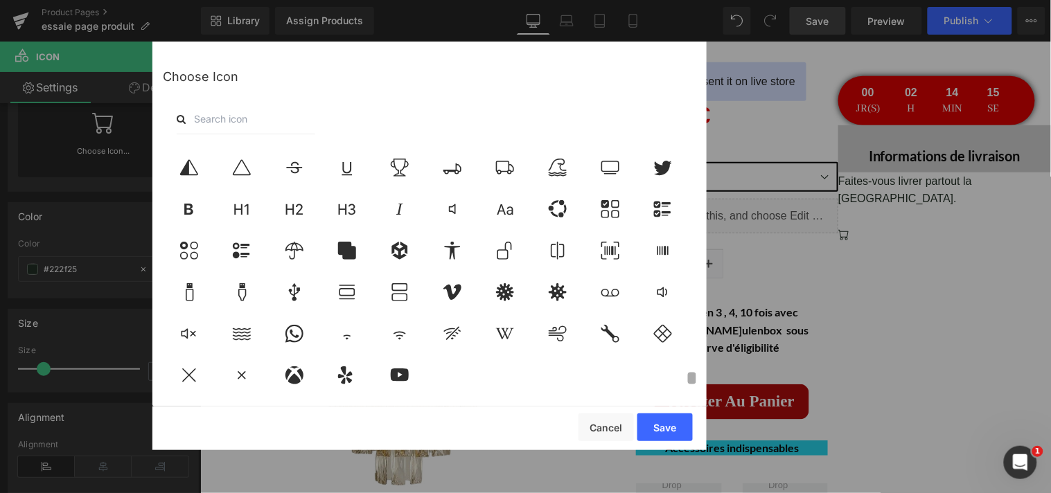
click at [691, 400] on div "Choose Icon" at bounding box center [429, 223] width 554 height 363
click at [689, 384] on div at bounding box center [429, 266] width 533 height 242
click at [689, 385] on div at bounding box center [429, 266] width 533 height 242
click at [508, 159] on icon at bounding box center [504, 168] width 29 height 18
click at [656, 419] on button "Save" at bounding box center [664, 428] width 55 height 28
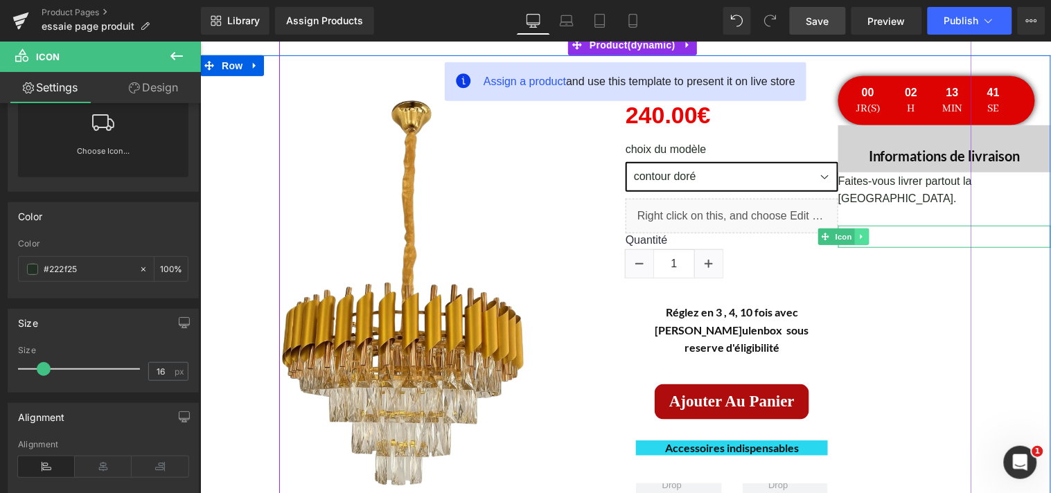
click at [858, 232] on icon at bounding box center [862, 236] width 8 height 8
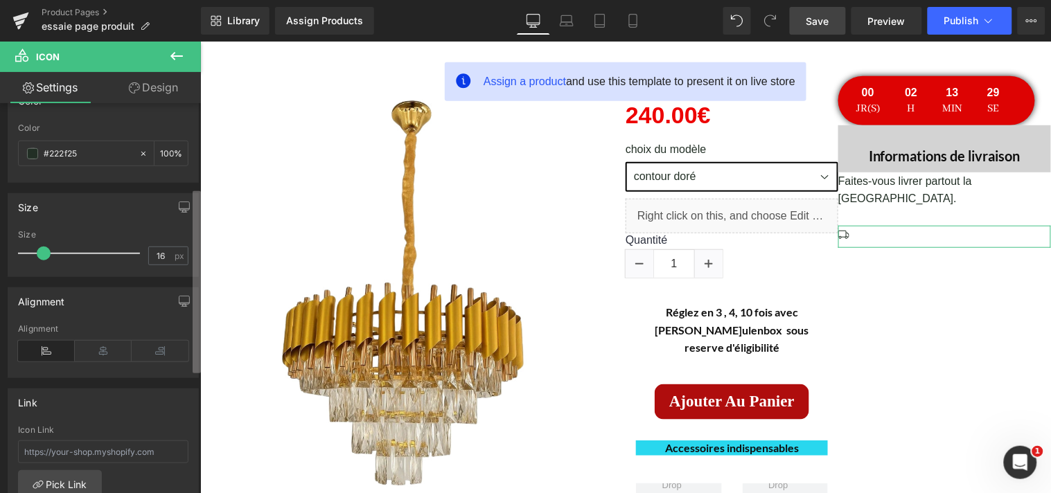
scroll to position [193, 0]
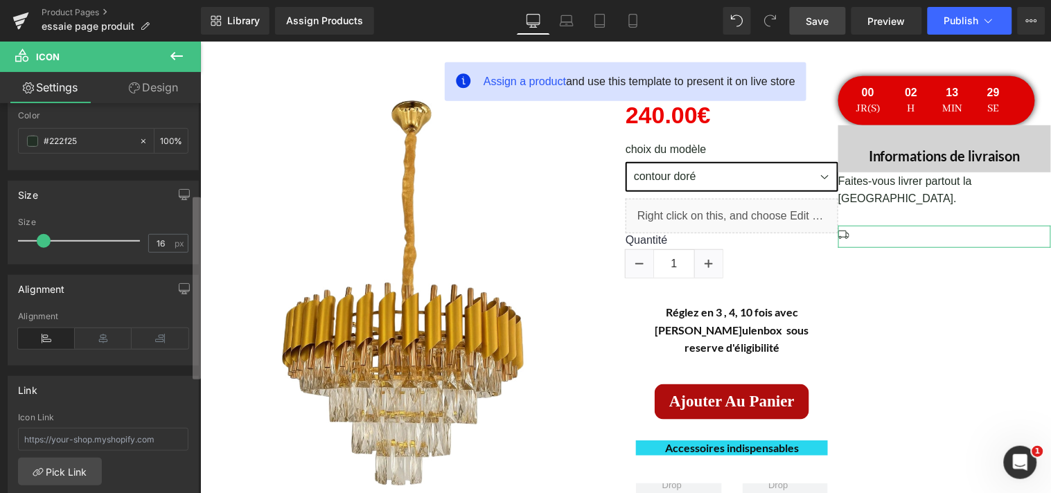
click at [185, 220] on div "Icon PHN2ZyBmaWxsPSJjdXJyZW50Q29sb3IiIGNsYXNzPSJnZl9pY29uIiBpY29uLWNsYXNzPSJib2…" at bounding box center [100, 301] width 201 height 396
type input "20"
click at [51, 240] on span at bounding box center [48, 241] width 14 height 14
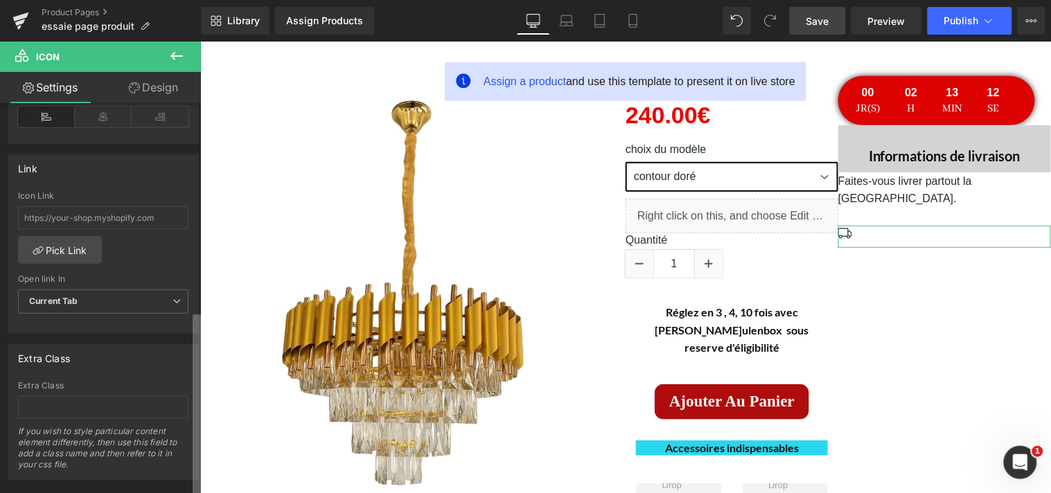
scroll to position [441, 0]
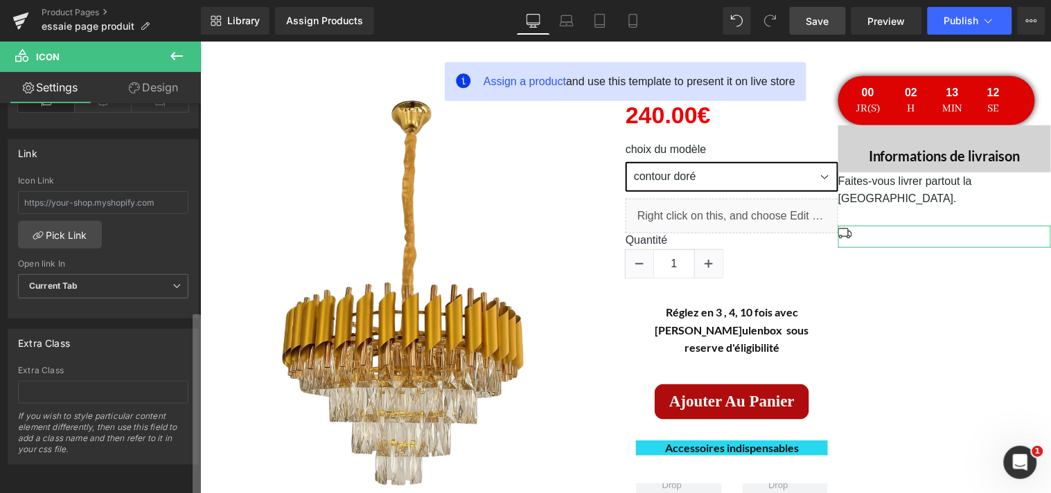
click at [183, 420] on div "Icon PHN2ZyBmaWxsPSJjdXJyZW50Q29sb3IiIGNsYXNzPSJnZl9pY29uIiBpY29uLWNsYXNzPSJib2…" at bounding box center [100, 301] width 201 height 396
click at [129, 383] on input "text" at bounding box center [103, 392] width 170 height 23
type input "d"
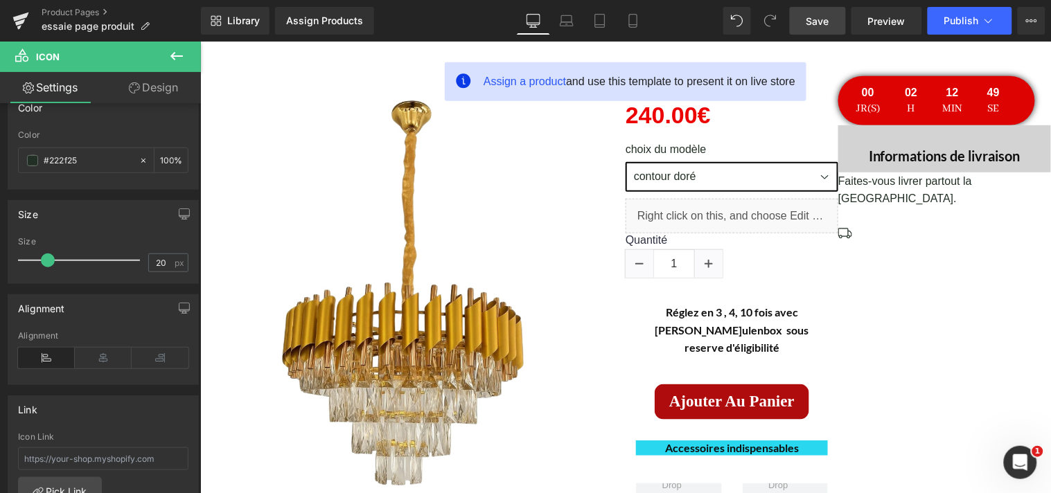
scroll to position [0, 0]
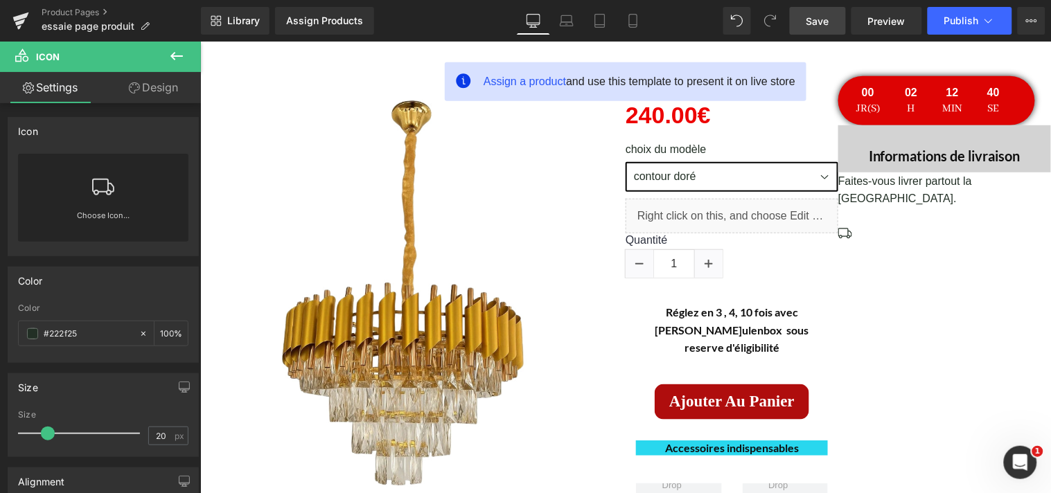
click at [177, 57] on icon at bounding box center [176, 56] width 17 height 17
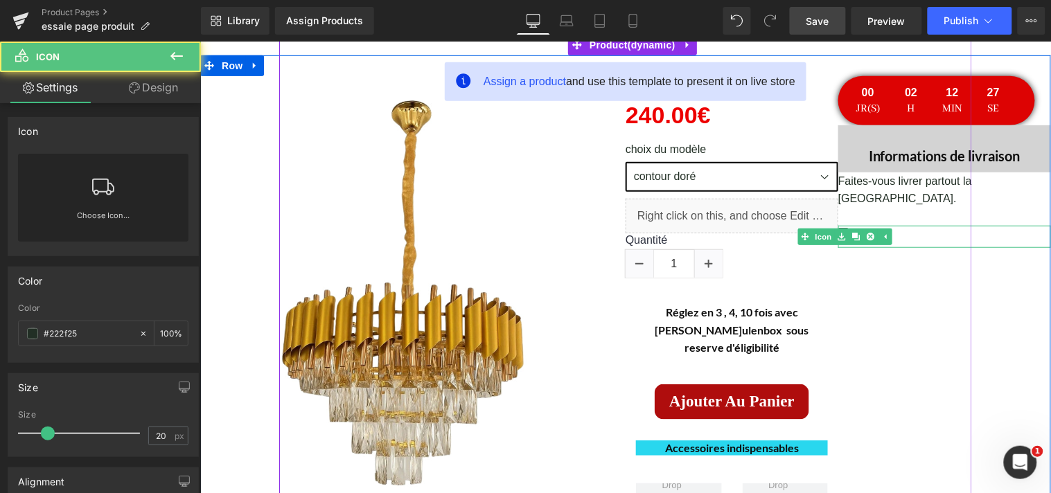
click at [944, 225] on div at bounding box center [944, 236] width 213 height 22
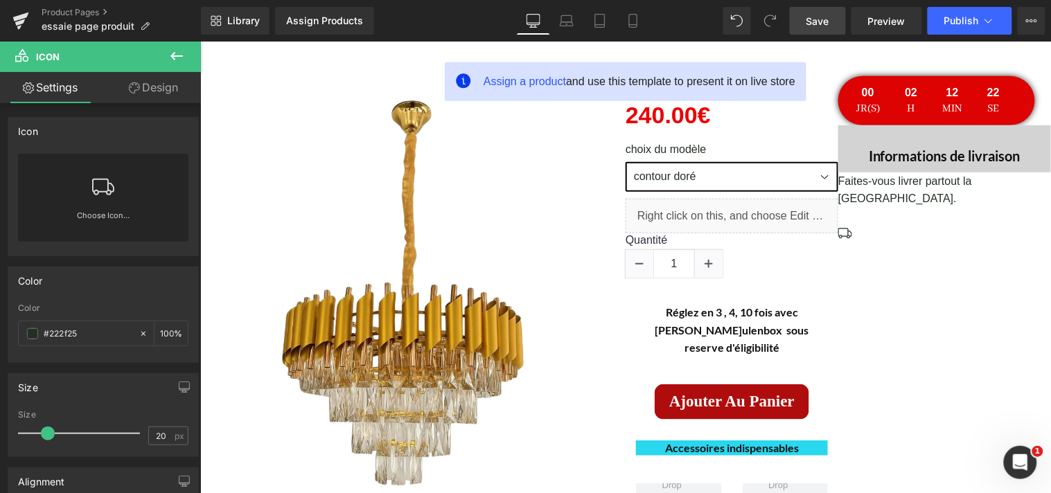
click at [184, 53] on icon at bounding box center [176, 56] width 17 height 17
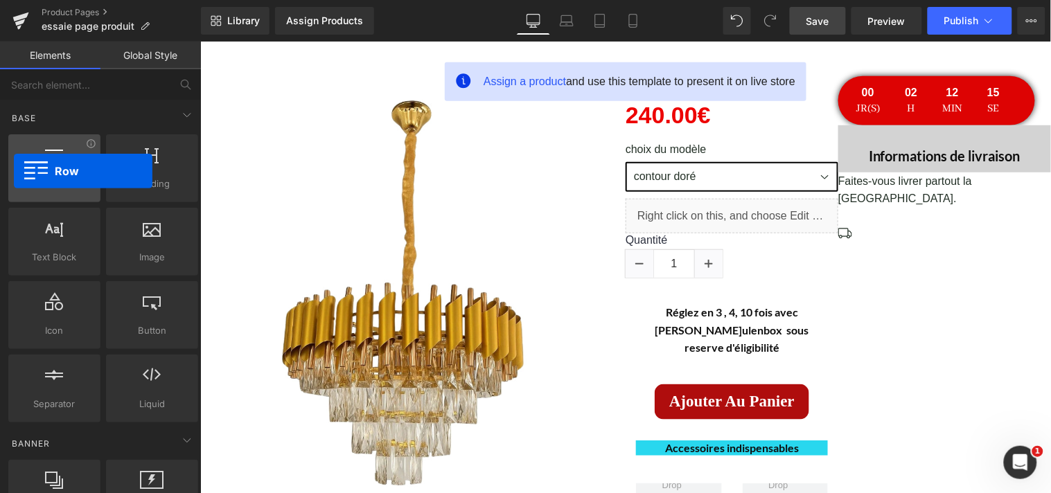
drag, startPoint x: 59, startPoint y: 157, endPoint x: 9, endPoint y: 168, distance: 51.1
click at [9, 168] on div "Row rows, columns, layouts, div" at bounding box center [54, 168] width 92 height 68
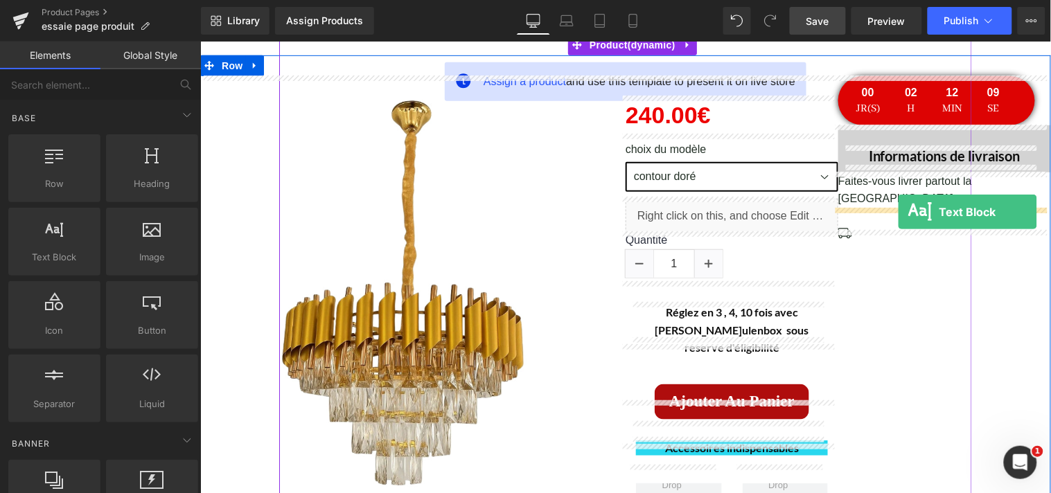
drag, startPoint x: 267, startPoint y: 297, endPoint x: 897, endPoint y: 211, distance: 636.3
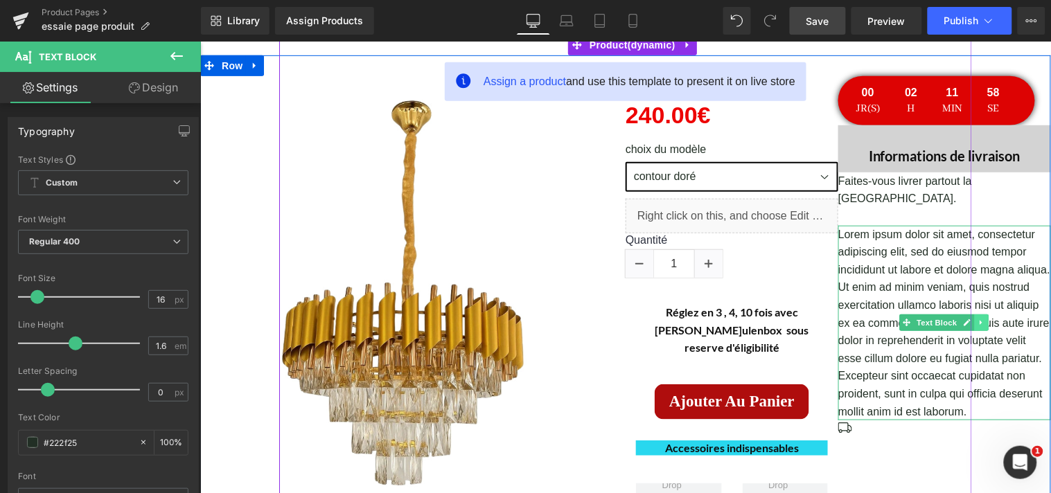
click at [977, 318] on icon at bounding box center [981, 322] width 8 height 8
click at [984, 319] on icon at bounding box center [988, 323] width 8 height 8
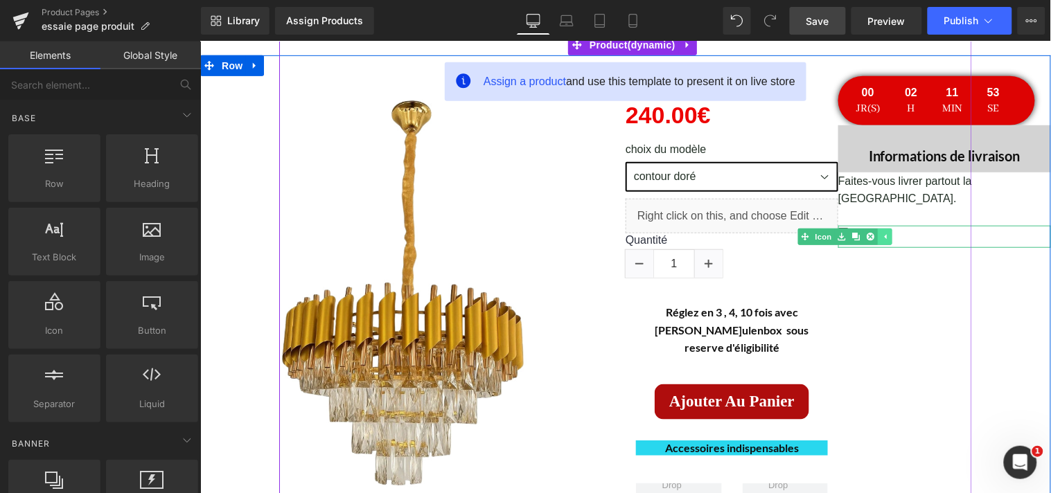
click at [884, 233] on icon at bounding box center [885, 235] width 2 height 5
click at [860, 232] on icon at bounding box center [863, 236] width 8 height 8
click at [866, 232] on icon at bounding box center [870, 236] width 8 height 8
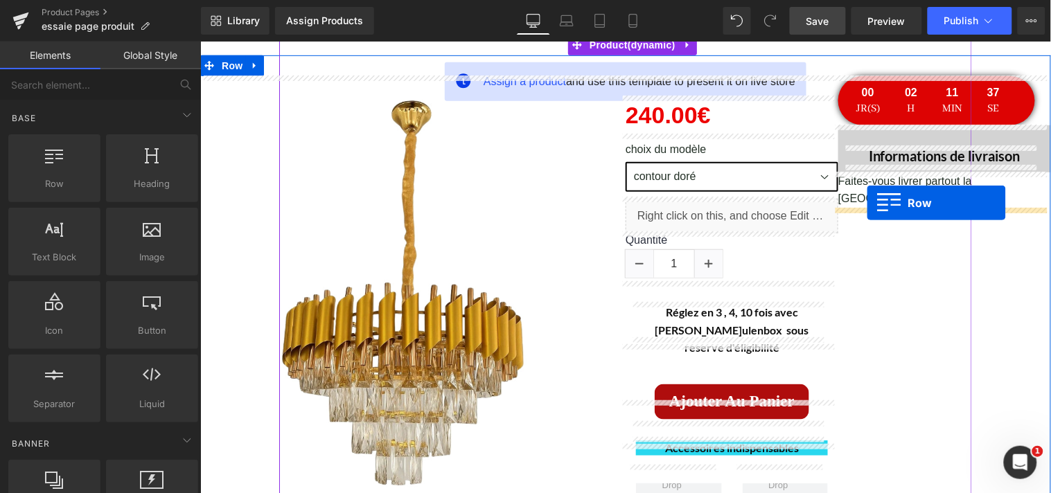
drag, startPoint x: 257, startPoint y: 211, endPoint x: 866, endPoint y: 202, distance: 609.0
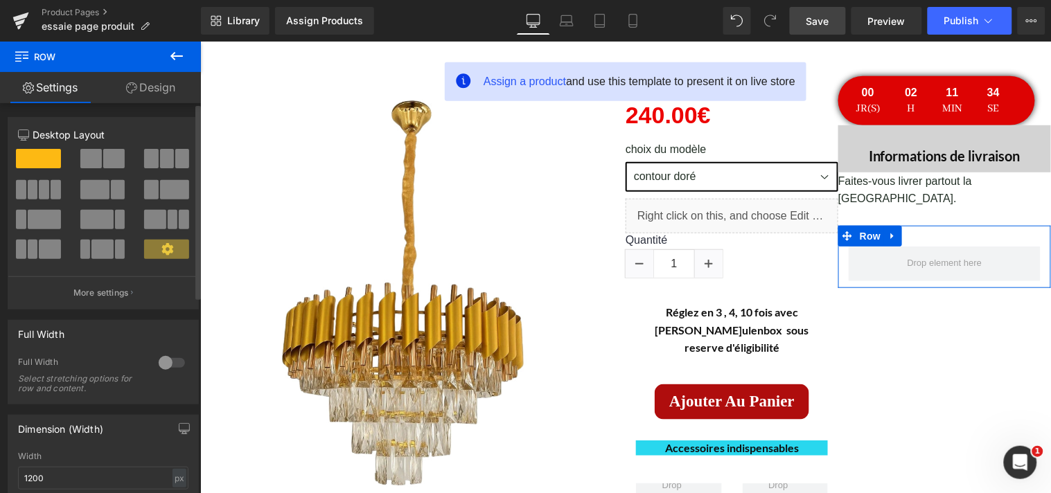
click at [109, 159] on span at bounding box center [113, 158] width 21 height 19
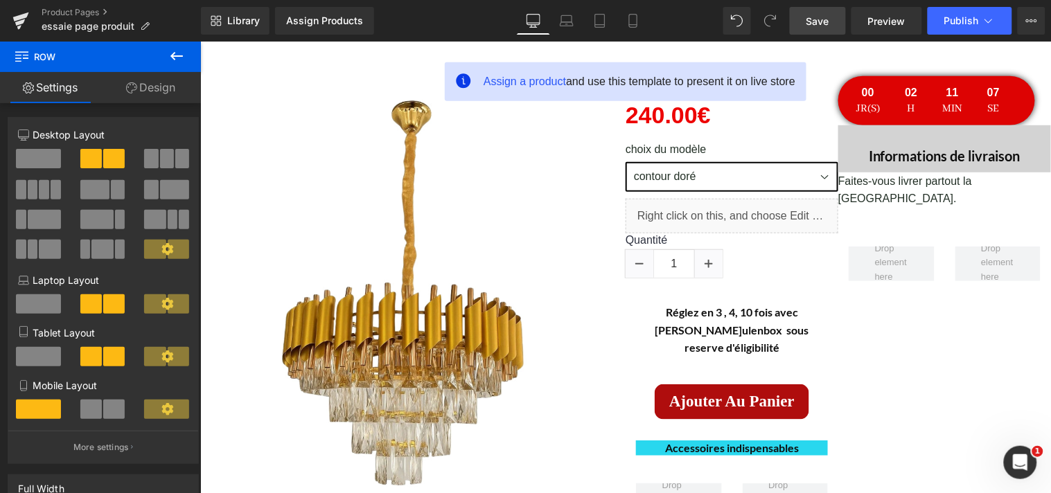
click at [167, 60] on button at bounding box center [176, 57] width 48 height 30
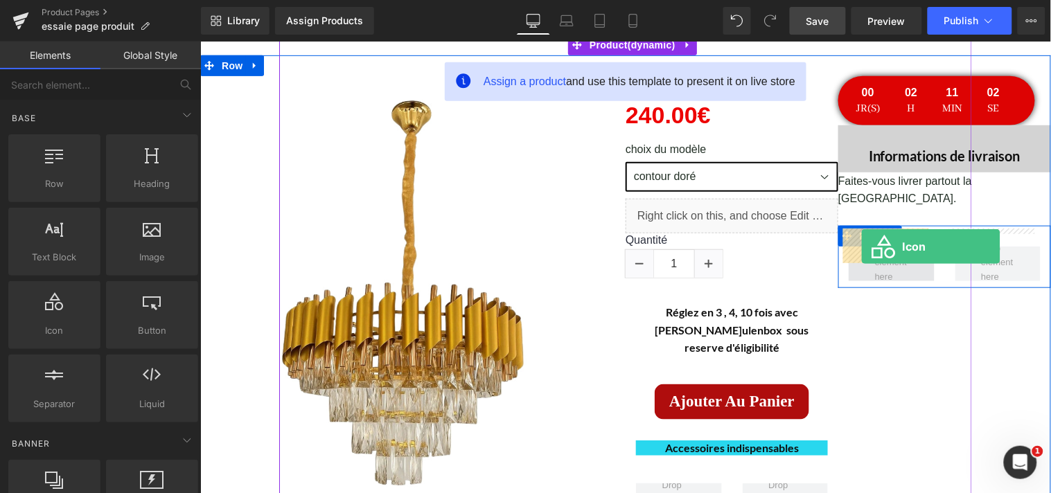
drag, startPoint x: 258, startPoint y: 348, endPoint x: 860, endPoint y: 245, distance: 611.3
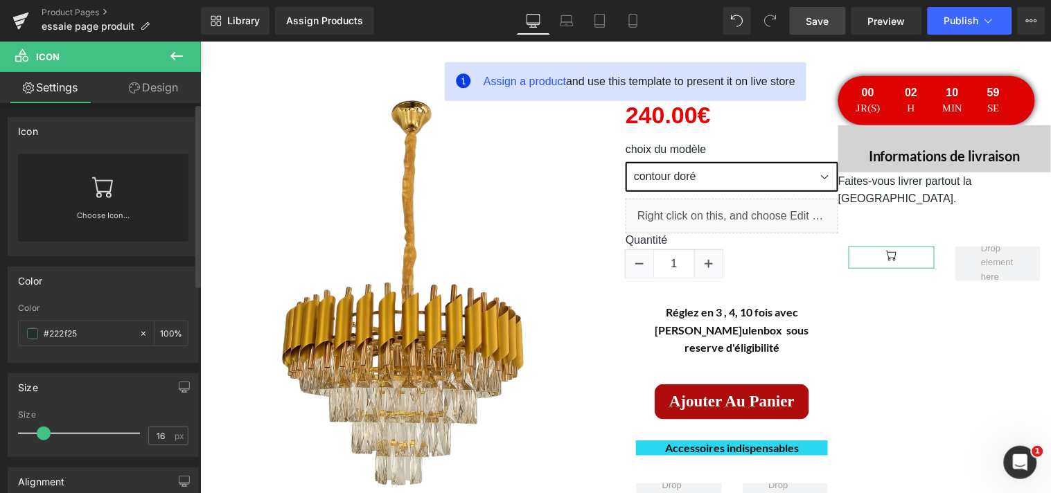
click at [104, 198] on link at bounding box center [103, 181] width 22 height 55
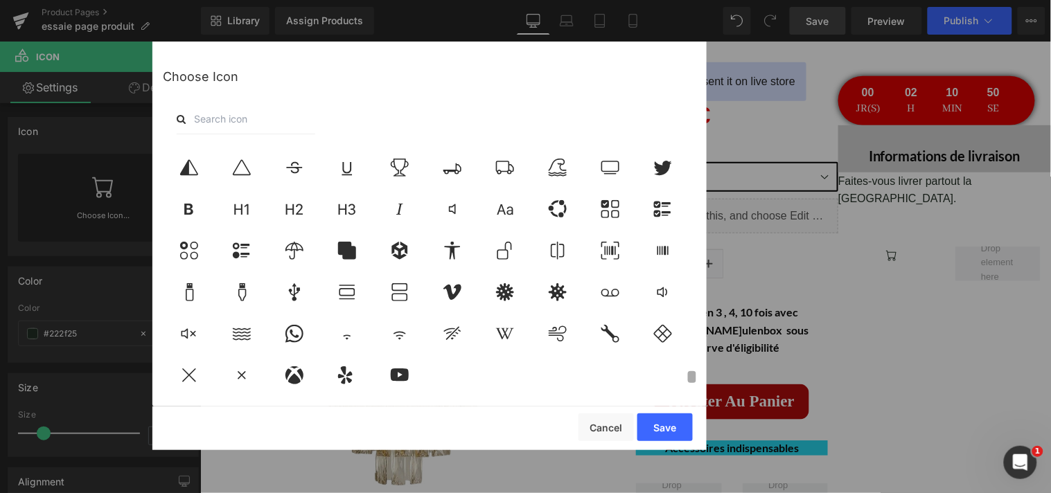
scroll to position [4788, 0]
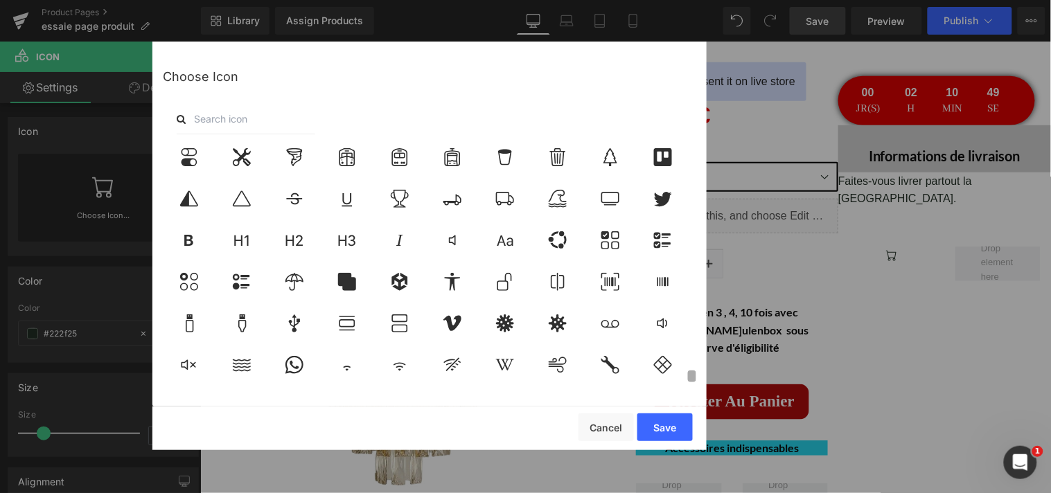
click at [684, 380] on div at bounding box center [429, 266] width 533 height 242
click at [509, 205] on icon at bounding box center [504, 199] width 29 height 18
click at [663, 429] on button "Save" at bounding box center [664, 428] width 55 height 28
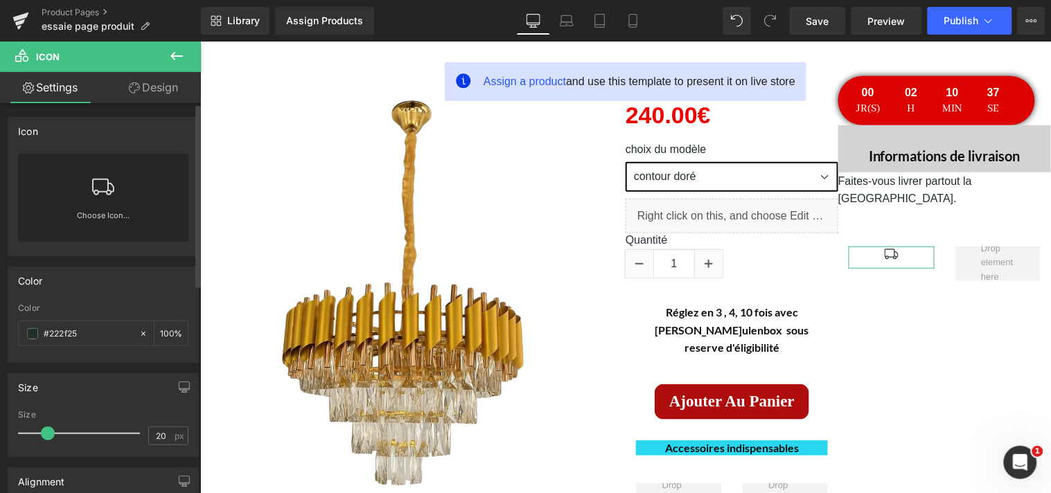
type input "21"
click at [47, 436] on span at bounding box center [49, 434] width 14 height 14
click at [182, 57] on icon at bounding box center [176, 56] width 17 height 17
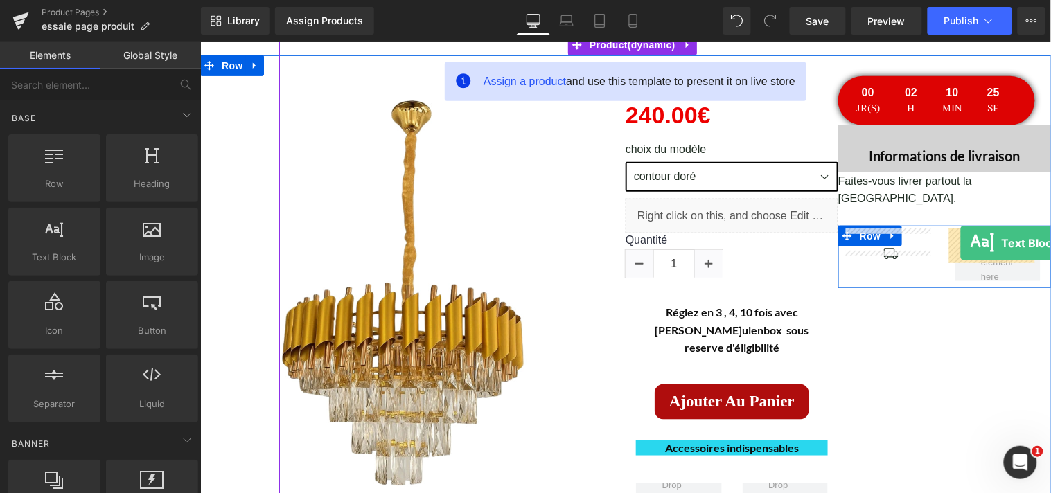
drag, startPoint x: 263, startPoint y: 291, endPoint x: 959, endPoint y: 242, distance: 697.9
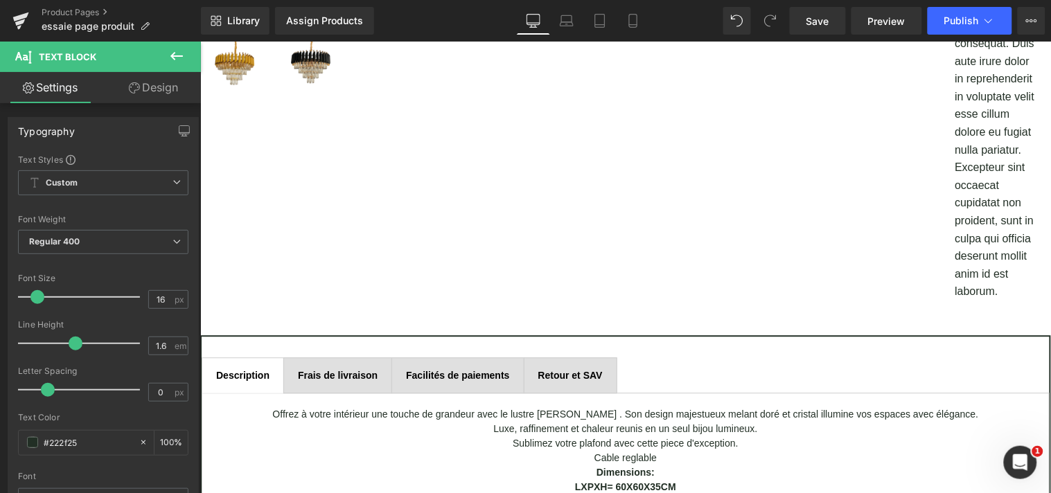
scroll to position [590, 0]
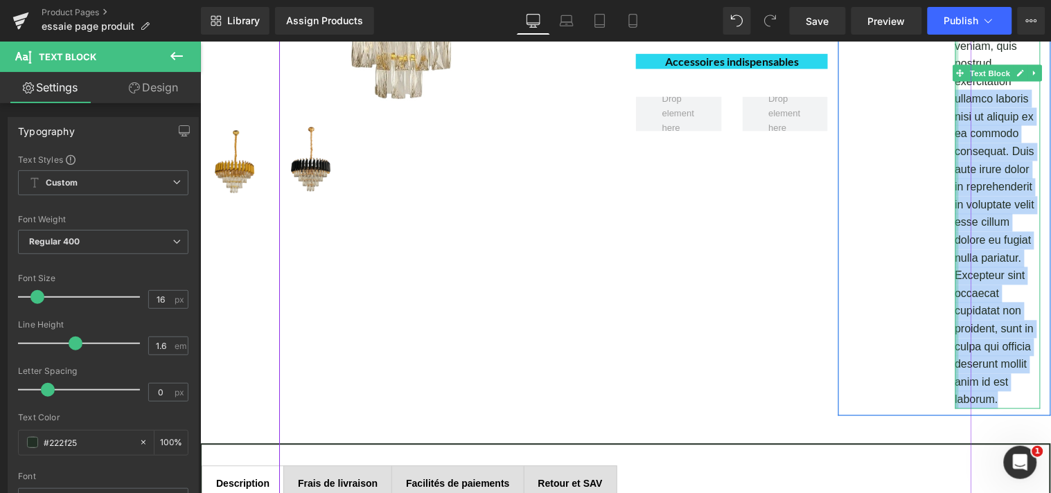
drag, startPoint x: 1000, startPoint y: 379, endPoint x: 950, endPoint y: 79, distance: 304.0
click at [955, 79] on div "Lorem ipsum dolor sit amet, consectetur adipiscing elit, sed do eiusmod tempor …" at bounding box center [998, 133] width 86 height 549
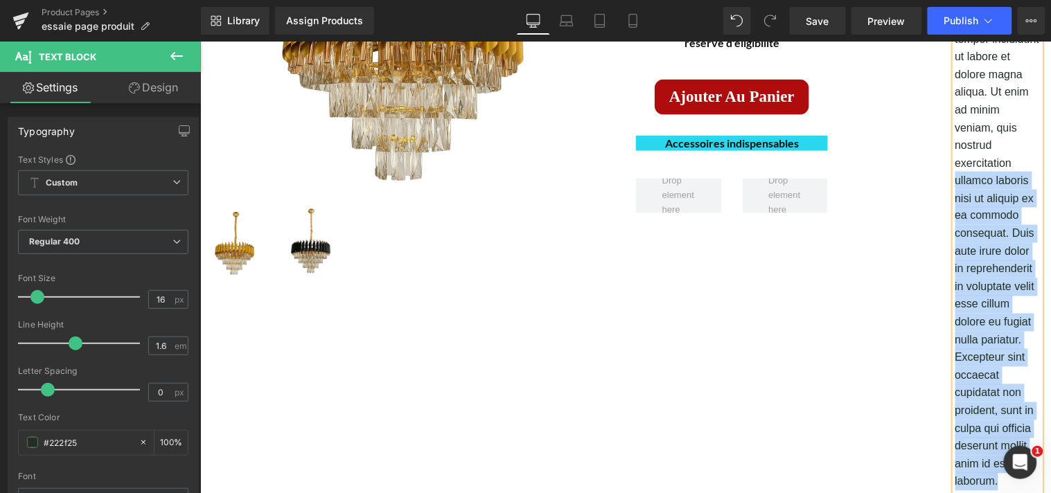
scroll to position [468, 0]
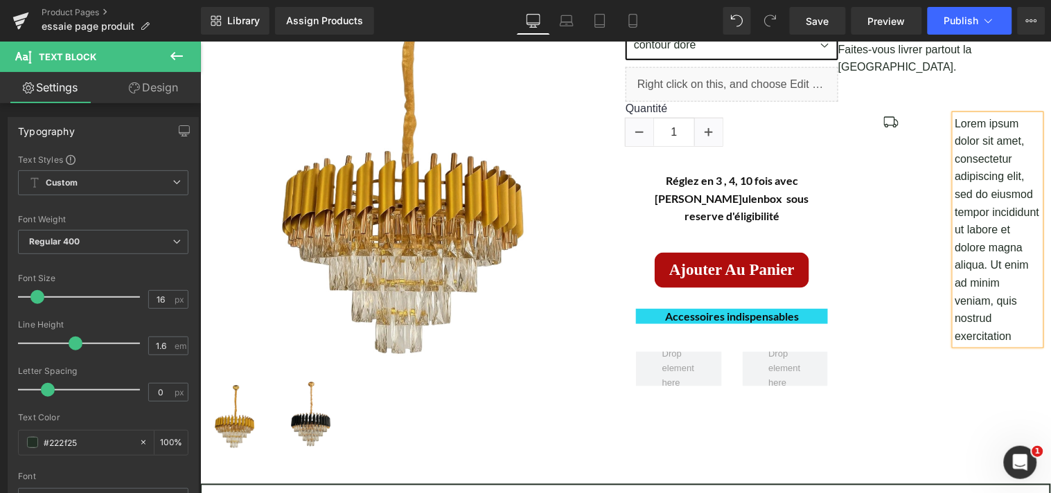
drag, startPoint x: 1007, startPoint y: 184, endPoint x: 1019, endPoint y: 42, distance: 142.5
click at [1019, 42] on div "00 Jr(s) 02 H 09 Min 57 Se Countdown Timer Informations de livraison Heading Ro…" at bounding box center [944, 148] width 213 height 408
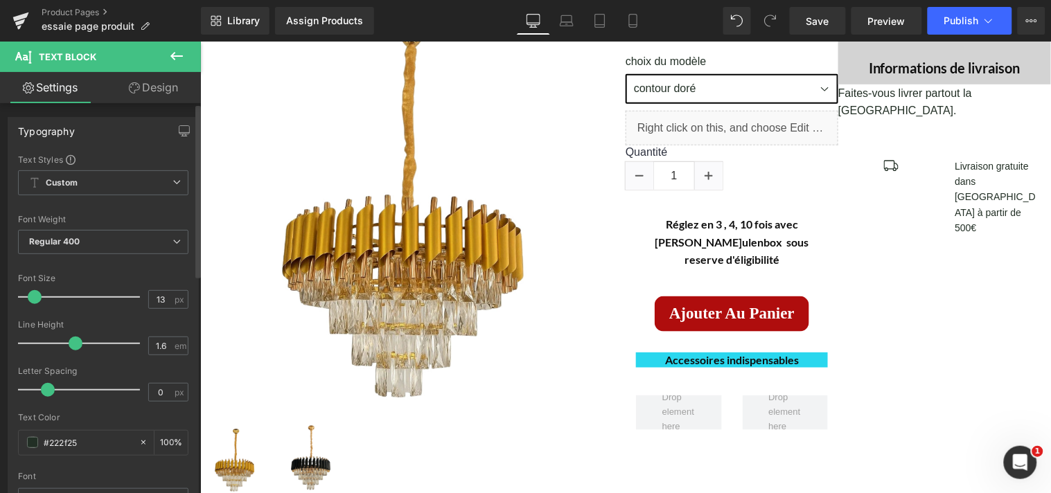
type input "12"
click at [31, 296] on span at bounding box center [33, 297] width 14 height 14
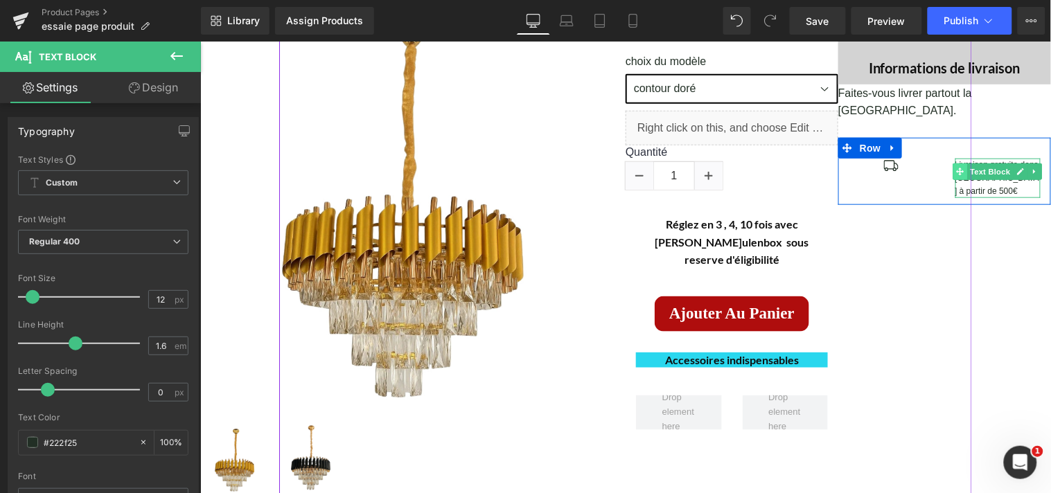
click at [953, 163] on span at bounding box center [960, 171] width 15 height 17
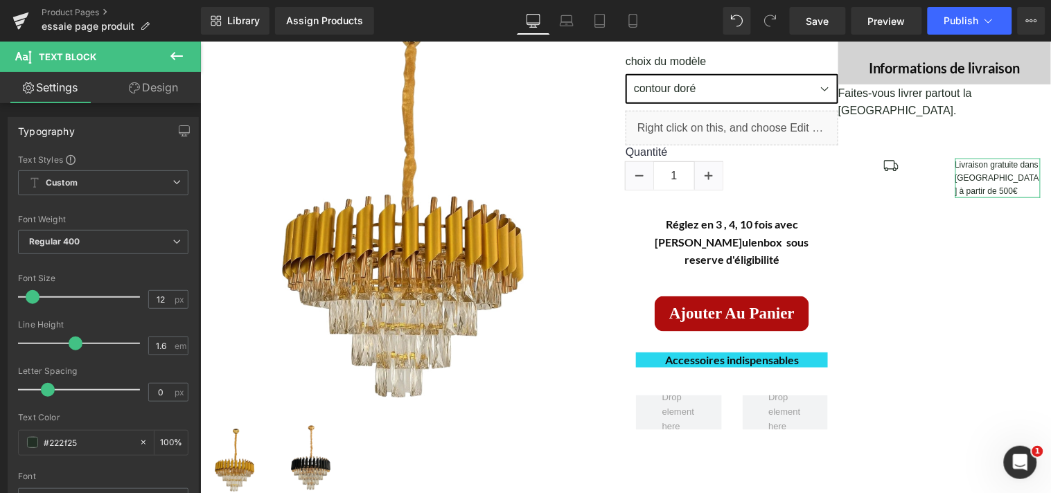
click at [174, 83] on link "Design" at bounding box center [153, 87] width 100 height 31
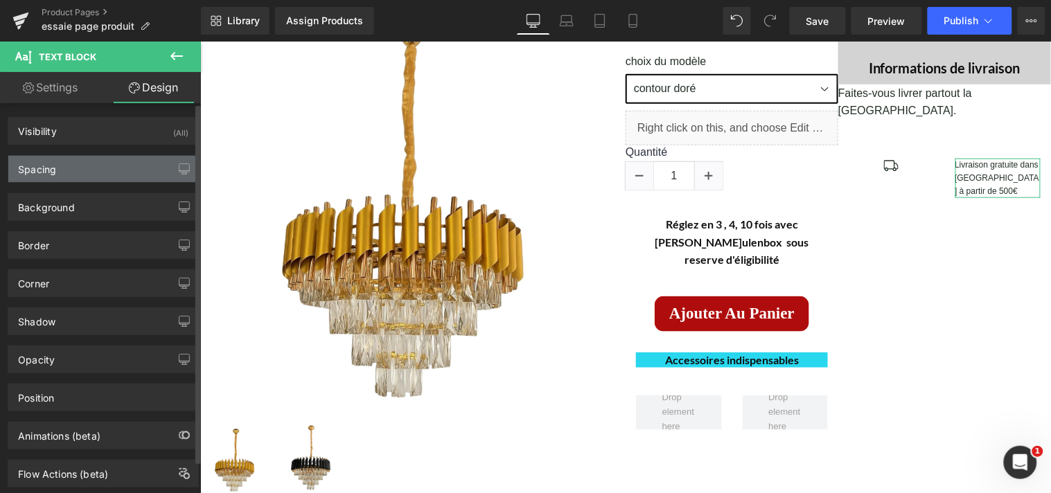
click at [128, 163] on div "Spacing" at bounding box center [103, 169] width 190 height 26
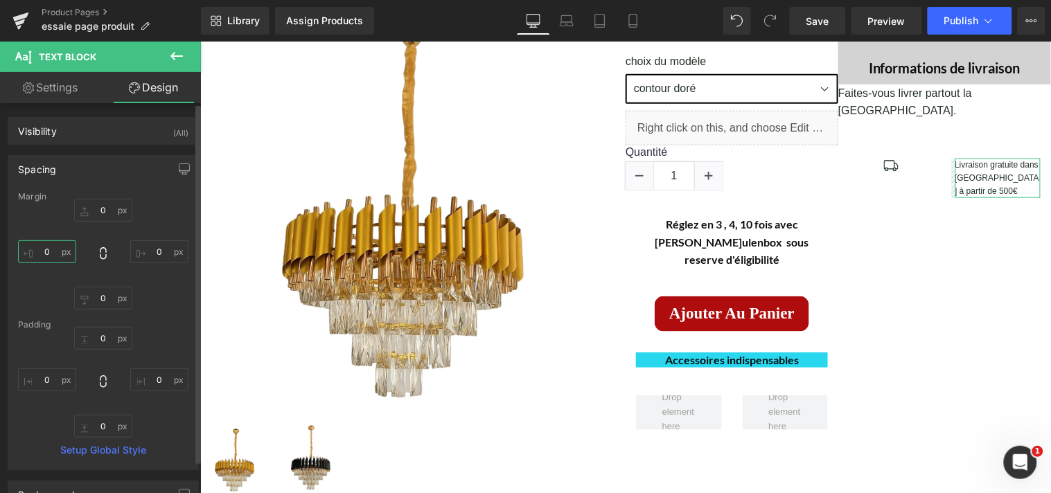
click at [53, 251] on input "0" at bounding box center [47, 251] width 58 height 23
type input "3"
type input "-""
type input """
type input "-75"
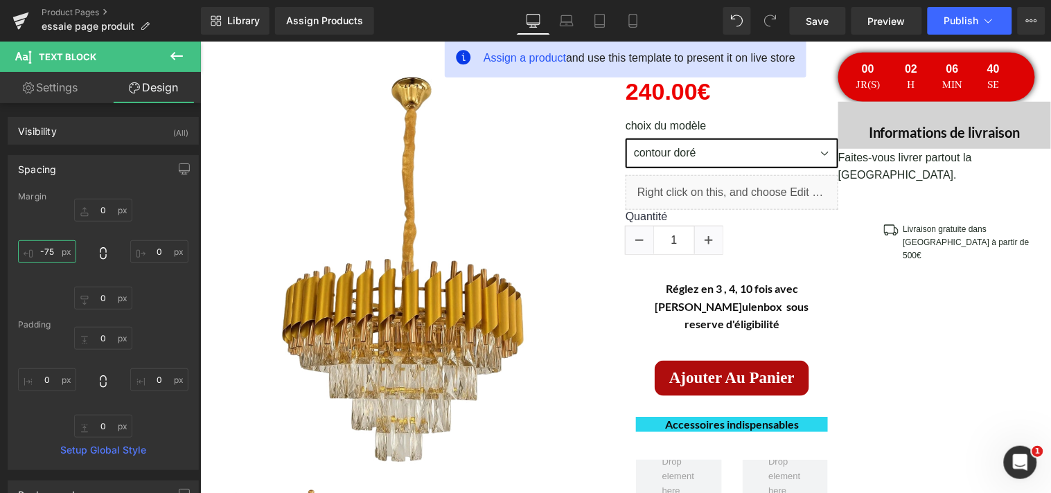
scroll to position [209, 0]
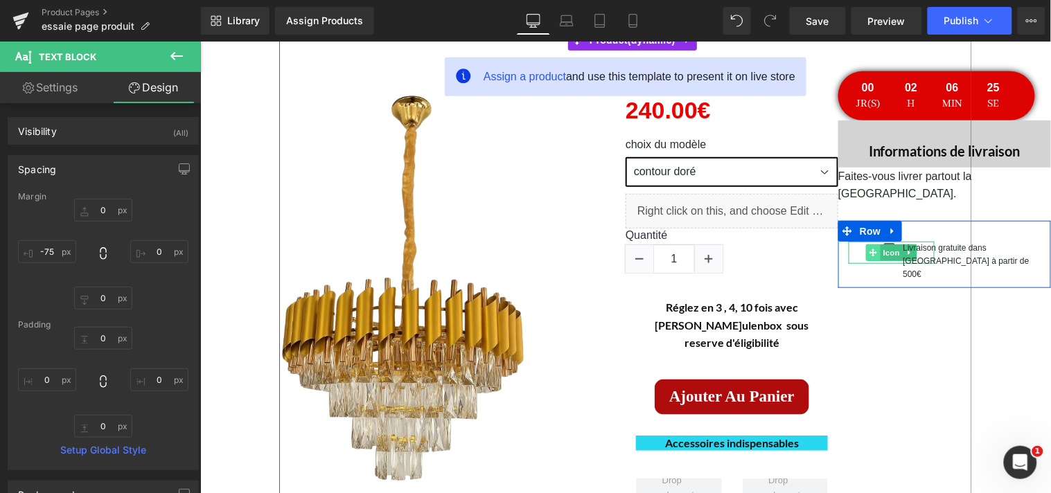
click at [872, 244] on span at bounding box center [872, 252] width 15 height 17
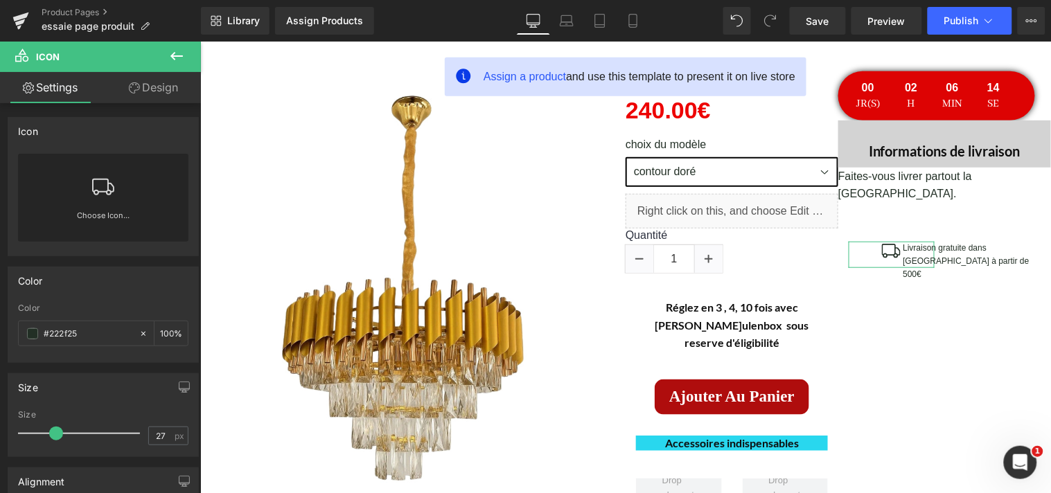
type input "25"
click at [54, 432] on span at bounding box center [54, 434] width 14 height 14
click at [825, 18] on span "Save" at bounding box center [817, 21] width 23 height 15
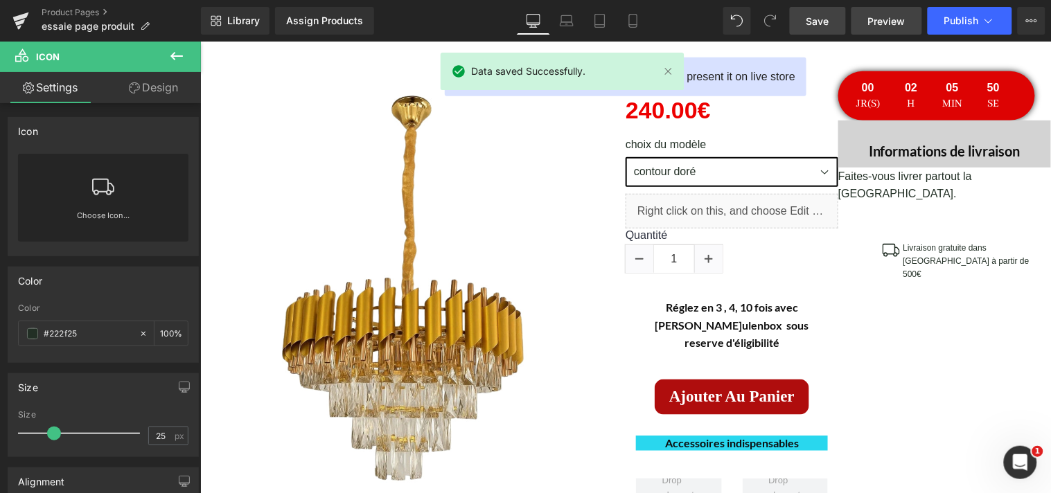
click at [888, 23] on span "Preview" at bounding box center [886, 21] width 37 height 15
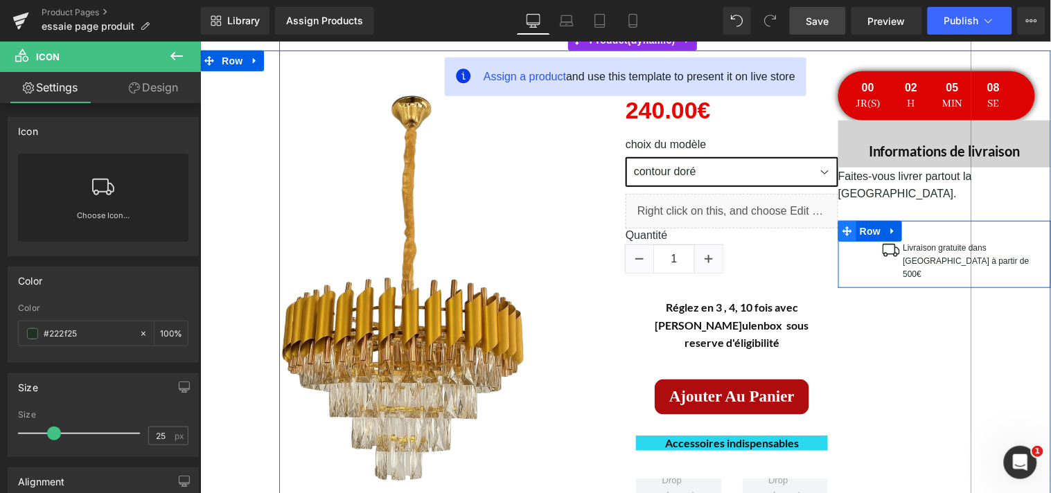
click at [842, 226] on icon at bounding box center [847, 231] width 10 height 10
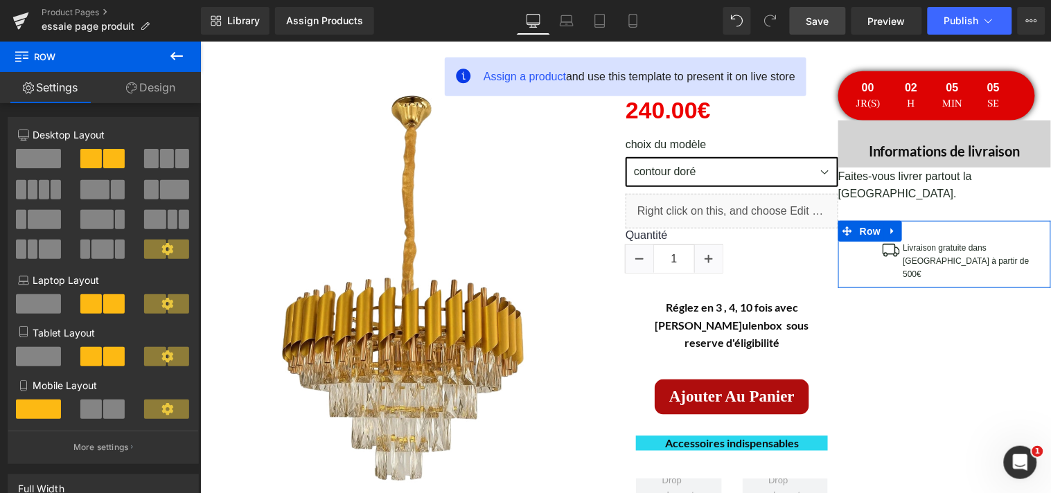
click at [169, 94] on link "Design" at bounding box center [150, 87] width 100 height 31
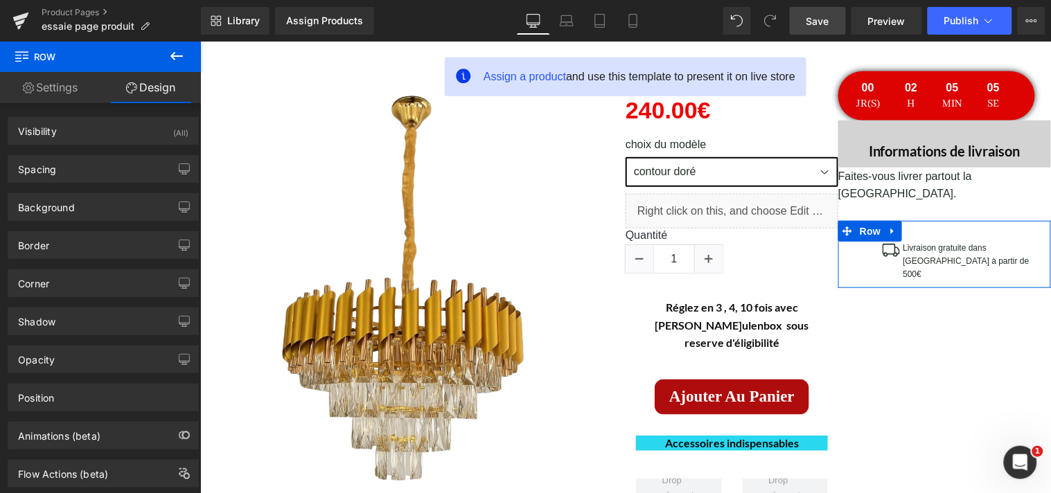
type input "0"
type input "30"
type input "0"
type input "10"
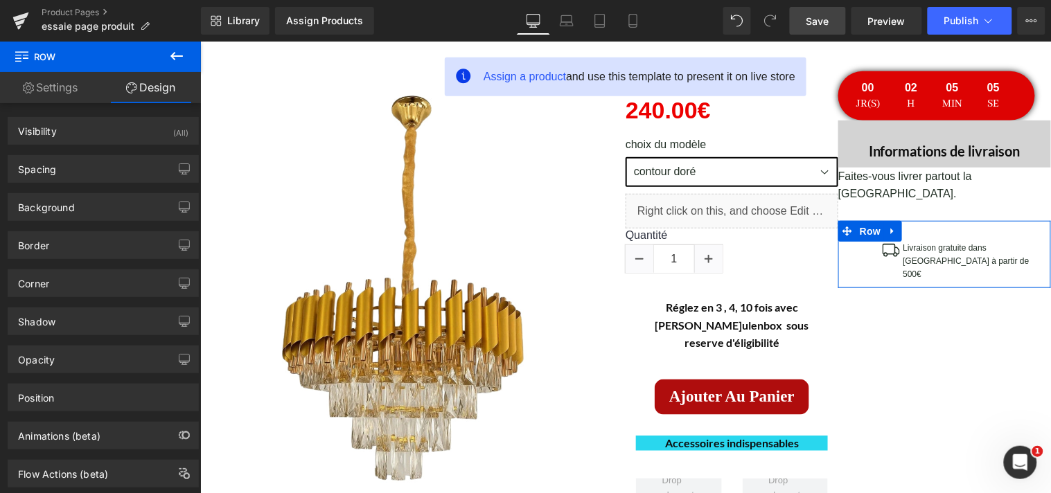
type input "0"
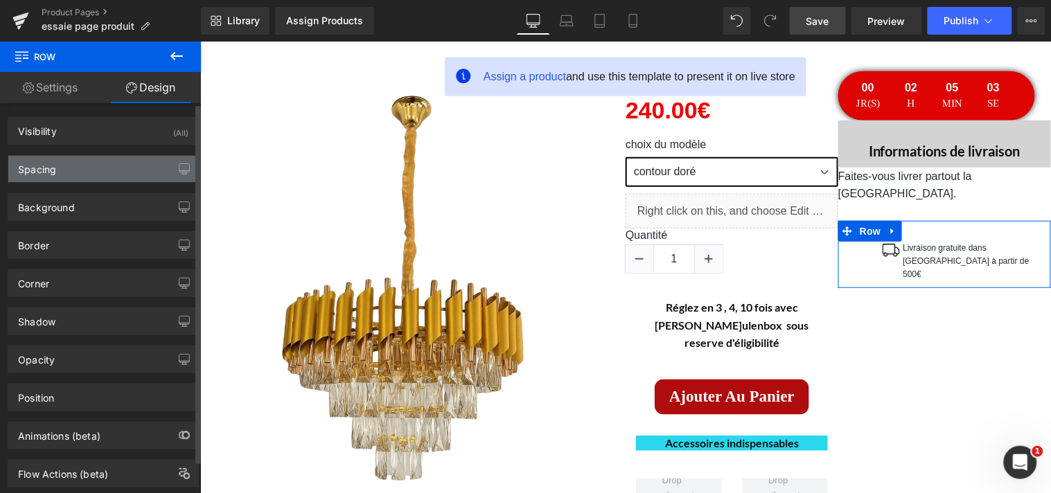
click at [116, 163] on div "Spacing" at bounding box center [103, 169] width 190 height 26
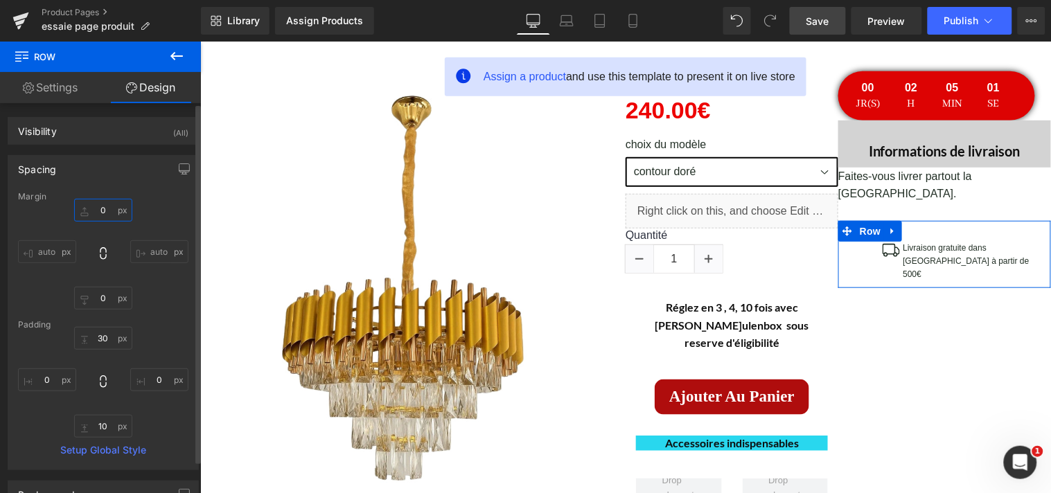
click at [107, 206] on input "0" at bounding box center [103, 210] width 58 height 23
type input "1"
click at [109, 301] on input "0" at bounding box center [103, 298] width 58 height 23
type input "1"
click at [108, 335] on input "30" at bounding box center [103, 338] width 58 height 23
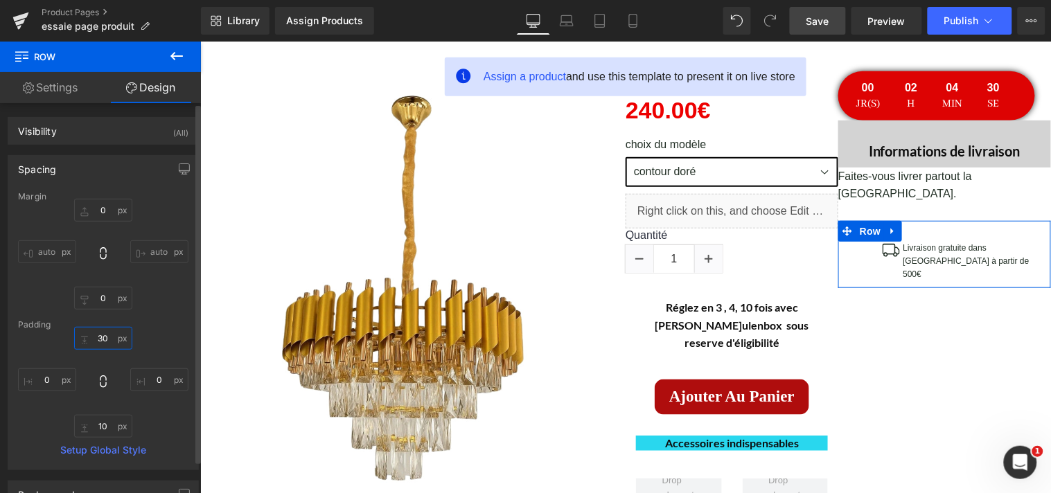
type input "3"
type input "5"
type input "1"
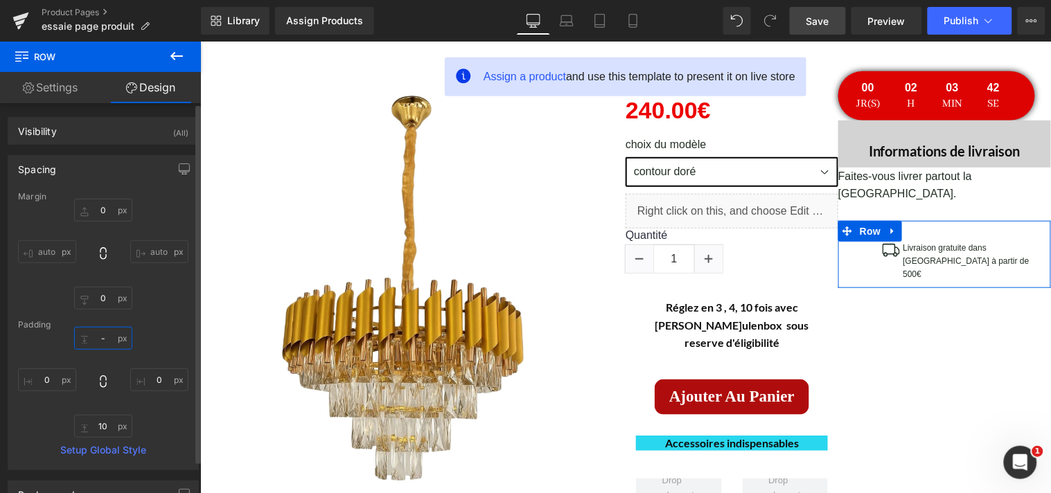
type input "-'"
type input "-"
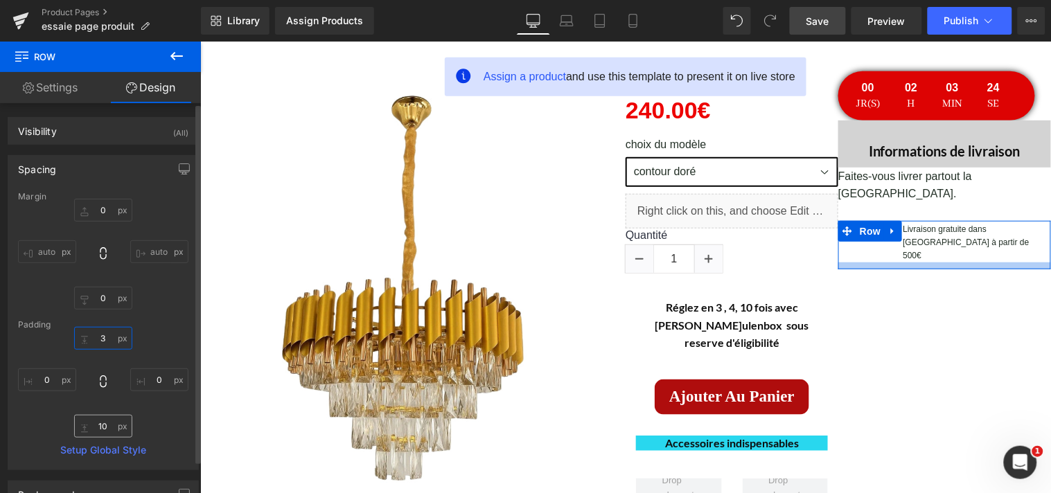
type input "3"
click at [105, 427] on input "10" at bounding box center [103, 426] width 58 height 23
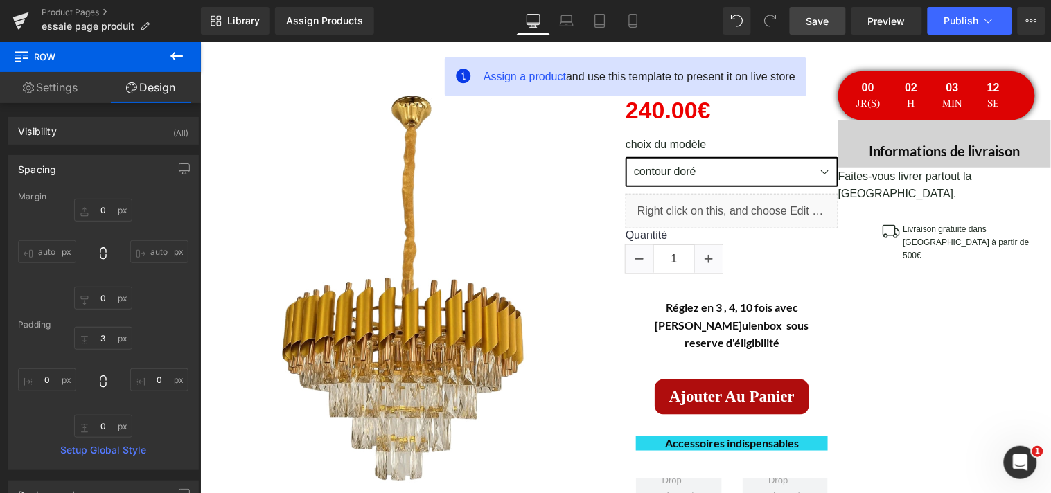
click at [827, 24] on span "Save" at bounding box center [817, 21] width 23 height 15
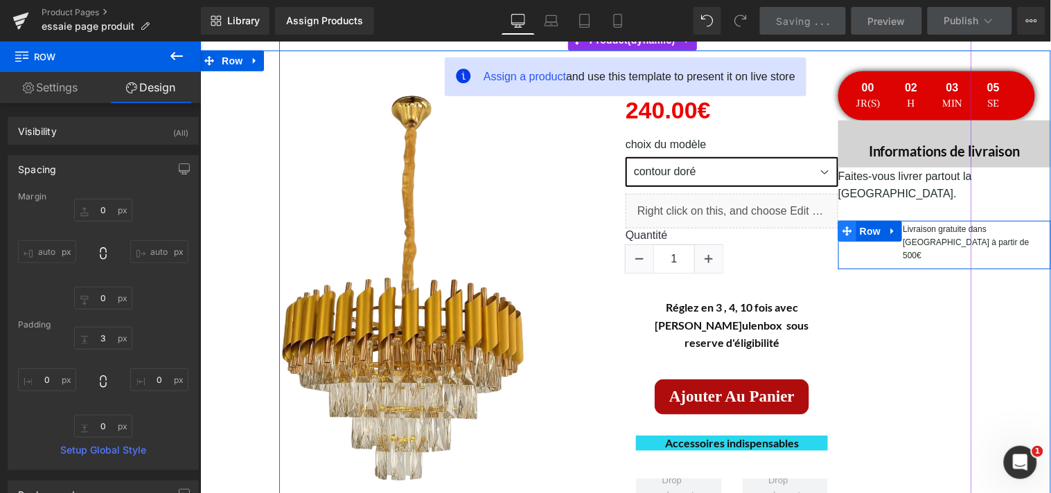
click at [843, 226] on icon at bounding box center [847, 231] width 10 height 10
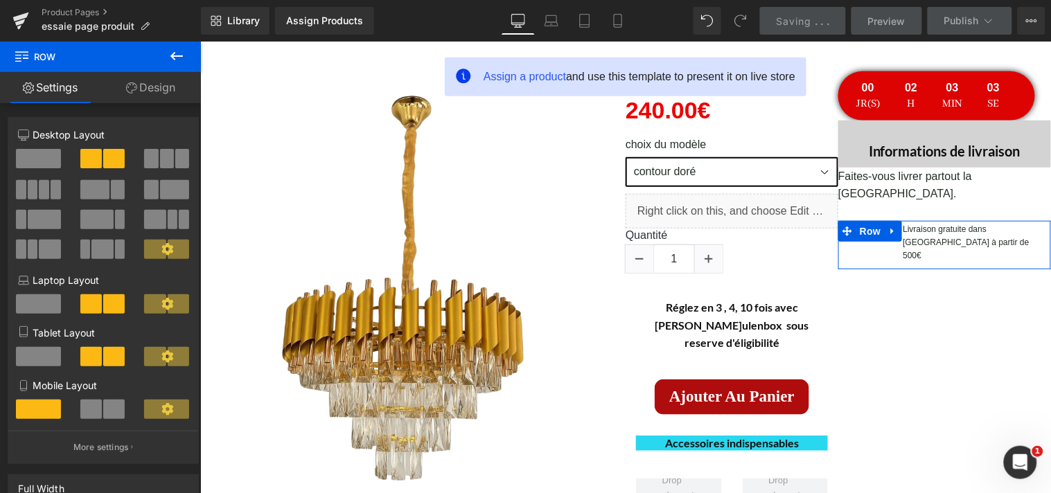
click at [170, 86] on link "Design" at bounding box center [150, 87] width 100 height 31
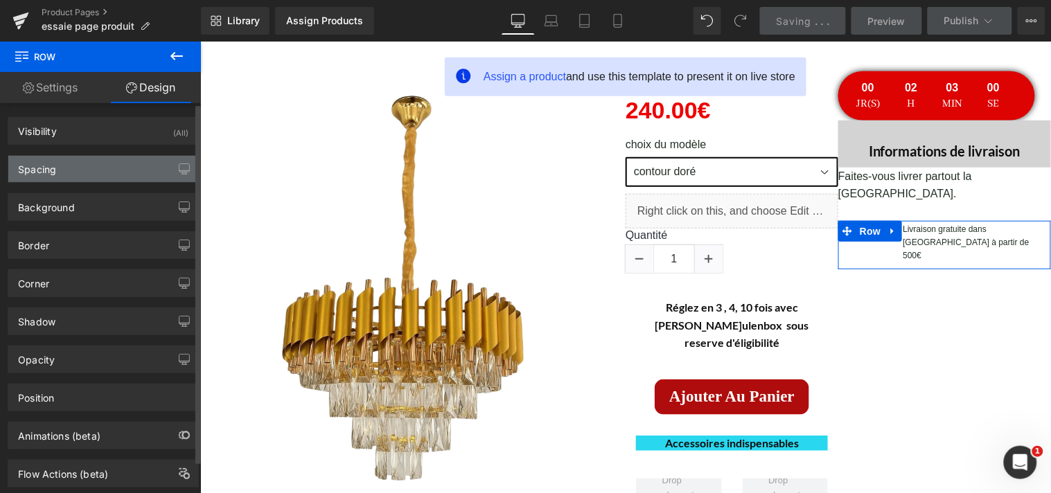
click at [108, 178] on div "Spacing" at bounding box center [103, 169] width 190 height 26
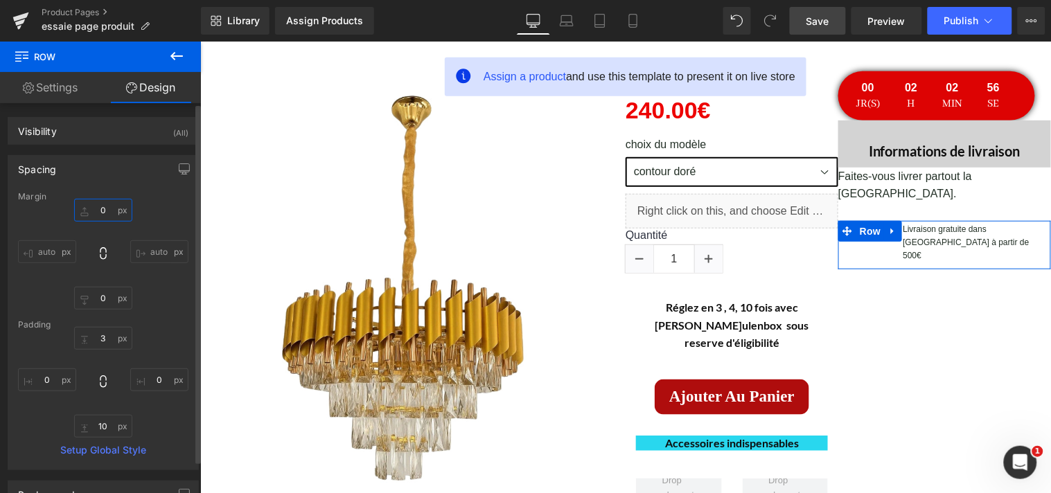
click at [108, 213] on input "0" at bounding box center [103, 210] width 58 height 23
type input "-'"
click at [107, 299] on input "0" at bounding box center [103, 298] width 58 height 23
type input "-'"
type input "("
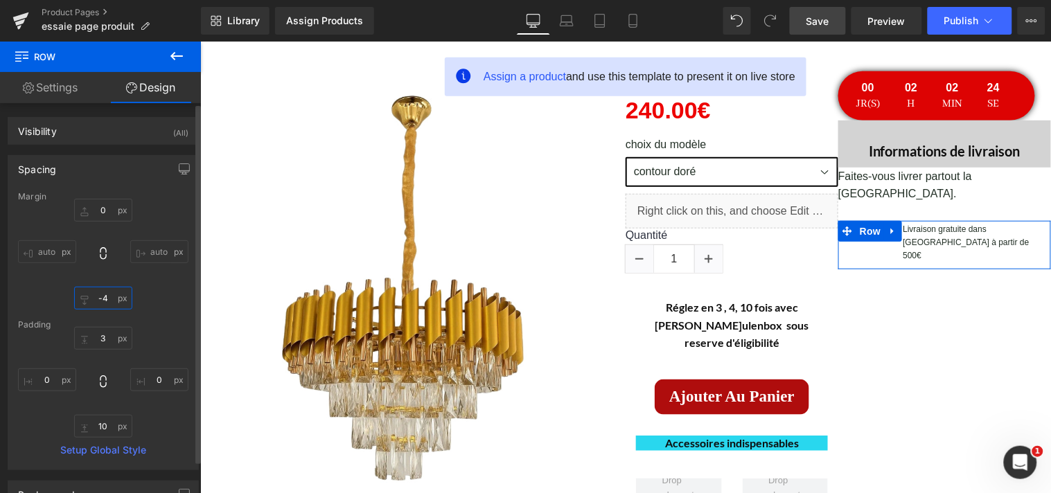
type input "-"
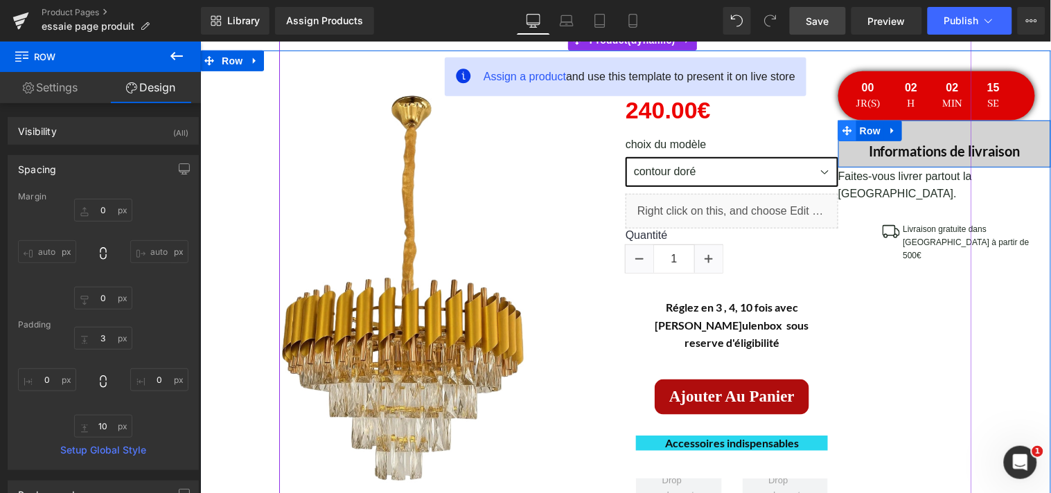
click at [845, 124] on span at bounding box center [847, 130] width 18 height 21
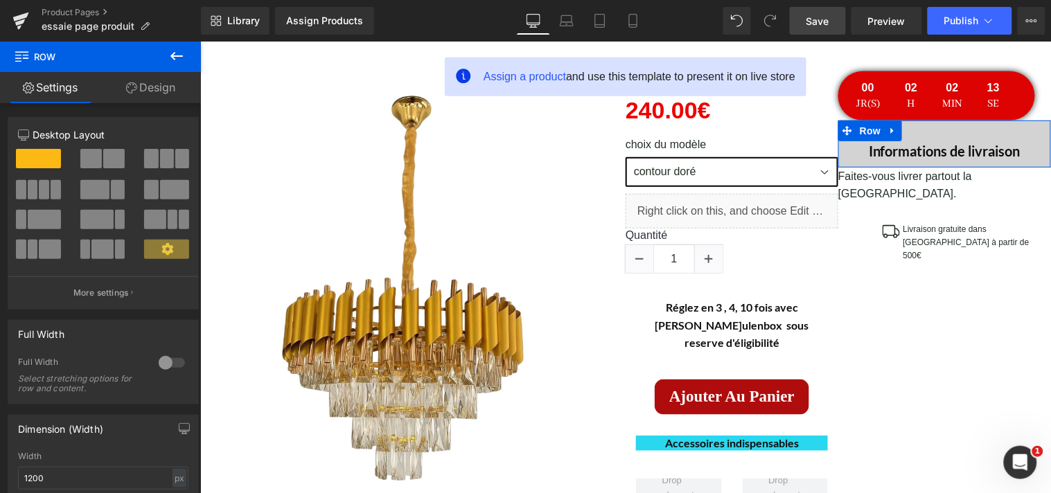
click at [173, 85] on link "Design" at bounding box center [150, 87] width 100 height 31
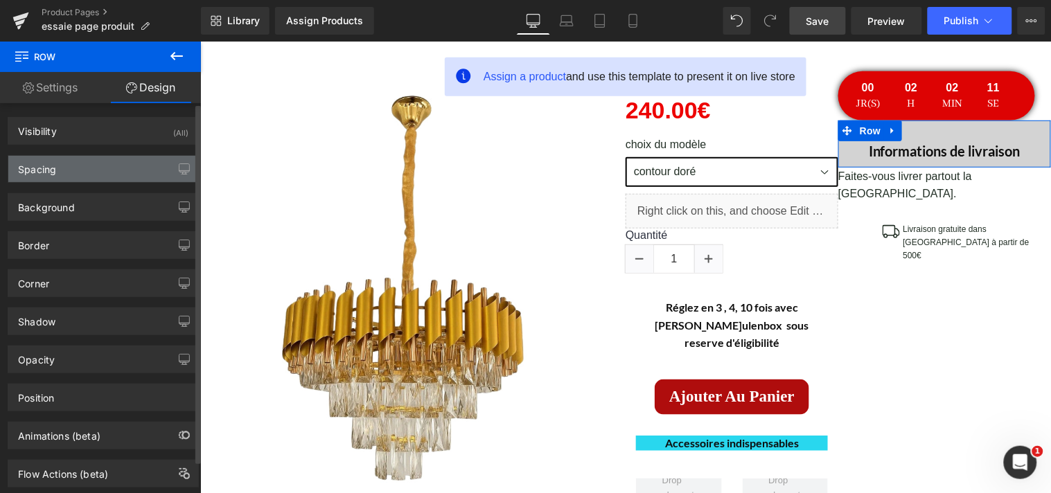
click at [125, 161] on div "Spacing" at bounding box center [103, 169] width 190 height 26
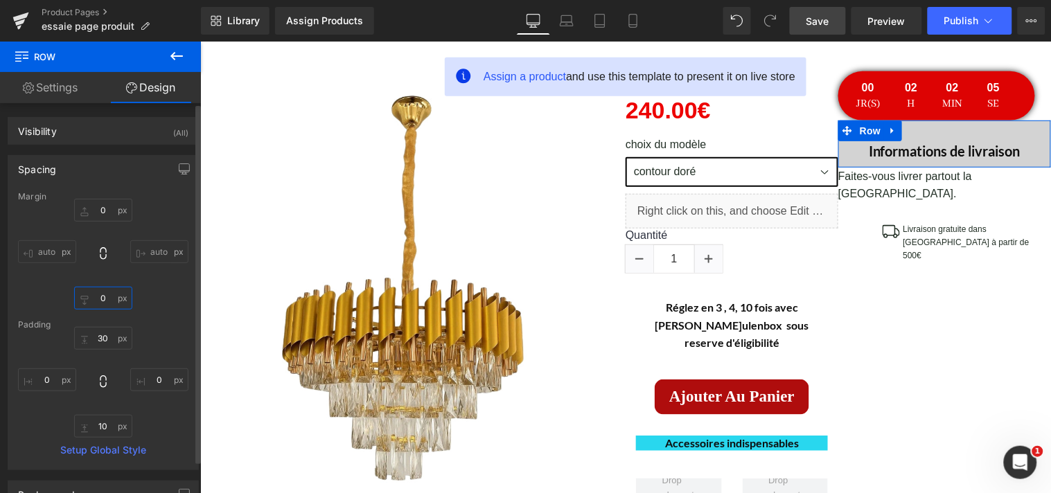
click at [105, 293] on input "0" at bounding box center [103, 298] width 58 height 23
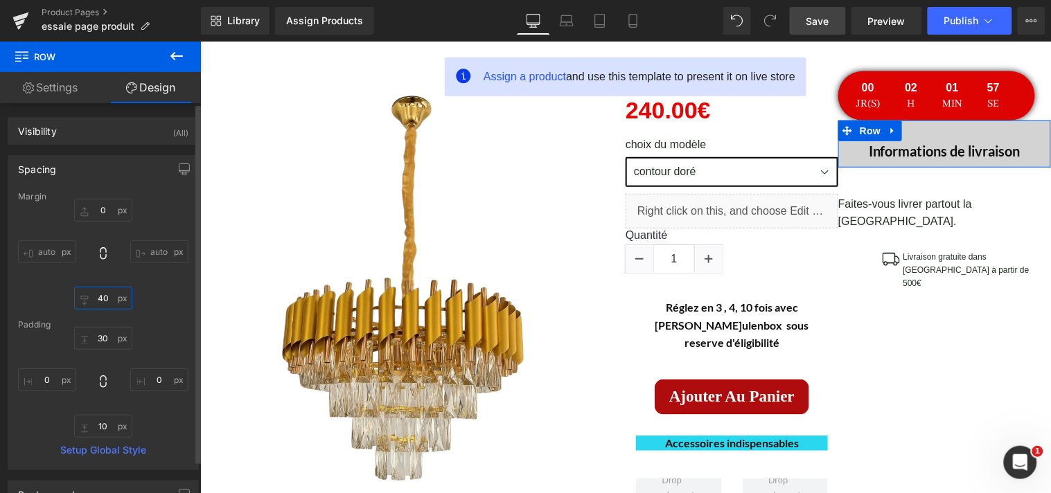
type input "4"
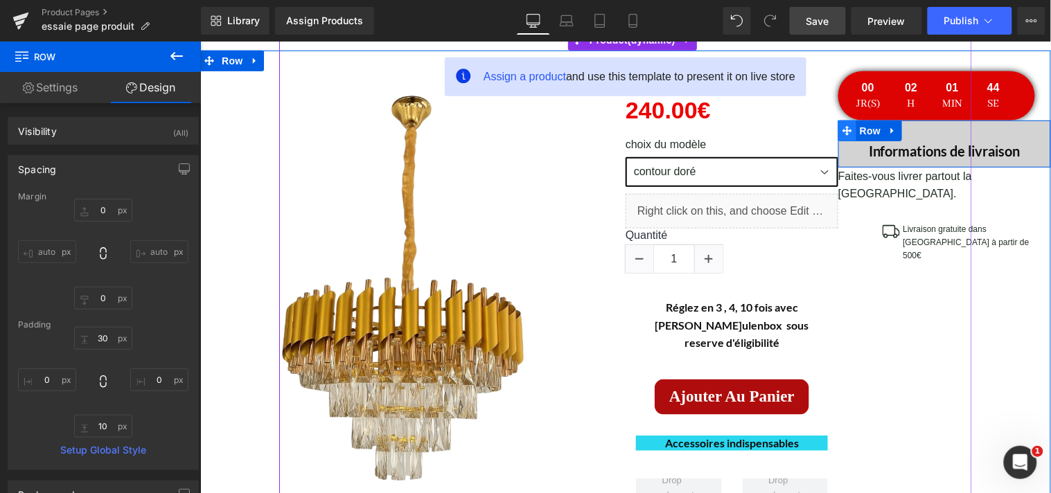
click at [846, 128] on span at bounding box center [847, 130] width 18 height 21
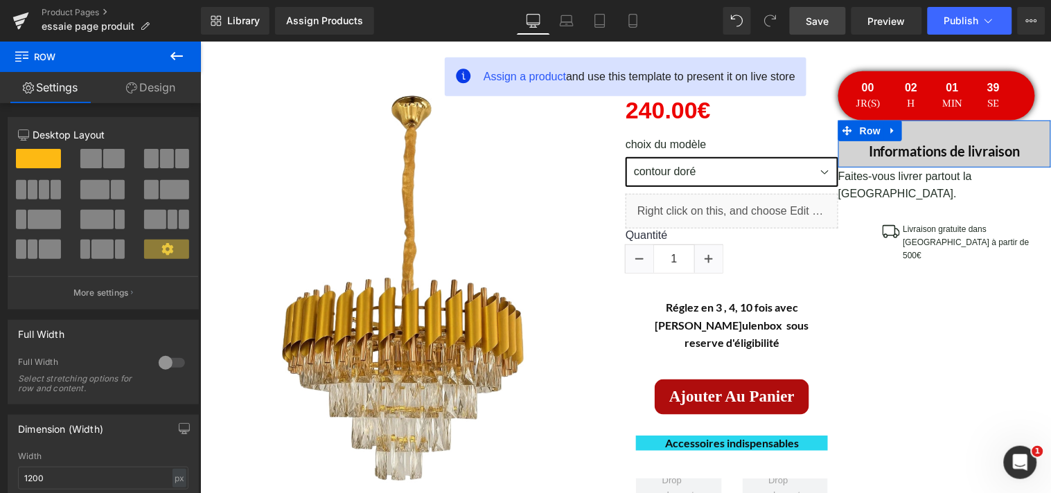
click at [170, 94] on link "Design" at bounding box center [150, 87] width 100 height 31
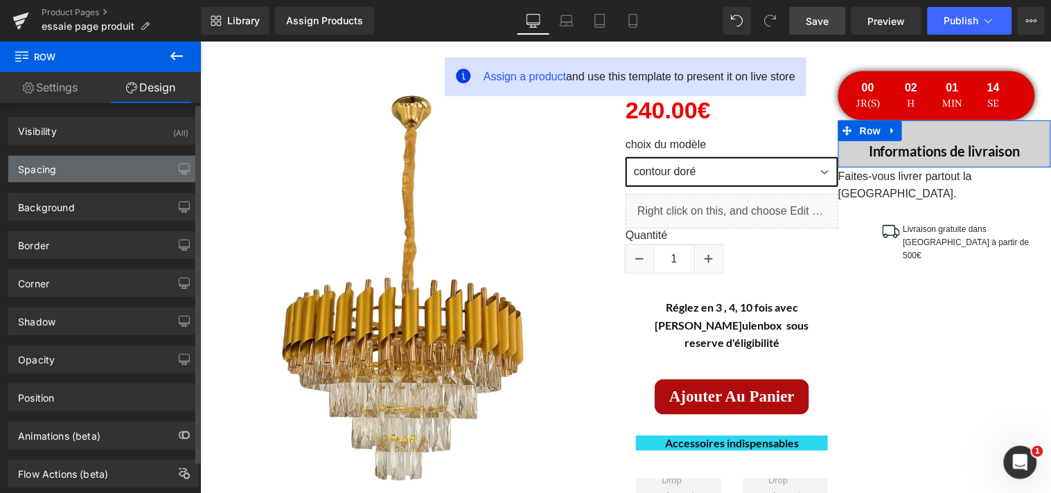
click at [146, 162] on div "Spacing" at bounding box center [103, 169] width 190 height 26
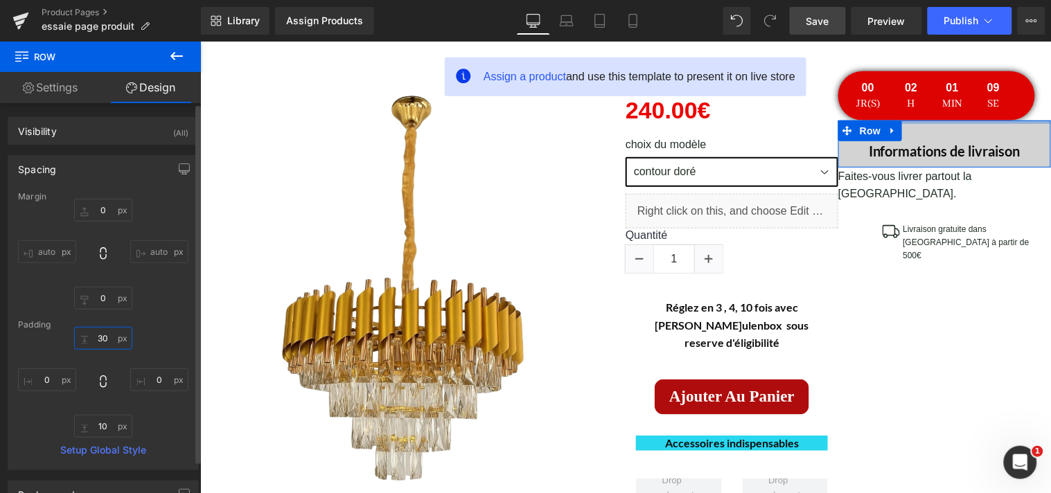
click at [107, 333] on input "30" at bounding box center [103, 338] width 58 height 23
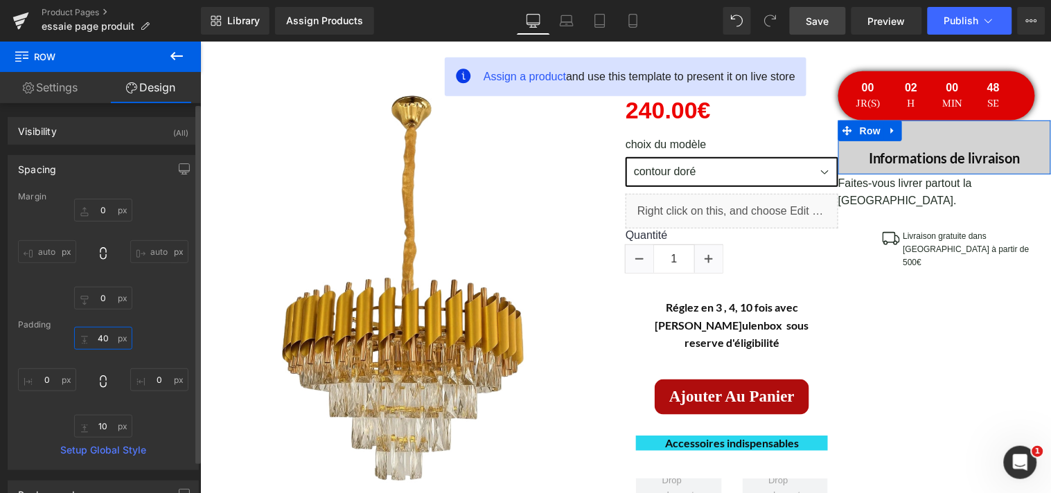
type input "4"
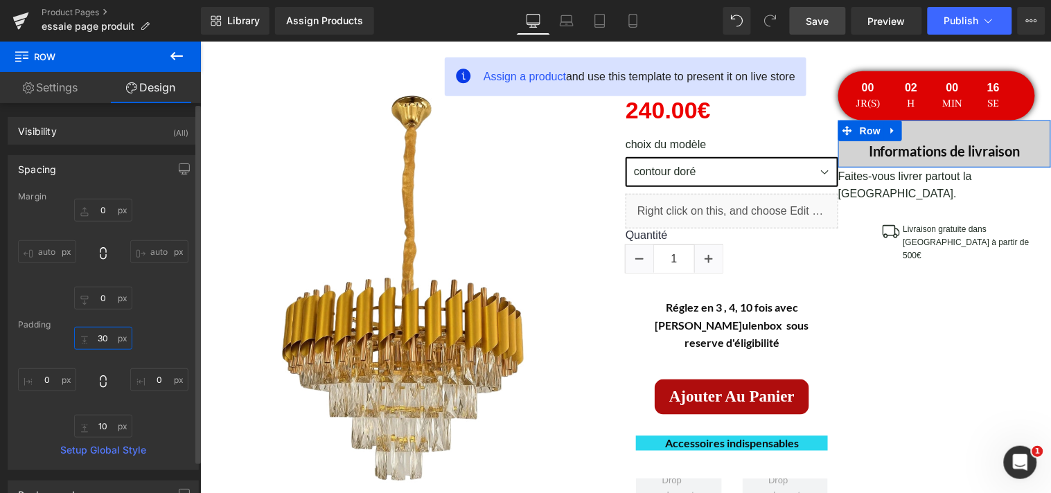
type input "3"
click at [113, 425] on input "10" at bounding box center [103, 426] width 58 height 23
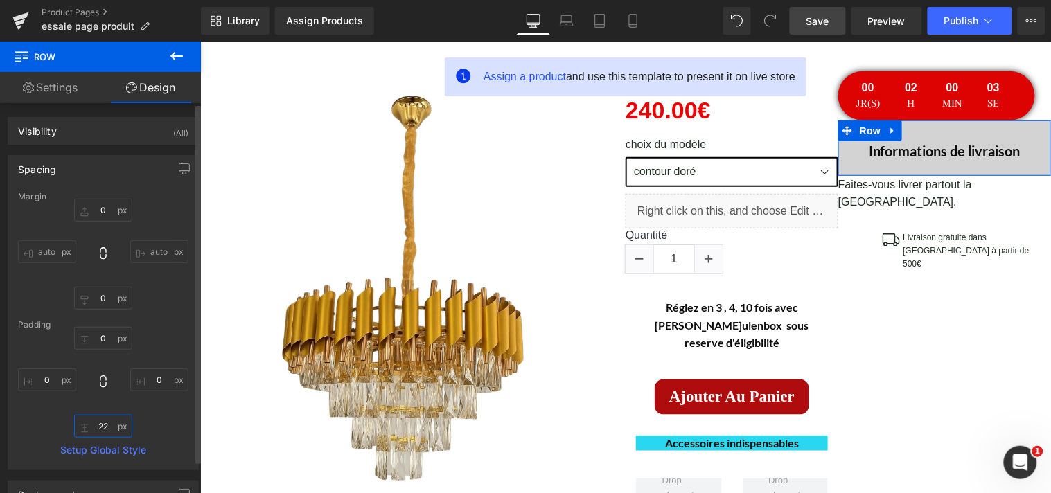
type input "2"
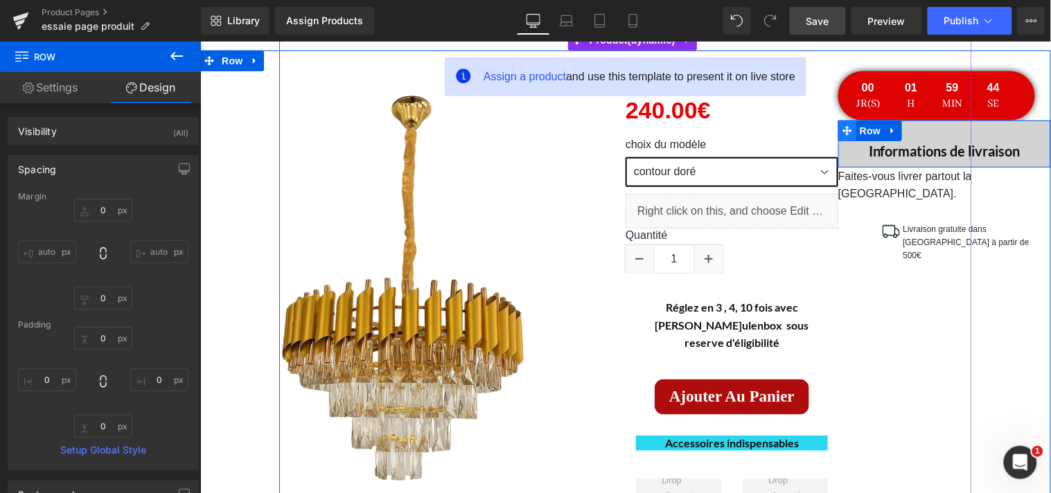
click at [847, 130] on span at bounding box center [847, 130] width 18 height 21
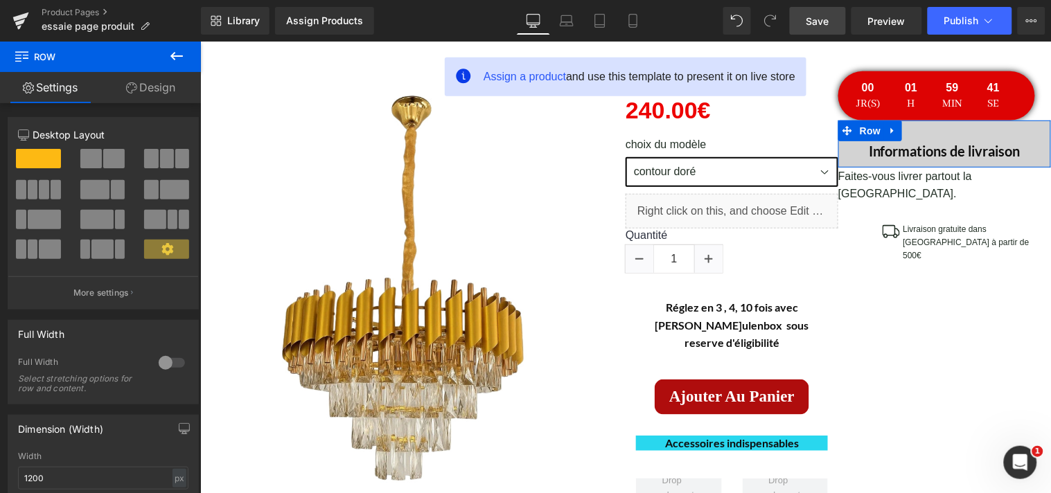
click at [158, 90] on link "Design" at bounding box center [150, 87] width 100 height 31
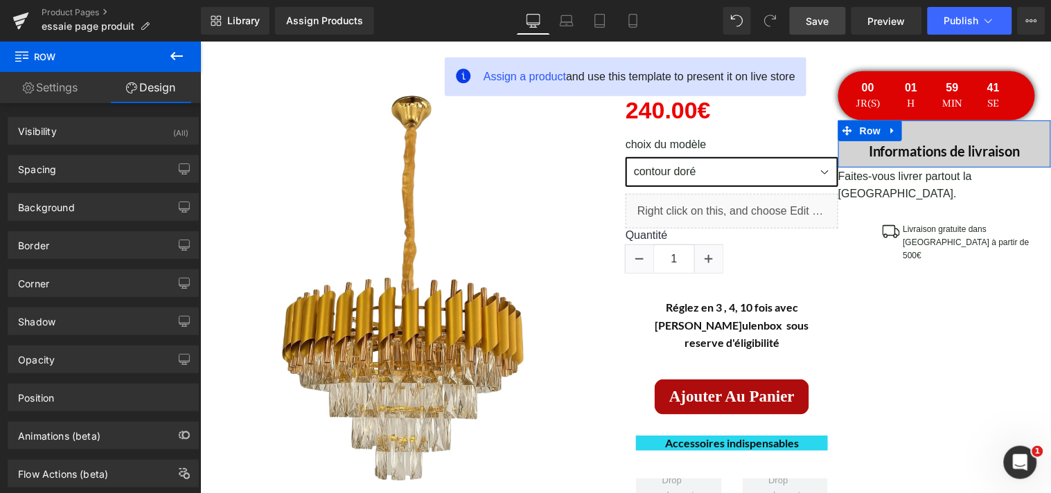
type input "0"
type input "30"
type input "0"
type input "10"
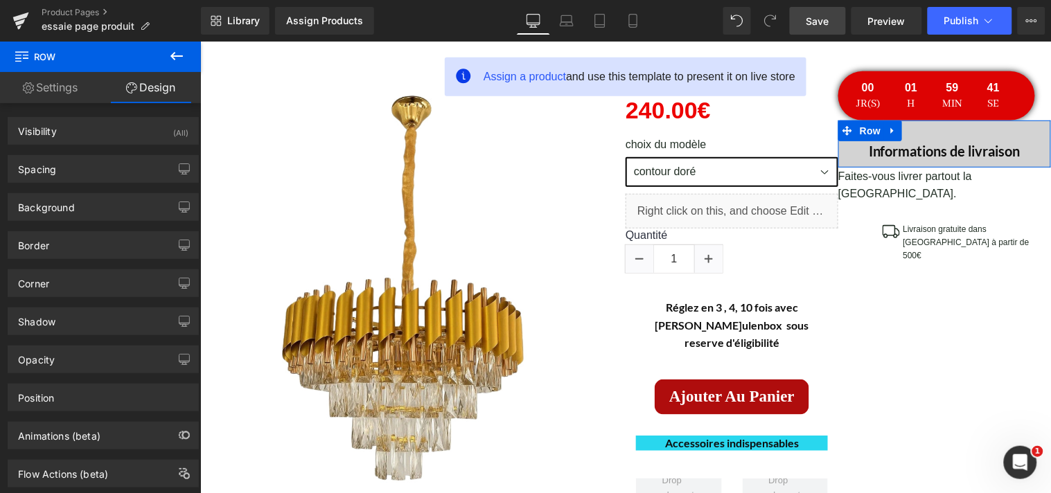
type input "0"
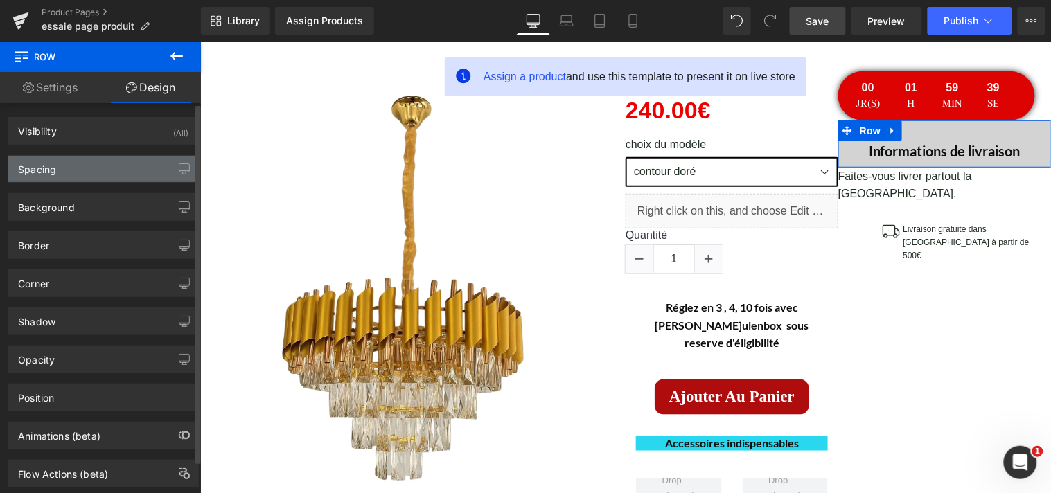
click at [122, 173] on div "Spacing" at bounding box center [103, 169] width 190 height 26
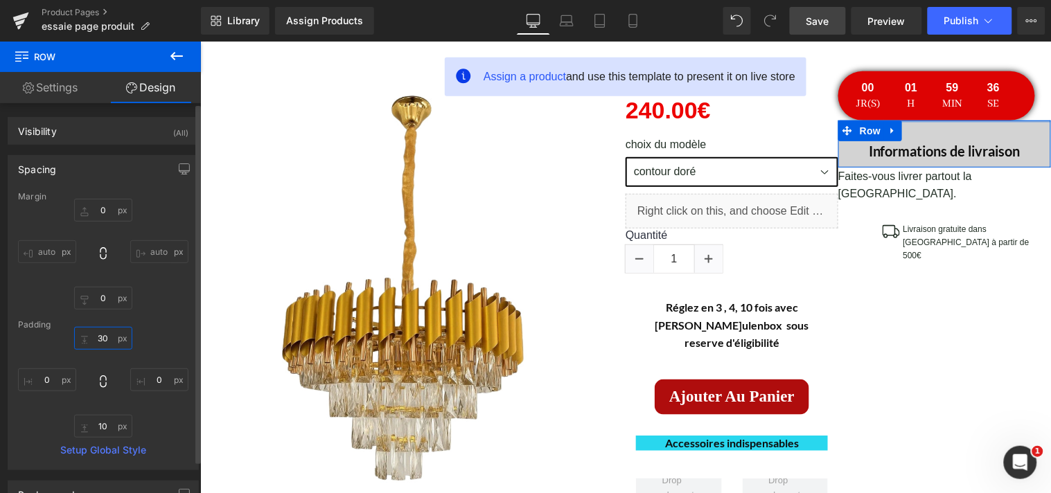
click at [106, 338] on input "30" at bounding box center [103, 338] width 58 height 23
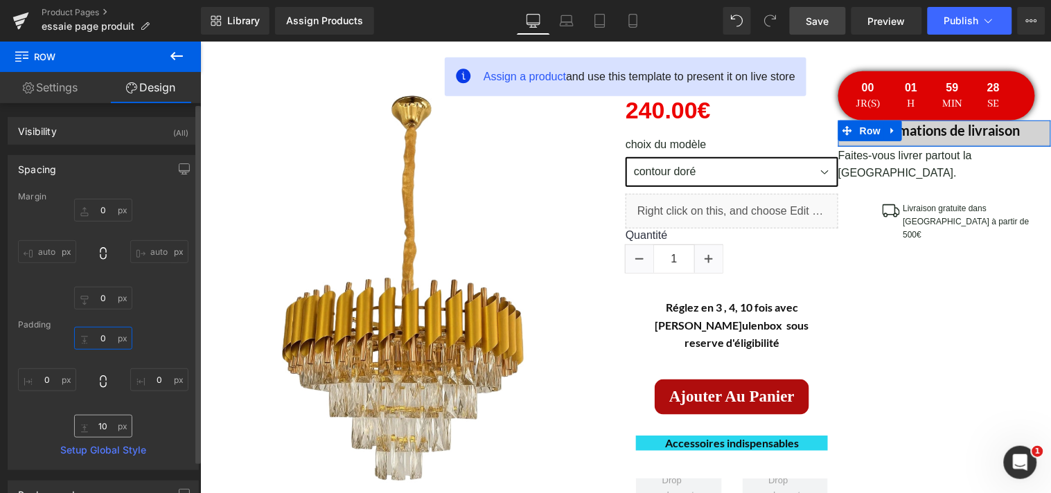
type input "0"
click at [104, 425] on input "10" at bounding box center [103, 426] width 58 height 23
type input "0"
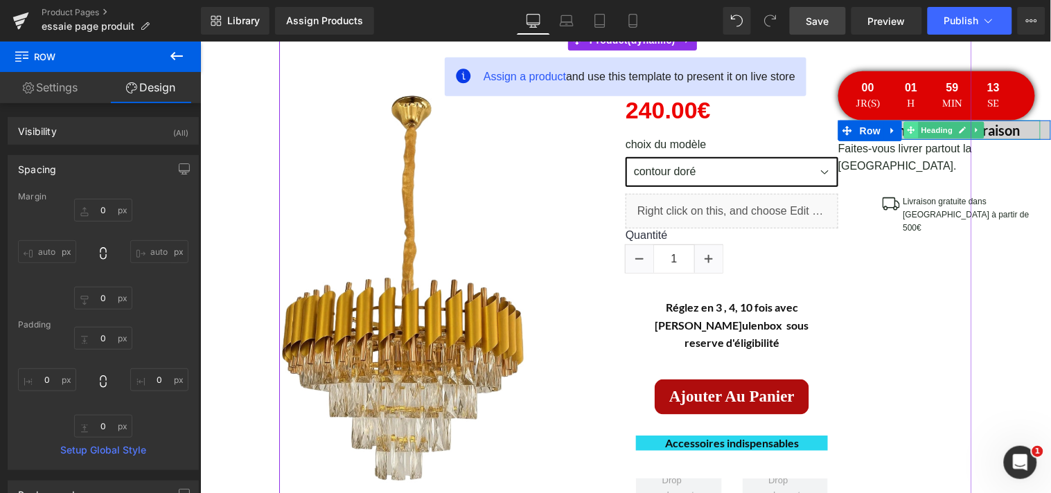
click at [907, 129] on icon at bounding box center [911, 129] width 8 height 8
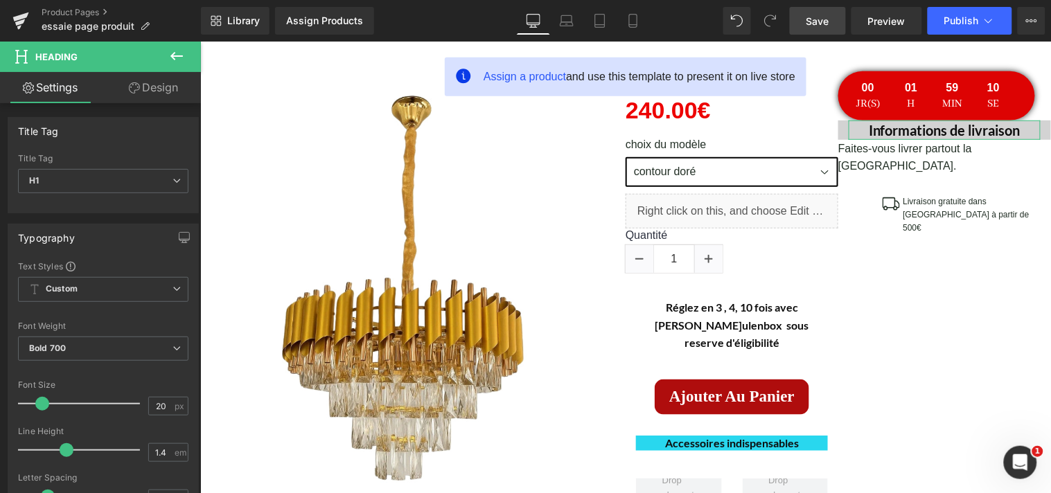
click at [170, 89] on link "Design" at bounding box center [153, 87] width 100 height 31
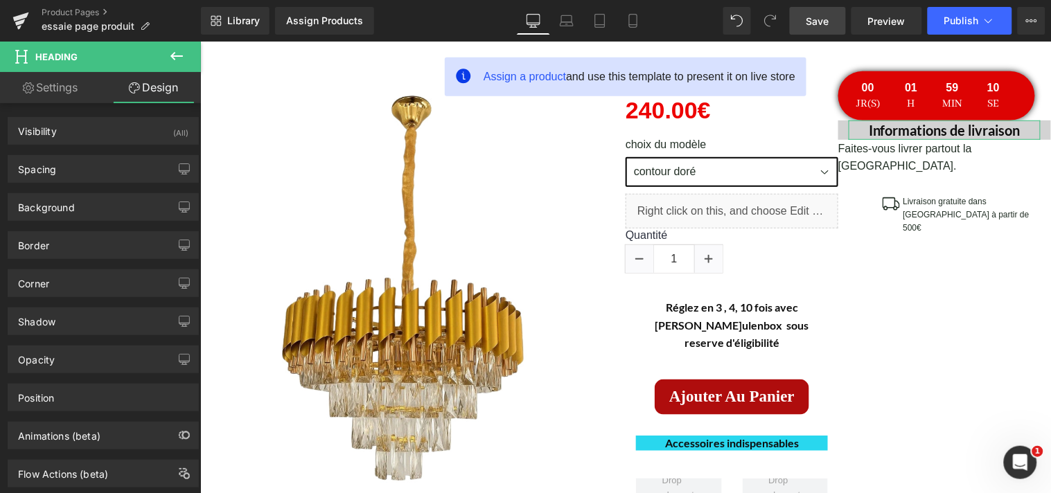
type input "0"
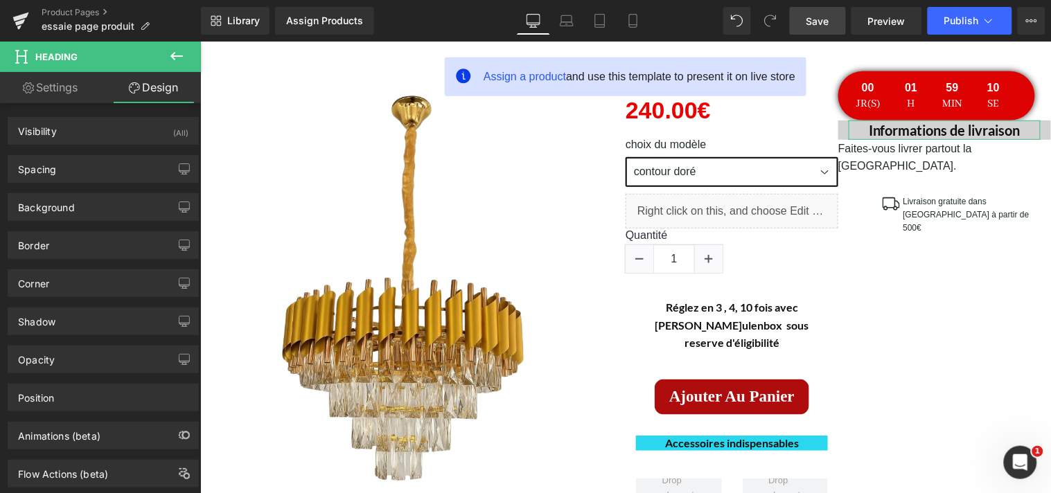
type input "0"
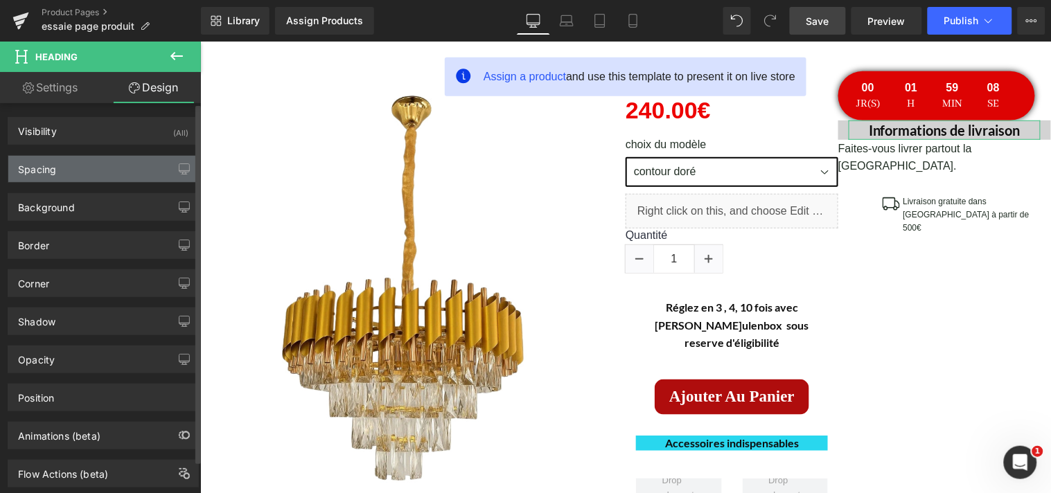
click at [118, 168] on div "Spacing" at bounding box center [103, 169] width 190 height 26
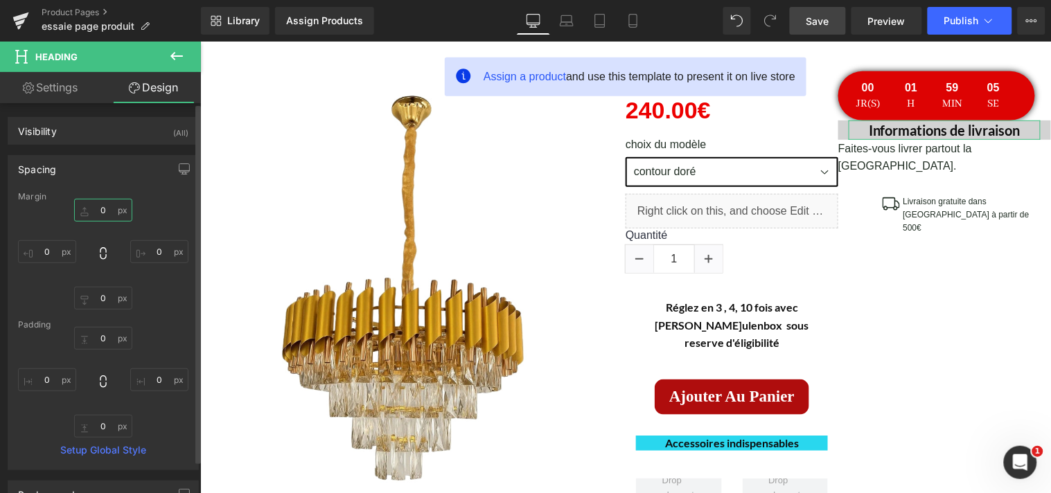
click at [107, 213] on input "0" at bounding box center [103, 210] width 58 height 23
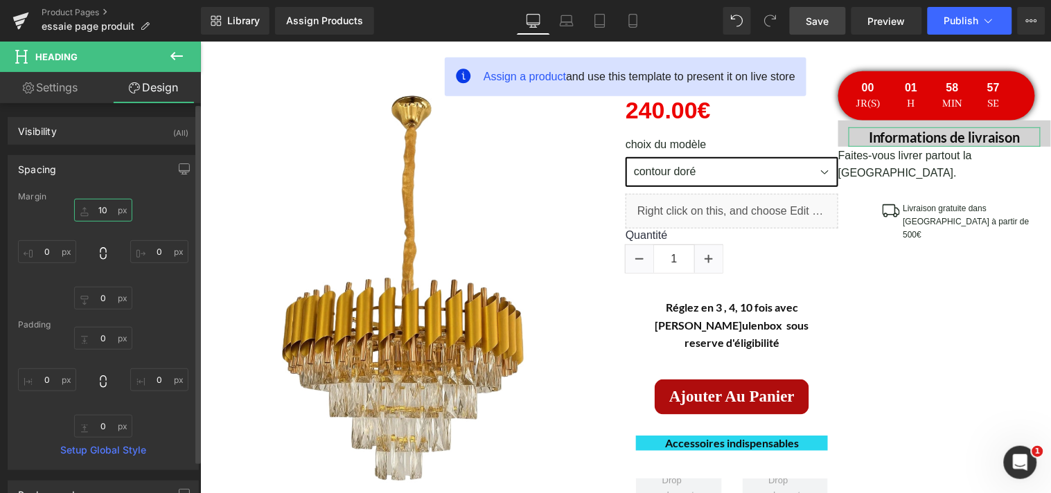
type input "1"
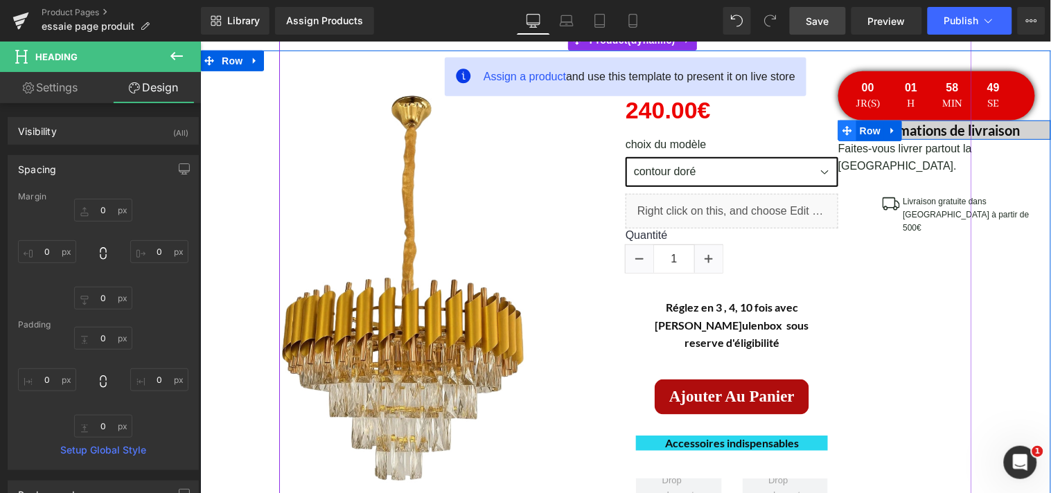
click at [842, 129] on icon at bounding box center [847, 130] width 10 height 10
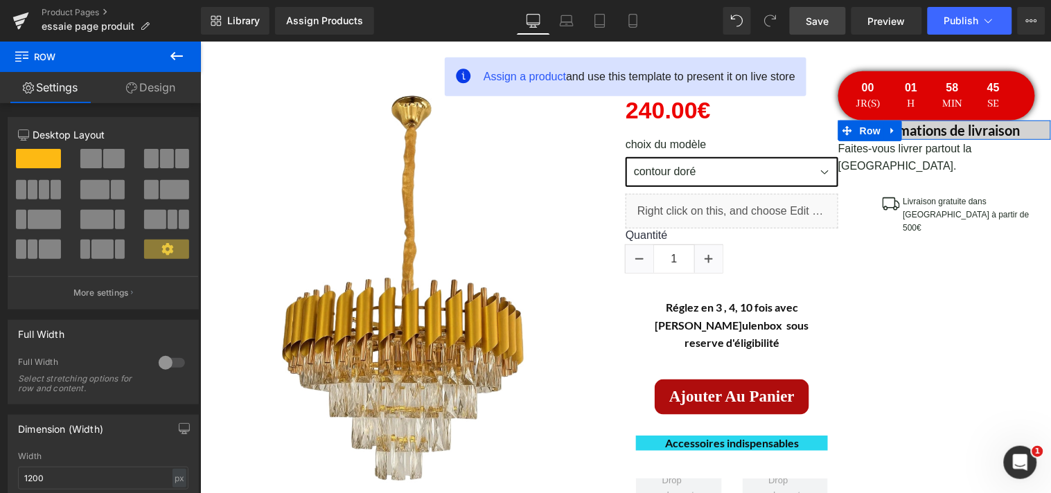
click at [164, 86] on link "Design" at bounding box center [150, 87] width 100 height 31
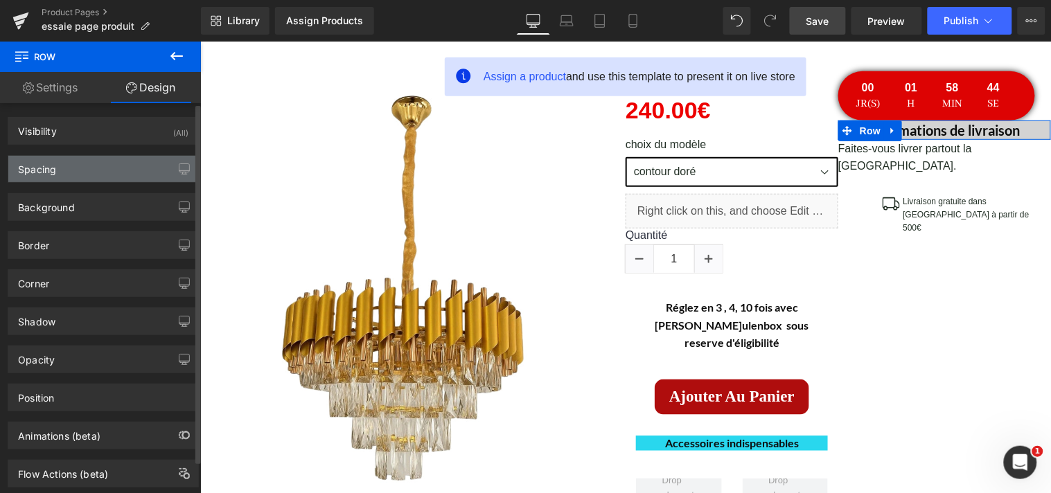
click at [107, 170] on div "Spacing" at bounding box center [103, 169] width 190 height 26
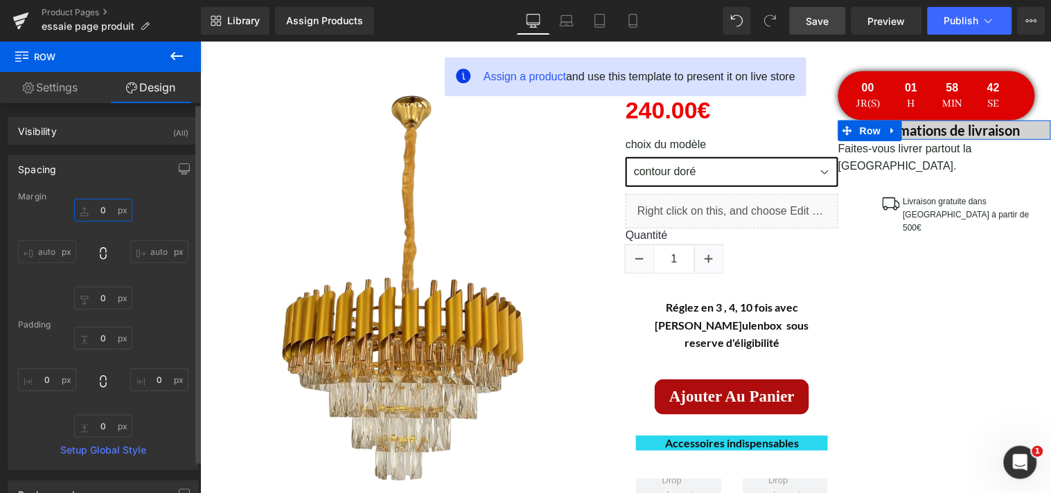
click at [114, 211] on input "0" at bounding box center [103, 210] width 58 height 23
type input "30"
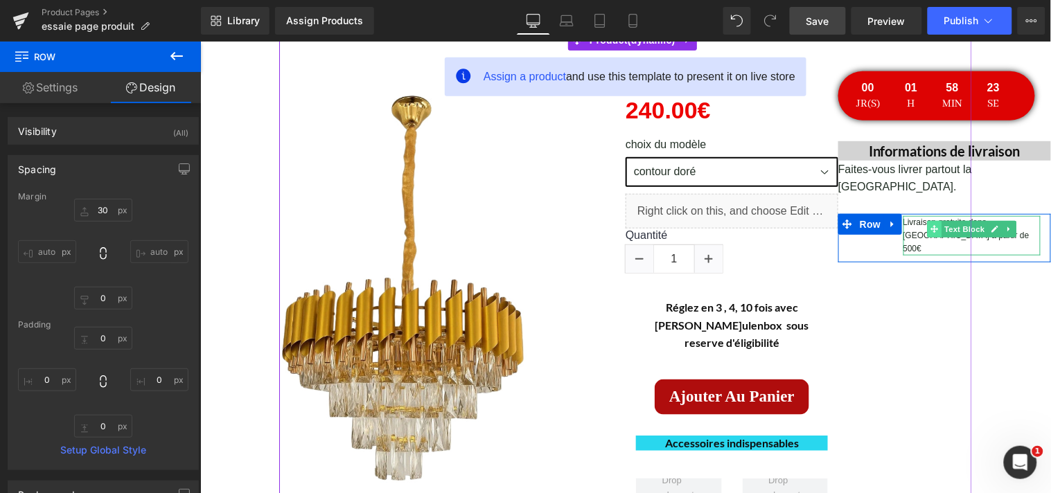
click at [930, 224] on icon at bounding box center [934, 228] width 8 height 8
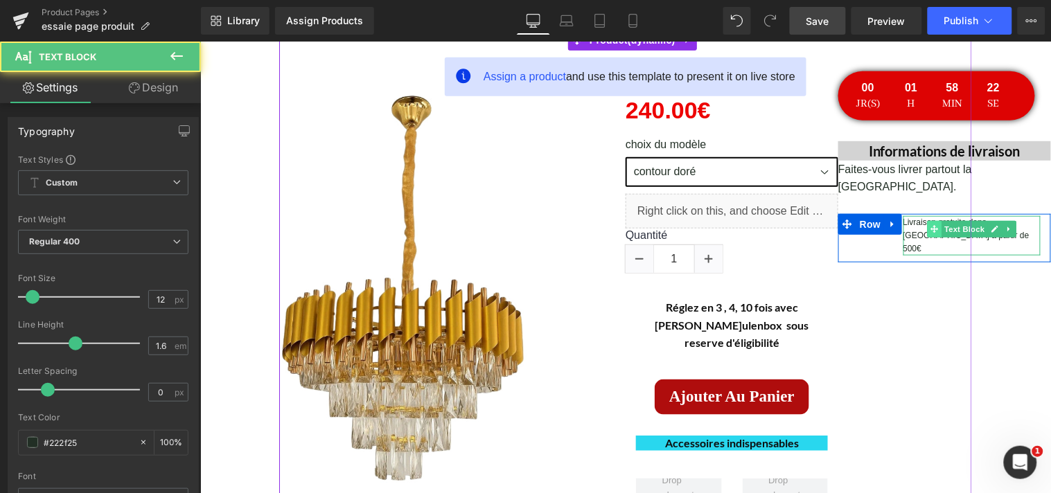
click at [930, 224] on icon at bounding box center [934, 228] width 8 height 8
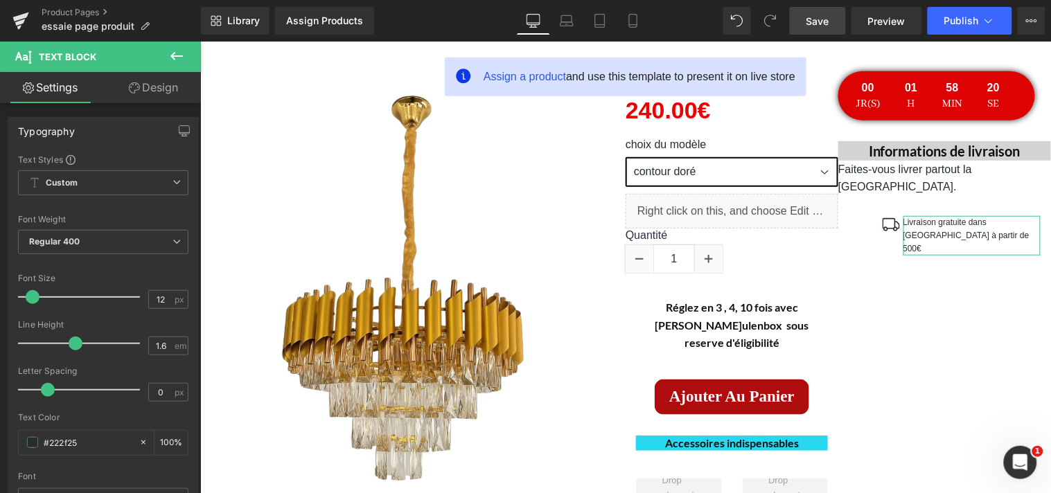
click at [159, 85] on link "Design" at bounding box center [153, 87] width 100 height 31
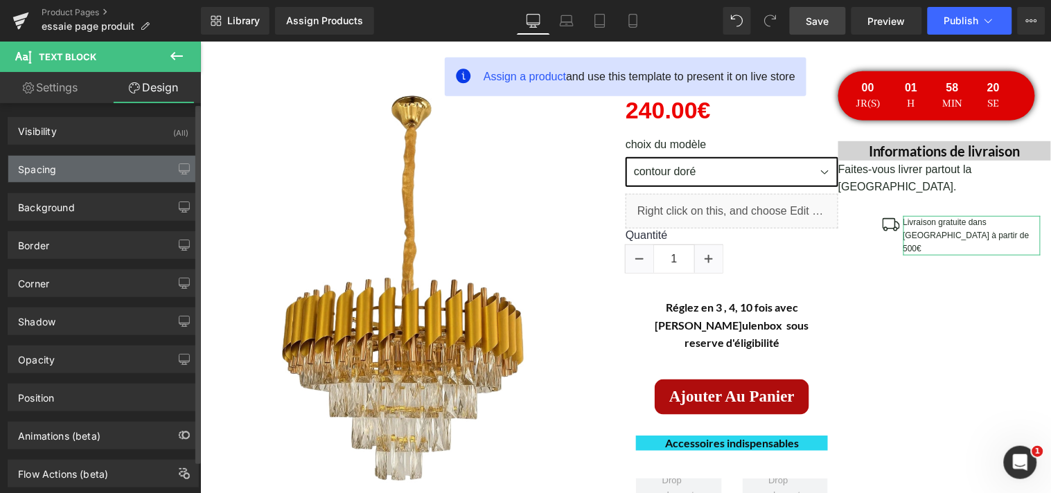
type input "0"
type input "-75"
type input "0"
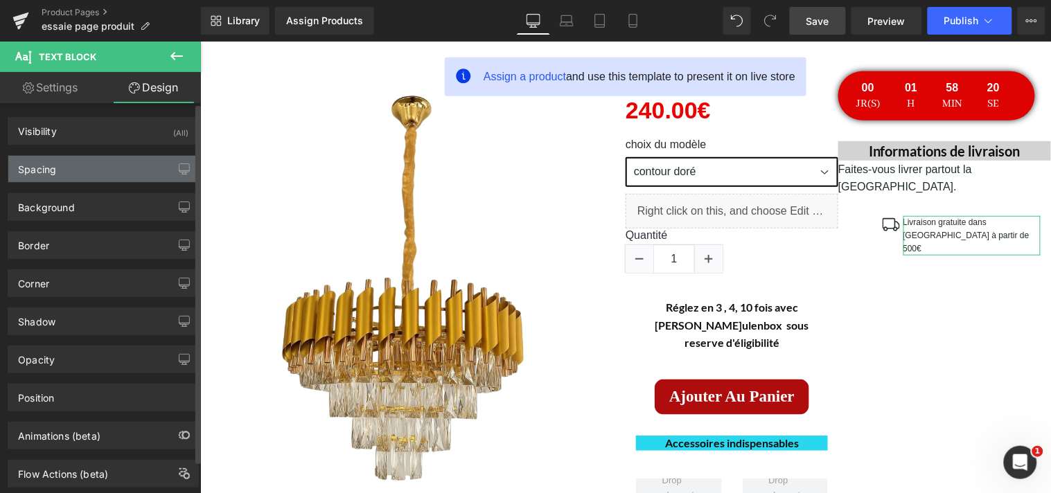
type input "0"
click at [112, 166] on div "Spacing" at bounding box center [103, 169] width 190 height 26
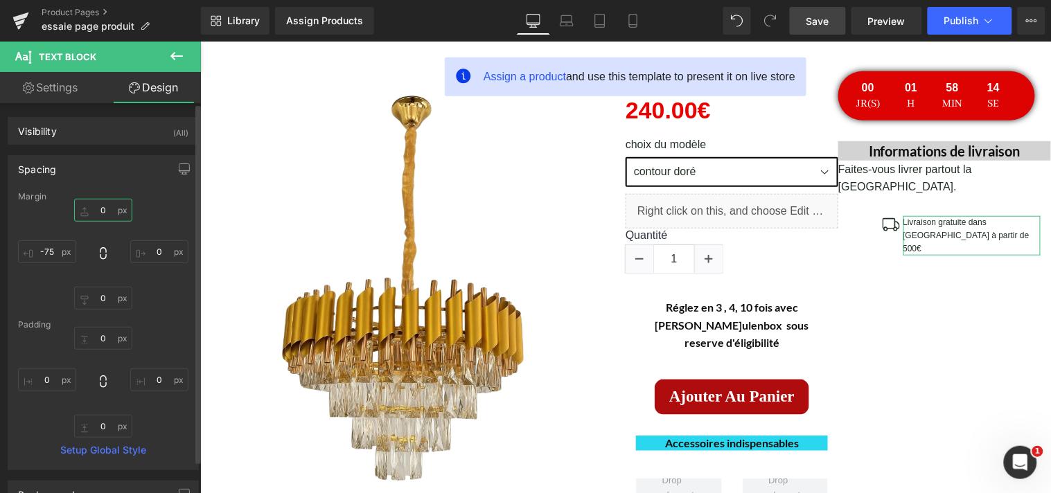
click at [108, 206] on input "0" at bounding box center [103, 210] width 58 height 23
click at [106, 295] on input "0" at bounding box center [103, 298] width 58 height 23
type input "2"
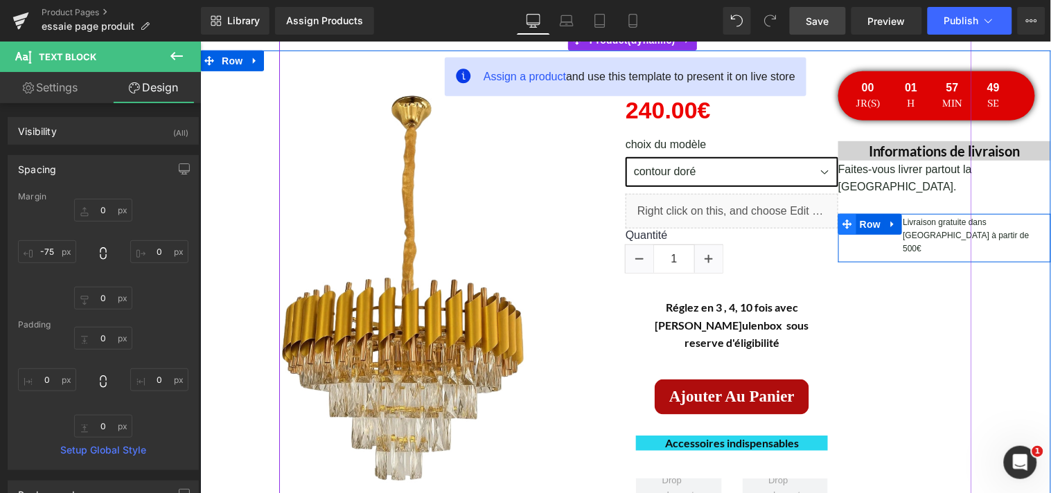
click at [842, 218] on icon at bounding box center [847, 223] width 10 height 10
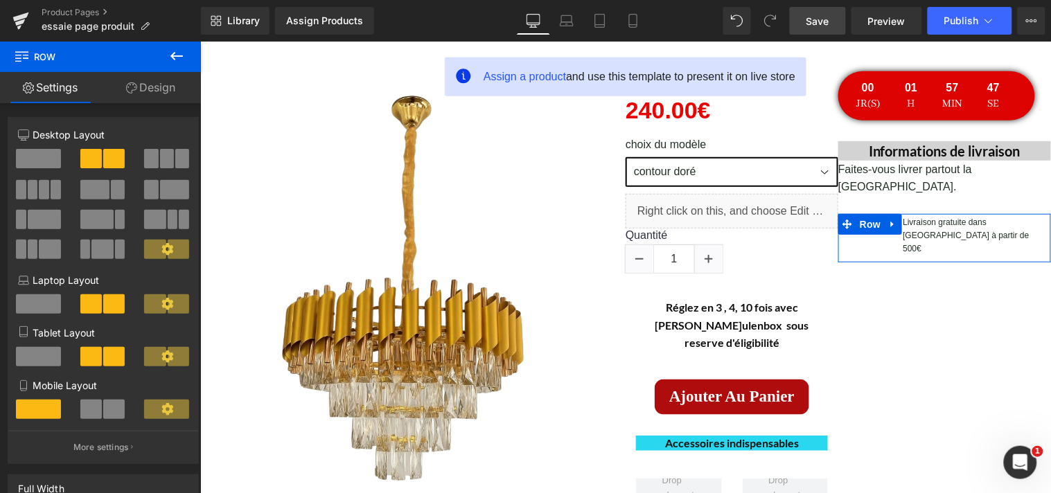
click at [168, 88] on link "Design" at bounding box center [150, 87] width 100 height 31
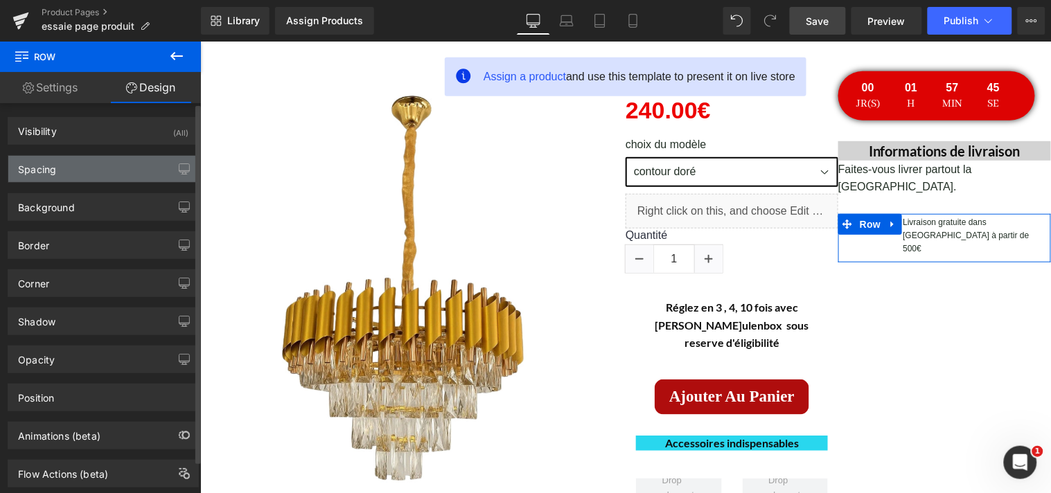
click at [120, 162] on div "Spacing" at bounding box center [103, 169] width 190 height 26
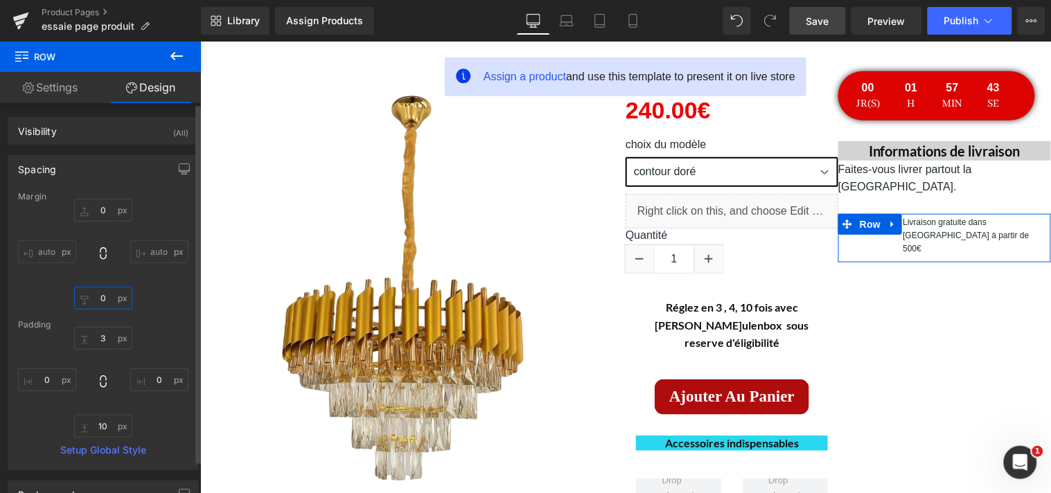
click at [108, 295] on input "0" at bounding box center [103, 298] width 58 height 23
type input "1"
type input "6-"
type input "-"
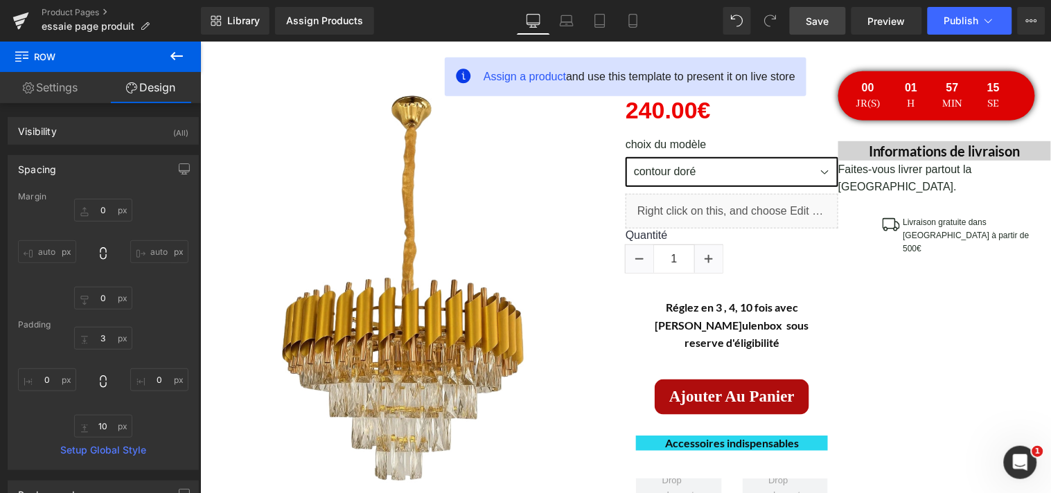
click at [824, 19] on span "Save" at bounding box center [817, 21] width 23 height 15
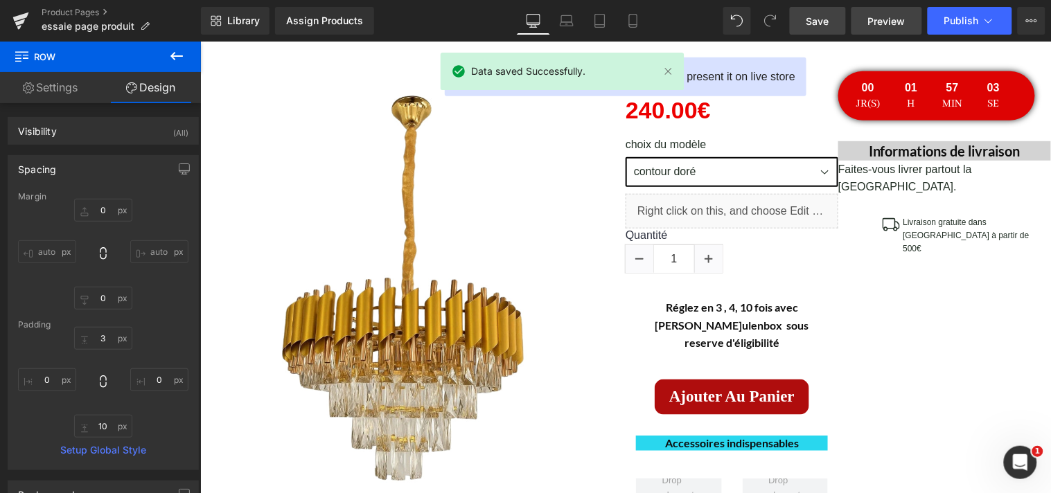
click at [891, 22] on span "Preview" at bounding box center [886, 21] width 37 height 15
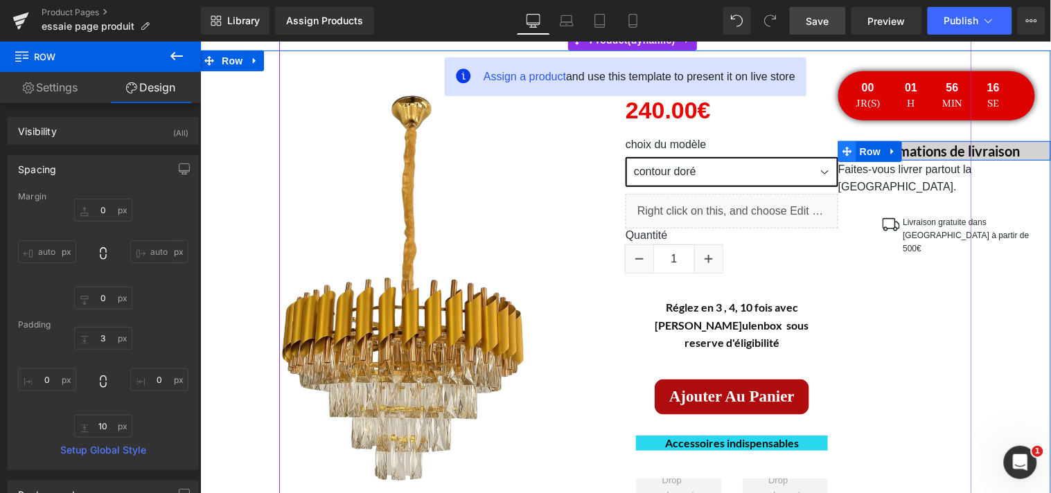
click at [843, 147] on icon at bounding box center [847, 150] width 10 height 10
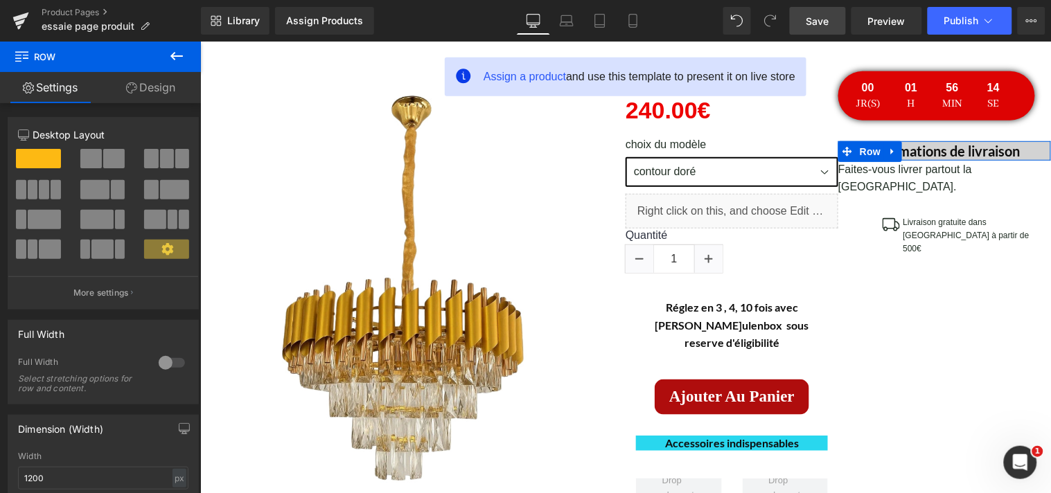
click at [166, 87] on link "Design" at bounding box center [150, 87] width 100 height 31
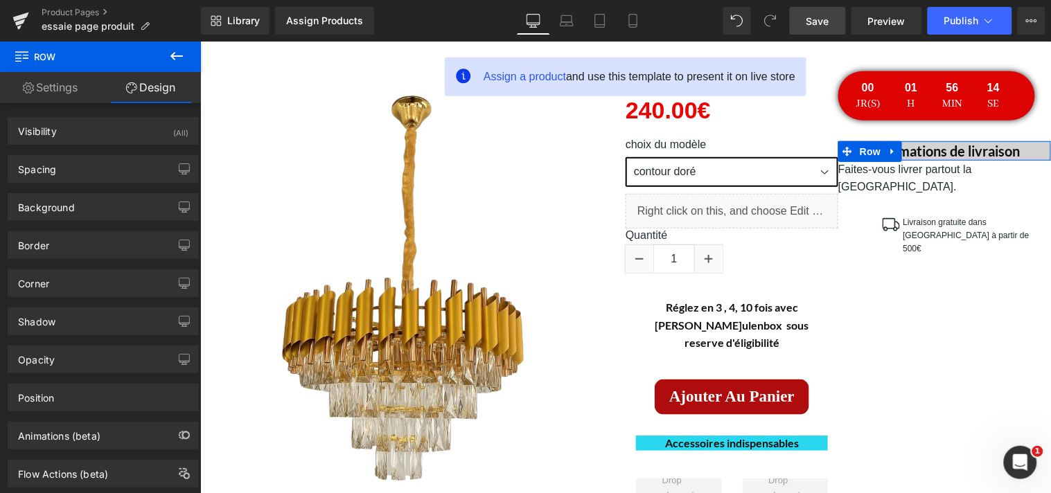
type input "30"
type input "0"
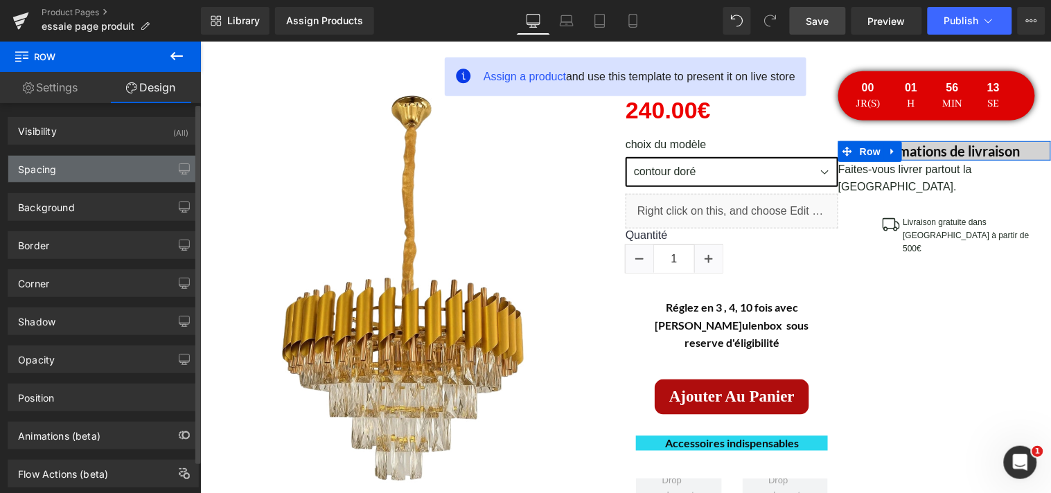
click at [109, 173] on div "Spacing" at bounding box center [103, 169] width 190 height 26
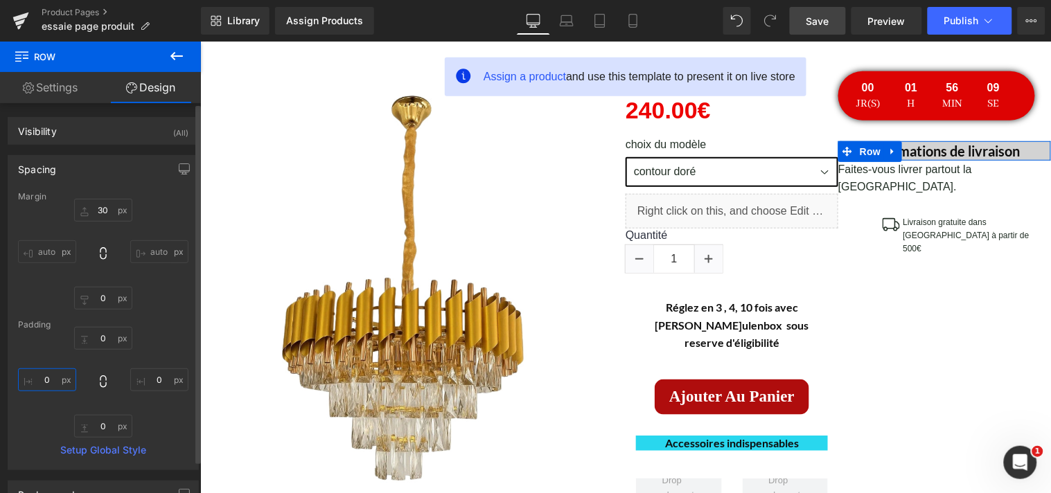
click at [53, 379] on input "0" at bounding box center [47, 380] width 58 height 23
type input "2"
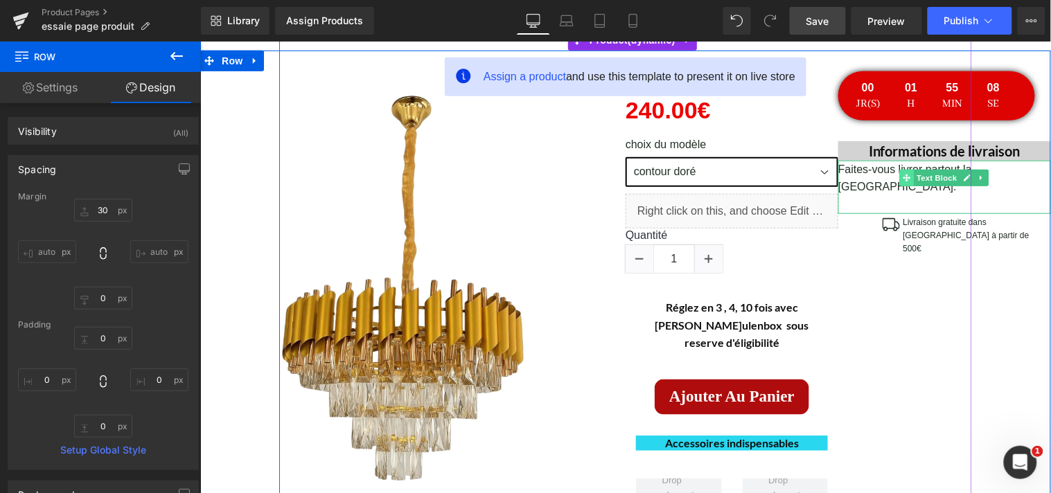
click at [903, 175] on icon at bounding box center [907, 178] width 8 height 8
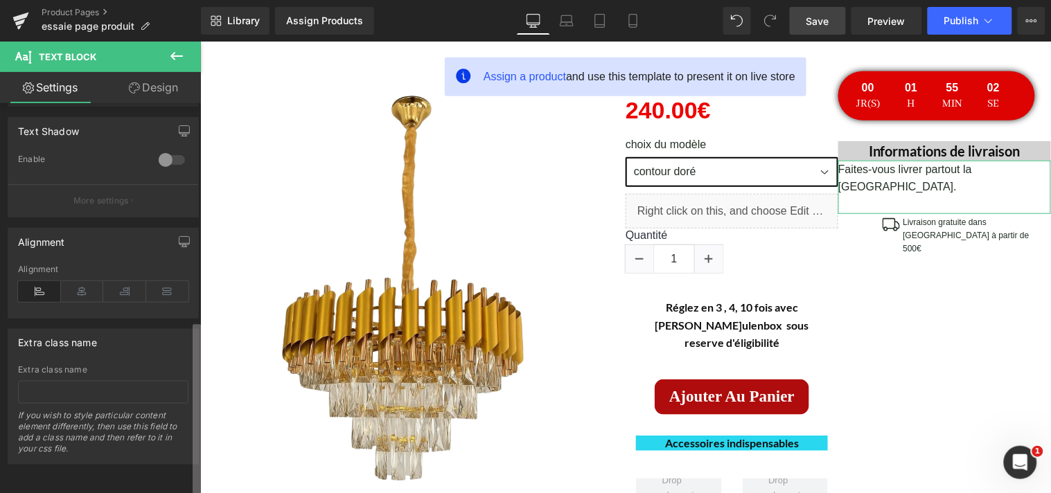
scroll to position [488, 0]
click at [180, 387] on div "Typography Text Styles Custom Custom Setup Global Style Custom Setup Global Sty…" at bounding box center [100, 301] width 201 height 396
click at [86, 286] on icon at bounding box center [82, 291] width 43 height 21
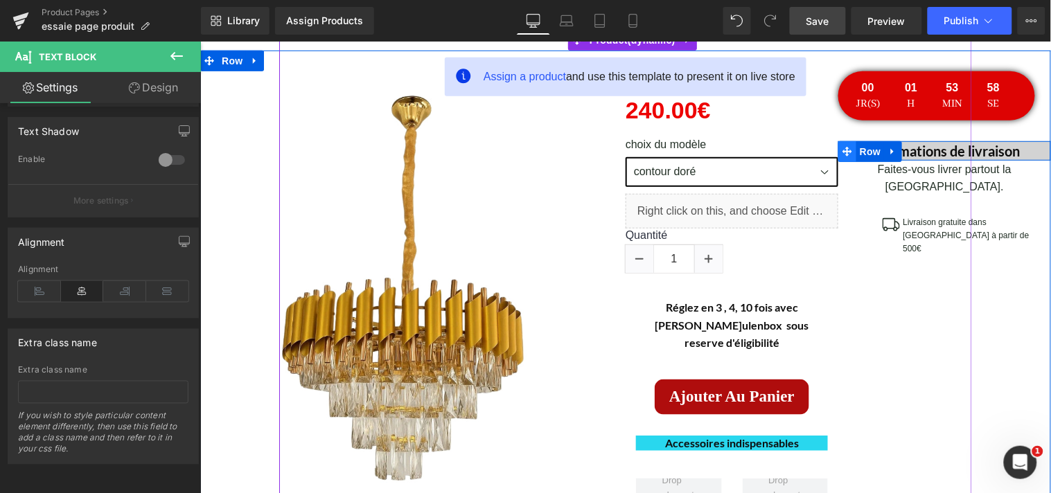
click at [844, 148] on icon at bounding box center [847, 150] width 10 height 10
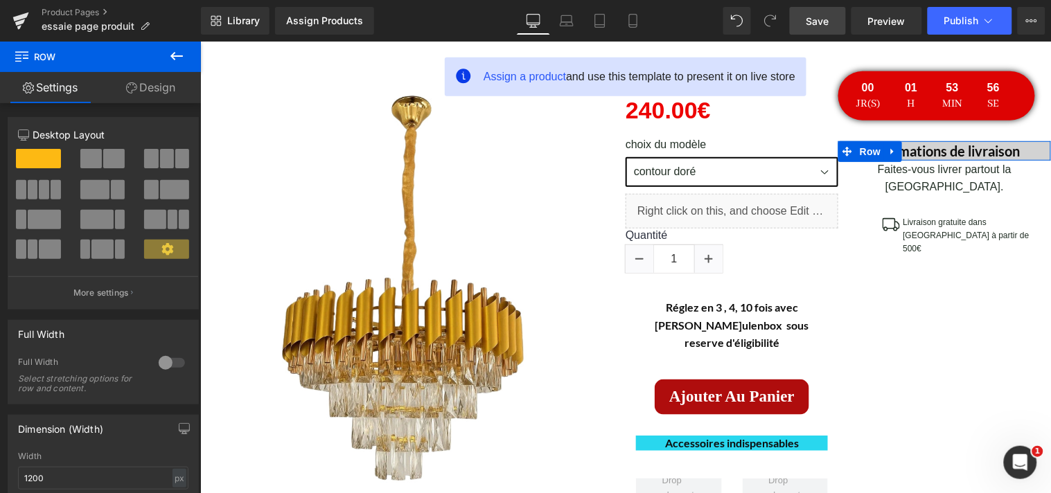
click at [168, 90] on link "Design" at bounding box center [150, 87] width 100 height 31
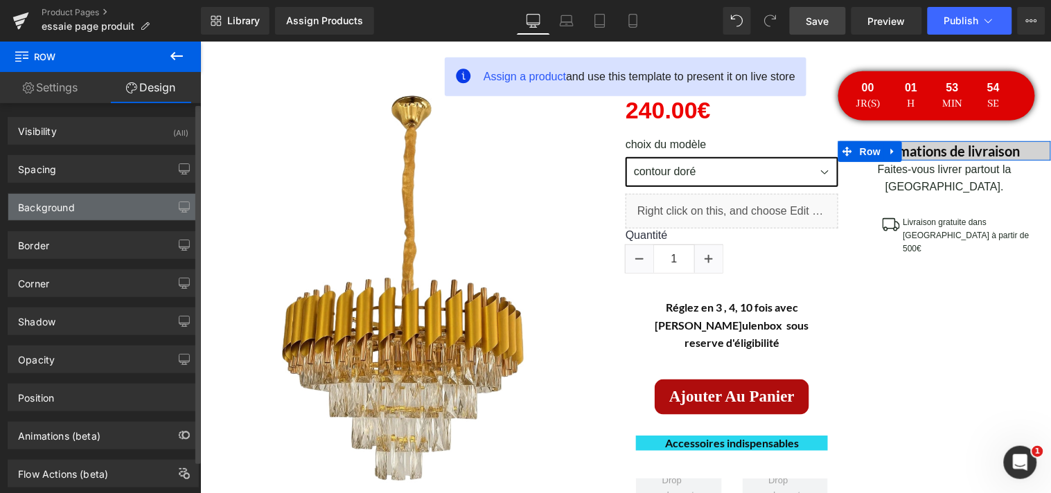
click at [109, 200] on div "Background" at bounding box center [103, 207] width 190 height 26
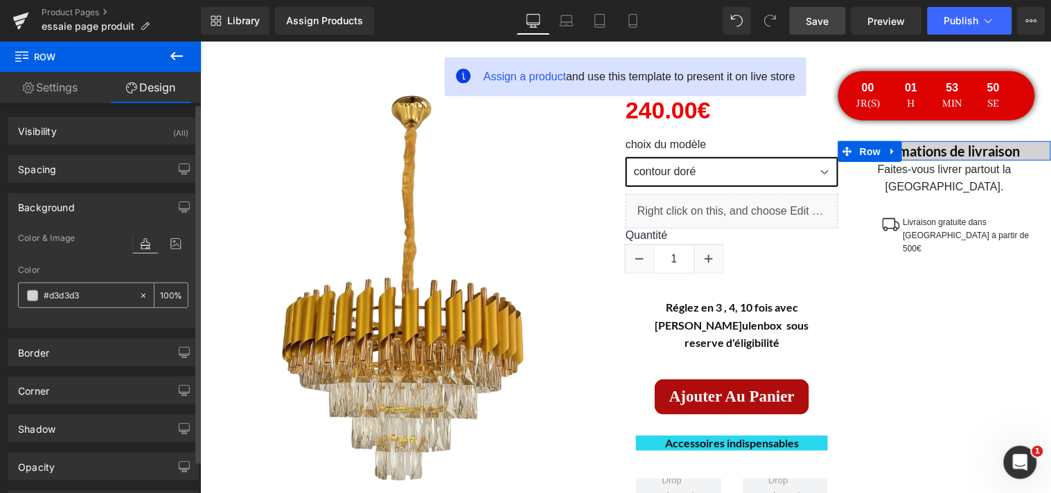
click at [139, 298] on icon at bounding box center [144, 296] width 10 height 10
type input "none"
type input "0"
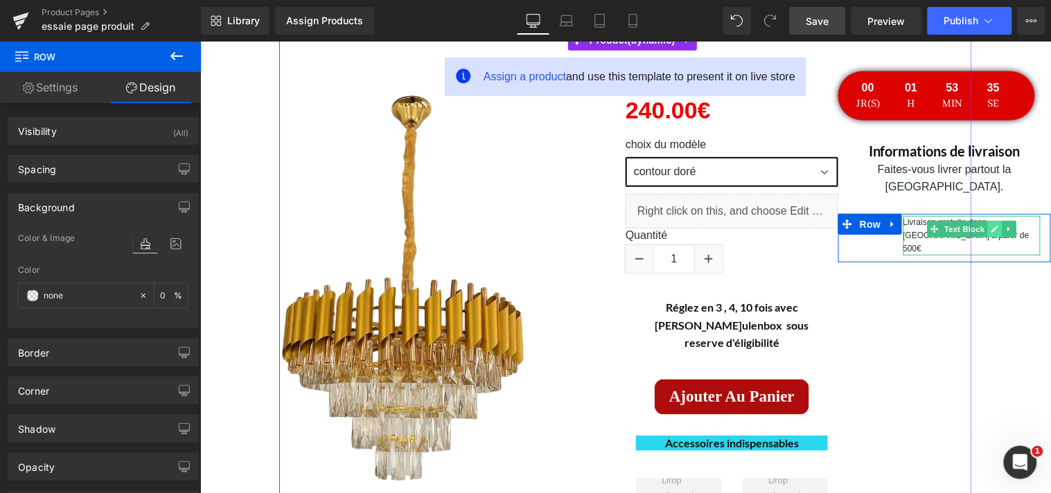
click at [990, 224] on icon at bounding box center [994, 228] width 8 height 8
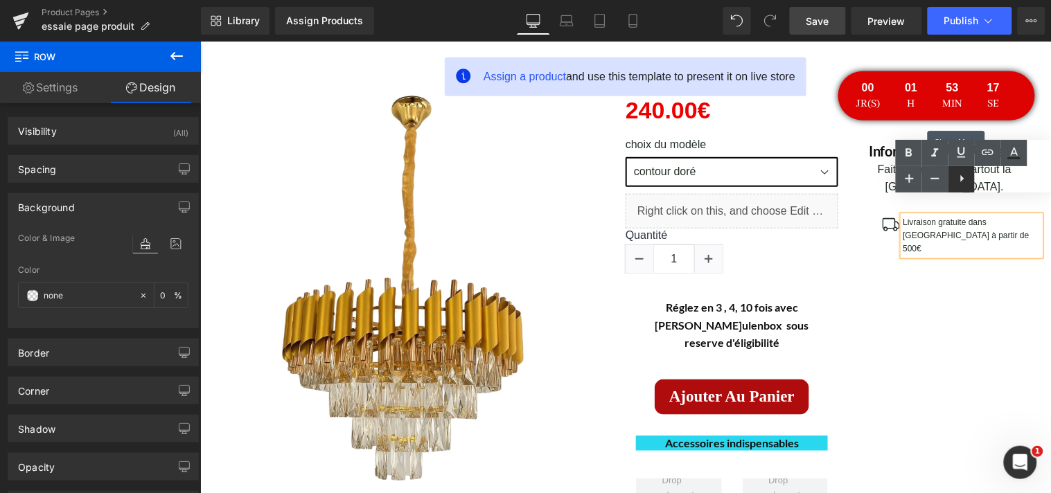
click at [961, 178] on icon at bounding box center [962, 178] width 3 height 7
click at [908, 272] on div "(P) Image (P) Image List Lustre [PERSON_NAME] (P) Title" at bounding box center [625, 320] width 851 height 540
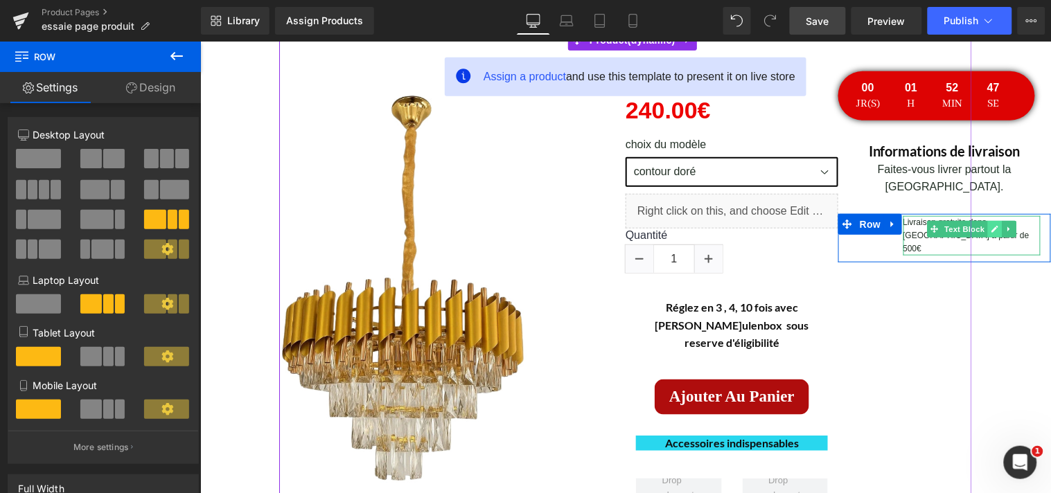
click at [991, 225] on icon at bounding box center [994, 228] width 7 height 7
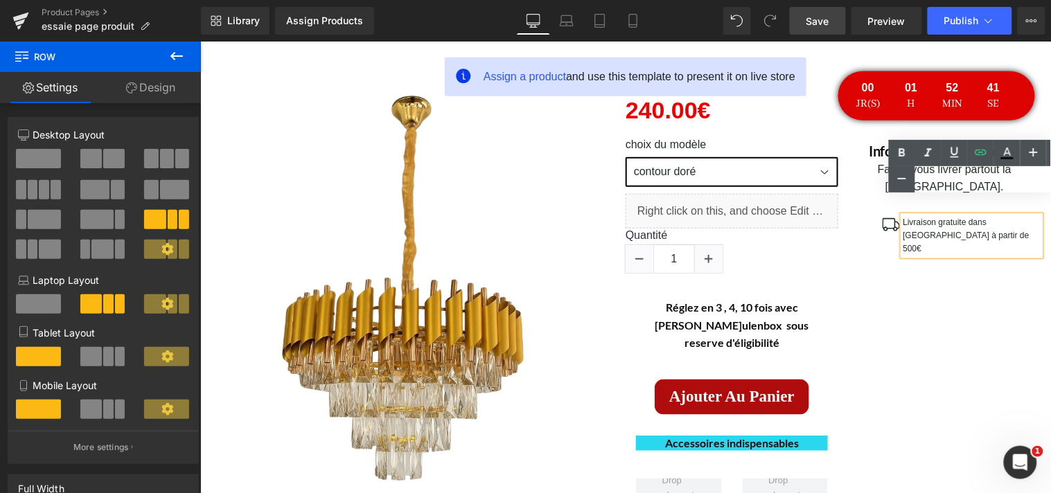
click at [957, 238] on div "(P) Image (P) Image List Lustre [PERSON_NAME] (P) Title" at bounding box center [625, 320] width 851 height 540
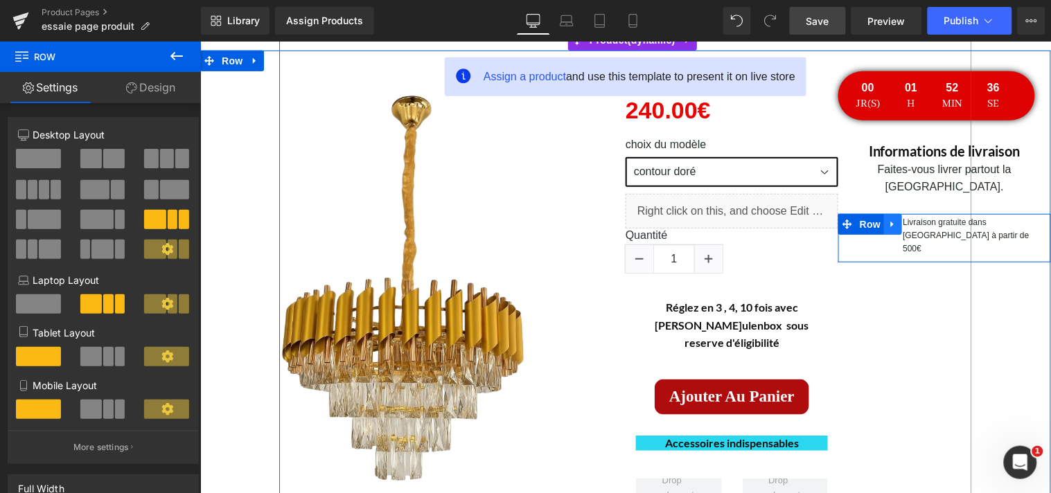
click at [890, 220] on icon at bounding box center [891, 223] width 3 height 6
click at [905, 219] on icon at bounding box center [910, 224] width 10 height 10
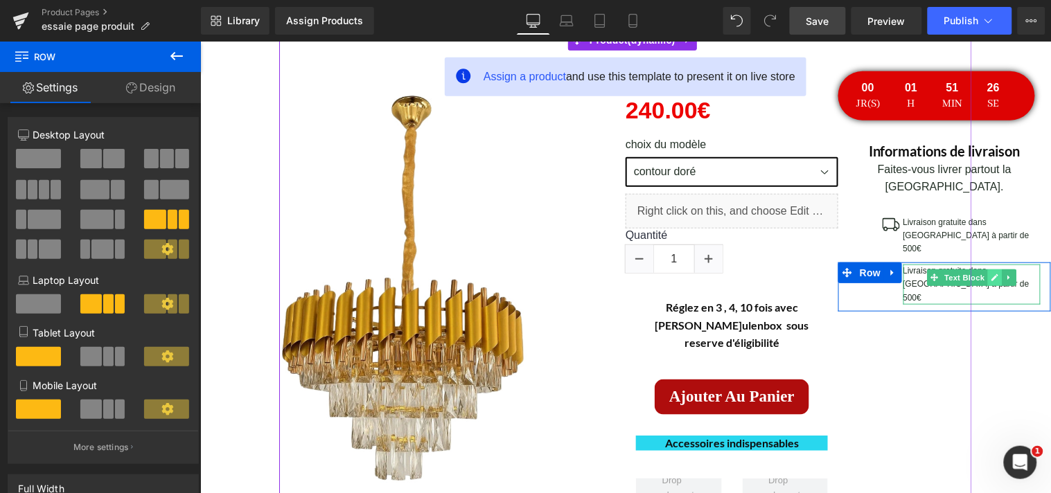
click at [990, 273] on icon at bounding box center [994, 277] width 8 height 8
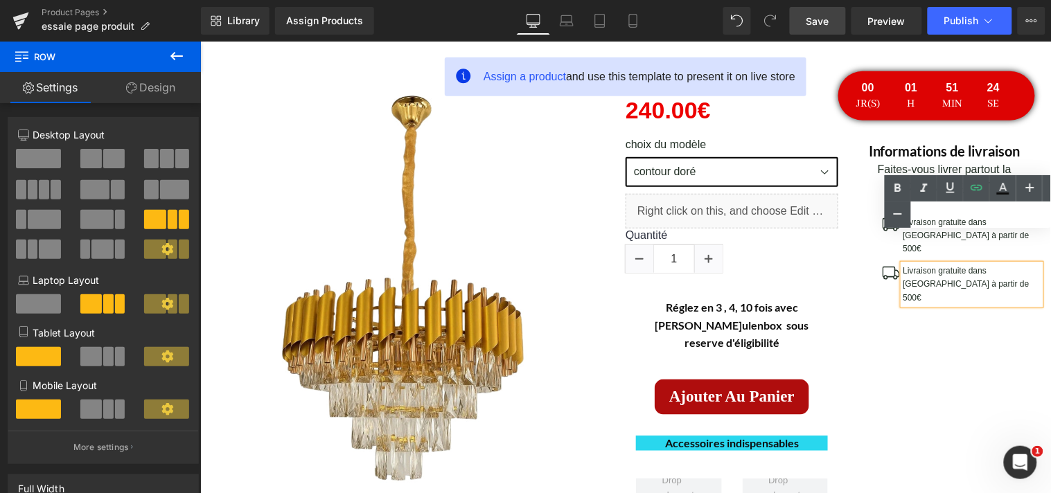
click at [934, 264] on p "Livraison gratuite dans [GEOGRAPHIC_DATA] à partir de 500€" at bounding box center [972, 284] width 138 height 40
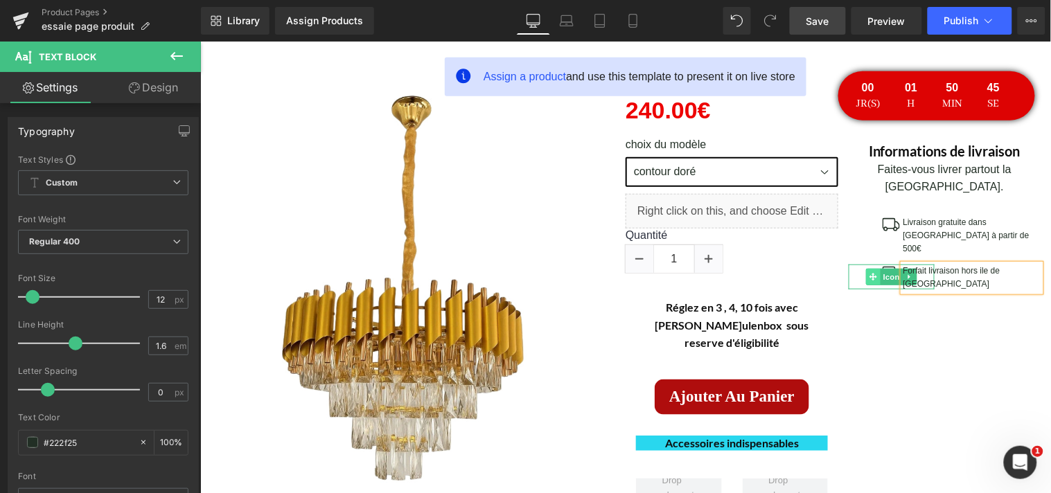
click at [869, 272] on icon at bounding box center [873, 276] width 8 height 8
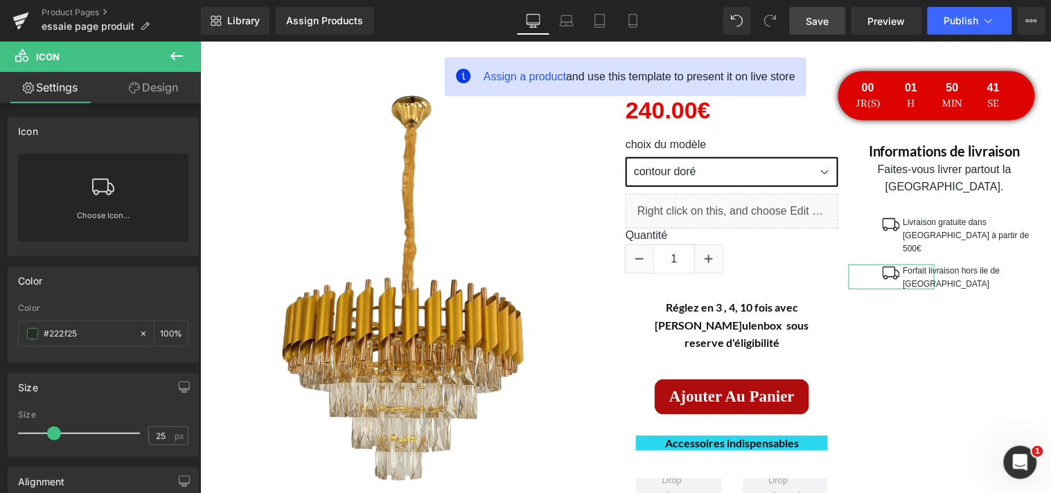
click at [118, 196] on div "Choose Icon..." at bounding box center [103, 198] width 170 height 88
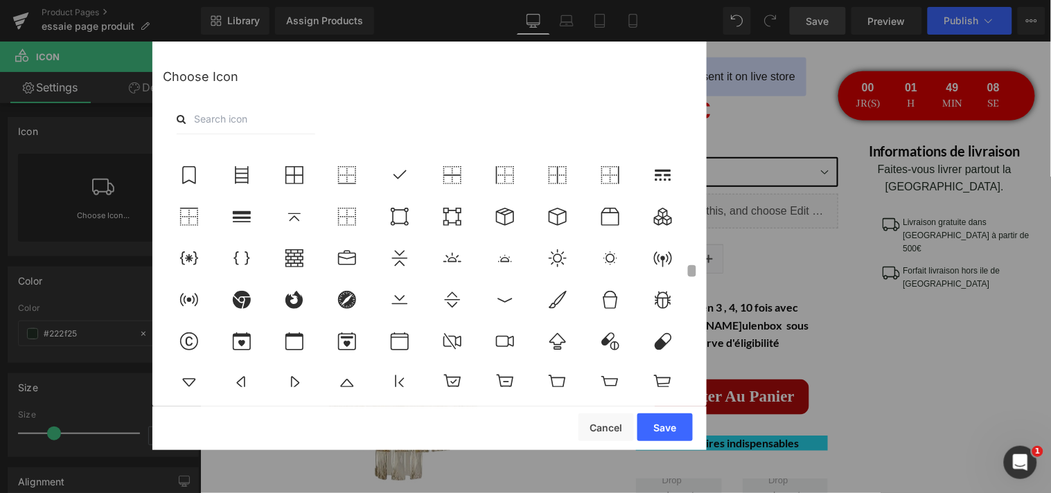
scroll to position [2510, 0]
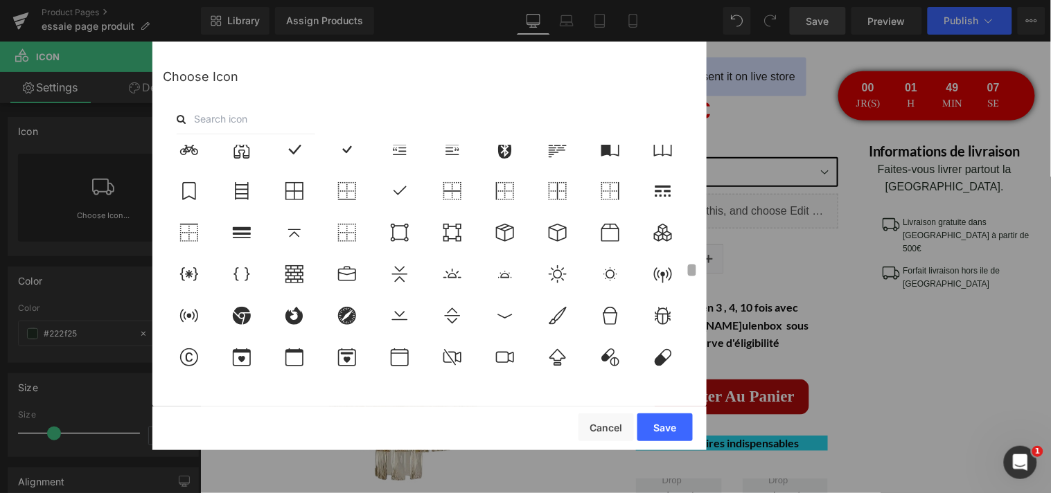
click at [683, 273] on div at bounding box center [429, 266] width 533 height 242
click at [507, 236] on icon at bounding box center [504, 233] width 29 height 18
click at [657, 429] on button "Save" at bounding box center [664, 428] width 55 height 28
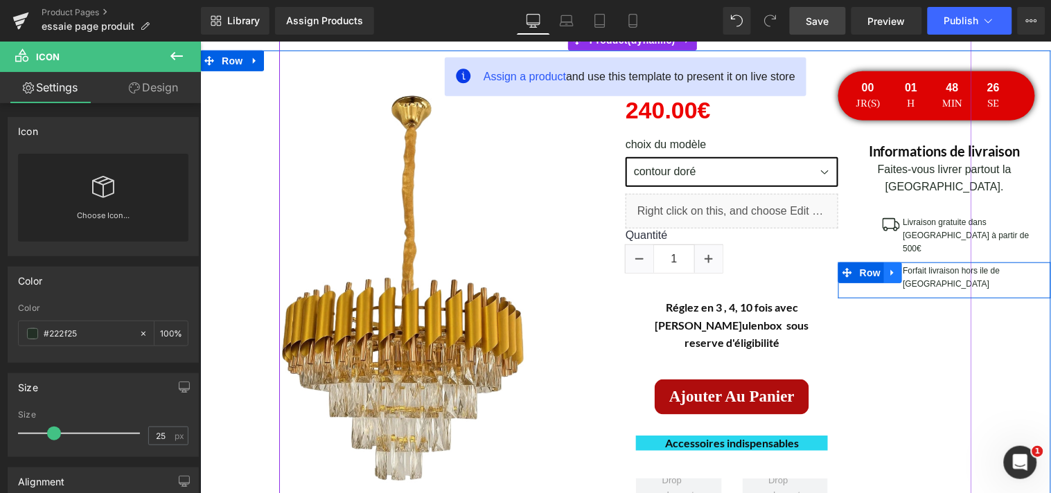
click at [887, 267] on icon at bounding box center [892, 272] width 10 height 10
click at [905, 267] on icon at bounding box center [910, 272] width 10 height 10
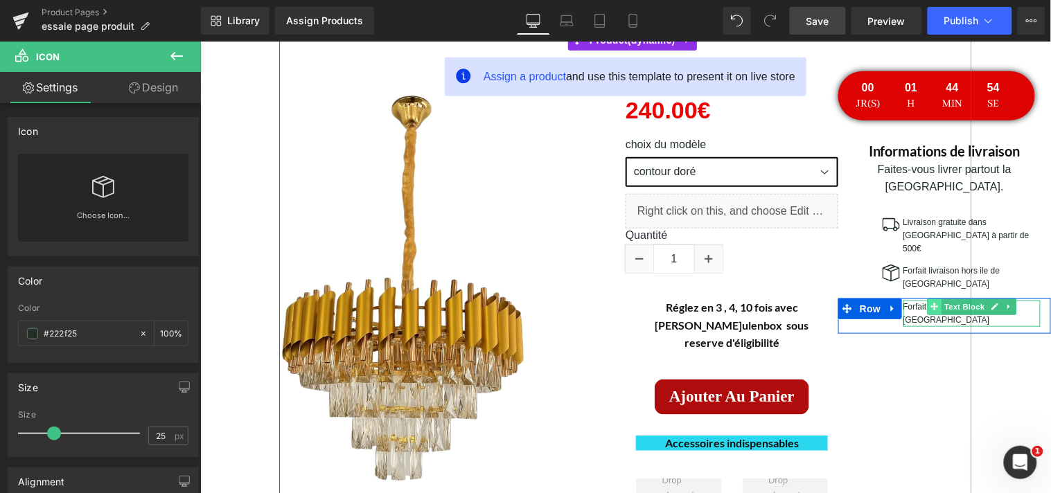
click at [932, 298] on span at bounding box center [933, 306] width 15 height 17
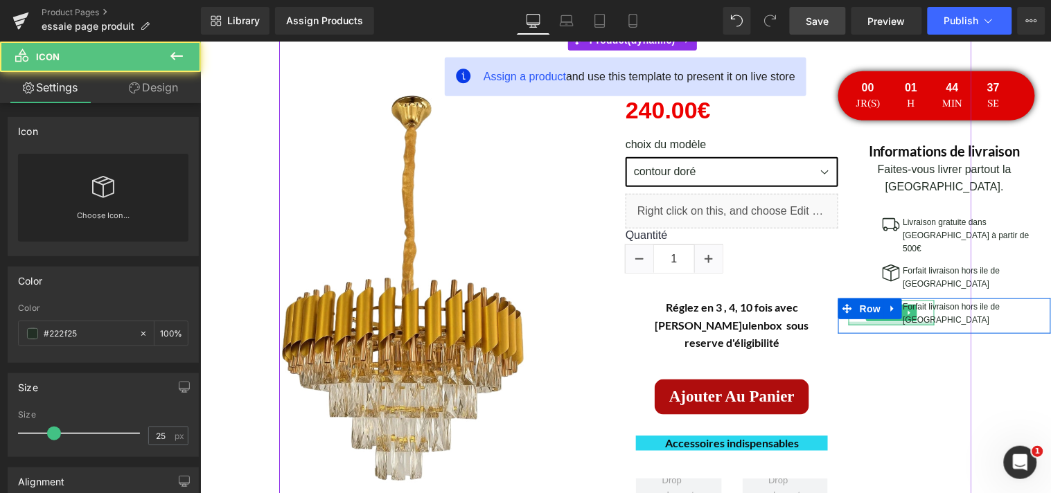
click at [893, 321] on div at bounding box center [891, 322] width 86 height 3
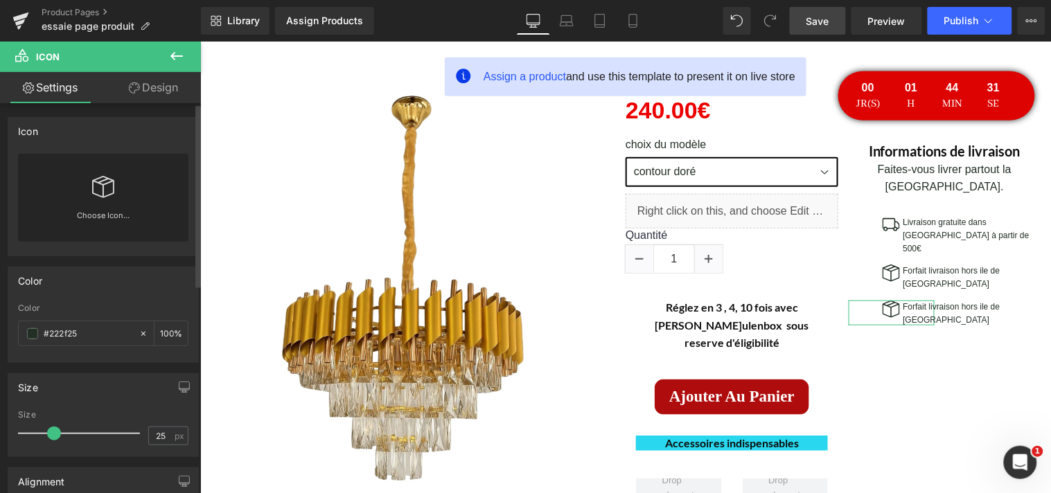
click at [114, 184] on div "Choose Icon..." at bounding box center [103, 198] width 170 height 88
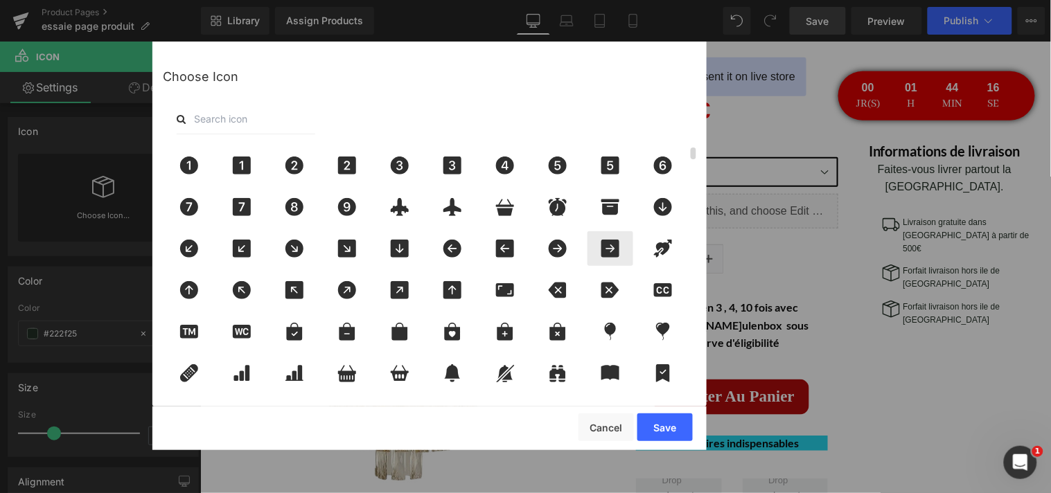
click at [611, 250] on icon at bounding box center [610, 249] width 18 height 18
click at [653, 425] on button "Save" at bounding box center [664, 428] width 55 height 28
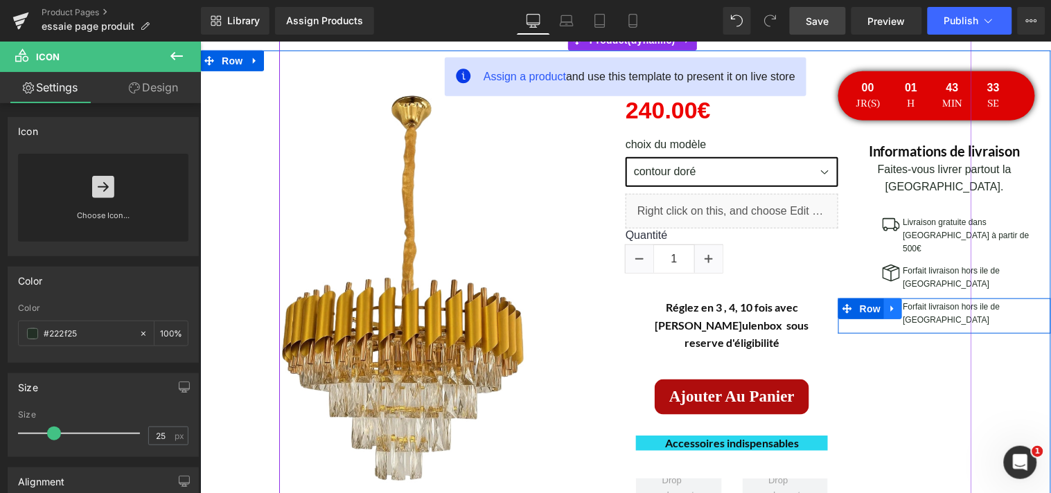
click at [887, 303] on icon at bounding box center [892, 308] width 10 height 10
click at [905, 303] on icon at bounding box center [910, 308] width 10 height 10
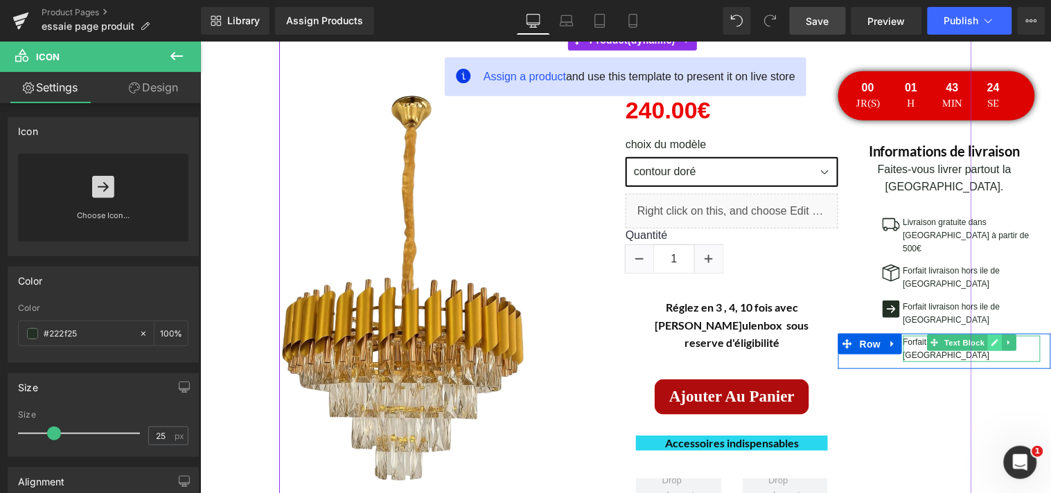
click at [990, 338] on icon at bounding box center [994, 342] width 8 height 8
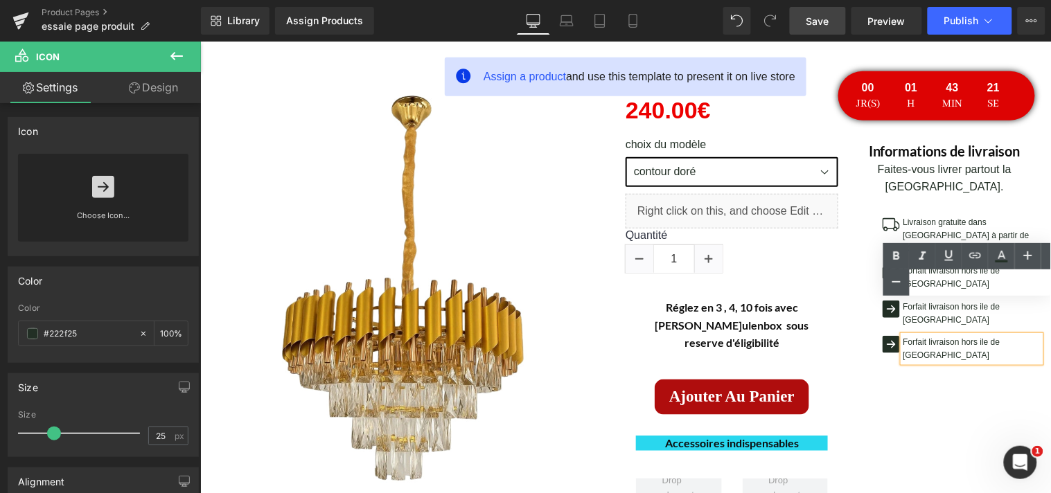
click at [1021, 335] on p "Forfait livraison hors ile de [GEOGRAPHIC_DATA]" at bounding box center [972, 348] width 138 height 26
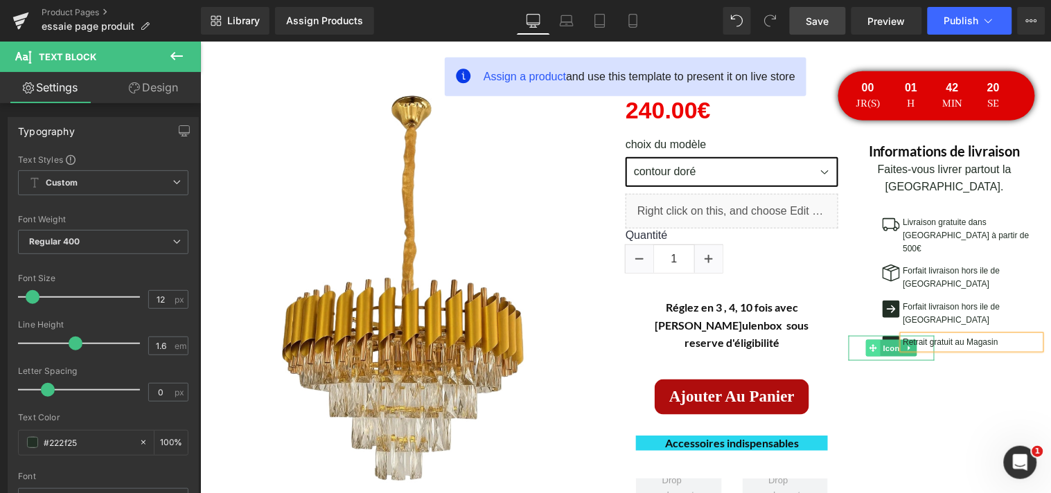
click at [871, 339] on span at bounding box center [872, 347] width 15 height 17
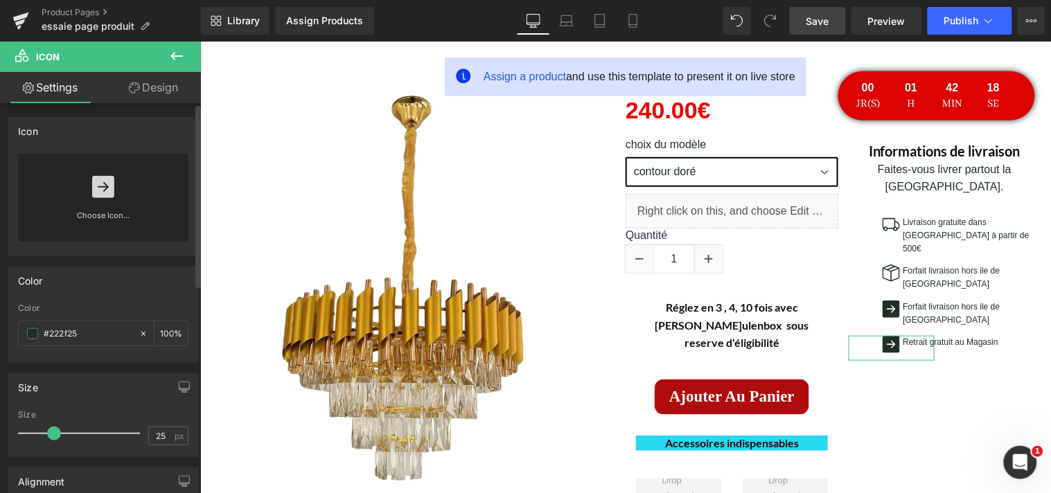
click at [97, 195] on icon at bounding box center [103, 187] width 22 height 22
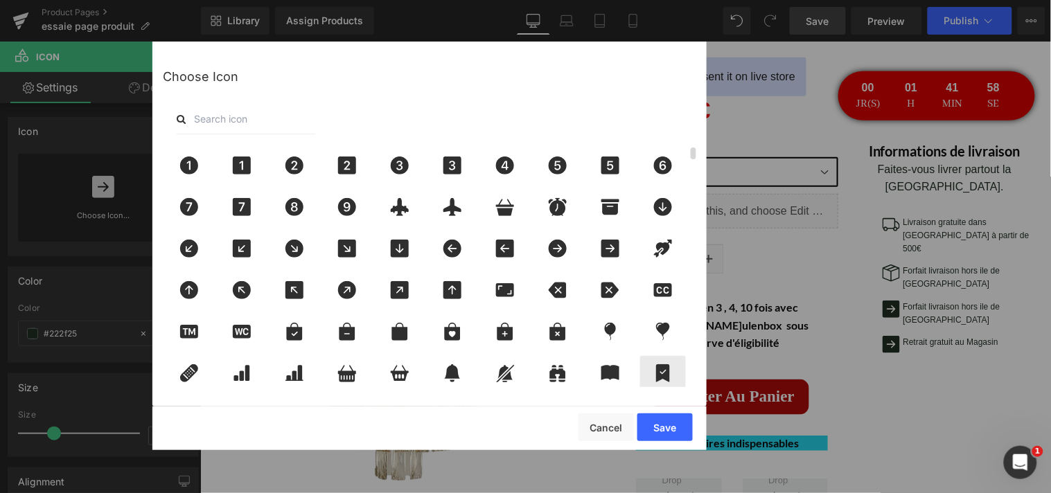
click at [666, 370] on icon at bounding box center [662, 373] width 29 height 18
click at [664, 421] on button "Save" at bounding box center [664, 428] width 55 height 28
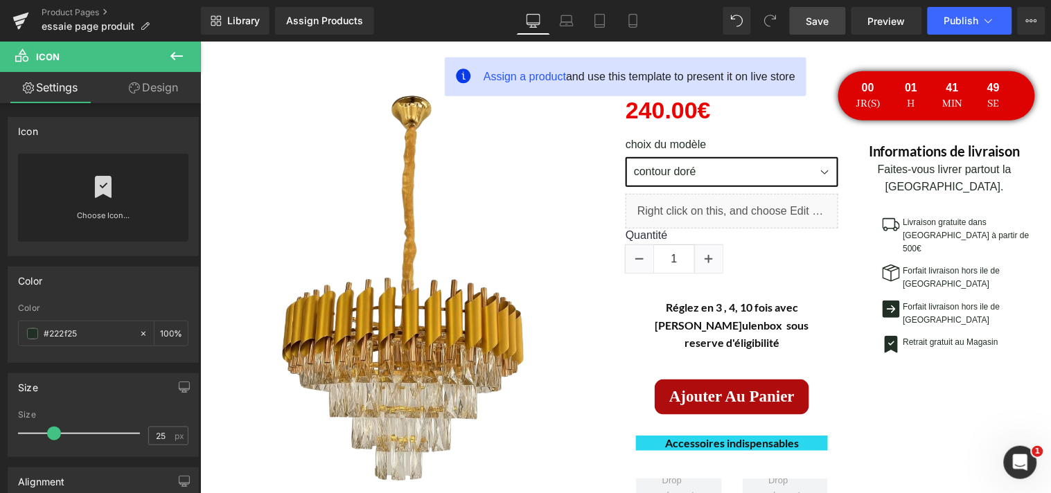
click at [817, 28] on link "Save" at bounding box center [818, 21] width 56 height 28
click at [894, 21] on span "Preview" at bounding box center [886, 21] width 37 height 15
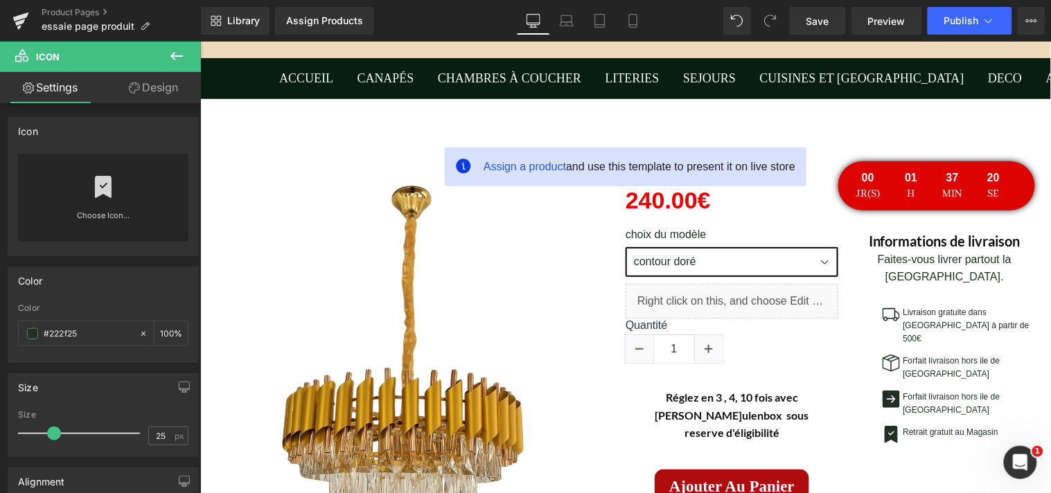
scroll to position [0, 0]
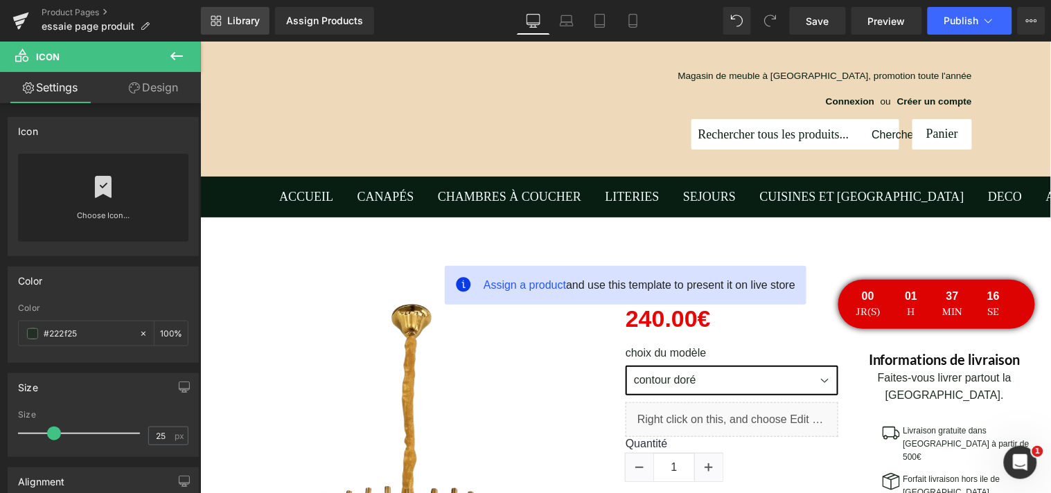
click at [230, 17] on span "Library" at bounding box center [243, 21] width 33 height 12
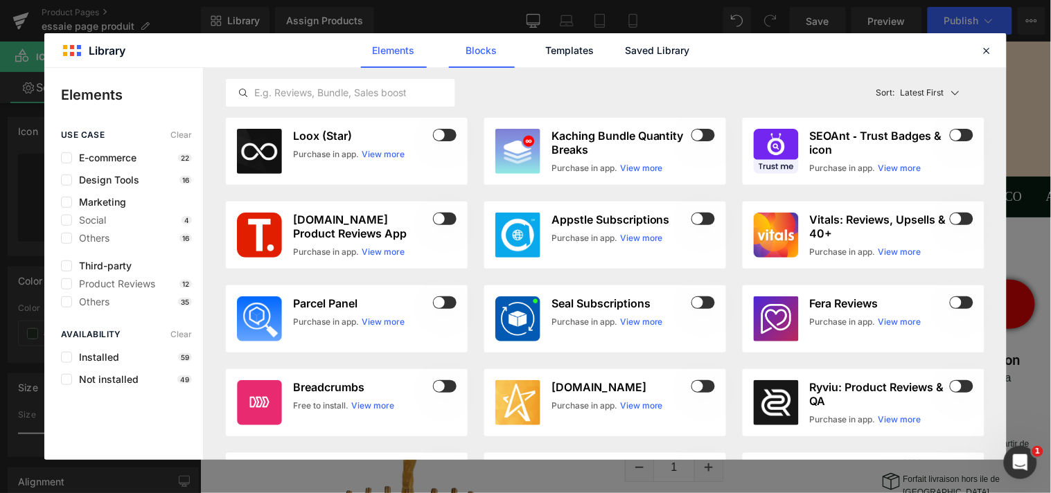
click at [625, 49] on link "Blocks" at bounding box center [658, 50] width 66 height 35
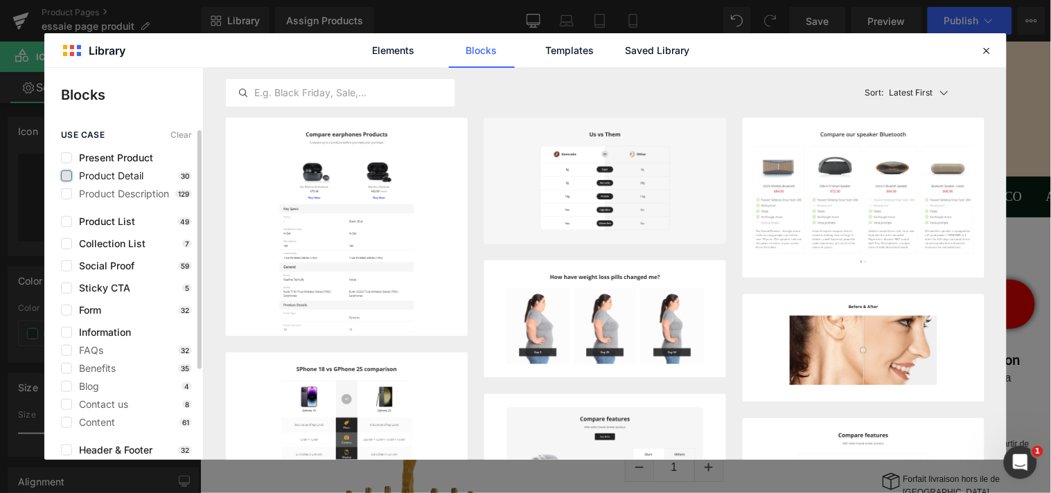
click at [69, 173] on label at bounding box center [66, 175] width 11 height 11
click at [67, 176] on input "checkbox" at bounding box center [67, 176] width 0 height 0
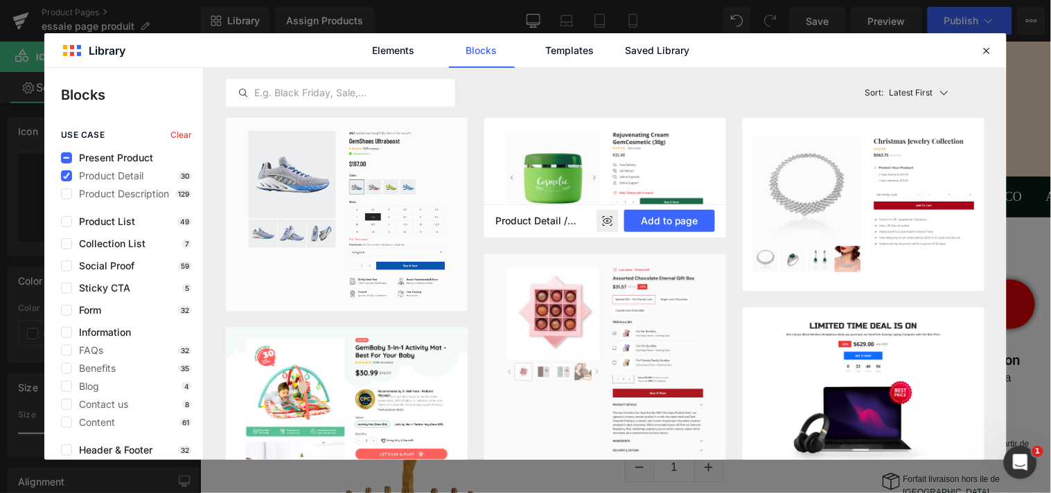
click at [614, 223] on rect at bounding box center [607, 221] width 22 height 22
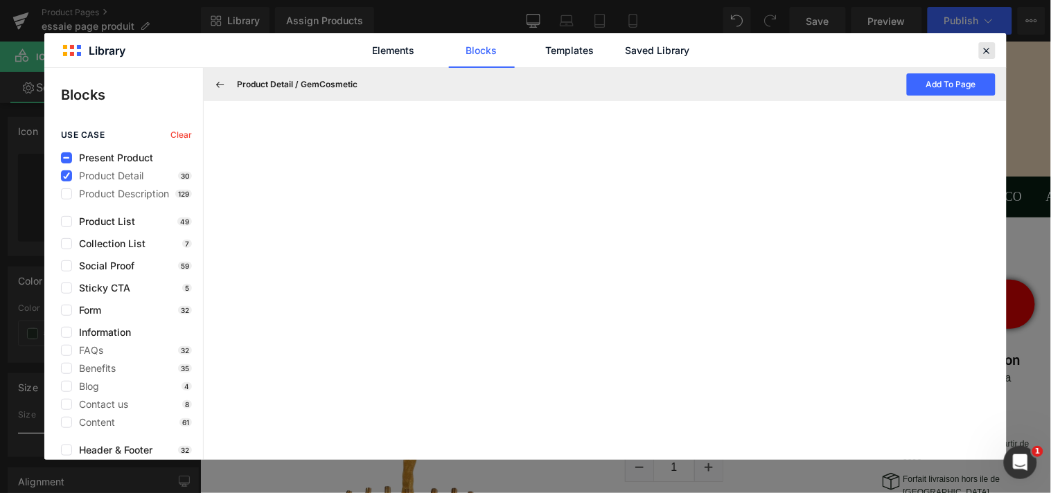
click at [984, 46] on icon at bounding box center [987, 50] width 12 height 12
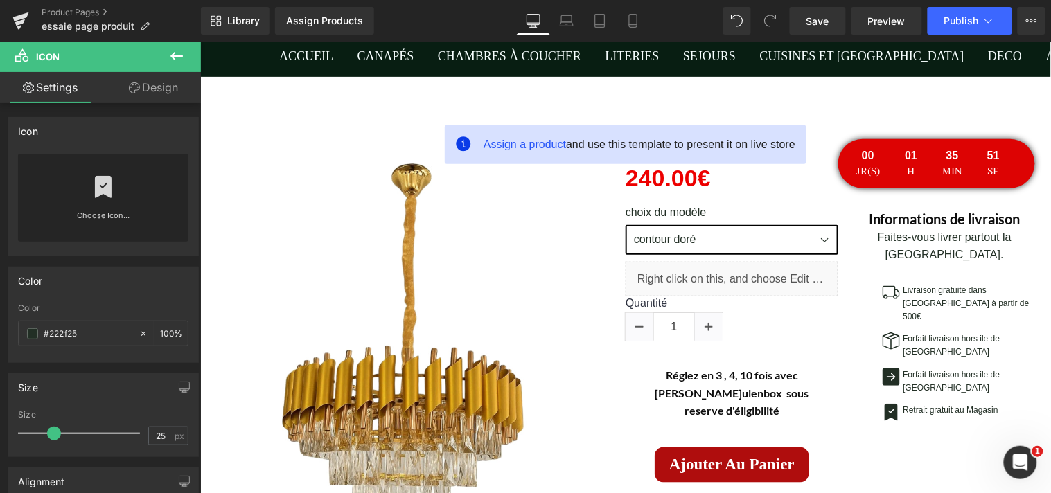
scroll to position [173, 0]
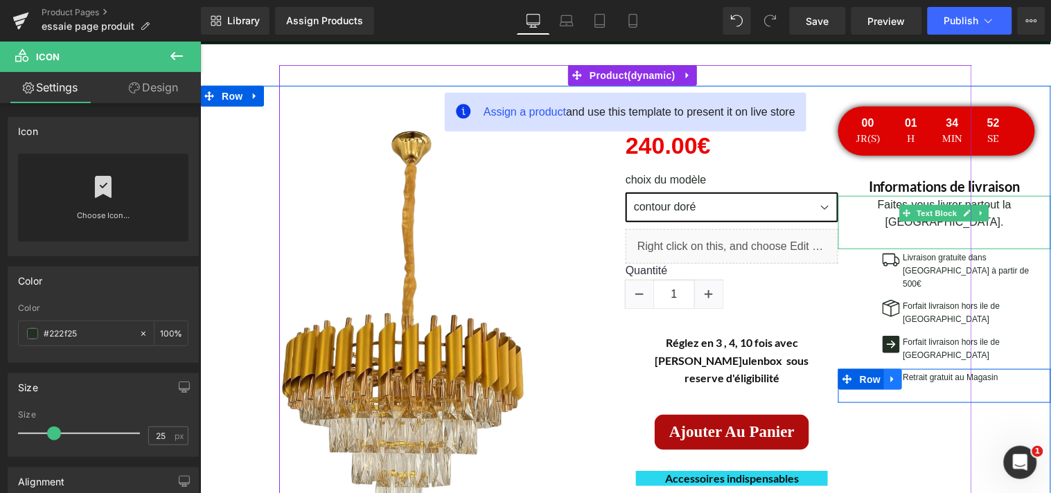
click at [887, 374] on icon at bounding box center [892, 379] width 10 height 10
click at [905, 374] on icon at bounding box center [910, 379] width 10 height 10
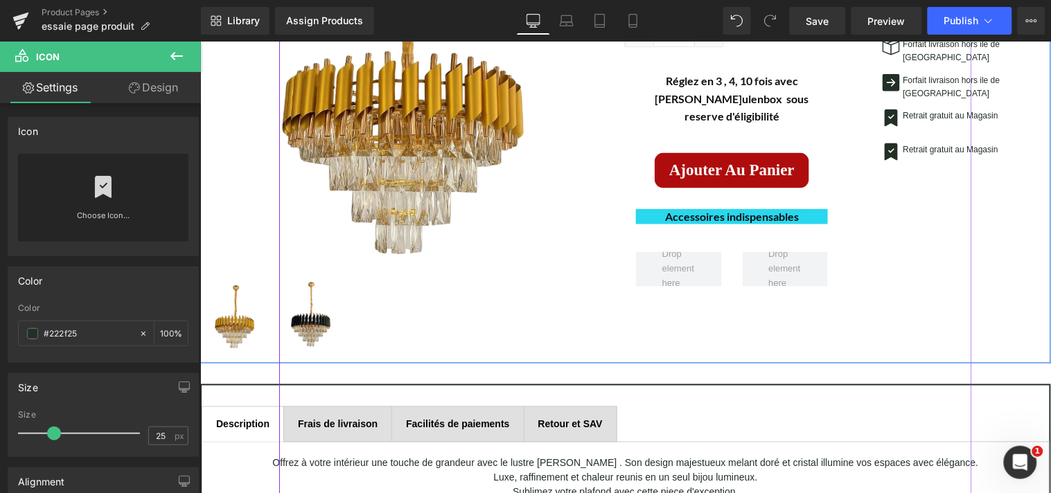
scroll to position [445, 0]
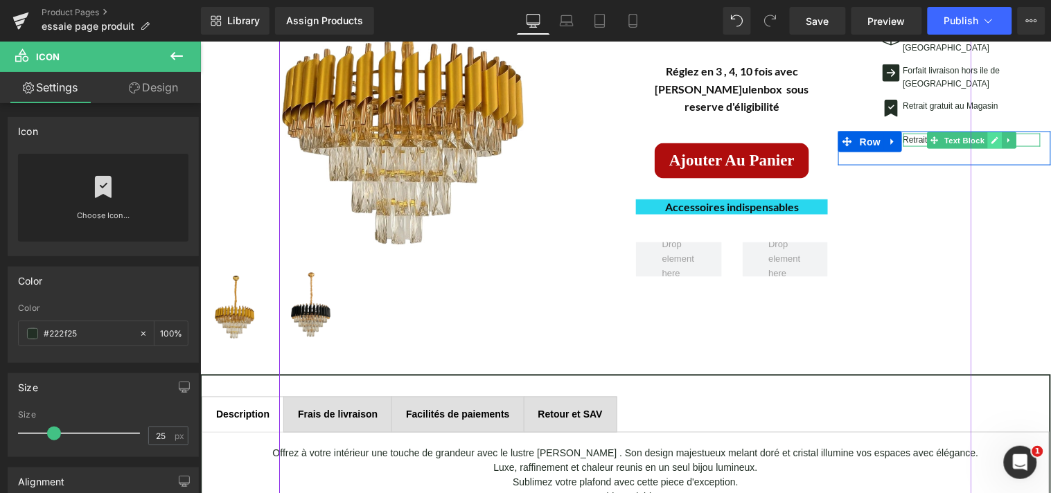
click at [991, 136] on icon at bounding box center [994, 139] width 7 height 7
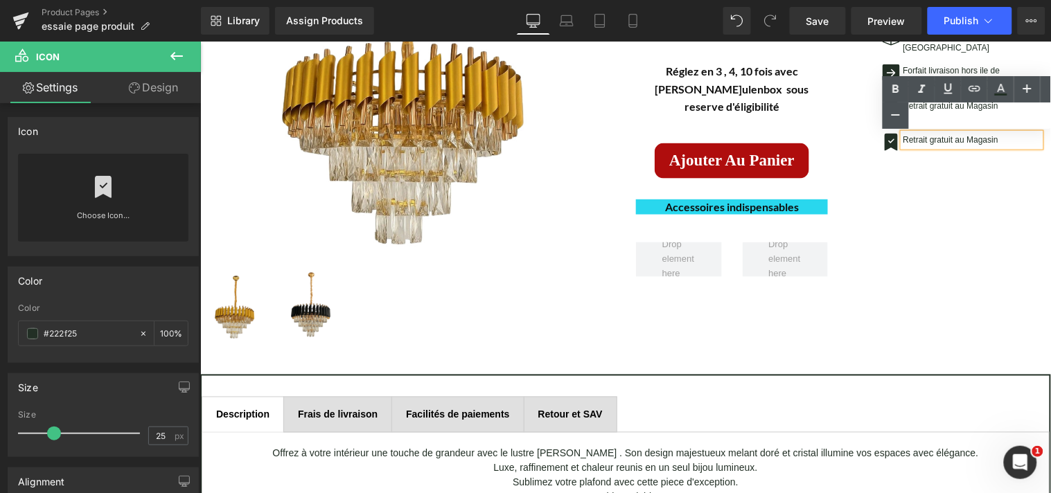
click at [992, 105] on ul "Text Color Highlight Color #333333" at bounding box center [967, 91] width 168 height 30
click at [979, 132] on div "(P) Image (P) Image List Lustre [PERSON_NAME] (P) Title" at bounding box center [625, 84] width 851 height 540
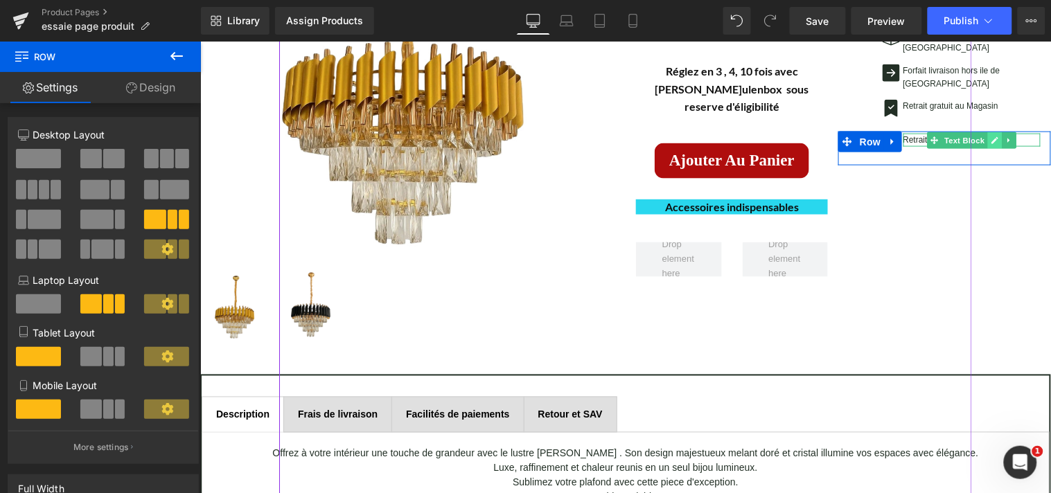
click at [990, 136] on icon at bounding box center [994, 140] width 8 height 8
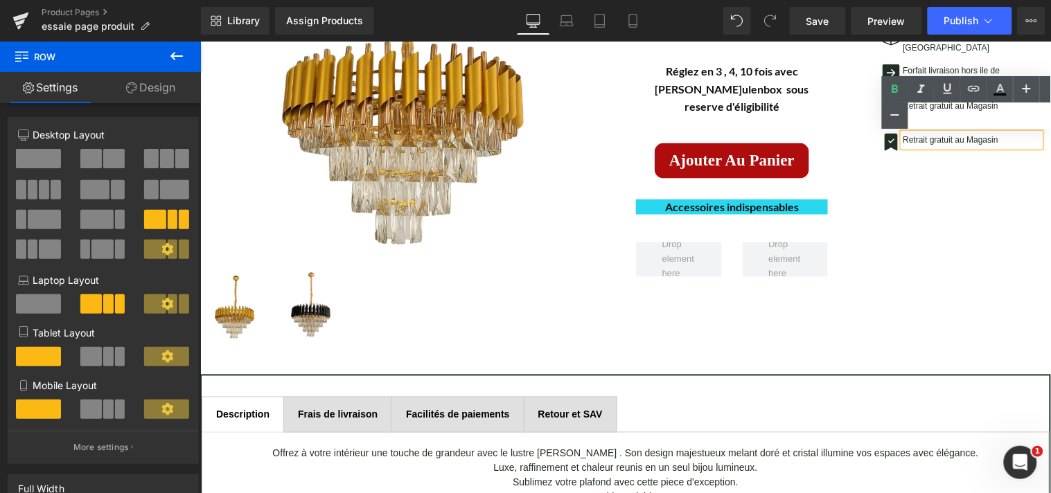
click at [998, 105] on ul "Text Color Highlight Color #333333" at bounding box center [966, 91] width 169 height 30
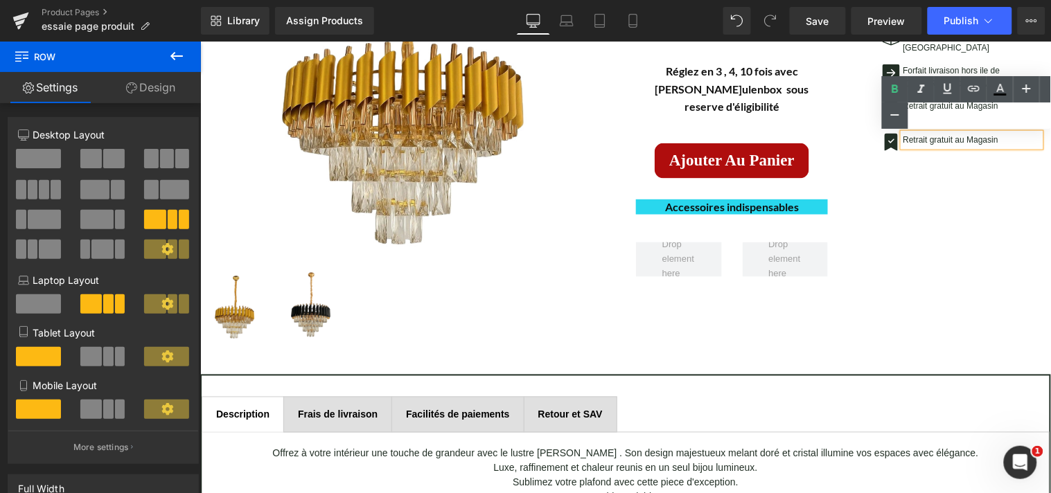
click at [998, 105] on ul "Text Color Highlight Color #333333" at bounding box center [966, 91] width 169 height 30
drag, startPoint x: 1047, startPoint y: 120, endPoint x: 1044, endPoint y: 106, distance: 14.3
click at [1044, 106] on div "Text Color Highlight Color #333333" at bounding box center [966, 102] width 169 height 53
drag, startPoint x: 1045, startPoint y: 126, endPoint x: 1041, endPoint y: 113, distance: 13.6
click at [1041, 113] on div "Text Color Highlight Color #333333" at bounding box center [966, 102] width 169 height 53
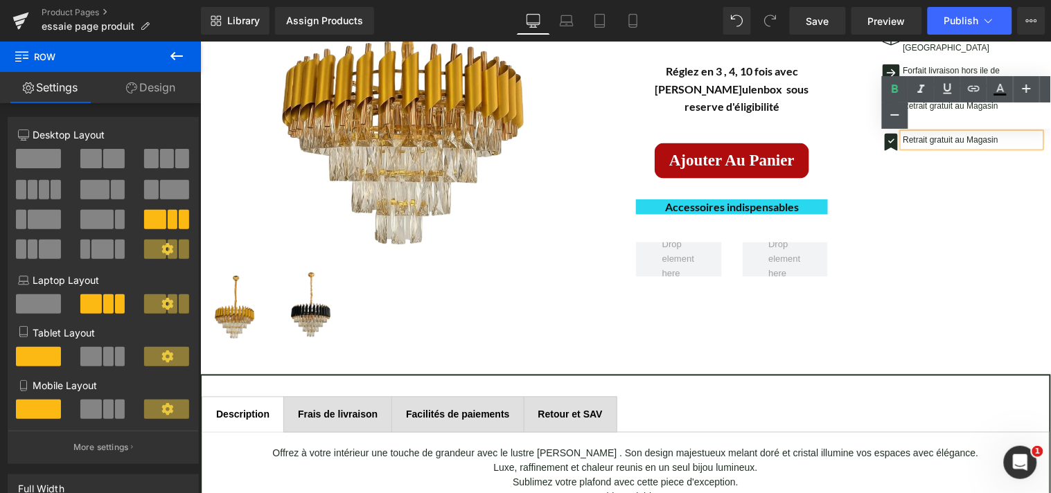
click at [1018, 107] on div "Text Color Highlight Color #333333" at bounding box center [966, 102] width 169 height 53
click at [1000, 104] on ul "Text Color Highlight Color #333333" at bounding box center [966, 91] width 169 height 30
click at [1000, 98] on link at bounding box center [1000, 89] width 26 height 26
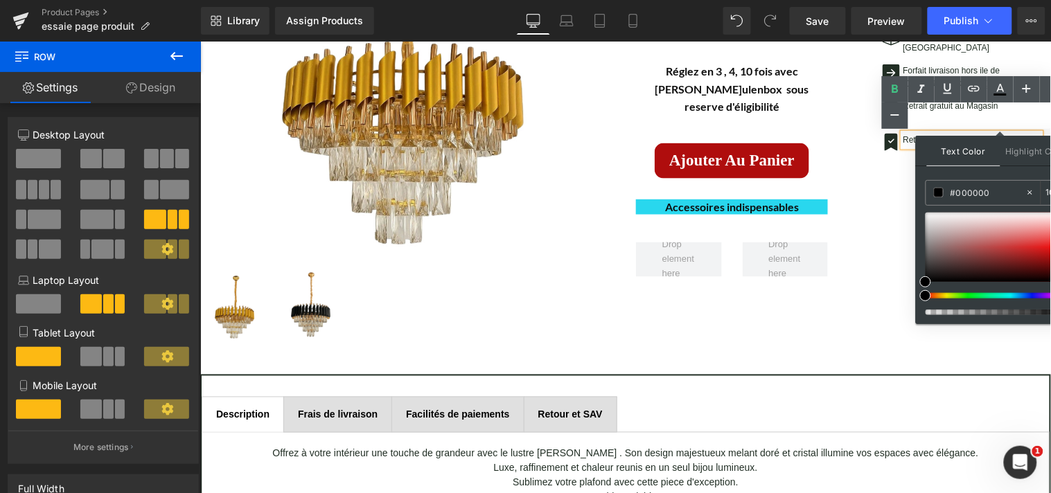
click at [1000, 105] on ul "Text Color Highlight Color #000000 #000000 100 % transparent transparent 0 %" at bounding box center [966, 91] width 169 height 30
click at [896, 154] on div "(P) Image (P) Image List Lustre [PERSON_NAME] (P) Title" at bounding box center [625, 84] width 851 height 540
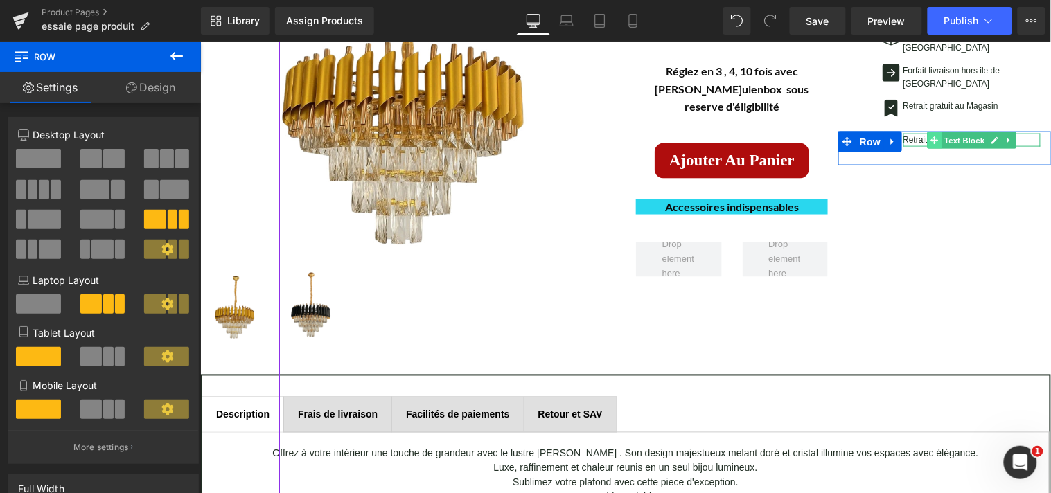
click at [932, 132] on span at bounding box center [933, 140] width 15 height 17
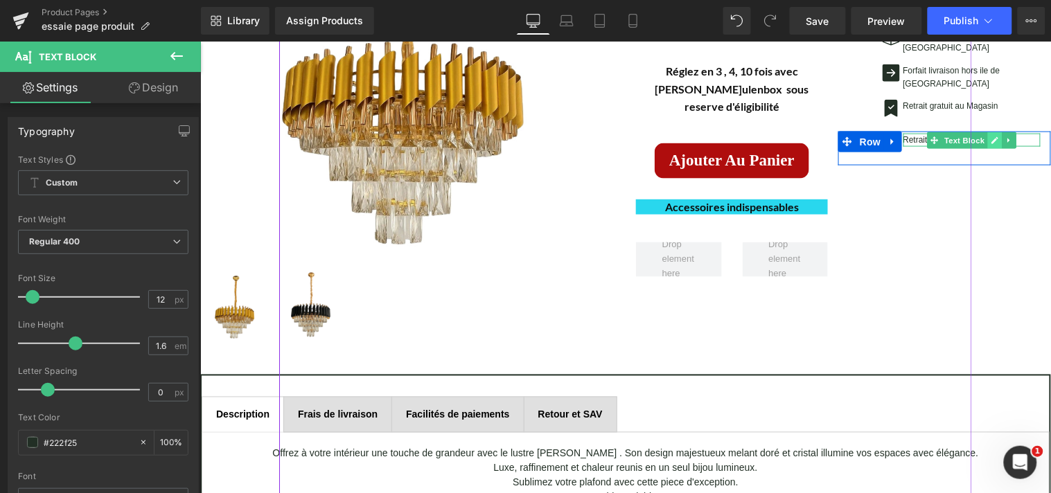
click at [991, 136] on icon at bounding box center [994, 139] width 7 height 7
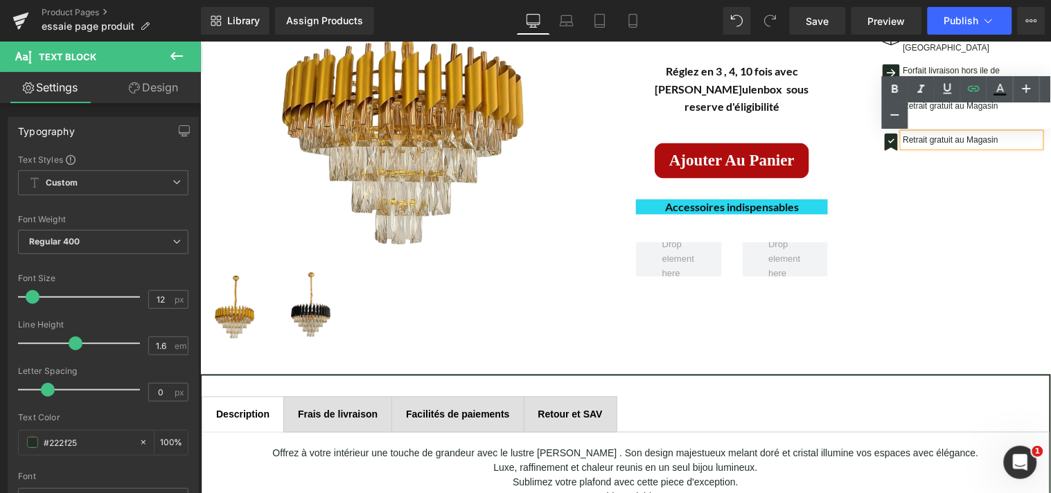
click at [994, 104] on ul "Text Color Highlight Color #000000 #000000 100 % transparent transparent 0 %" at bounding box center [966, 91] width 169 height 30
click at [999, 105] on ul "Text Color Highlight Color #000000 #000000 100 % transparent transparent 0 %" at bounding box center [966, 91] width 169 height 30
drag, startPoint x: 1043, startPoint y: 111, endPoint x: 1043, endPoint y: 103, distance: 8.3
click at [1043, 103] on div "Text Color Highlight Color #000000 #000000 100 % transparent transparent 0 %" at bounding box center [966, 102] width 169 height 53
click at [1000, 107] on div "Text Color Highlight Color #000000 #000000 100 % transparent transparent 0 %" at bounding box center [966, 102] width 169 height 53
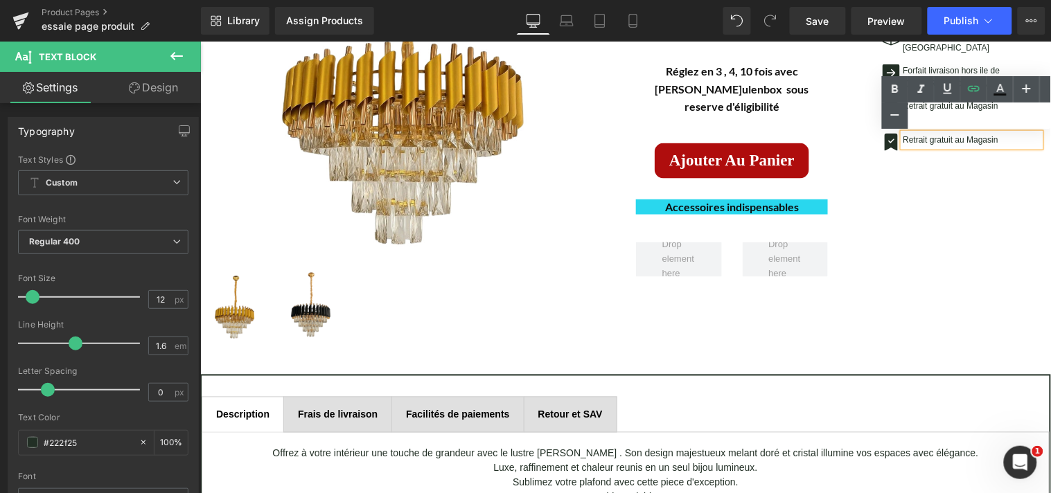
click at [995, 107] on div "Text Color Highlight Color #000000 #000000 100 % transparent transparent 0 %" at bounding box center [966, 102] width 169 height 53
click at [991, 106] on ul "Text Color Highlight Color #000000 #000000 100 % transparent transparent 0 %" at bounding box center [966, 91] width 169 height 30
click at [1000, 105] on ul "Text Color Highlight Color #000000 #000000 100 % transparent transparent 0 %" at bounding box center [966, 91] width 169 height 30
click at [965, 142] on div "(P) Image (P) Image List Lustre [PERSON_NAME] (P) Title" at bounding box center [625, 84] width 851 height 540
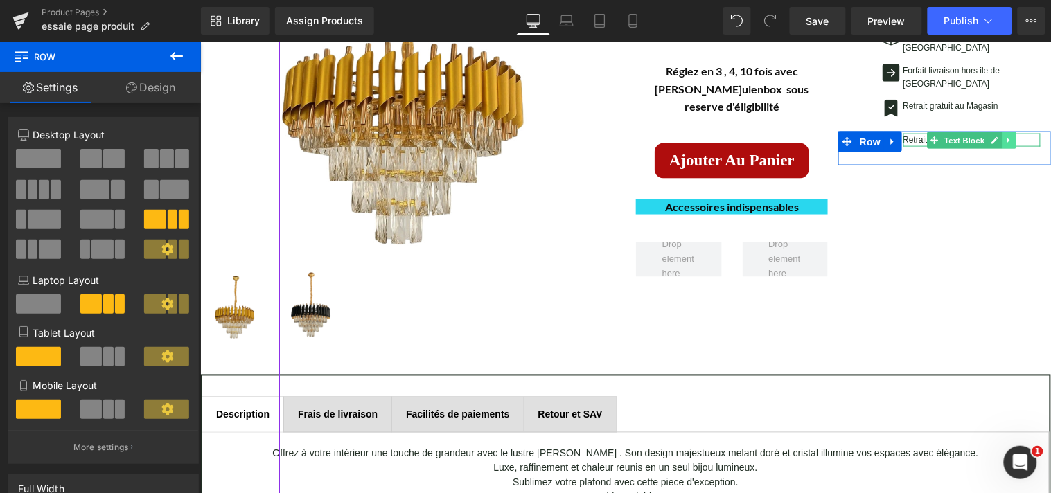
click at [1004, 136] on icon at bounding box center [1008, 140] width 8 height 8
click at [969, 136] on icon at bounding box center [972, 139] width 7 height 7
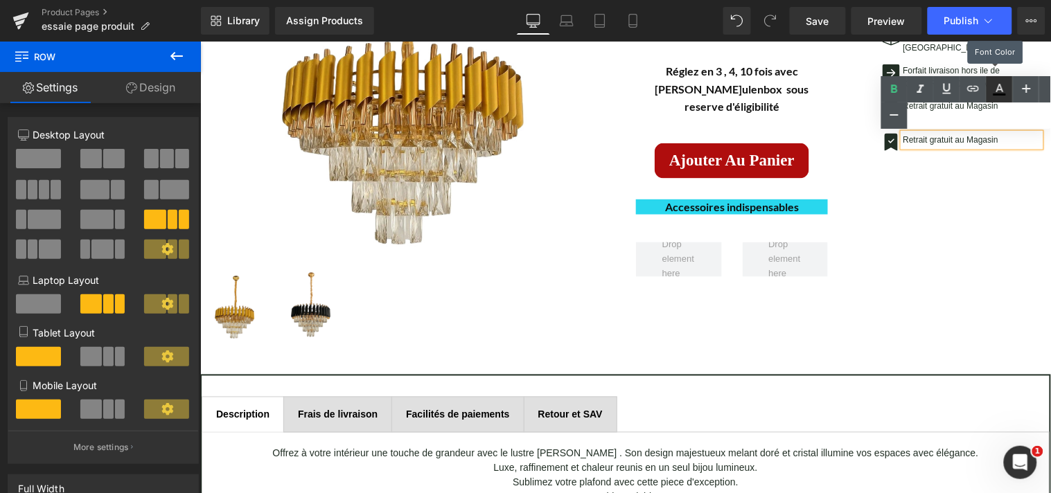
click at [996, 102] on link at bounding box center [999, 89] width 26 height 26
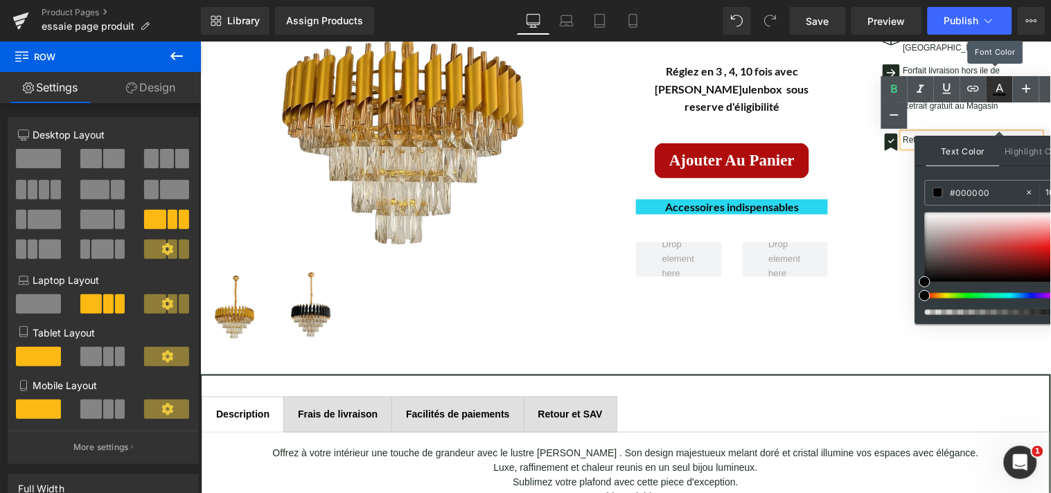
click at [996, 102] on link at bounding box center [999, 89] width 26 height 26
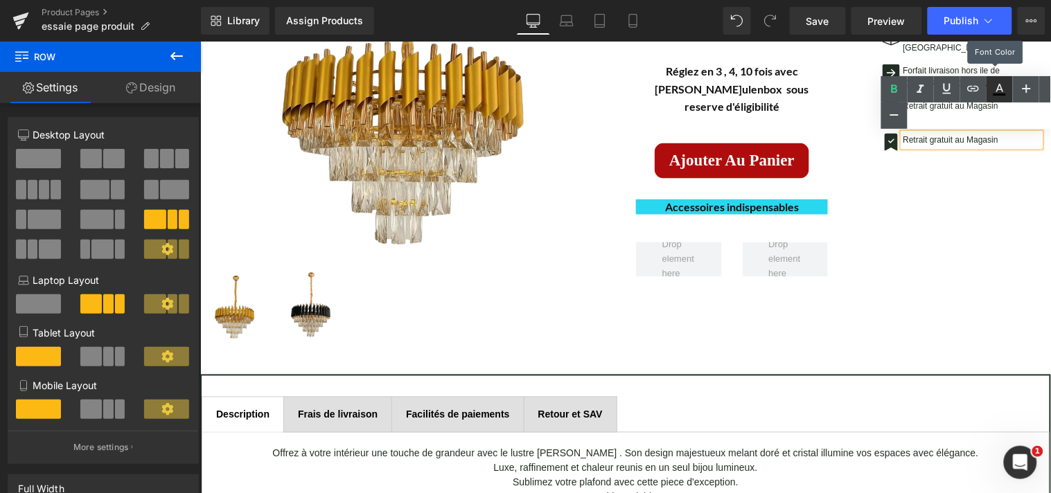
click at [996, 102] on link at bounding box center [999, 89] width 26 height 26
type input "100"
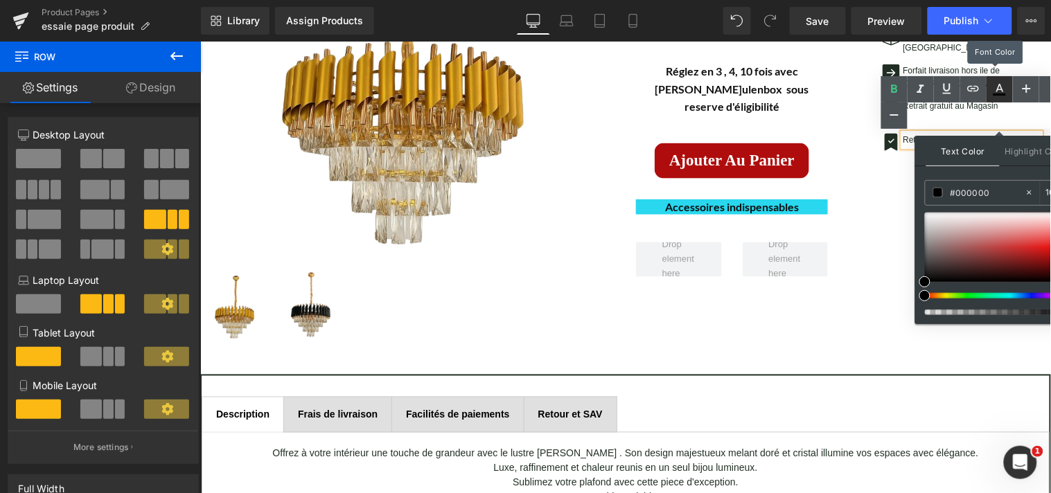
click at [996, 102] on link at bounding box center [999, 89] width 26 height 26
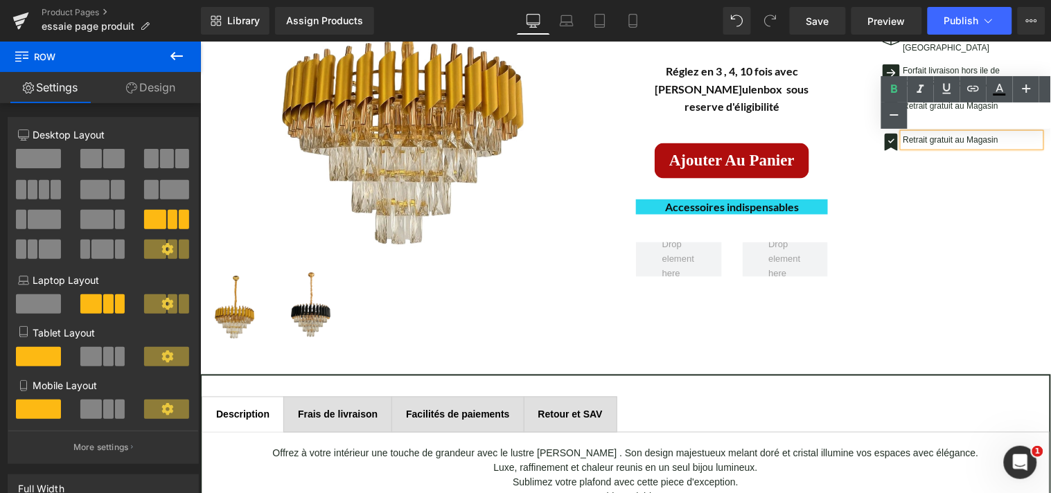
click at [993, 108] on div "Text Color Highlight Color #000000 #000000 100 % transparent transparent 0 %" at bounding box center [966, 102] width 170 height 53
click at [996, 105] on ul "Text Color Highlight Color #000000 #000000 100 % transparent transparent 0 %" at bounding box center [966, 91] width 170 height 30
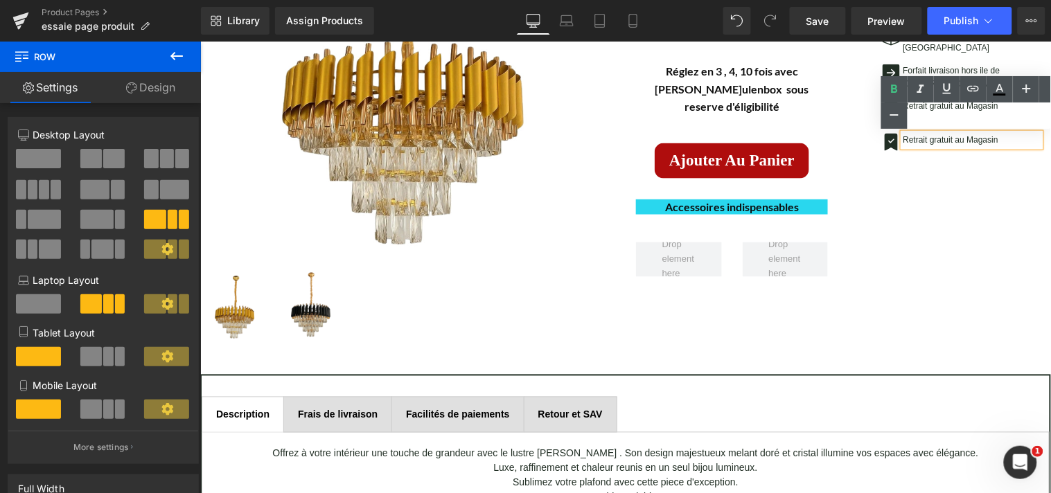
click at [995, 105] on ul "Text Color Highlight Color #000000 #000000 100 % transparent transparent 0 %" at bounding box center [966, 91] width 170 height 30
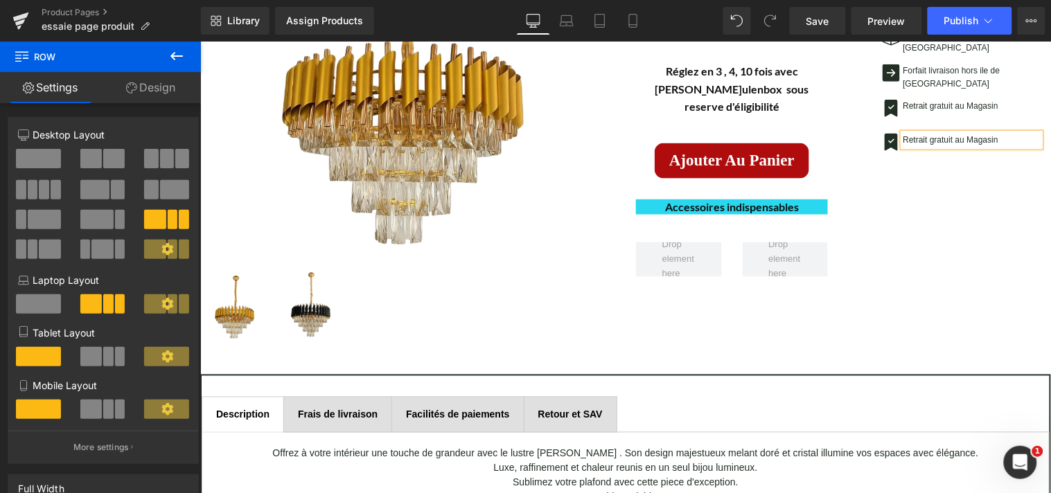
click at [994, 133] on p "Retrait gratuit au Magasin" at bounding box center [972, 139] width 138 height 13
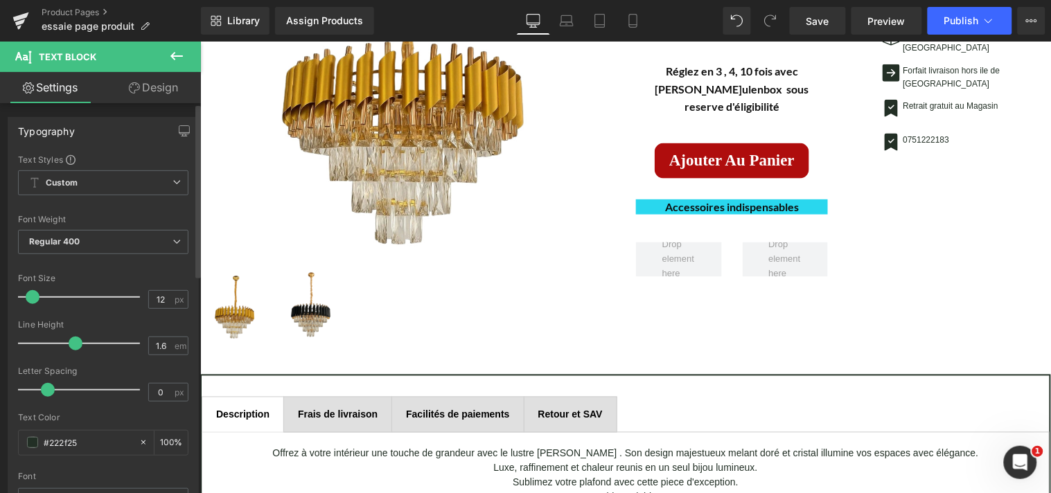
type input "13"
click at [35, 300] on span at bounding box center [33, 297] width 14 height 14
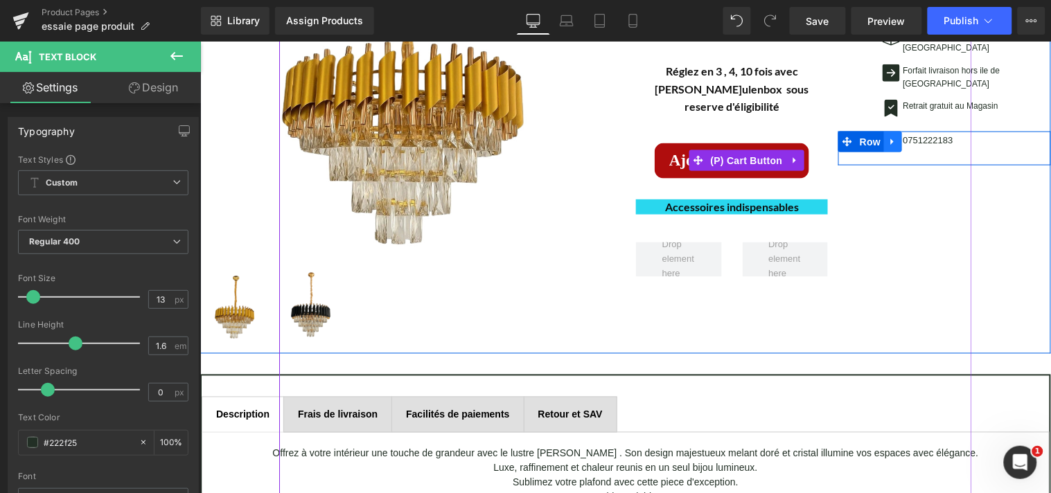
click at [883, 131] on link at bounding box center [892, 141] width 18 height 21
click at [878, 158] on div at bounding box center [944, 161] width 213 height 7
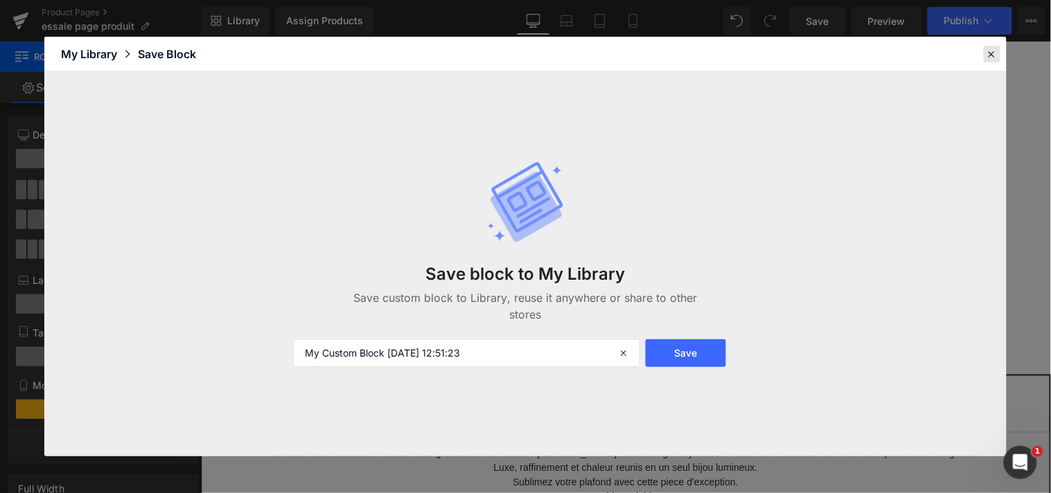
click at [991, 50] on icon at bounding box center [992, 54] width 12 height 12
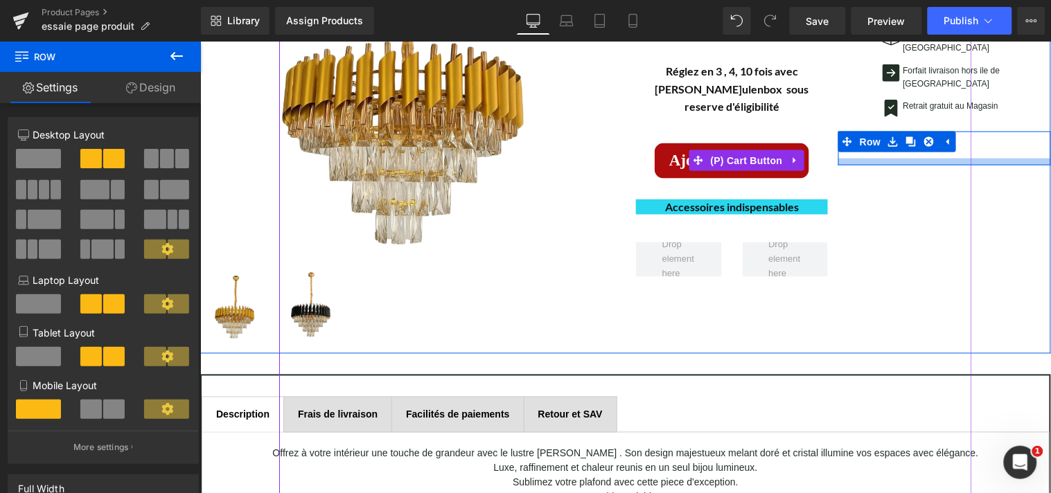
click at [948, 158] on div at bounding box center [944, 161] width 213 height 7
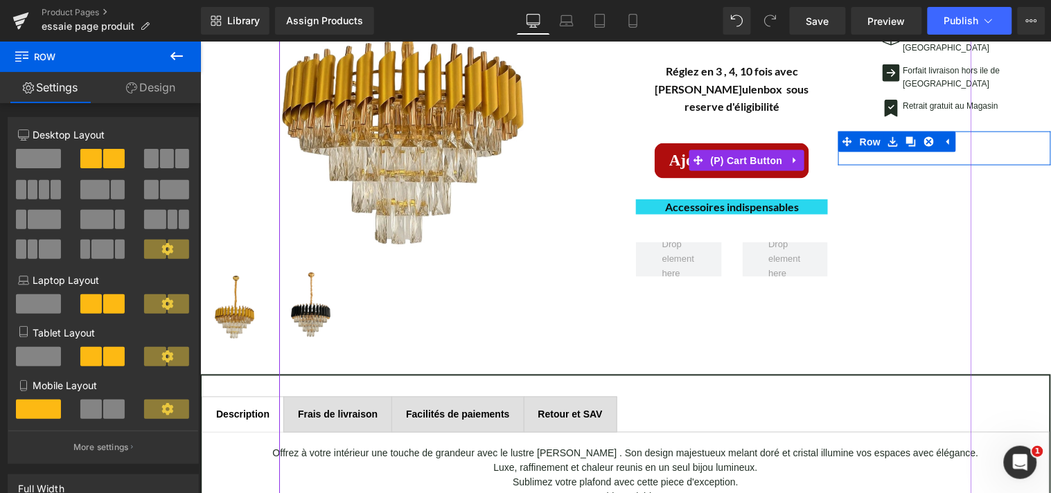
click at [899, 154] on div "(P) Image (P) Image List Lustre [PERSON_NAME] (P) Title" at bounding box center [625, 84] width 851 height 540
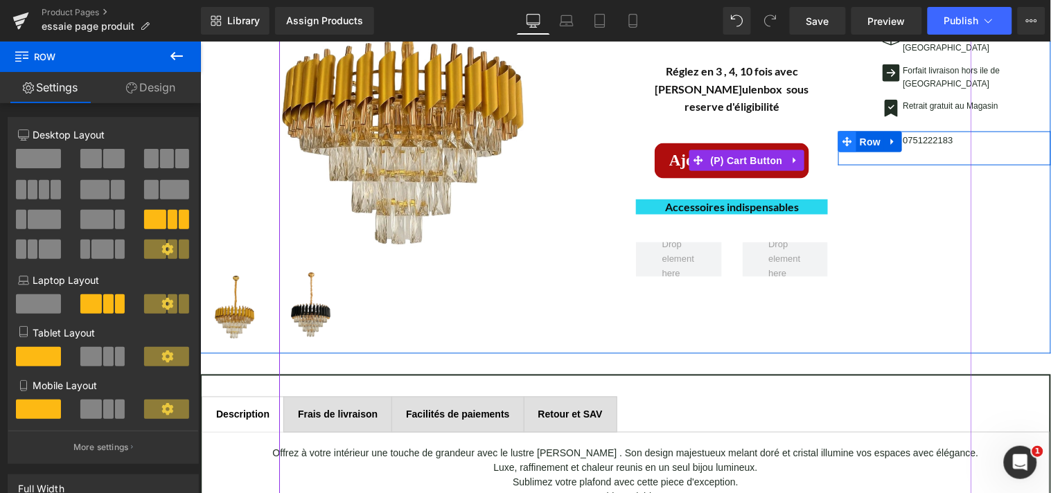
click at [842, 136] on icon at bounding box center [847, 141] width 10 height 10
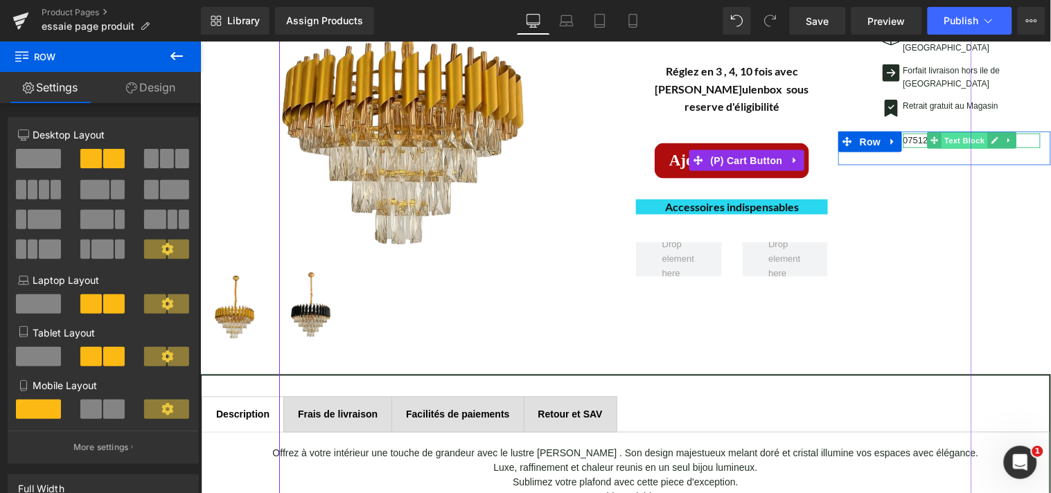
click at [951, 132] on span "Text Block" at bounding box center [964, 140] width 46 height 17
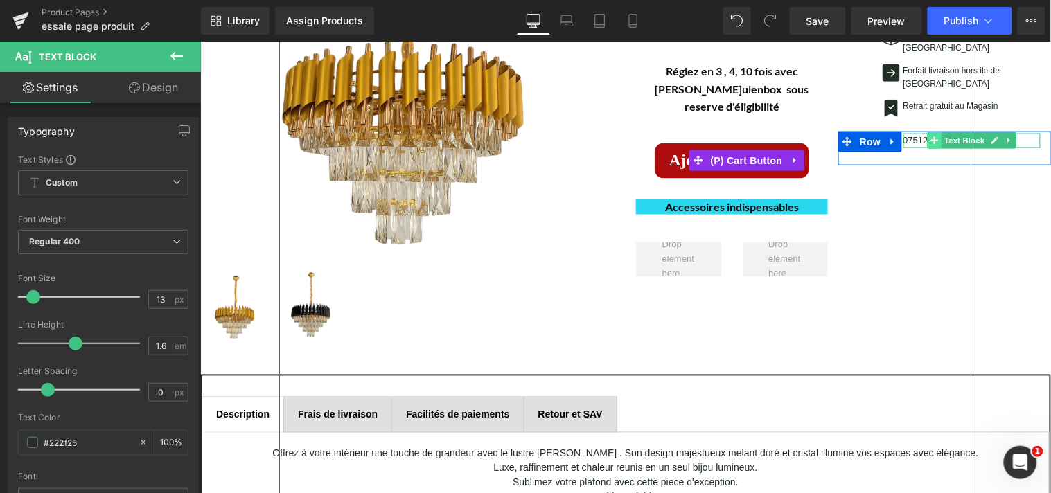
click at [930, 136] on icon at bounding box center [934, 140] width 8 height 8
click at [990, 136] on icon at bounding box center [994, 140] width 8 height 8
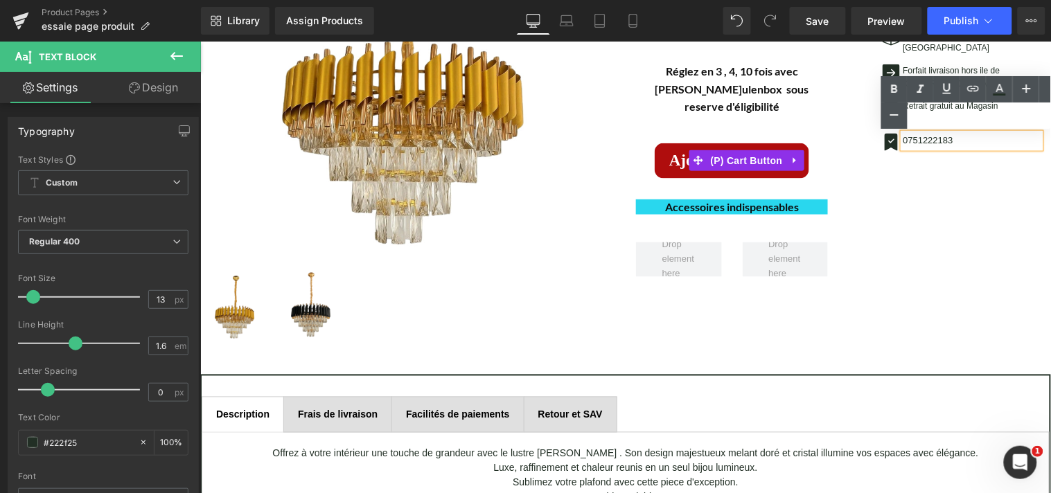
click at [960, 105] on ul "Text Color Highlight Color #000000 #000000 100 % transparent transparent 0 %" at bounding box center [966, 91] width 170 height 30
click at [949, 103] on ul "Text Color Highlight Color #000000 #000000 100 % transparent transparent 0 %" at bounding box center [966, 91] width 170 height 30
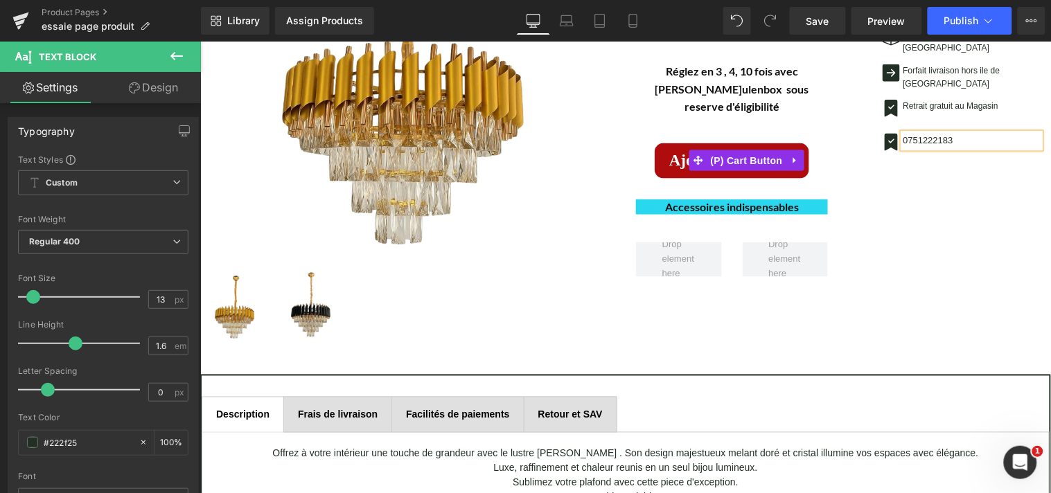
click at [948, 133] on p "0751222183" at bounding box center [972, 140] width 138 height 15
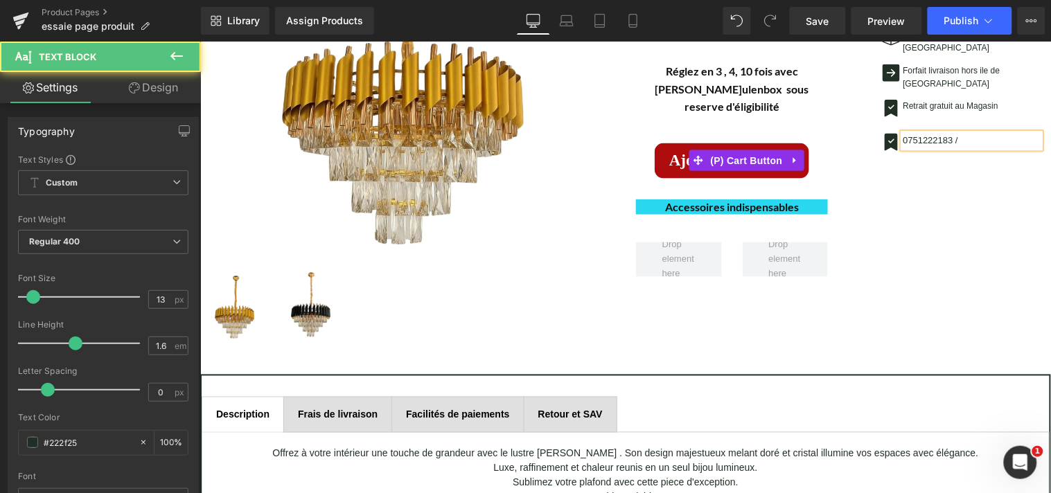
click at [946, 133] on p "0751222183 /" at bounding box center [972, 140] width 138 height 15
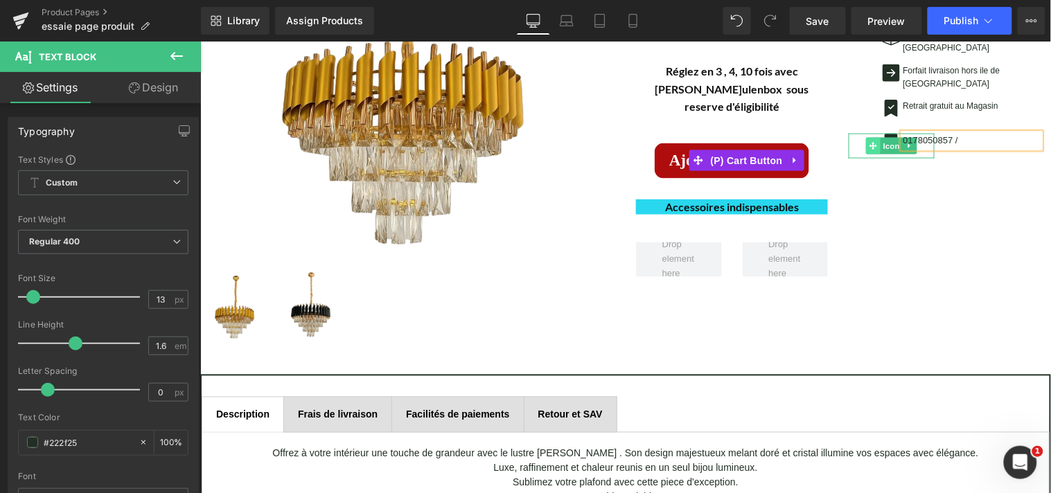
click at [871, 137] on span at bounding box center [872, 145] width 15 height 17
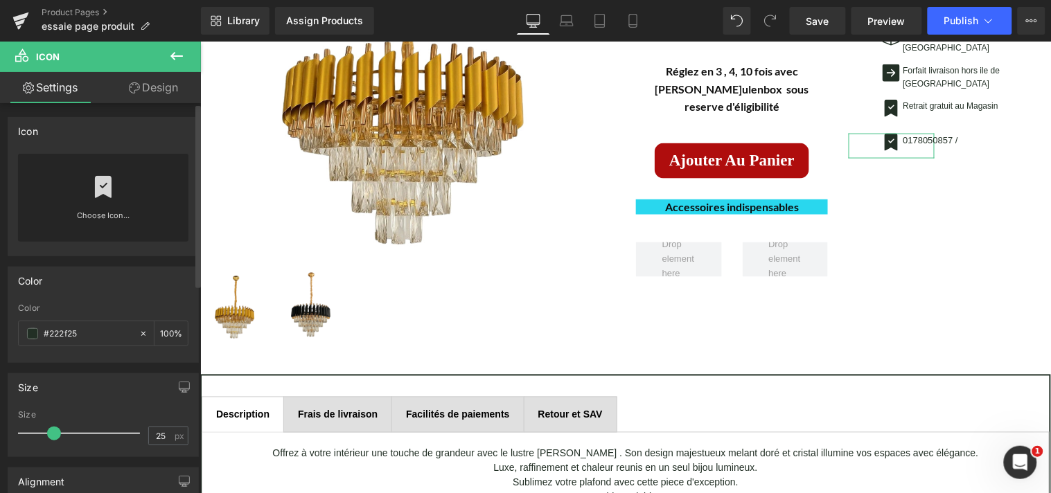
click at [98, 186] on icon at bounding box center [103, 187] width 22 height 22
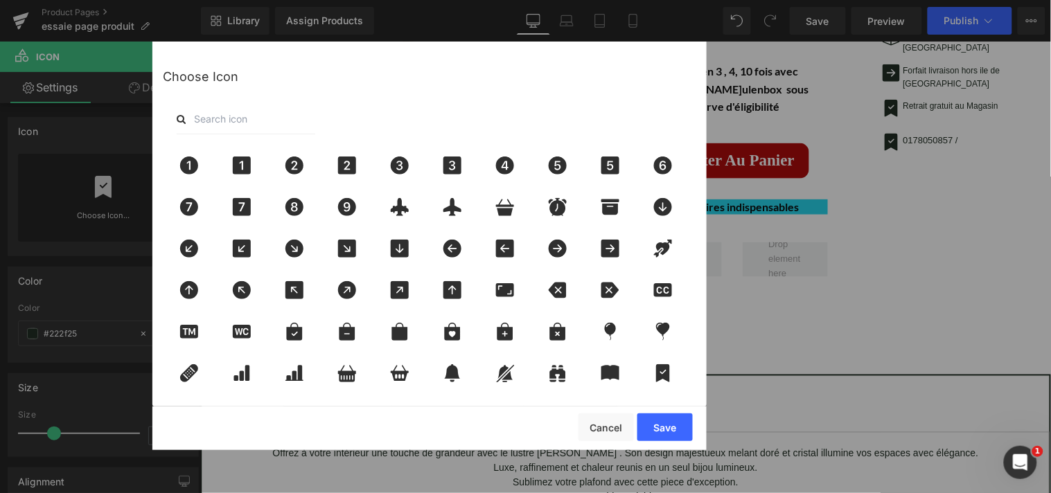
click at [243, 125] on input "text" at bounding box center [246, 119] width 139 height 30
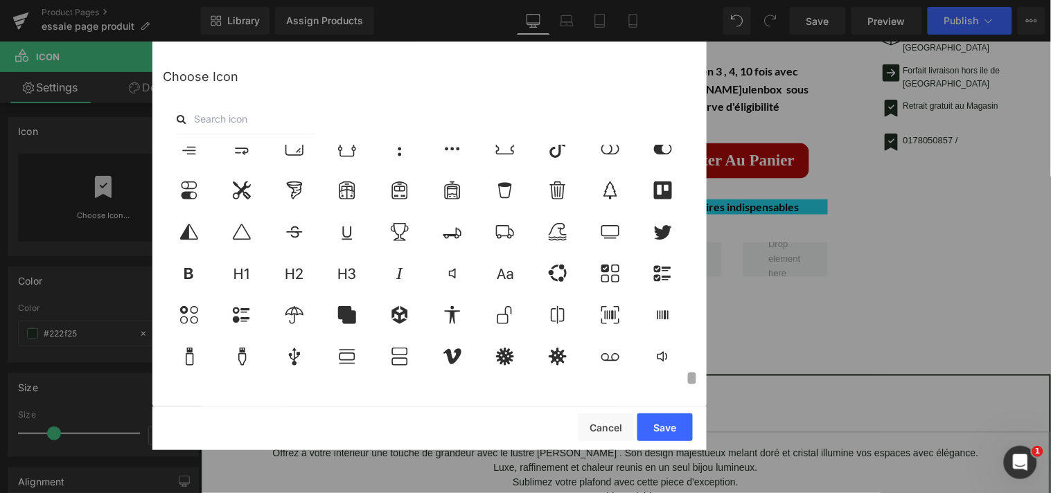
scroll to position [4831, 0]
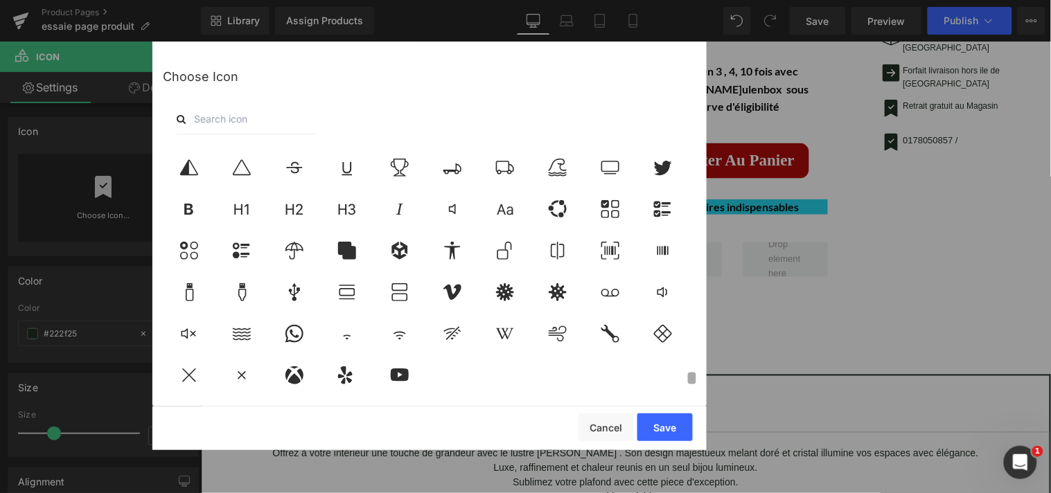
click at [680, 384] on div at bounding box center [429, 266] width 533 height 242
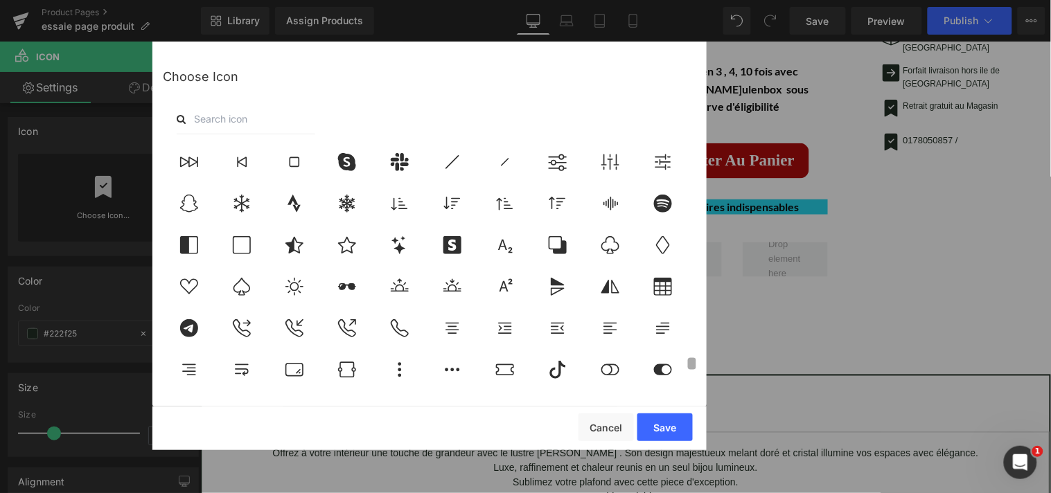
scroll to position [4517, 0]
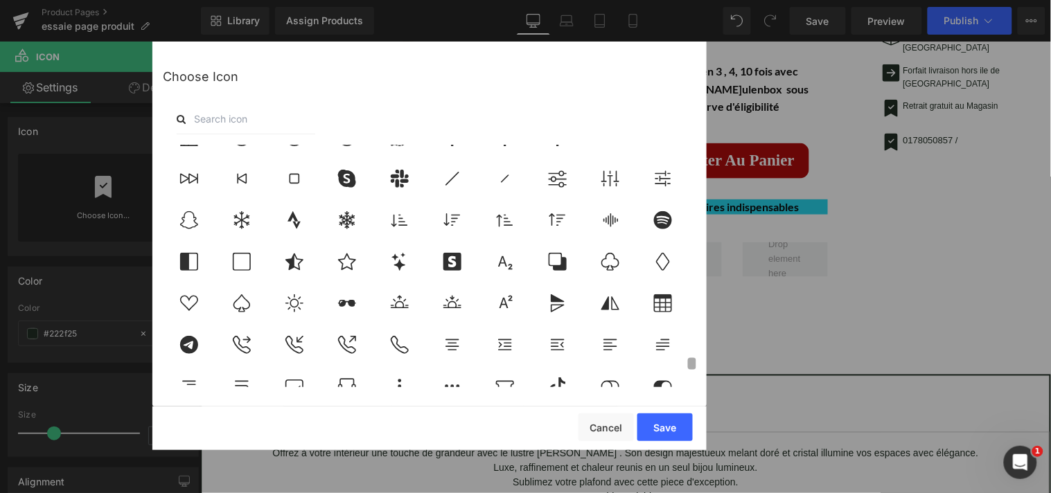
click at [691, 364] on b at bounding box center [692, 364] width 8 height 12
click at [402, 356] on div at bounding box center [400, 345] width 46 height 35
click at [673, 424] on button "Save" at bounding box center [664, 428] width 55 height 28
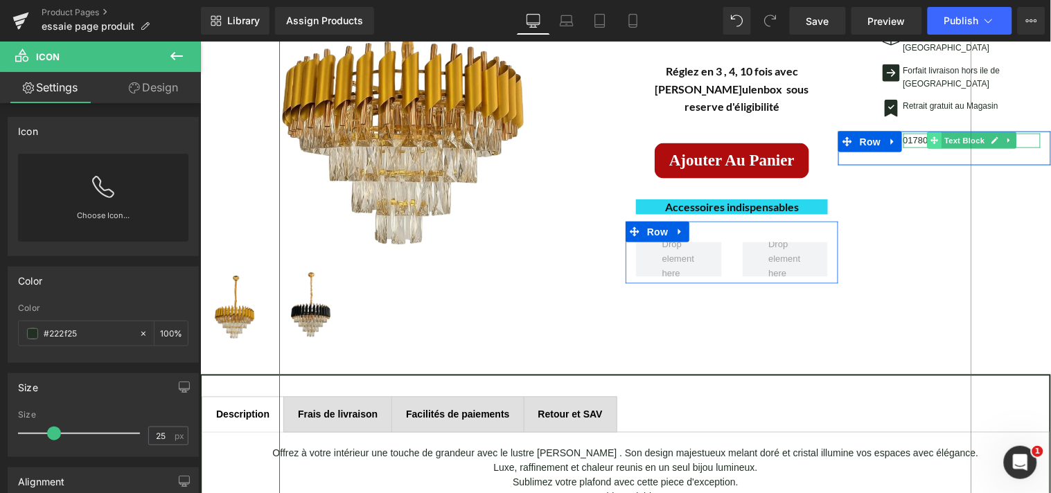
click at [932, 132] on span at bounding box center [933, 140] width 15 height 17
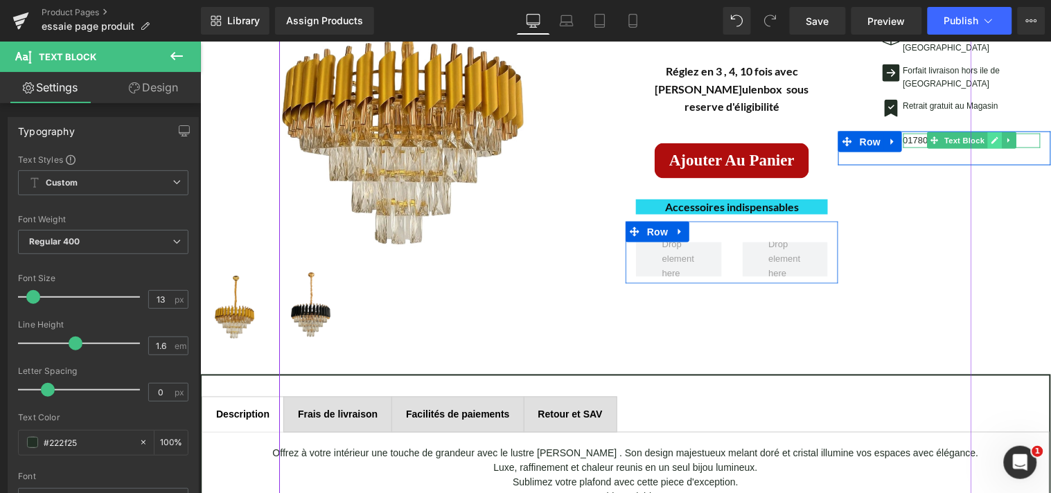
click at [991, 137] on icon at bounding box center [994, 140] width 7 height 7
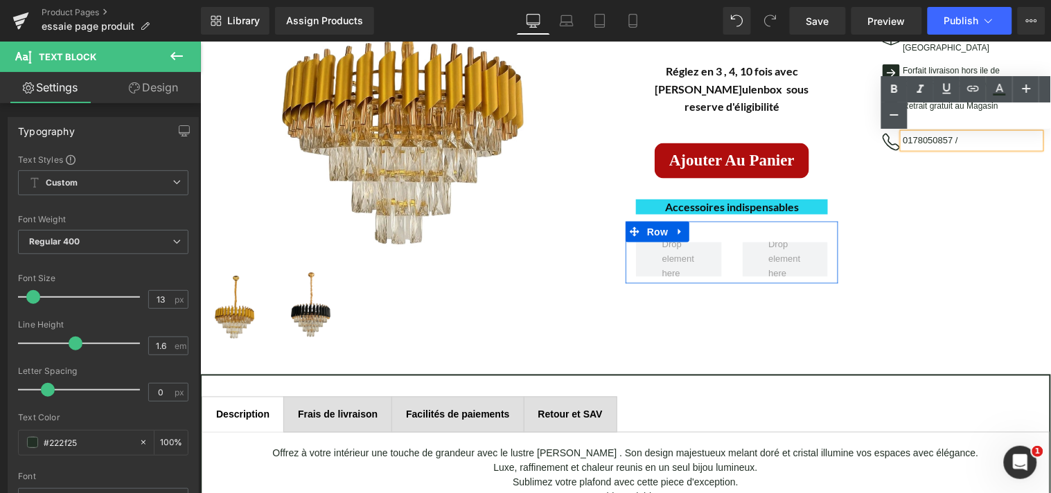
click at [972, 106] on ul "Text Color Highlight Color #000000 #000000 100 % transparent transparent 0 %" at bounding box center [966, 91] width 170 height 30
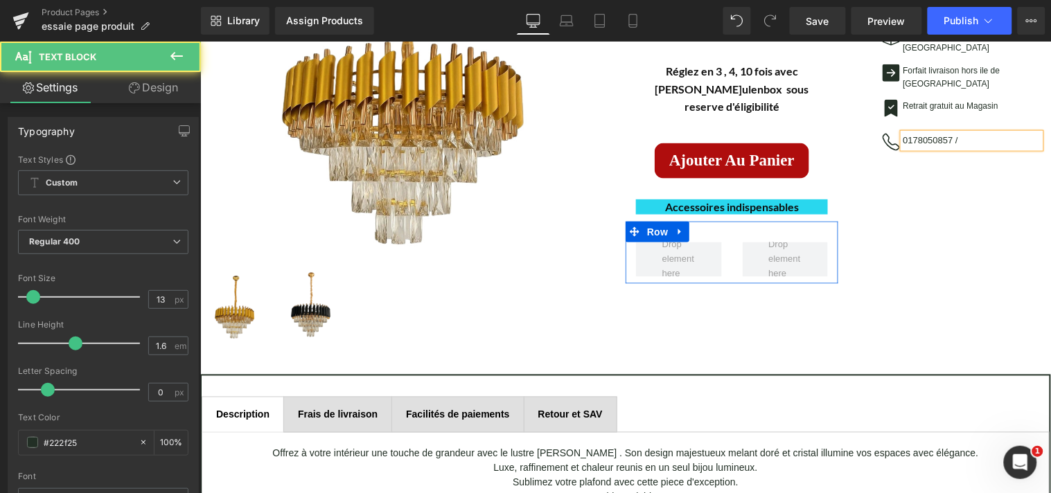
click at [957, 133] on p "0178050857 /" at bounding box center [972, 140] width 138 height 15
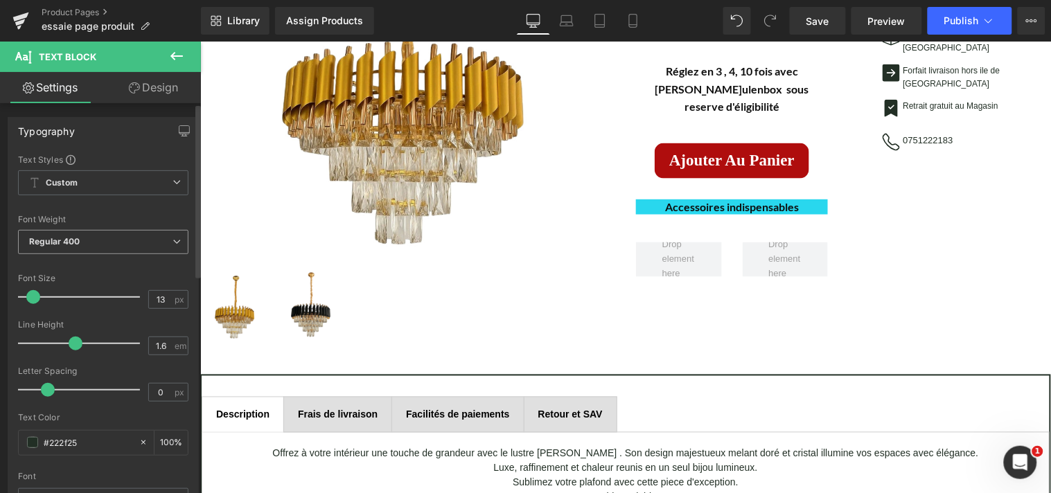
click at [172, 245] on icon at bounding box center [176, 242] width 8 height 8
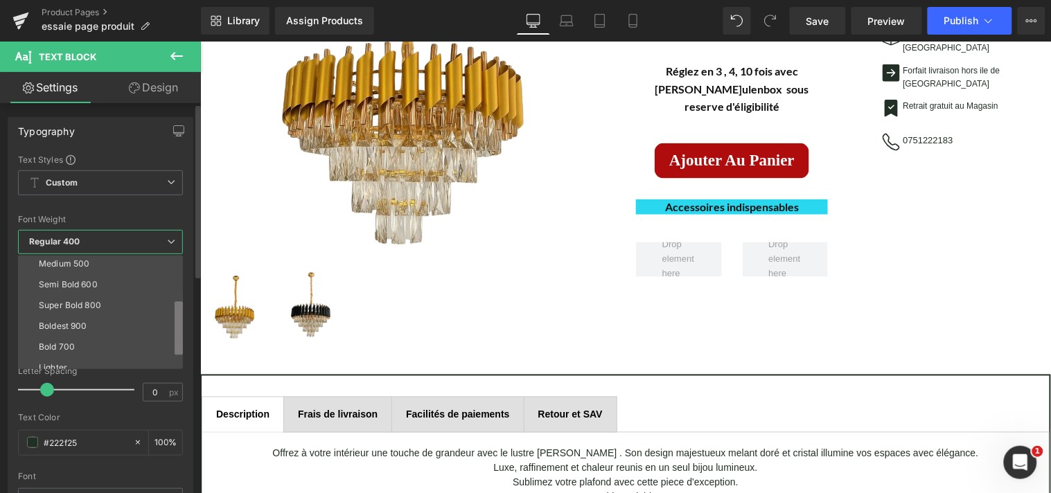
scroll to position [114, 0]
click at [175, 352] on b at bounding box center [179, 339] width 8 height 54
click at [80, 319] on li "Bold 700" at bounding box center [103, 318] width 171 height 21
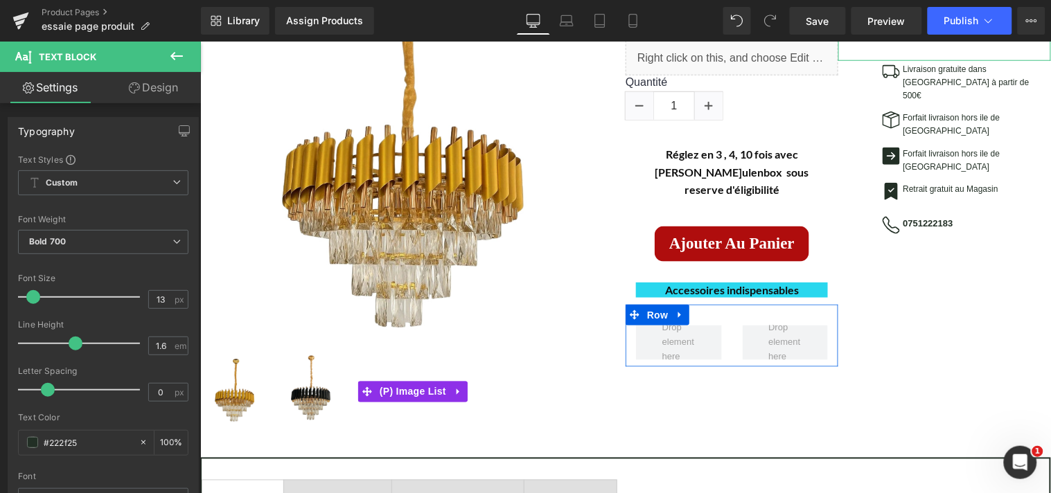
scroll to position [285, 0]
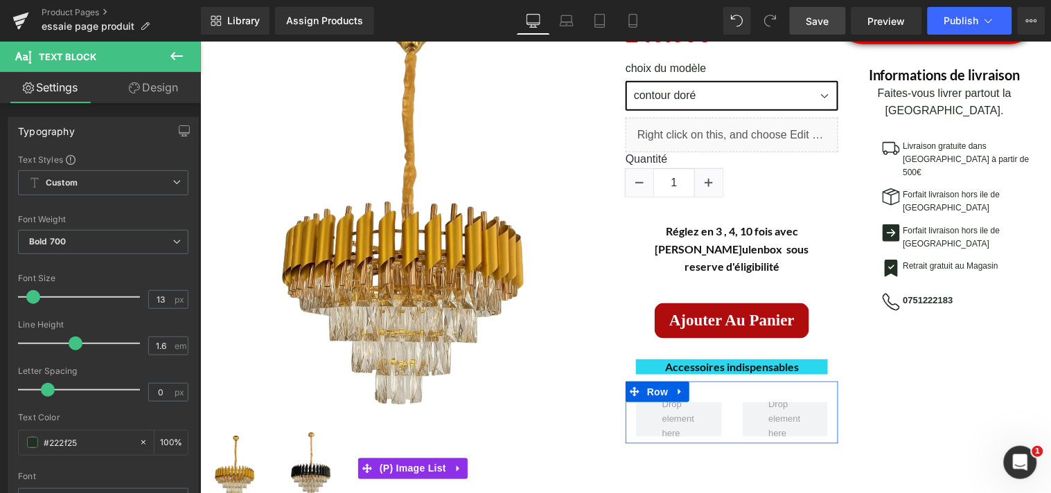
click at [819, 21] on span "Save" at bounding box center [817, 21] width 23 height 15
click at [885, 19] on span "Preview" at bounding box center [886, 21] width 37 height 15
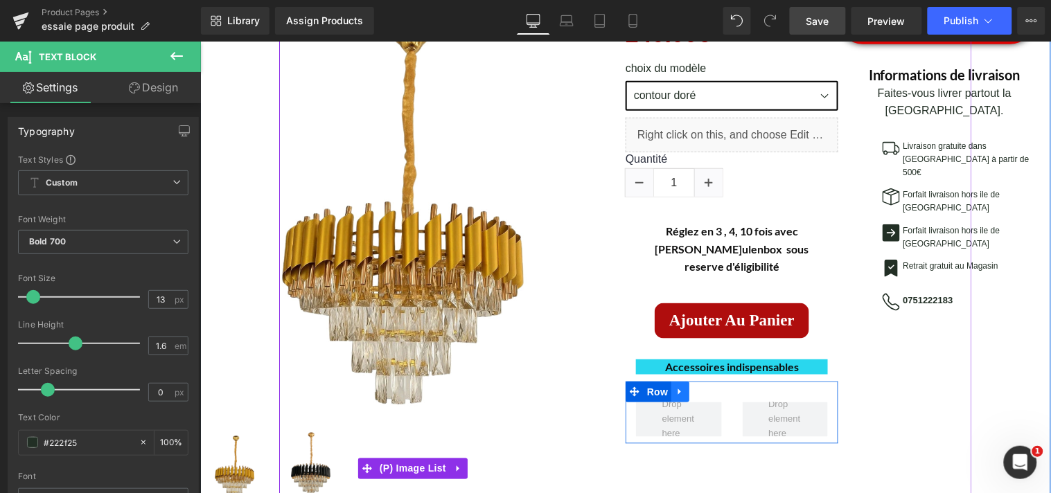
click at [677, 387] on icon at bounding box center [680, 392] width 10 height 10
click at [711, 381] on link at bounding box center [716, 391] width 18 height 21
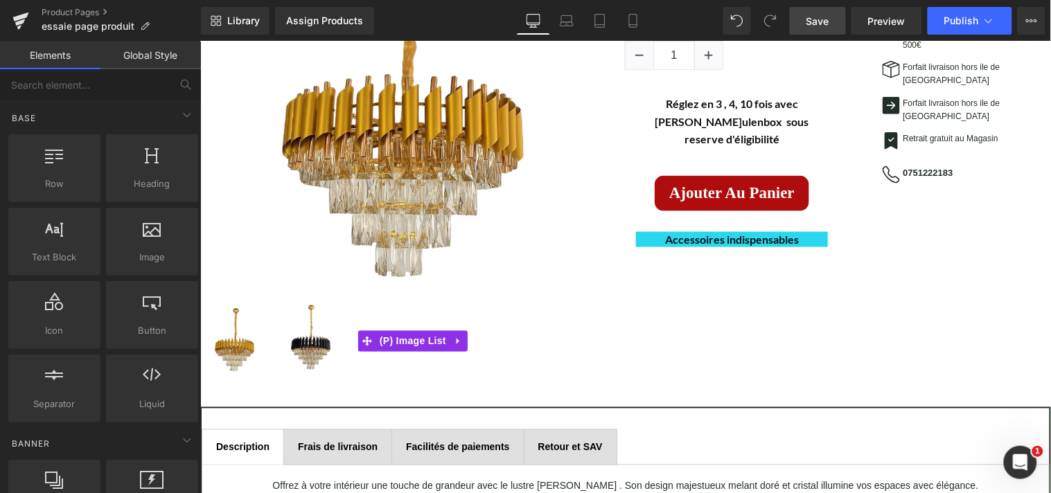
scroll to position [432, 0]
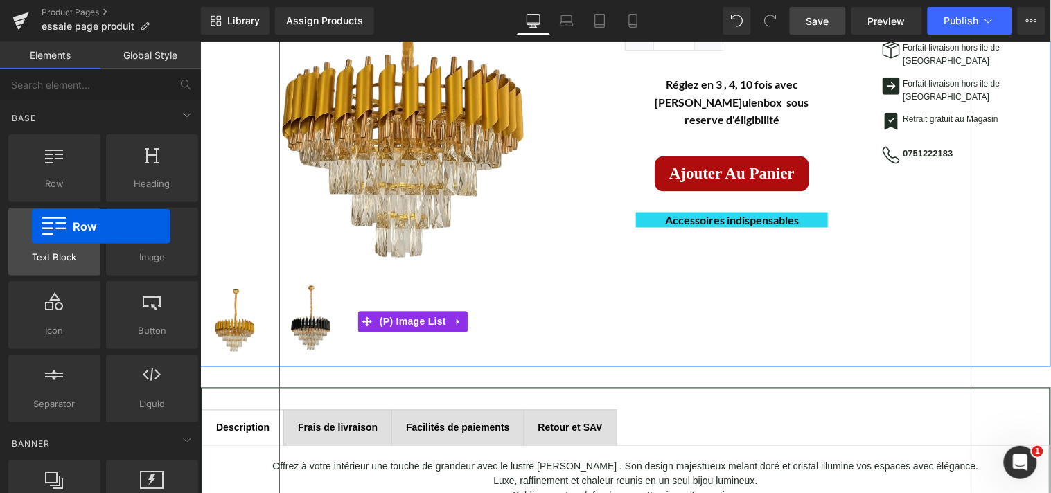
drag, startPoint x: 61, startPoint y: 171, endPoint x: 32, endPoint y: 227, distance: 62.6
click at [32, 227] on div "Row rows, columns, layouts, div Heading headings, titles, h1,h2,h3,h4,h5,h6 Tex…" at bounding box center [103, 279] width 195 height 294
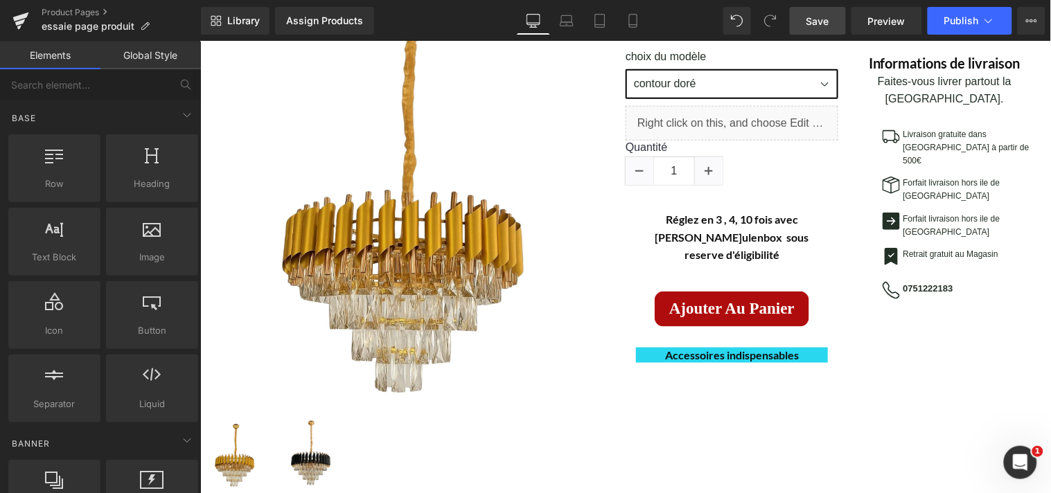
scroll to position [316, 0]
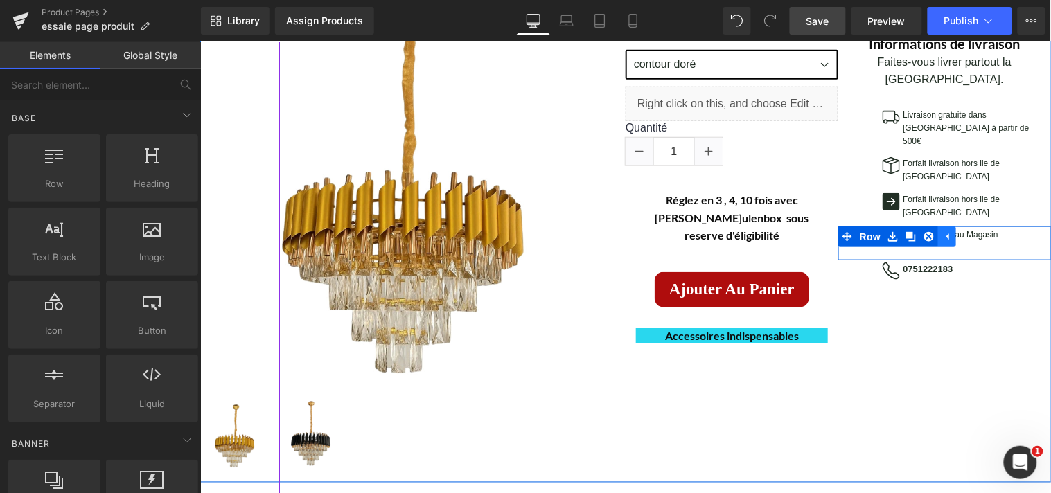
click at [941, 231] on icon at bounding box center [946, 236] width 10 height 10
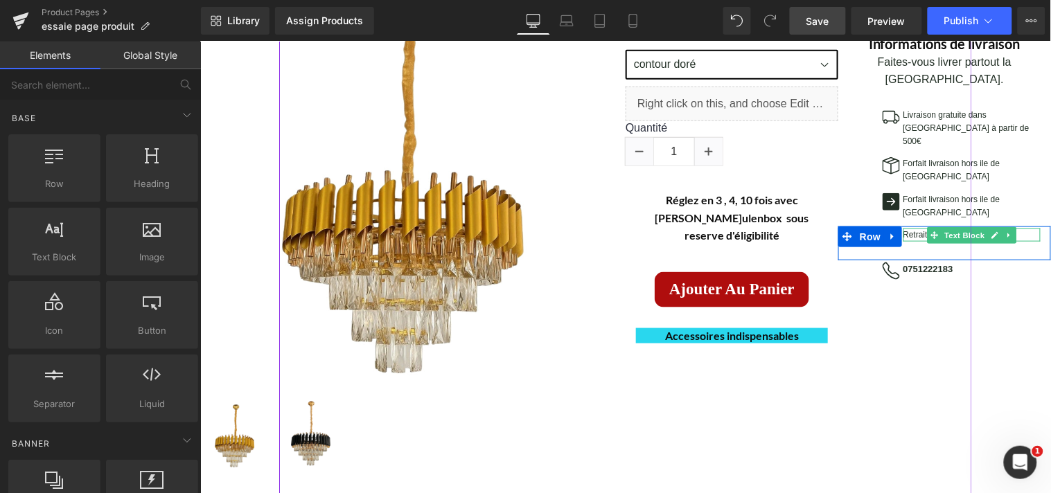
click at [907, 228] on p "Retrait gratuit au Magasin" at bounding box center [972, 234] width 138 height 13
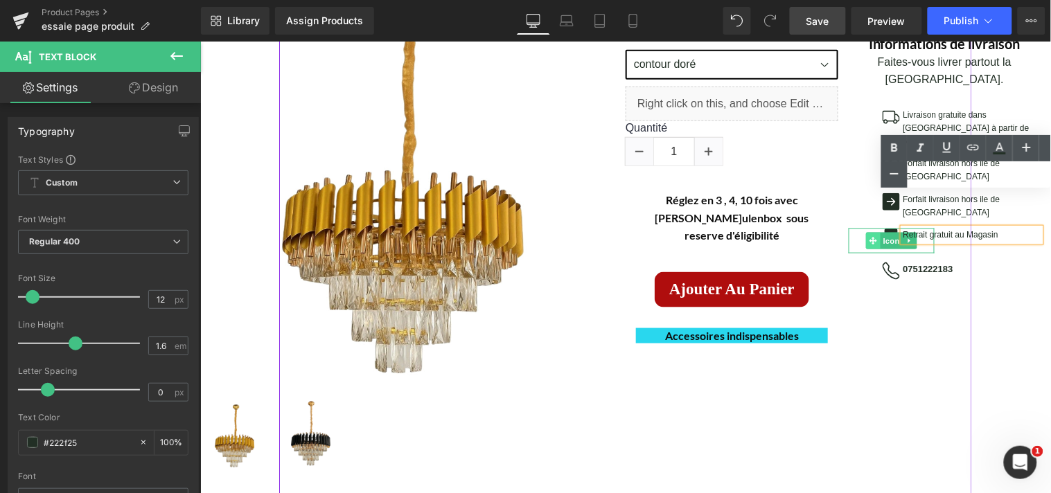
click at [871, 232] on span at bounding box center [872, 240] width 15 height 17
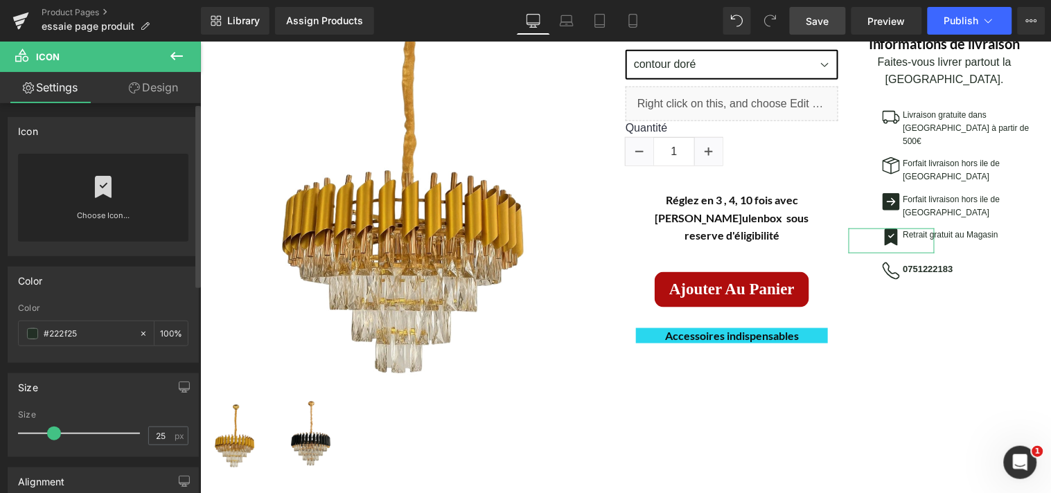
click at [105, 202] on link at bounding box center [103, 181] width 22 height 55
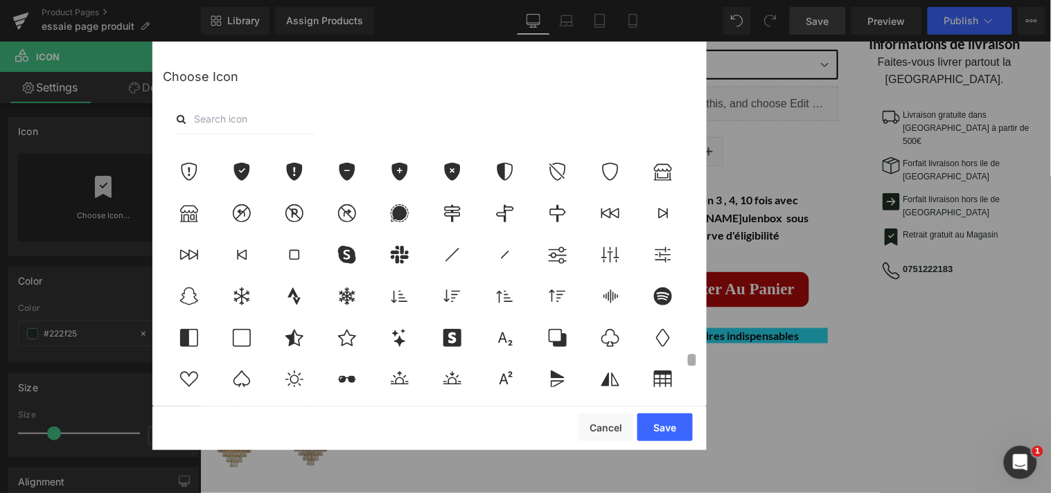
scroll to position [4424, 0]
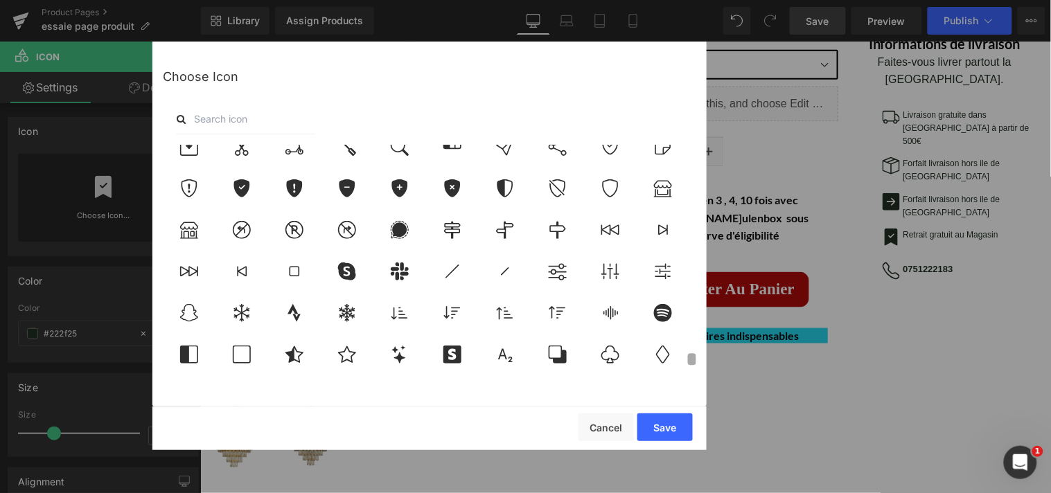
click at [679, 360] on div at bounding box center [429, 266] width 533 height 242
click at [663, 193] on icon at bounding box center [662, 188] width 29 height 18
click at [662, 427] on button "Save" at bounding box center [664, 428] width 55 height 28
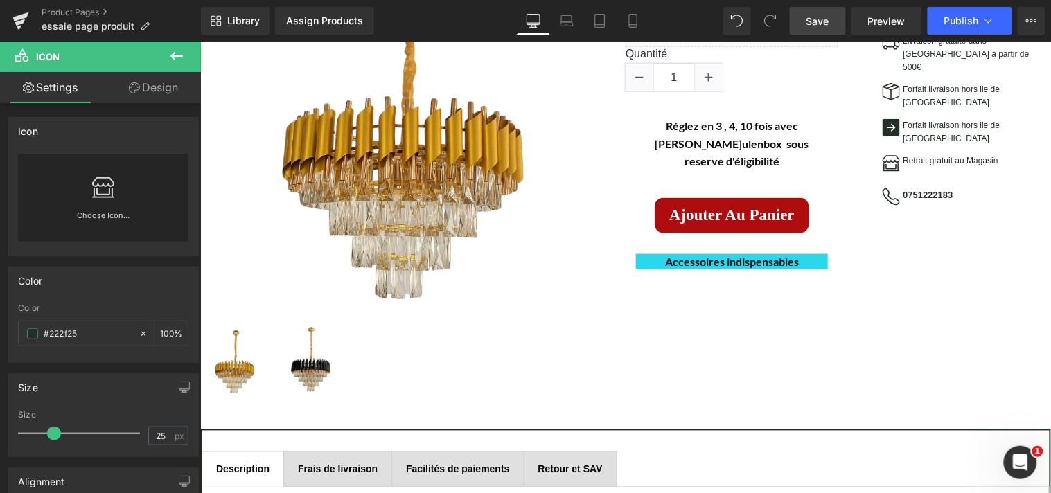
scroll to position [441, 0]
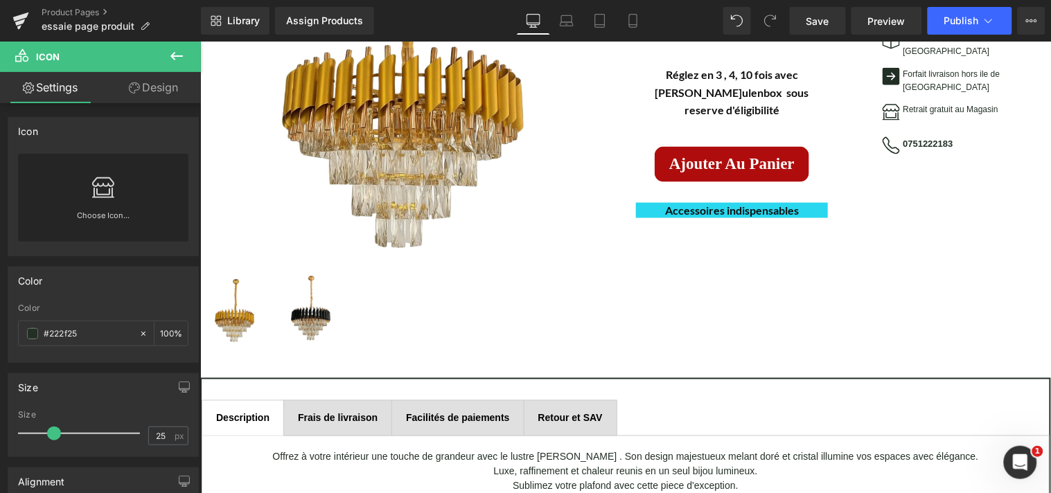
click at [174, 54] on icon at bounding box center [176, 56] width 17 height 17
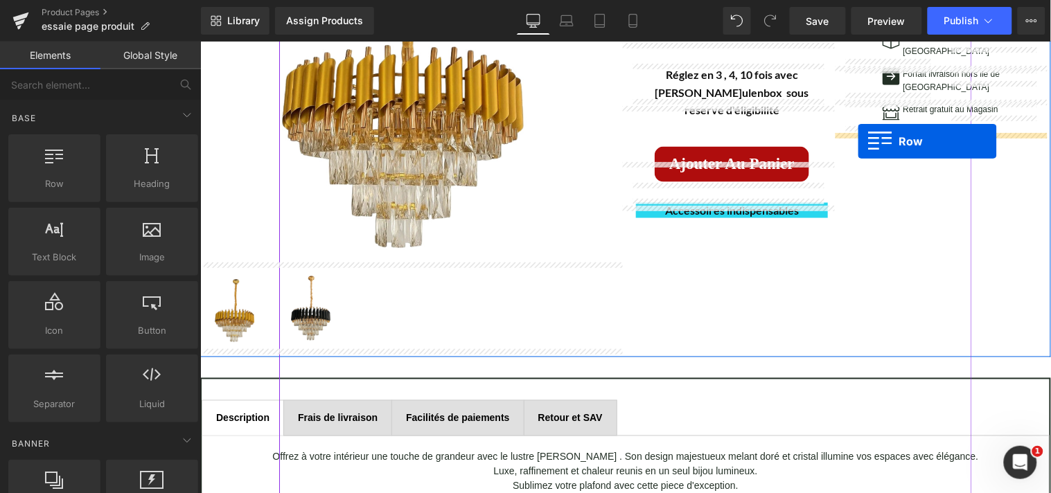
drag, startPoint x: 256, startPoint y: 209, endPoint x: 857, endPoint y: 141, distance: 604.5
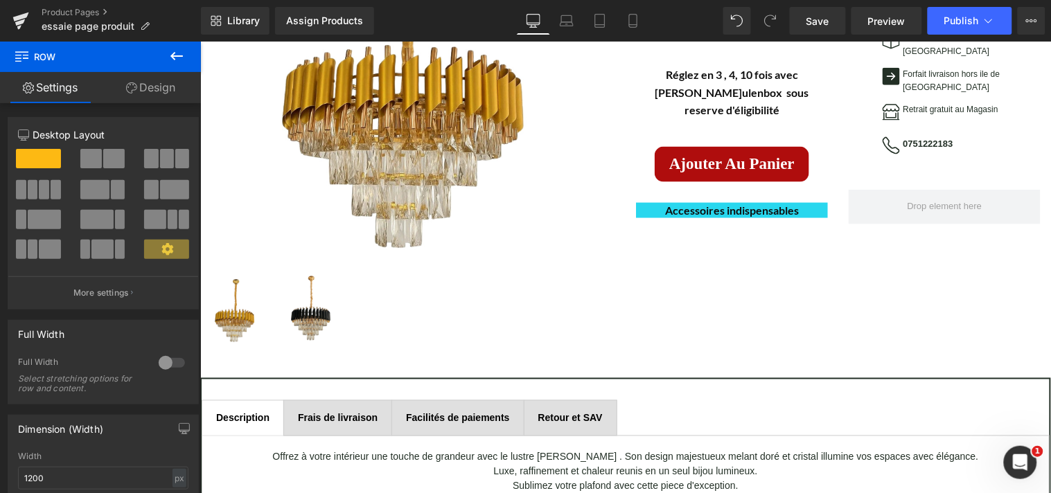
click at [174, 51] on icon at bounding box center [176, 56] width 17 height 17
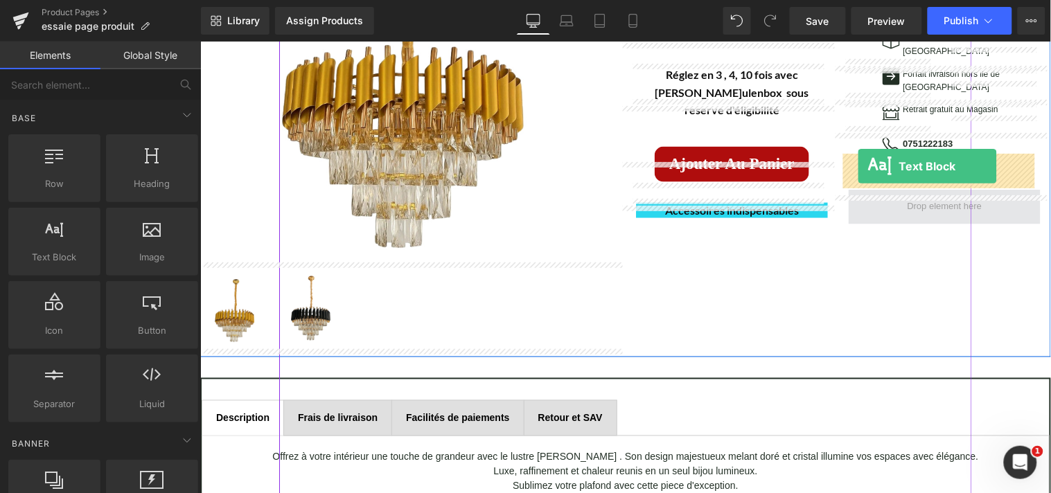
drag, startPoint x: 267, startPoint y: 278, endPoint x: 857, endPoint y: 166, distance: 600.1
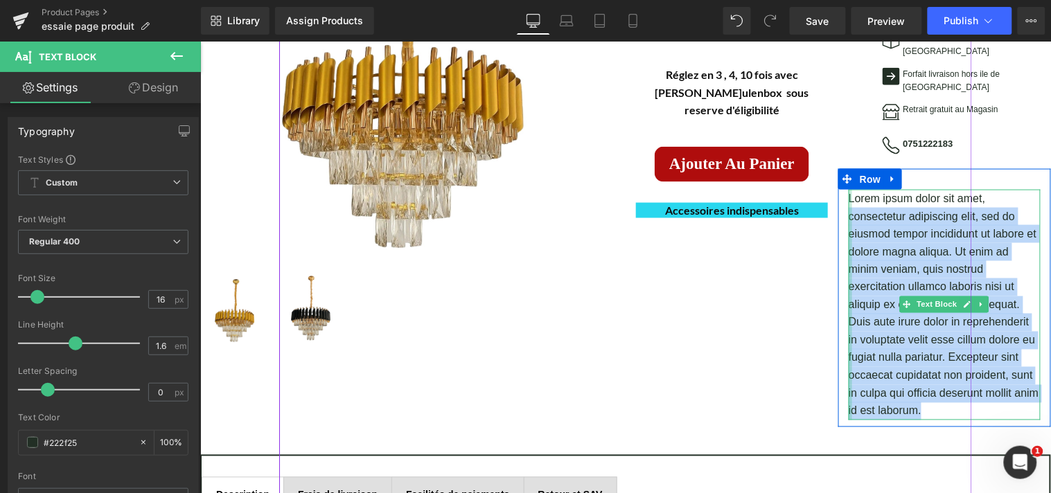
drag, startPoint x: 916, startPoint y: 374, endPoint x: 844, endPoint y: 186, distance: 200.8
click at [848, 189] on div "Lorem ipsum dolor sit amet, consectetur adipiscing elit, sed do eiusmod tempor …" at bounding box center [944, 304] width 192 height 231
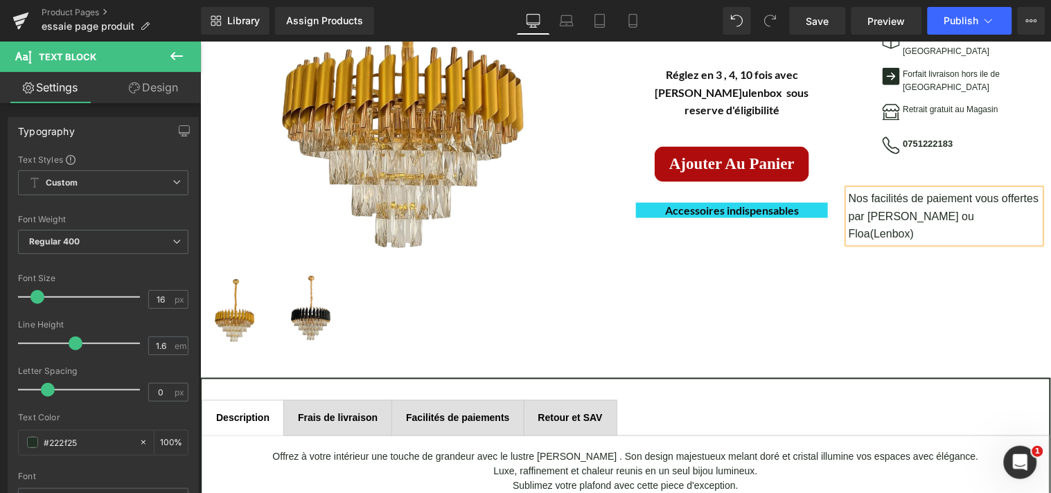
click at [937, 230] on div "(P) Image (P) Image List Lustre [PERSON_NAME] (P) Title" at bounding box center [625, 87] width 851 height 540
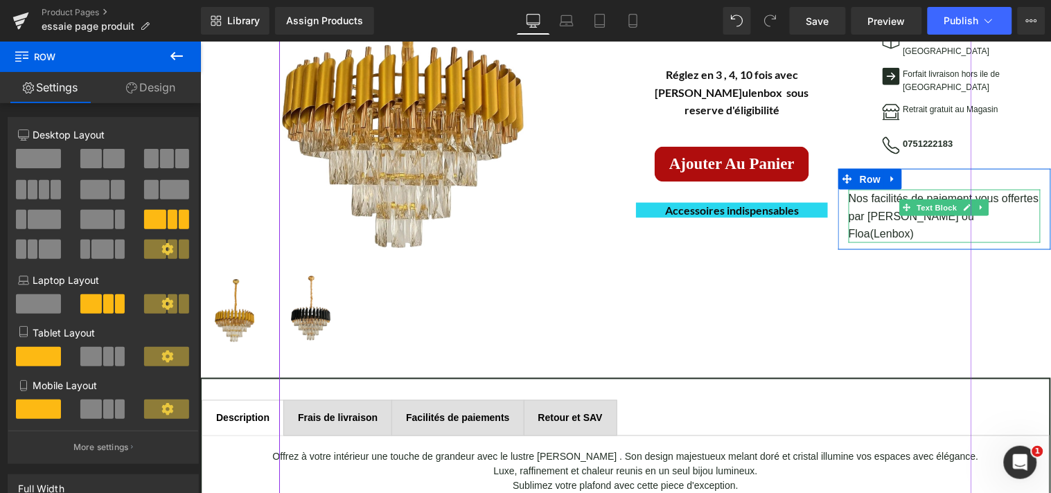
click at [993, 189] on p "Nos facilités de paiement vous offertes par [PERSON_NAME] ou Floa(Lenbox)" at bounding box center [944, 215] width 192 height 53
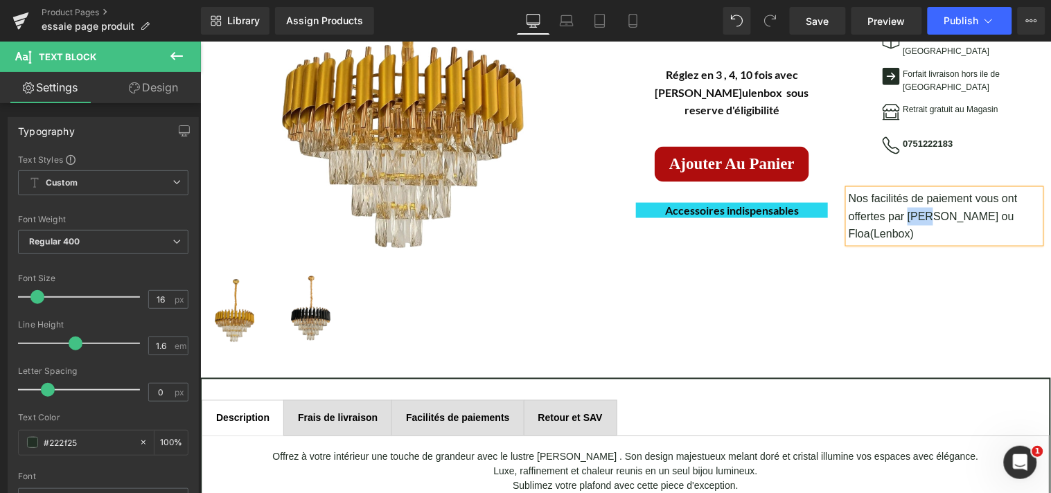
drag, startPoint x: 925, startPoint y: 181, endPoint x: 901, endPoint y: 178, distance: 24.5
click at [901, 189] on p "Nos facilités de paiement vous ont offertes par [PERSON_NAME] ou Floa(Lenbox)" at bounding box center [944, 215] width 192 height 53
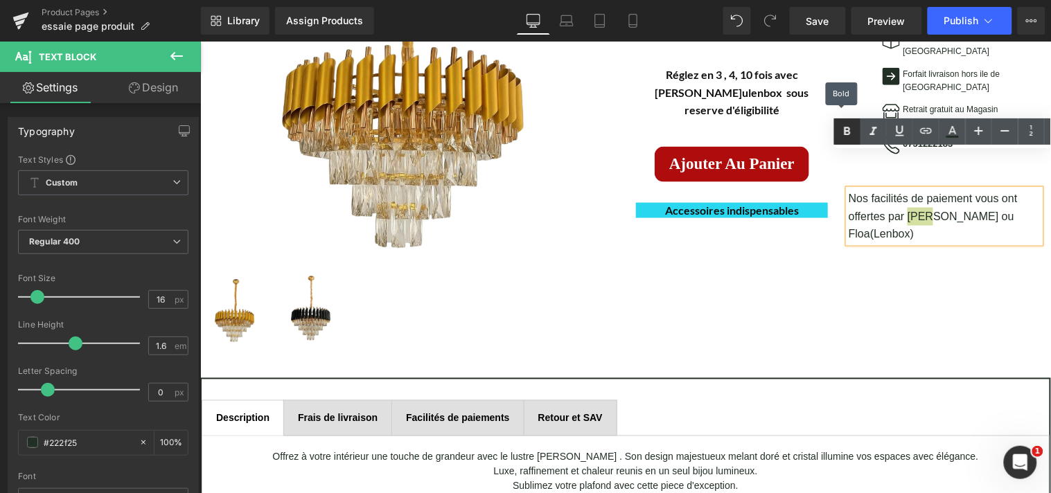
click at [842, 128] on icon at bounding box center [847, 131] width 17 height 17
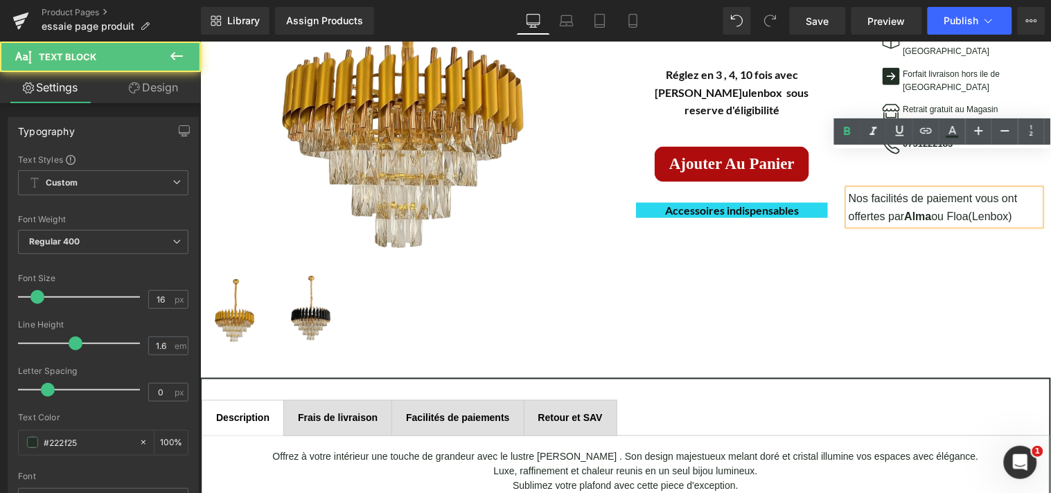
click at [878, 189] on p "Nos facilités de paiement vous ont offertes par [PERSON_NAME] ou Floa(Lenbox)" at bounding box center [944, 206] width 192 height 35
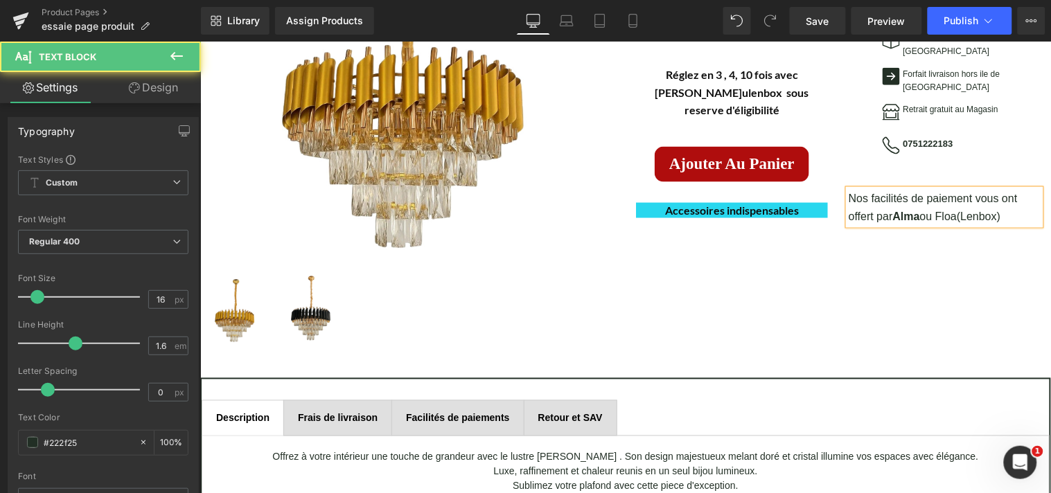
click at [955, 189] on p "Nos facilités de paiement vous ont offert par [PERSON_NAME] ou Floa(Lenbox)" at bounding box center [944, 206] width 192 height 35
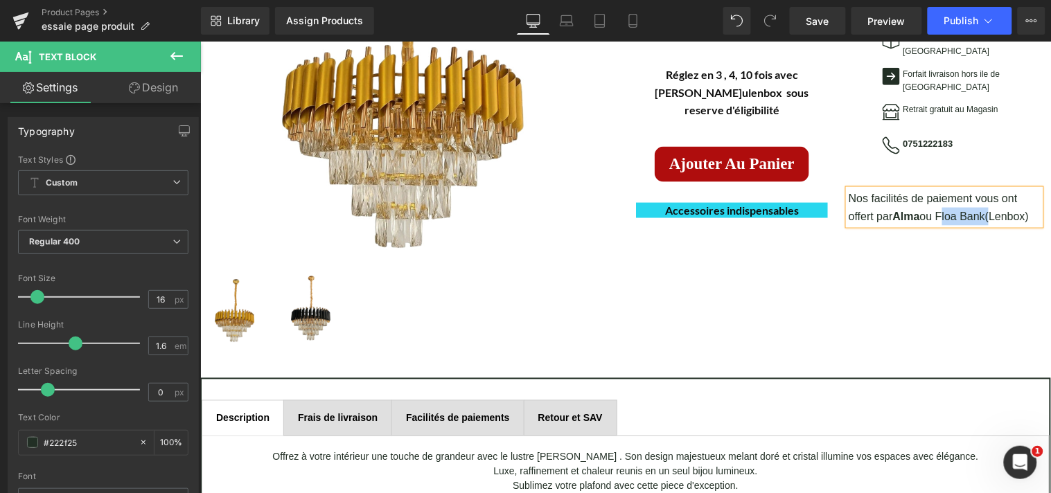
drag, startPoint x: 984, startPoint y: 179, endPoint x: 936, endPoint y: 184, distance: 48.7
click at [936, 189] on p "Nos facilités de paiement vous ont offert par [PERSON_NAME] ou Floa Bank(Lenbox)" at bounding box center [944, 206] width 192 height 35
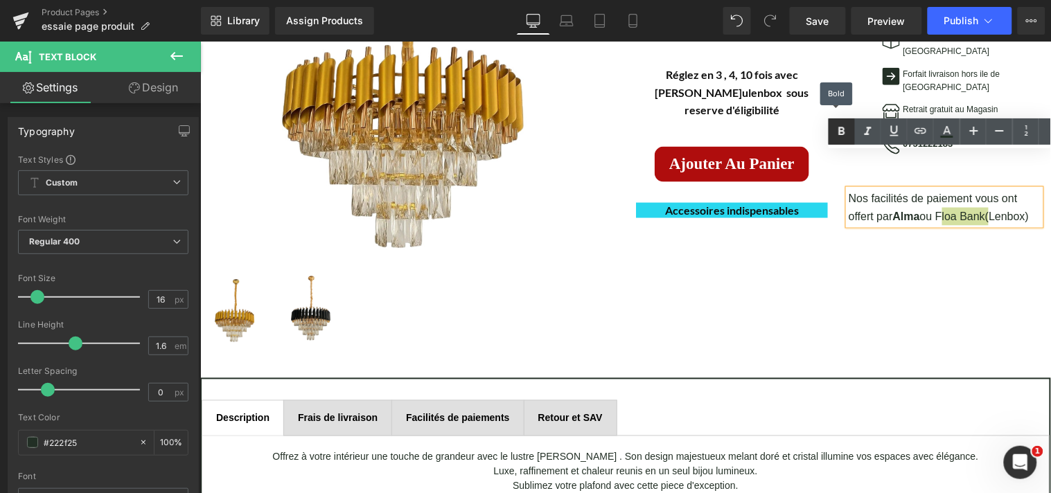
click at [844, 134] on icon at bounding box center [841, 131] width 17 height 17
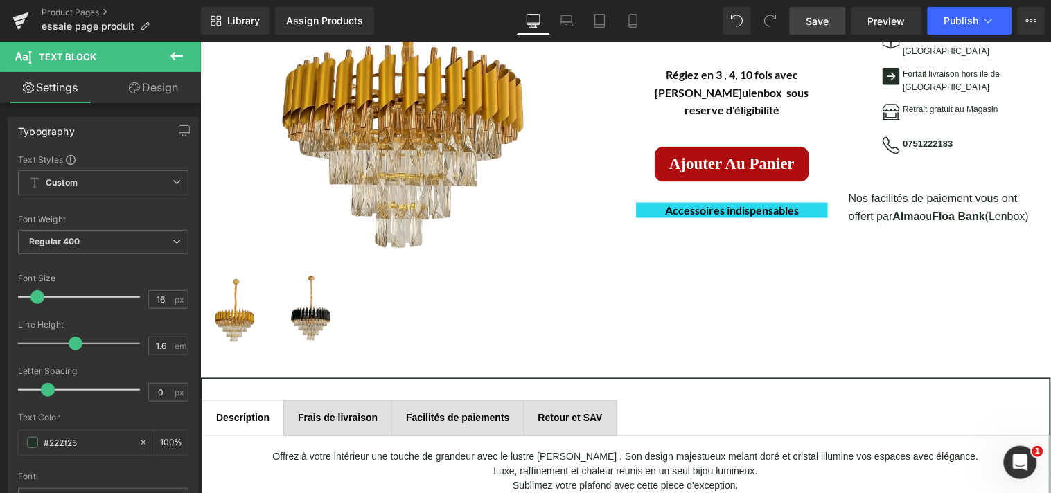
click at [829, 24] on span "Save" at bounding box center [817, 21] width 23 height 15
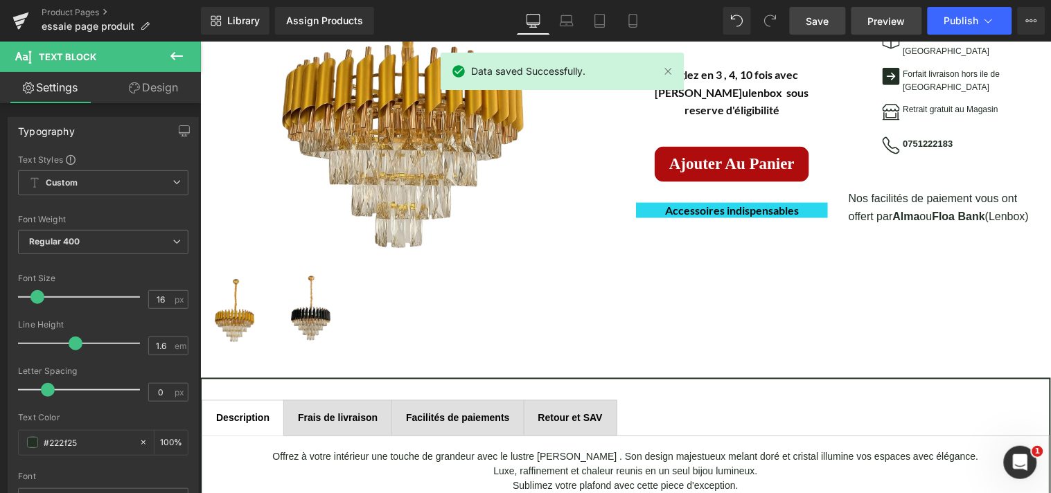
click at [880, 19] on span "Preview" at bounding box center [886, 21] width 37 height 15
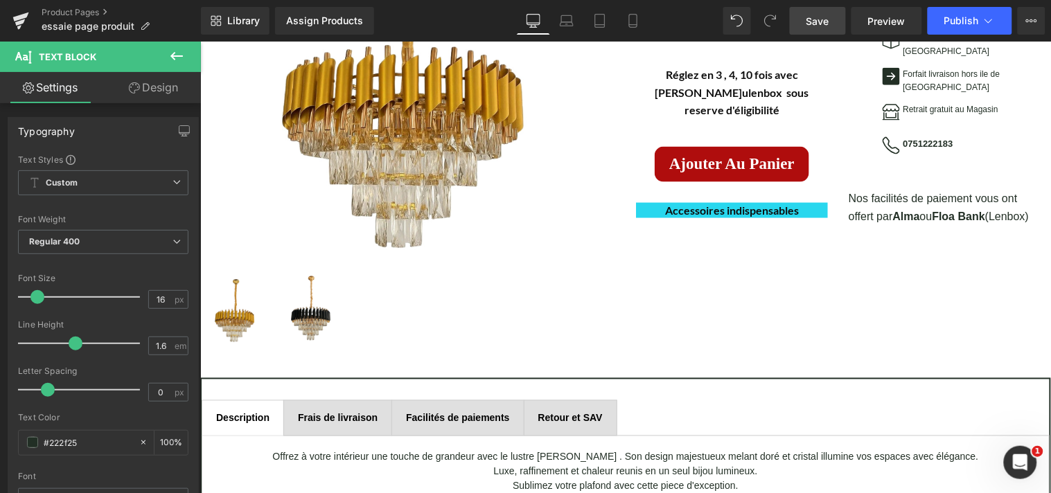
click at [175, 58] on icon at bounding box center [176, 56] width 17 height 17
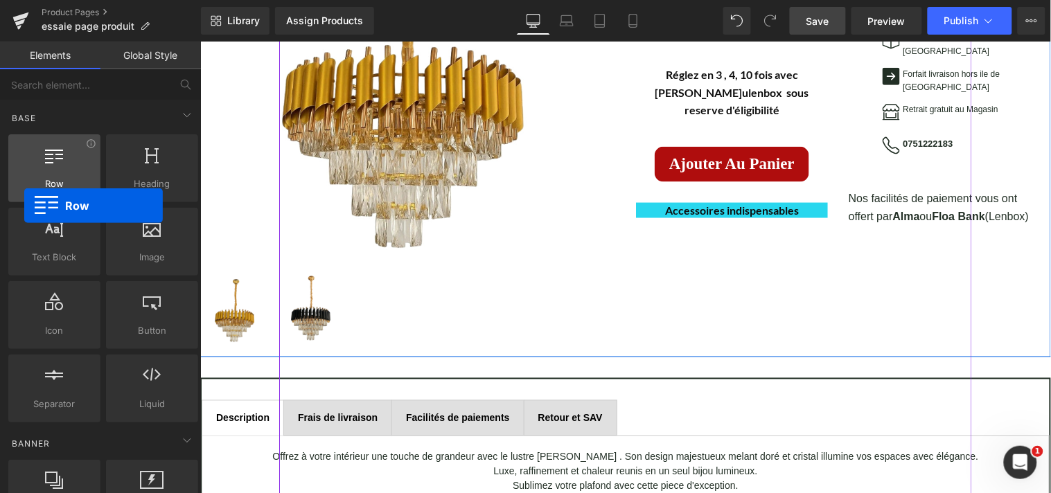
drag, startPoint x: 53, startPoint y: 164, endPoint x: 16, endPoint y: 167, distance: 36.8
click at [16, 169] on div at bounding box center [54, 160] width 84 height 31
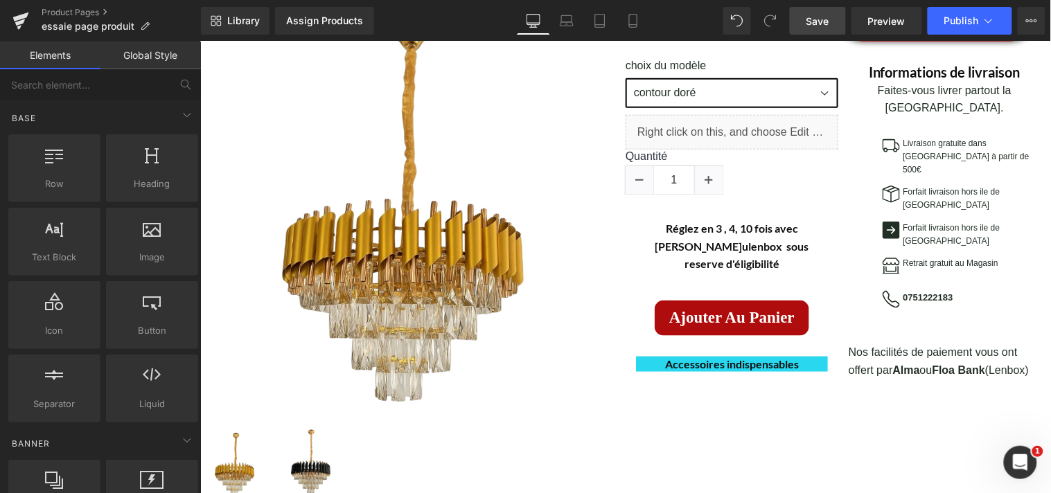
scroll to position [274, 0]
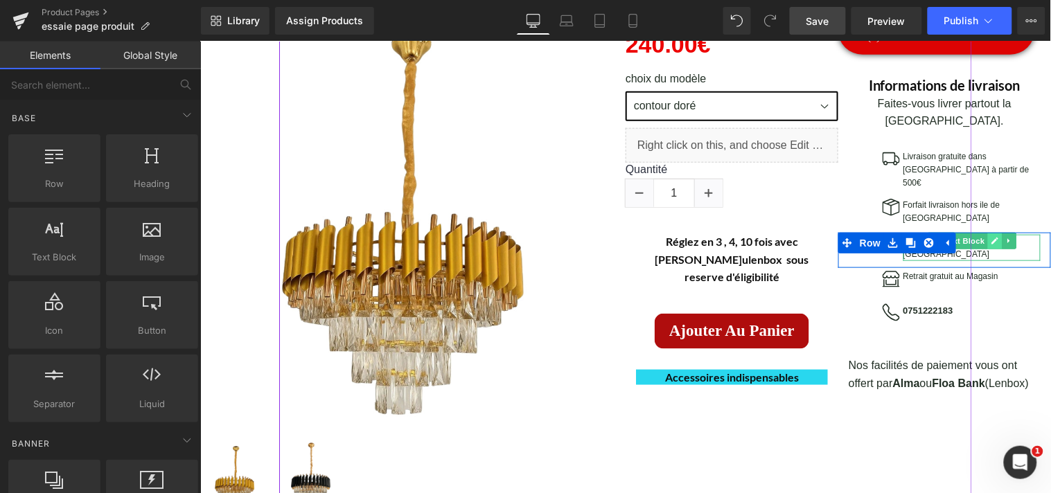
click at [991, 236] on icon at bounding box center [994, 240] width 8 height 8
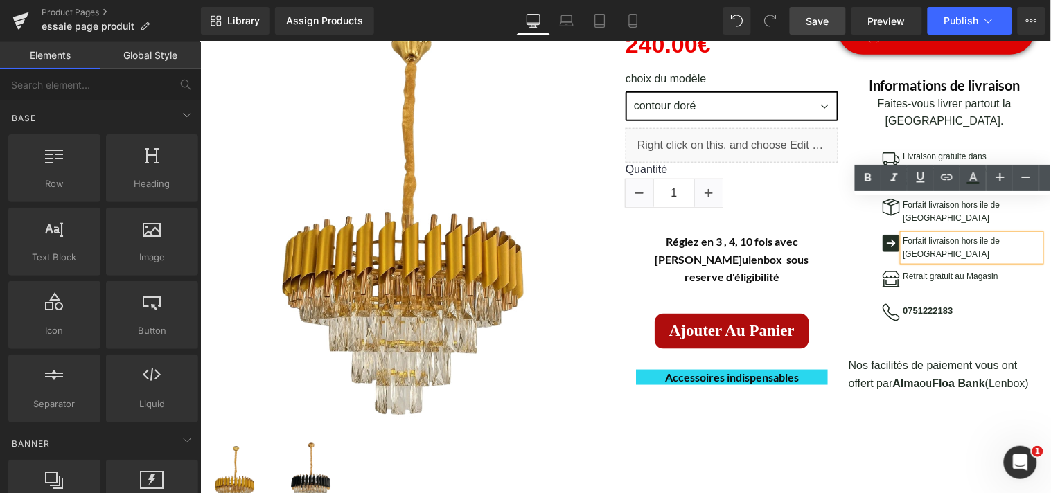
click at [1023, 234] on p "Forfait livraison hors ile de [GEOGRAPHIC_DATA]" at bounding box center [972, 247] width 138 height 26
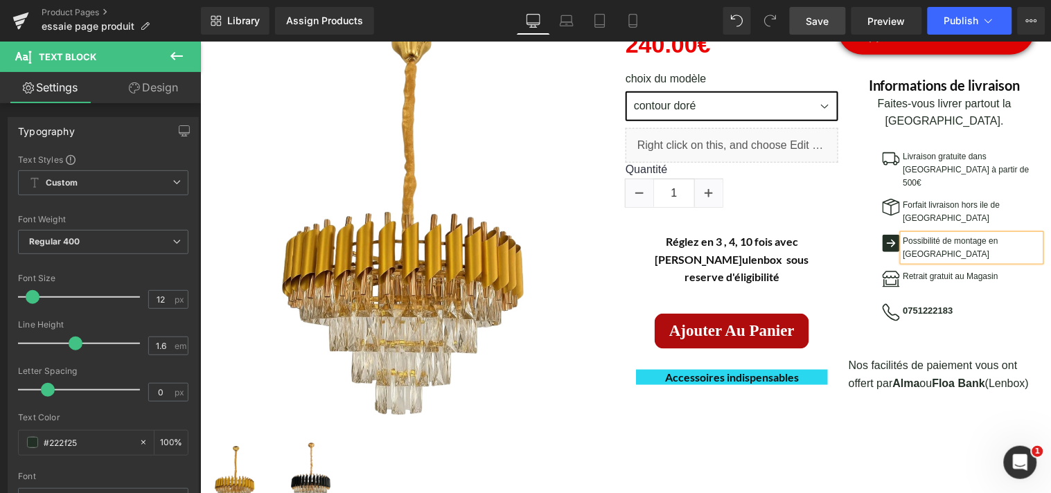
click at [927, 436] on div "(P) Image (P) Image List Lustre [PERSON_NAME] (P) Title" at bounding box center [625, 254] width 851 height 540
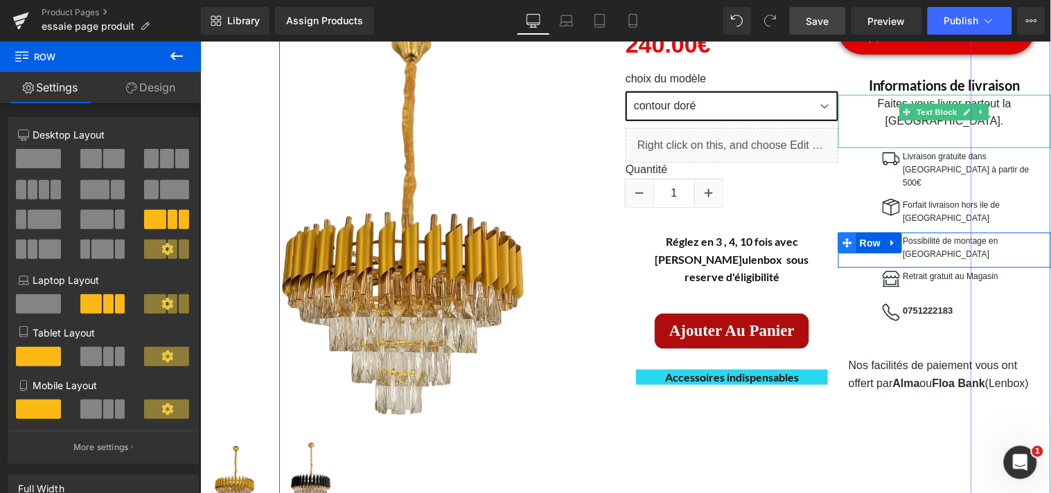
click at [842, 238] on icon at bounding box center [847, 243] width 10 height 10
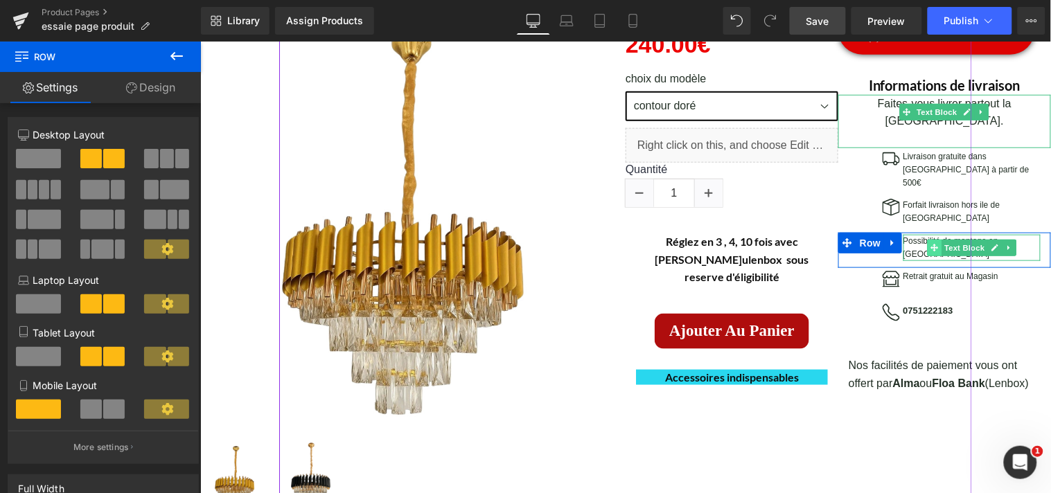
click at [926, 239] on span at bounding box center [933, 247] width 15 height 17
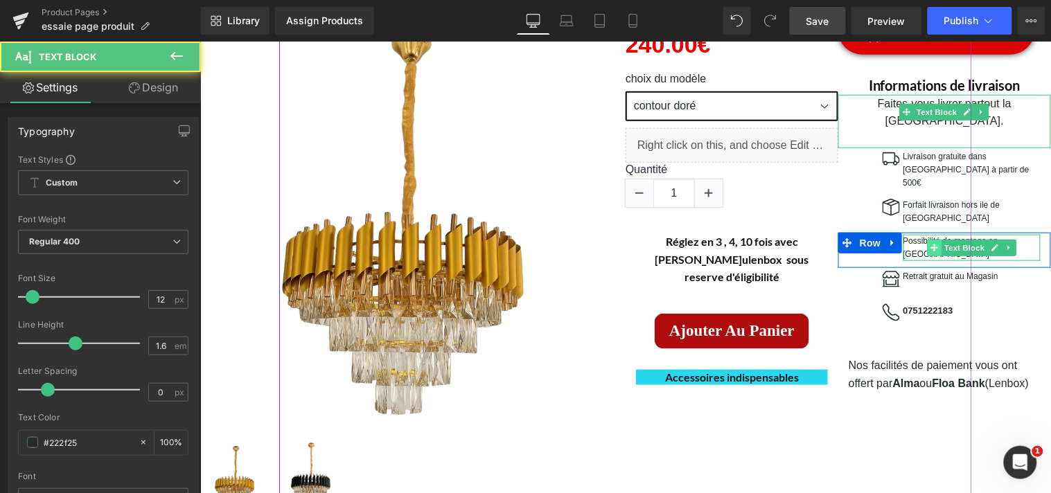
click at [926, 239] on span at bounding box center [933, 247] width 15 height 17
click at [903, 234] on p "Possibilité de montage en [GEOGRAPHIC_DATA]" at bounding box center [972, 247] width 138 height 26
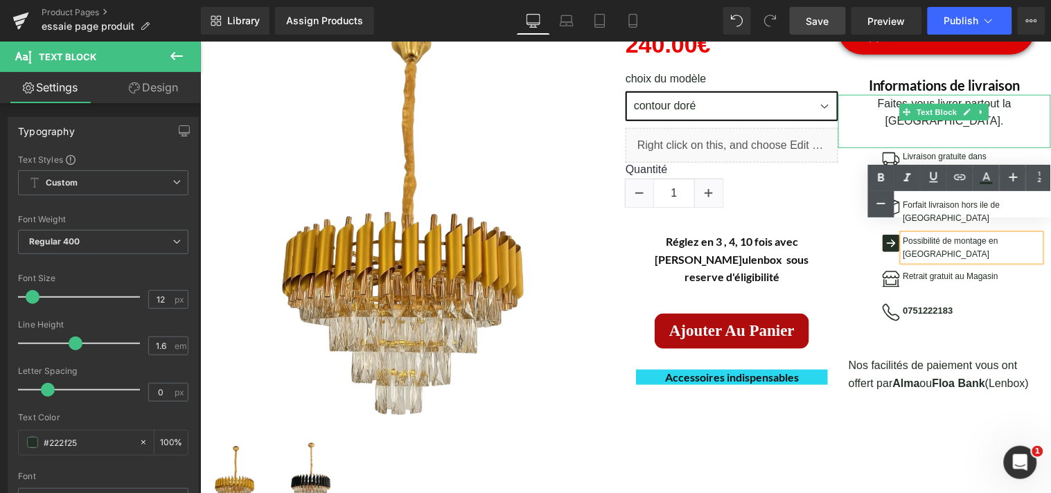
click at [901, 209] on div "Text Color Highlight Color #000000 #000000 100 % transparent transparent 0 %" at bounding box center [959, 191] width 183 height 53
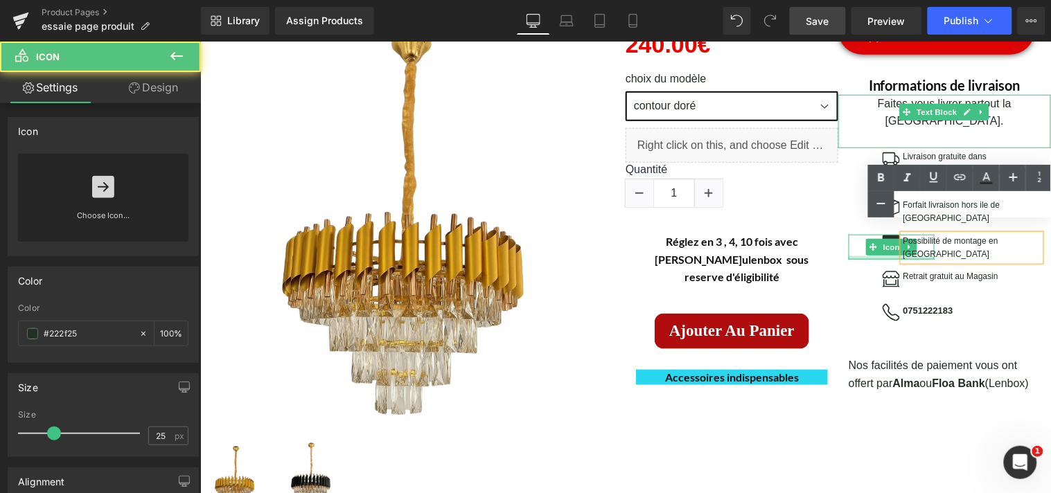
click at [876, 256] on div at bounding box center [891, 257] width 86 height 3
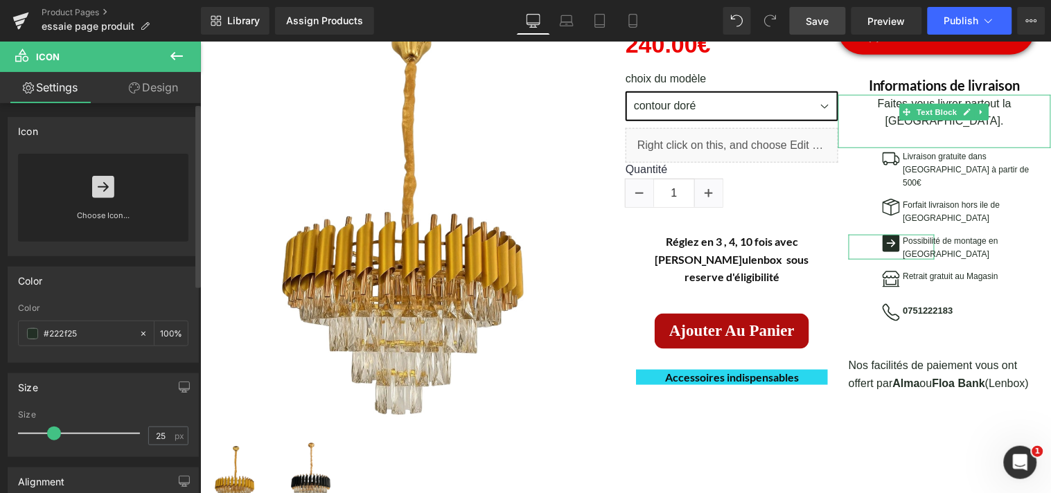
click at [112, 185] on div "Choose Icon..." at bounding box center [103, 198] width 170 height 88
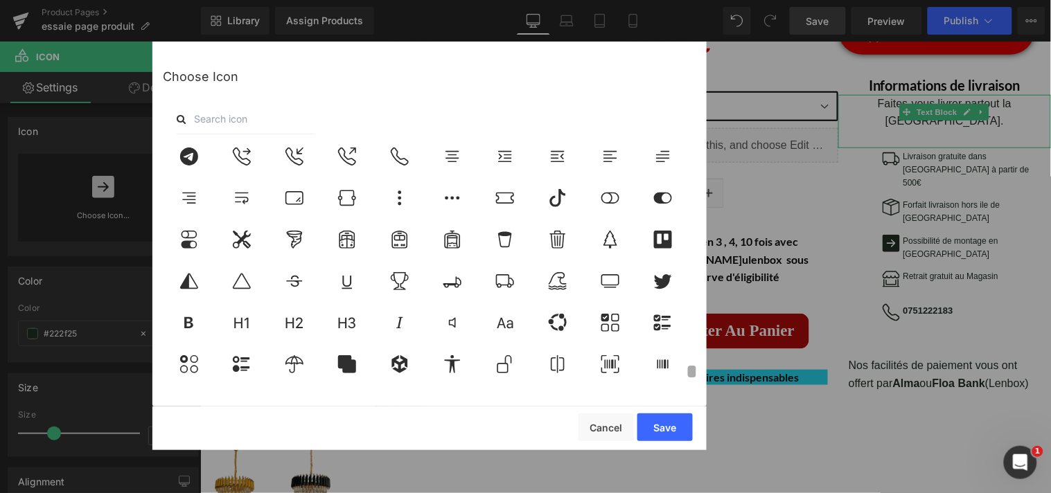
scroll to position [4672, 0]
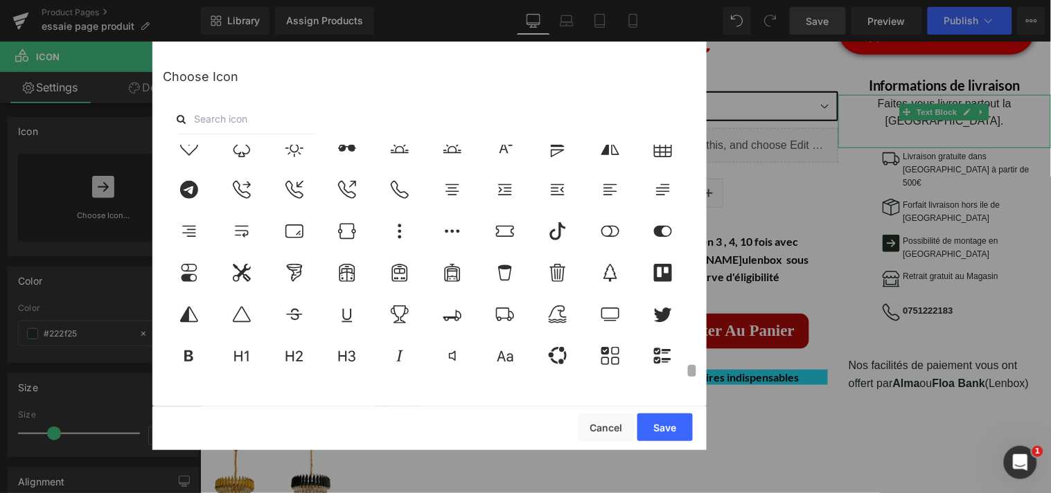
click at [690, 376] on b at bounding box center [692, 371] width 8 height 12
click at [251, 274] on icon at bounding box center [241, 273] width 29 height 18
click at [660, 423] on button "Save" at bounding box center [664, 428] width 55 height 28
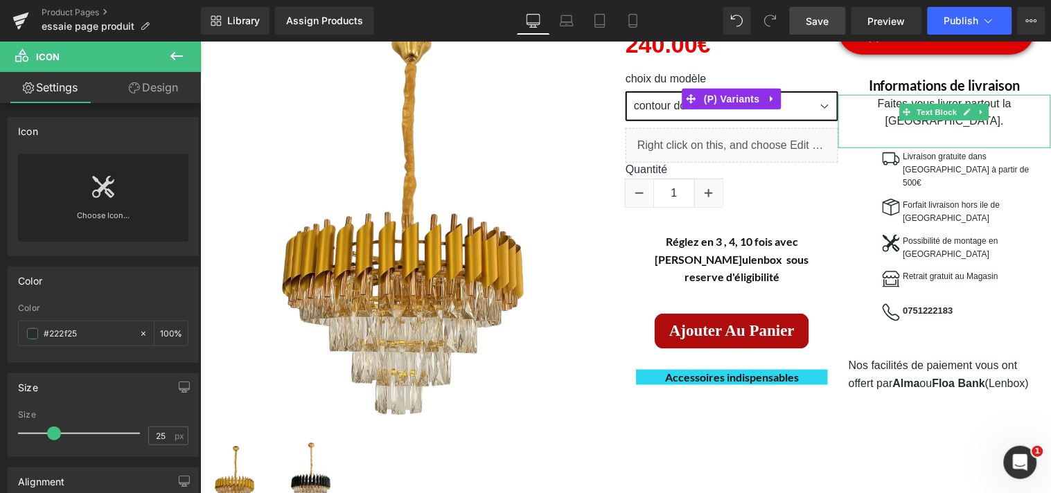
click at [828, 26] on span "Save" at bounding box center [817, 21] width 23 height 15
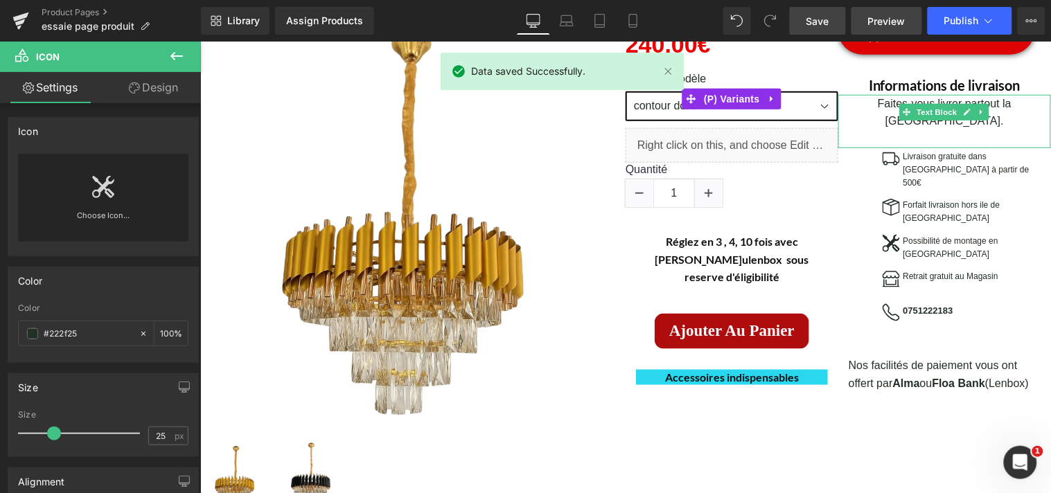
click at [887, 25] on span "Preview" at bounding box center [886, 21] width 37 height 15
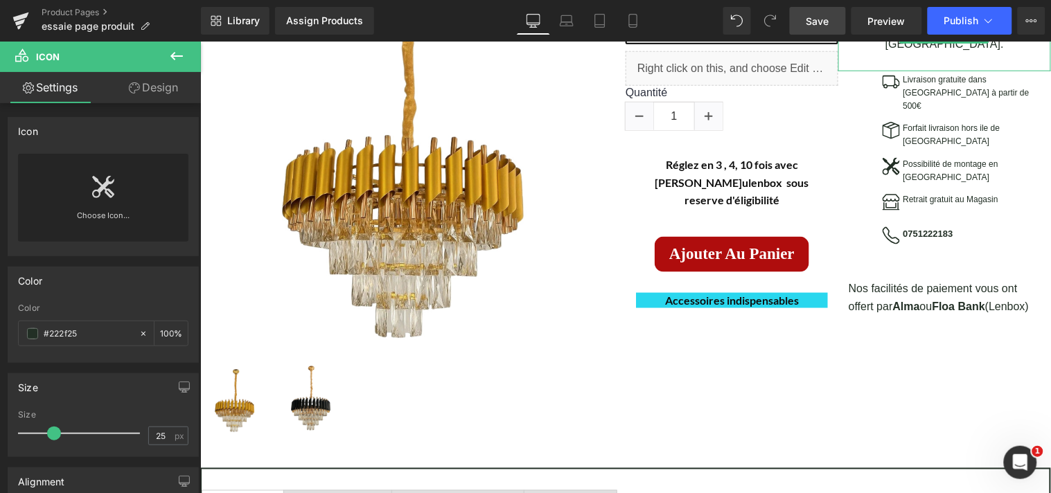
scroll to position [409, 0]
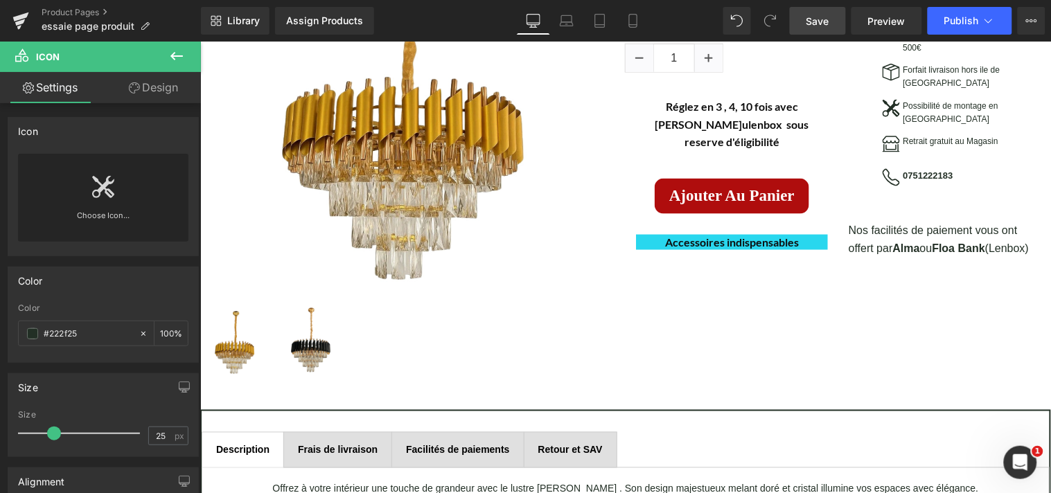
click at [829, 24] on span "Save" at bounding box center [817, 21] width 23 height 15
click at [62, 12] on link "Product Pages" at bounding box center [121, 12] width 159 height 11
